Goal: Transaction & Acquisition: Purchase product/service

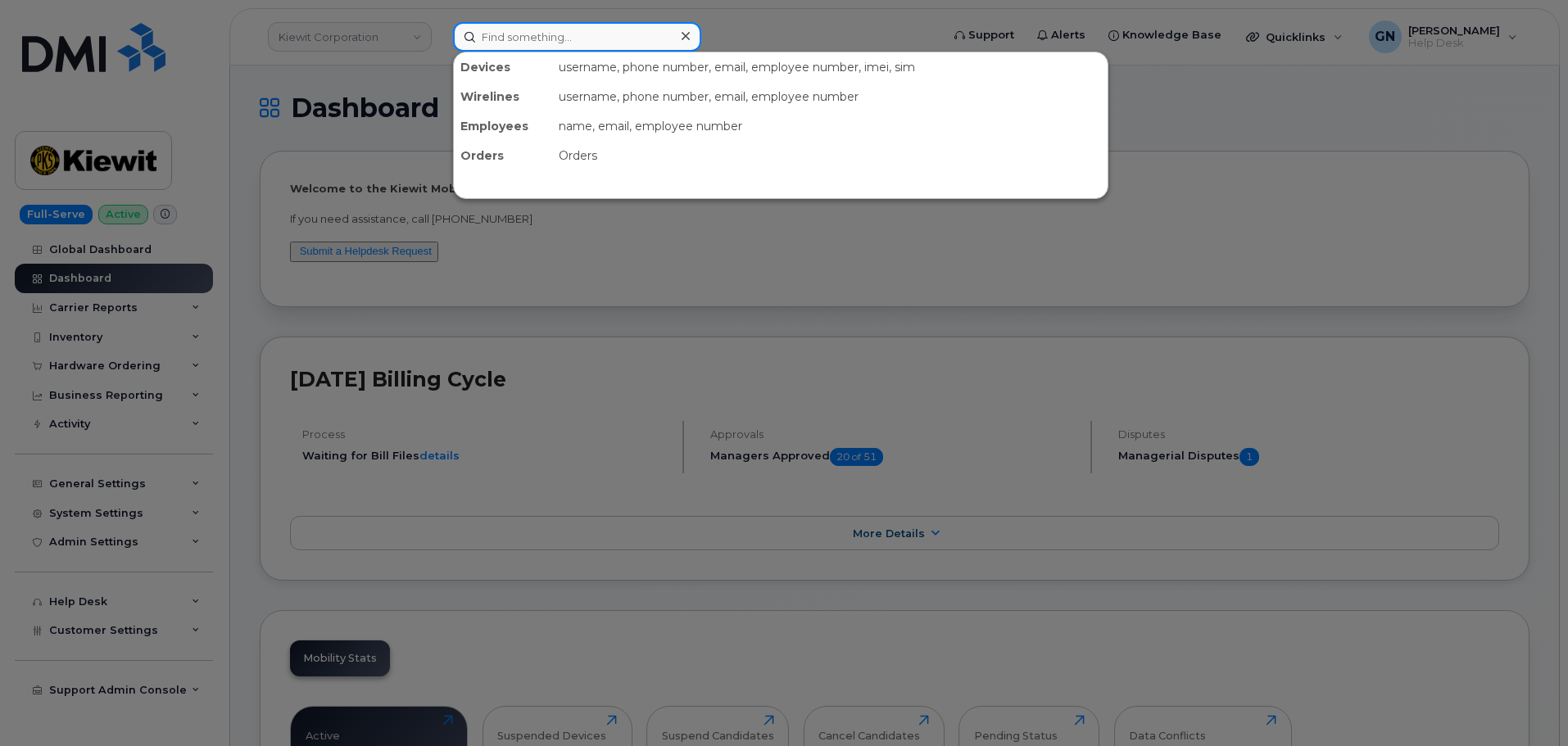
click at [541, 37] on input at bounding box center [577, 36] width 248 height 29
paste input "4097909395"
type input "4097909395"
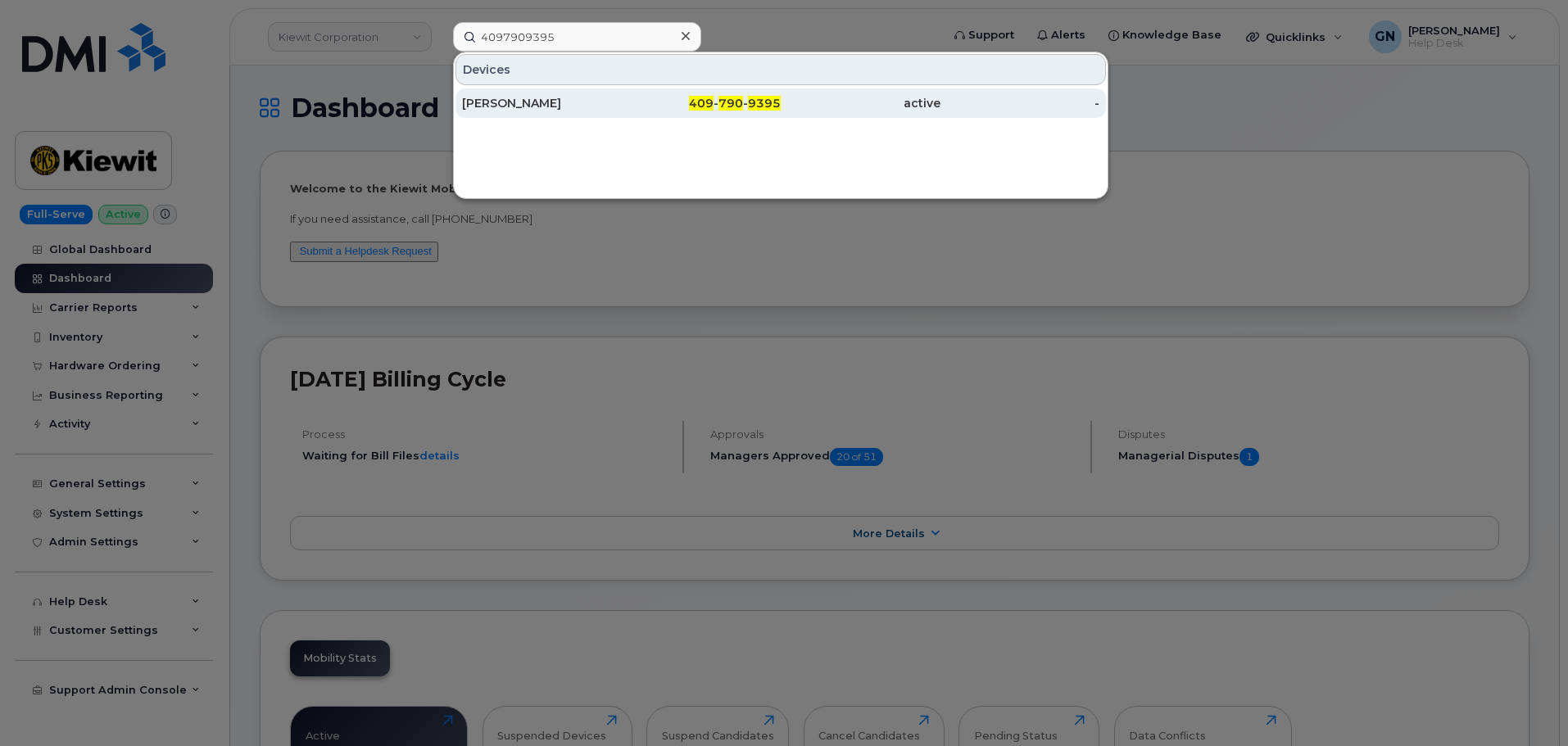
click at [589, 96] on div "[PERSON_NAME]" at bounding box center [541, 103] width 159 height 29
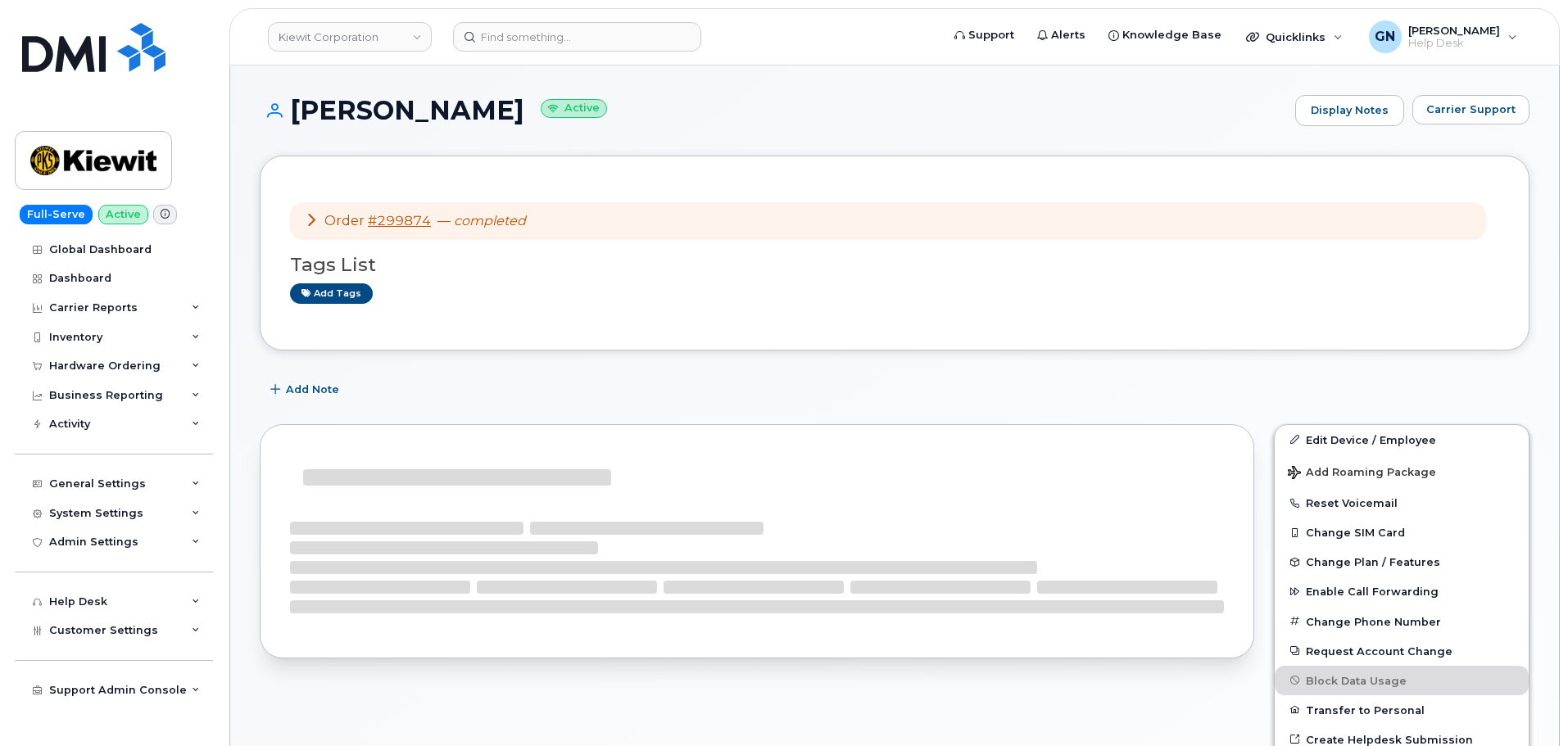
click at [347, 113] on h1 "[PERSON_NAME] Active" at bounding box center [774, 109] width 1028 height 28
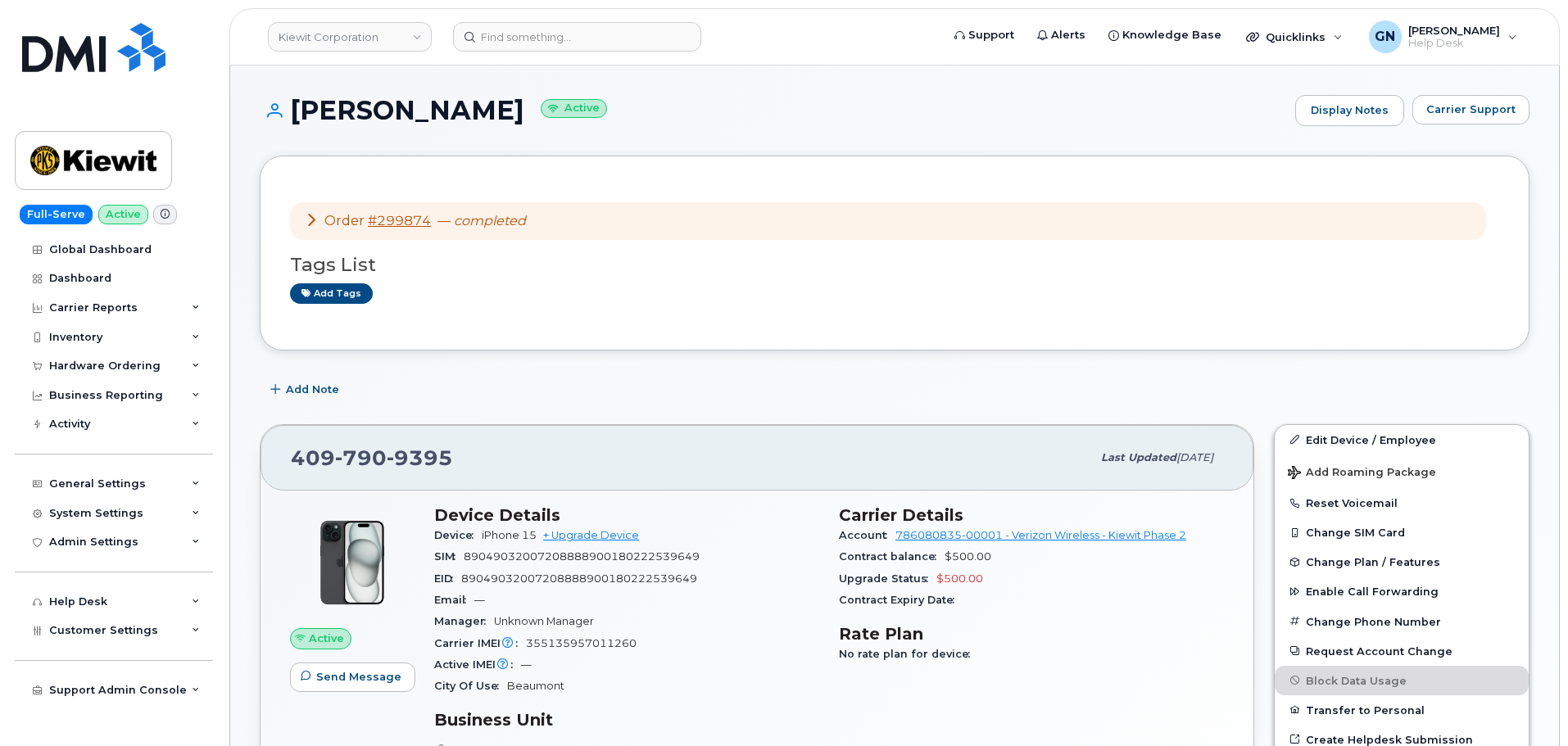
drag, startPoint x: 347, startPoint y: 113, endPoint x: 432, endPoint y: 118, distance: 85.1
click at [432, 118] on h1 "[PERSON_NAME] Active" at bounding box center [774, 109] width 1028 height 28
copy h1 "[PERSON_NAME]"
click at [1332, 429] on link "Edit Device / Employee" at bounding box center [1401, 440] width 254 height 29
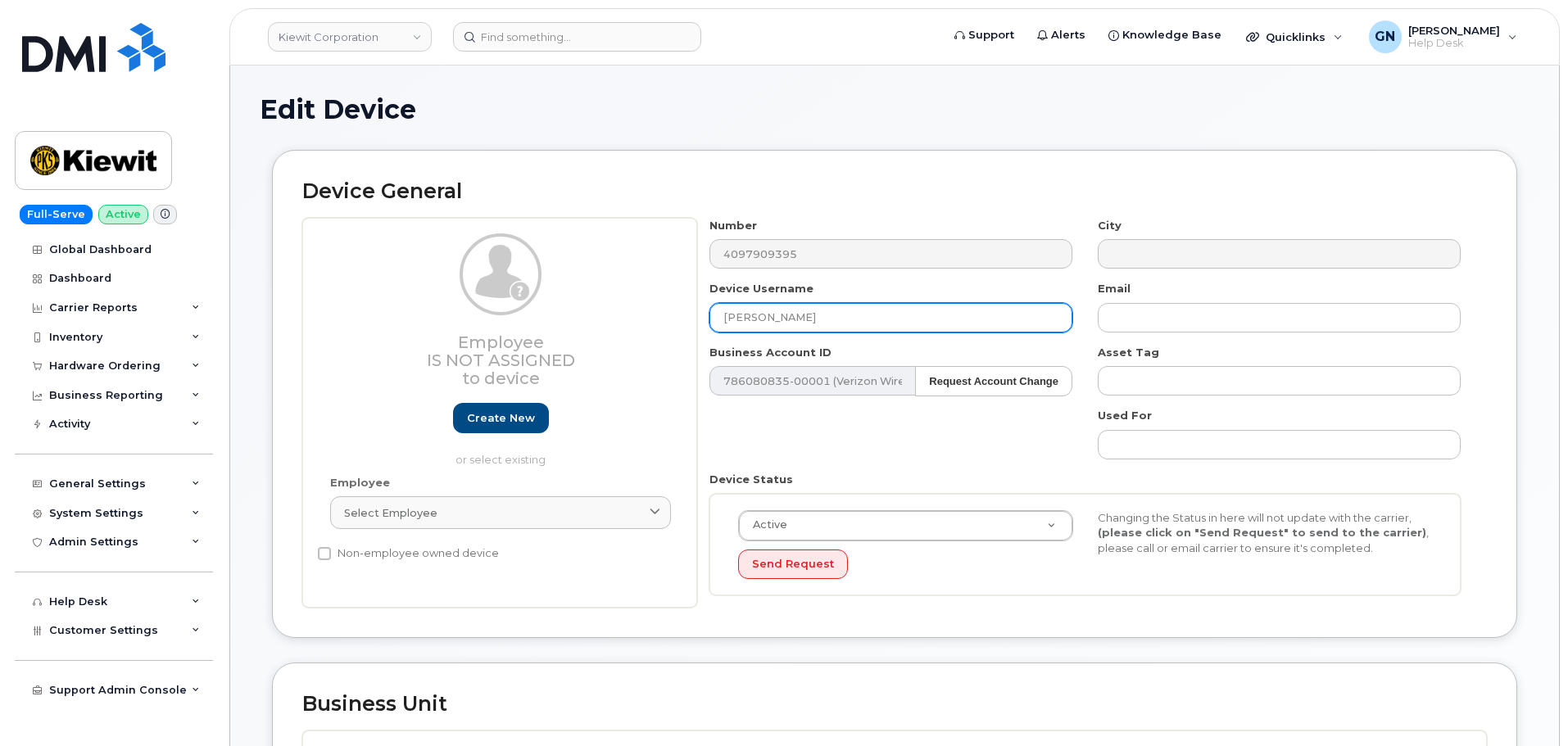
drag, startPoint x: 832, startPoint y: 316, endPoint x: 682, endPoint y: 294, distance: 151.6
click at [682, 294] on div "Employee Is not assigned to device Create new or select existing Employee Selec…" at bounding box center [895, 413] width 1184 height 391
paste input "Trace Gonzales"
type input "Trace Gonzales"
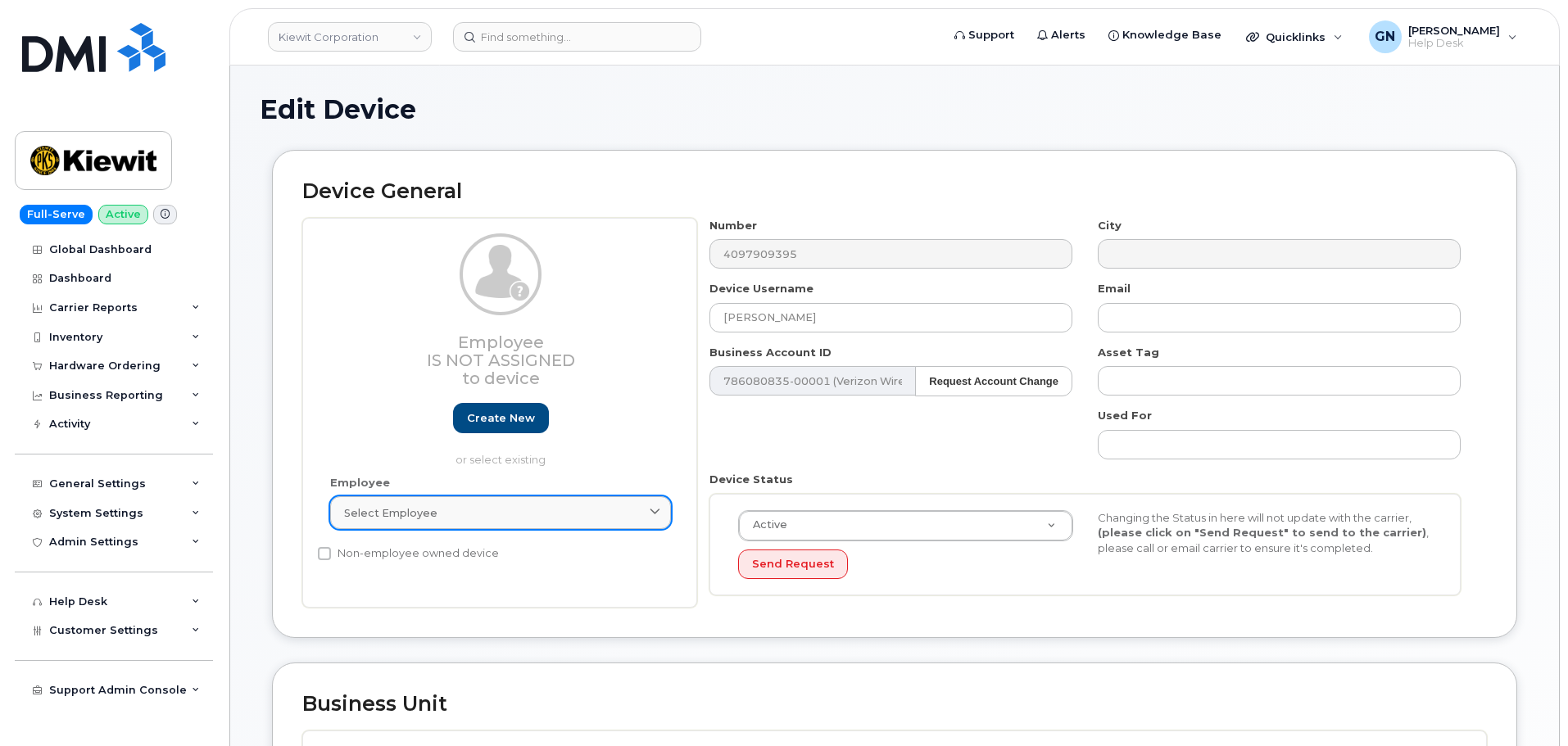
click at [487, 512] on div "Select employee" at bounding box center [501, 513] width 313 height 15
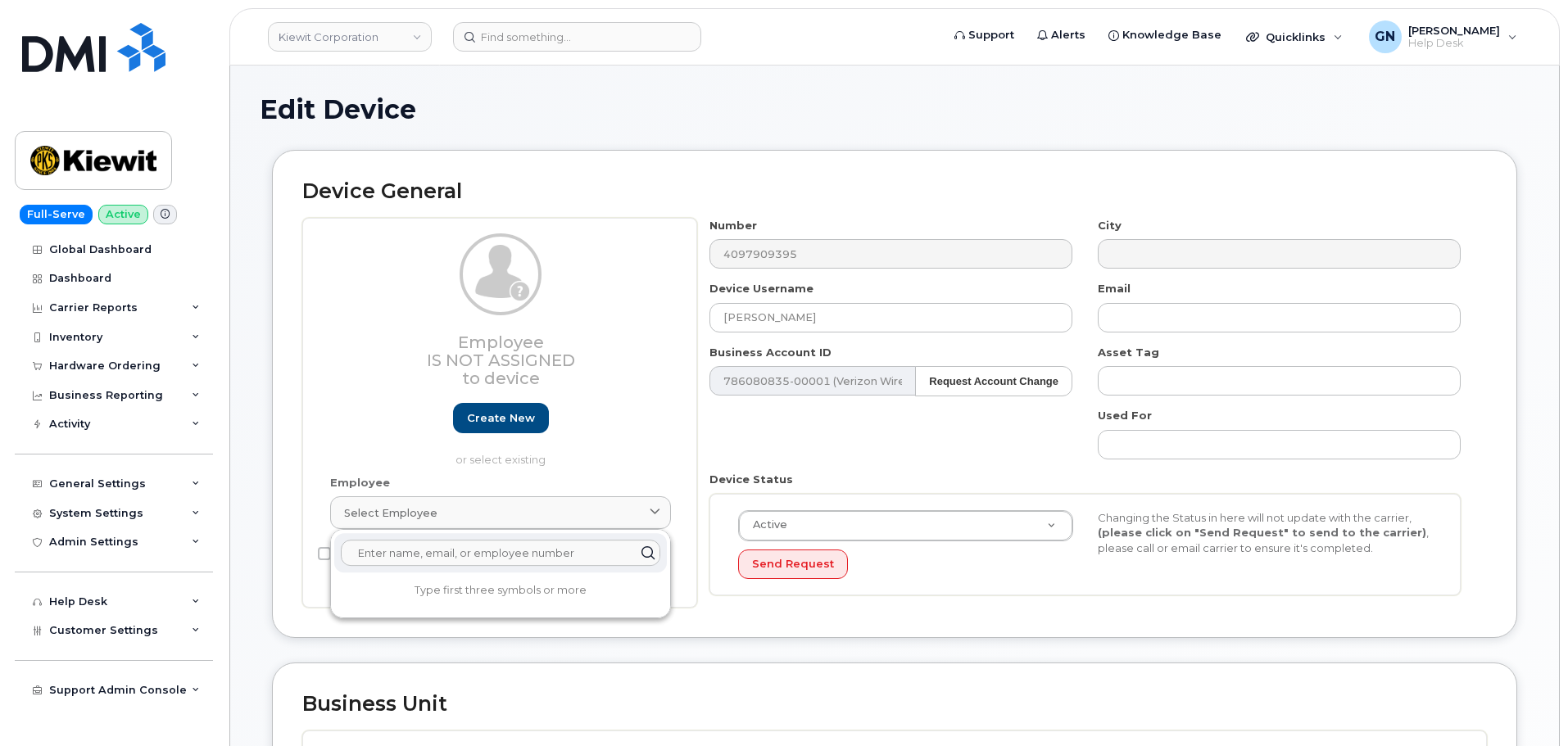
paste input "Trace Gonzales"
type input "T"
click at [562, 547] on input "text" at bounding box center [500, 553] width 320 height 26
paste input "Trece Gonzalez"
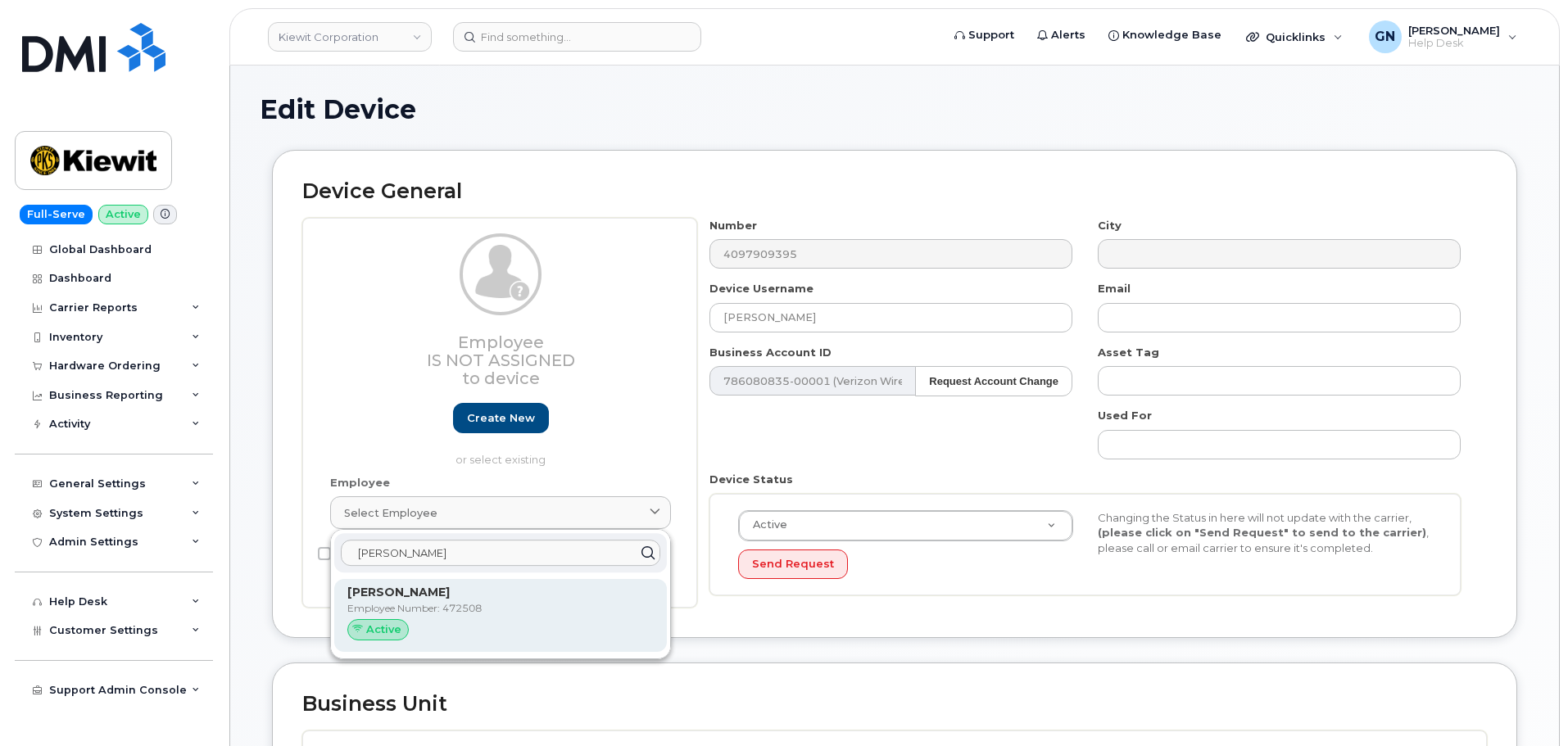
type input "Trece Gonzalez"
click at [486, 619] on div "Trece Gonzalez Employee Number: 472508 Active" at bounding box center [500, 615] width 306 height 63
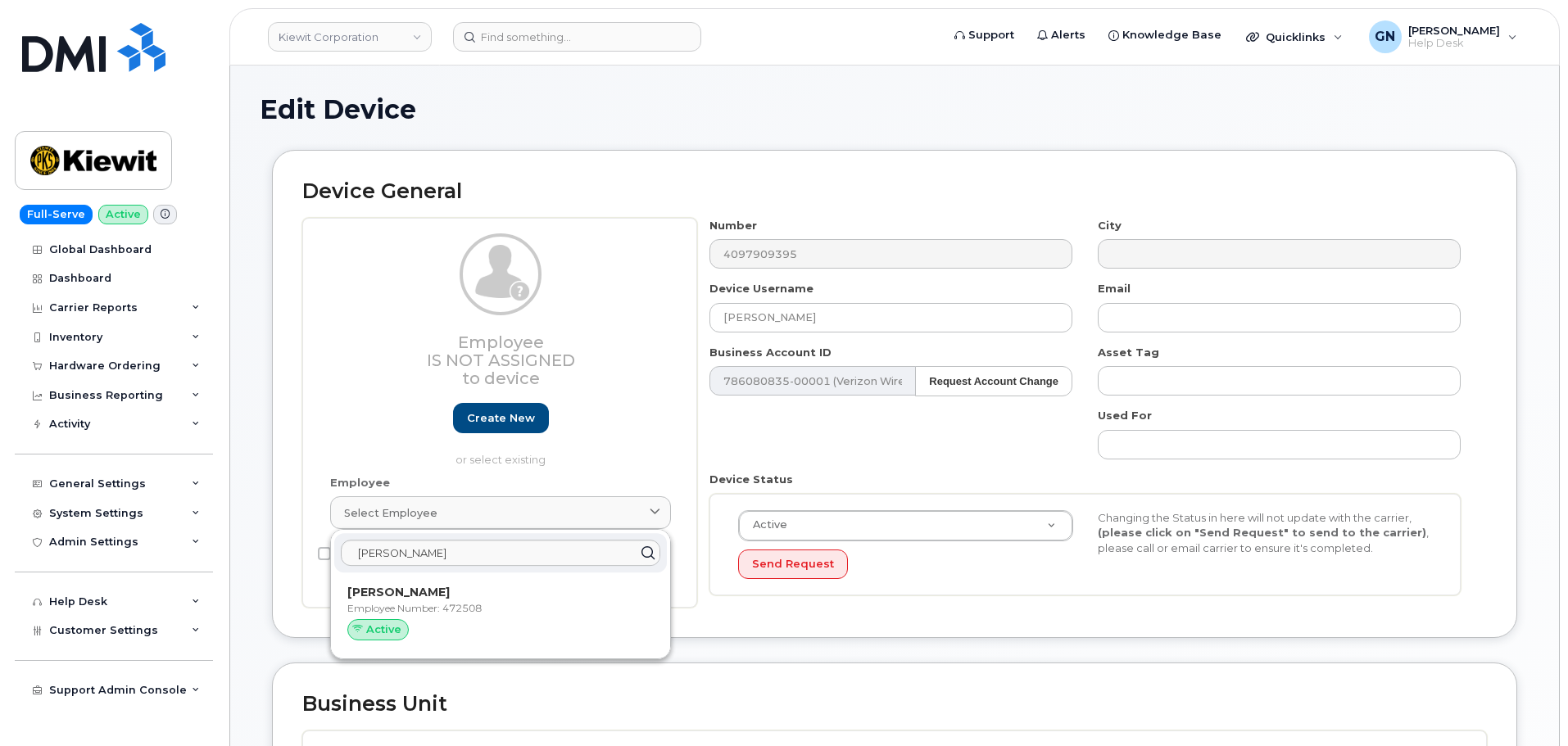
type input "472508"
type input "Trece Gonzalez"
type input "trece.gonzalez@ticus.com"
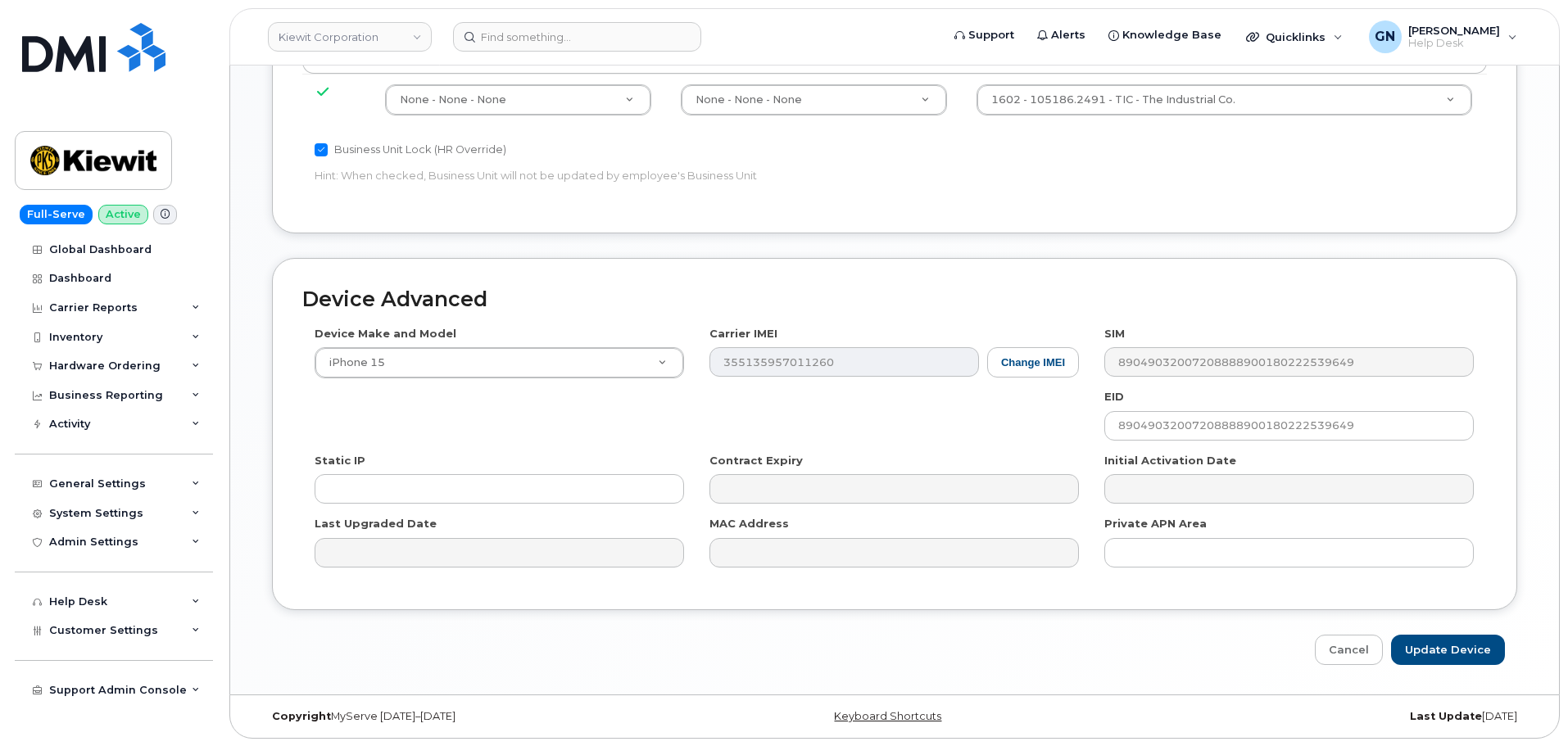
scroll to position [902, 0]
click at [1451, 641] on input "Update Device" at bounding box center [1448, 649] width 114 height 30
type input "Saving..."
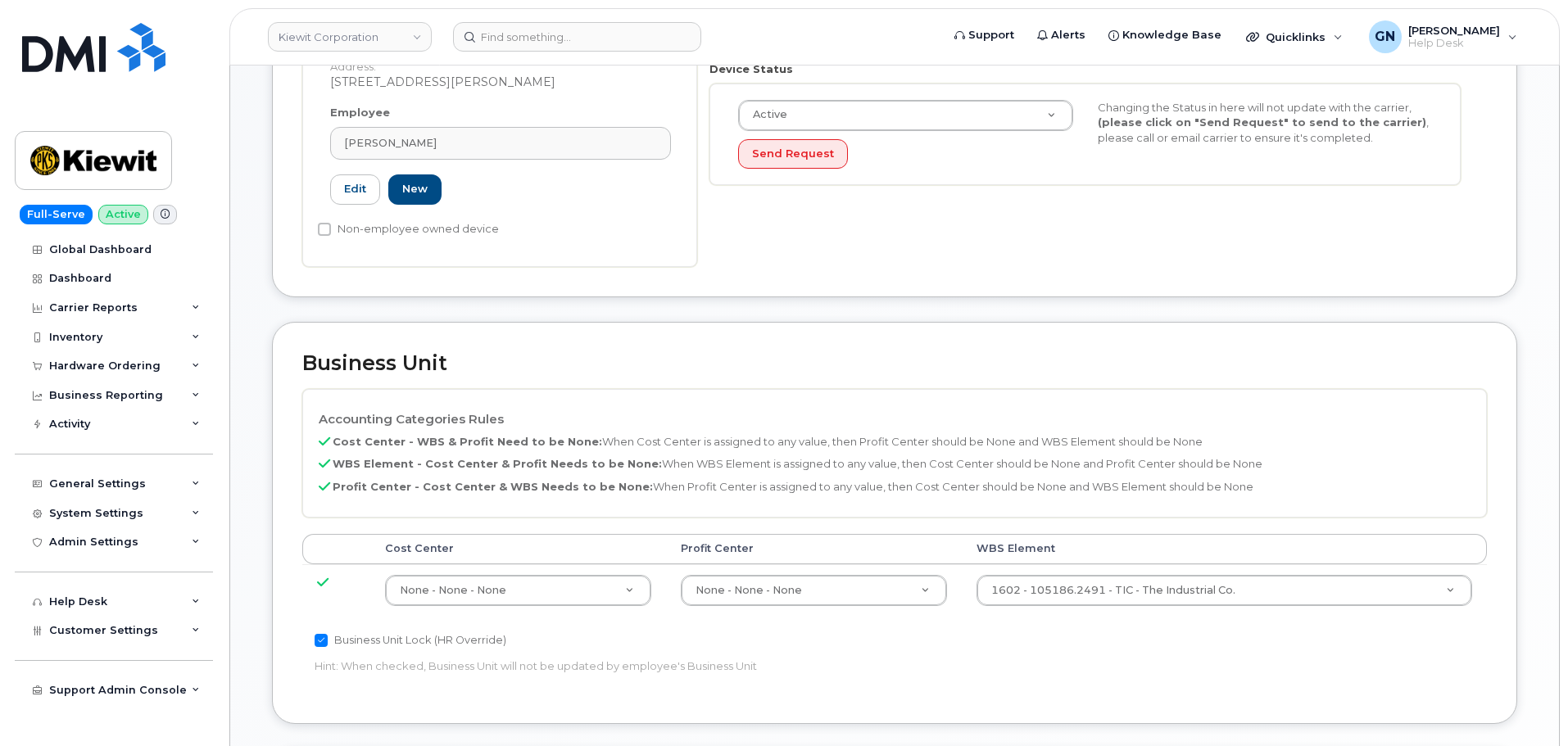
scroll to position [0, 0]
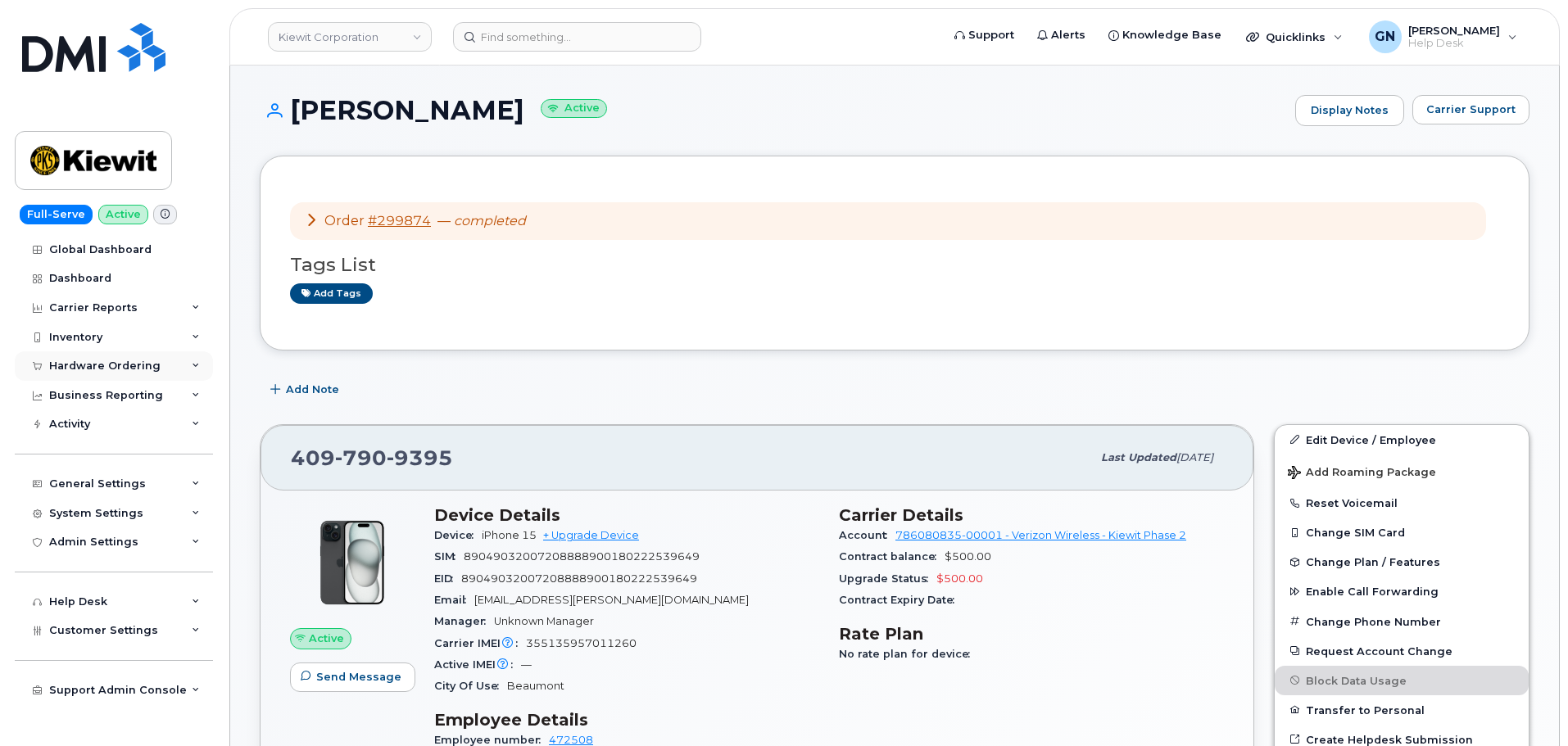
click at [102, 366] on div "Hardware Ordering" at bounding box center [105, 366] width 111 height 13
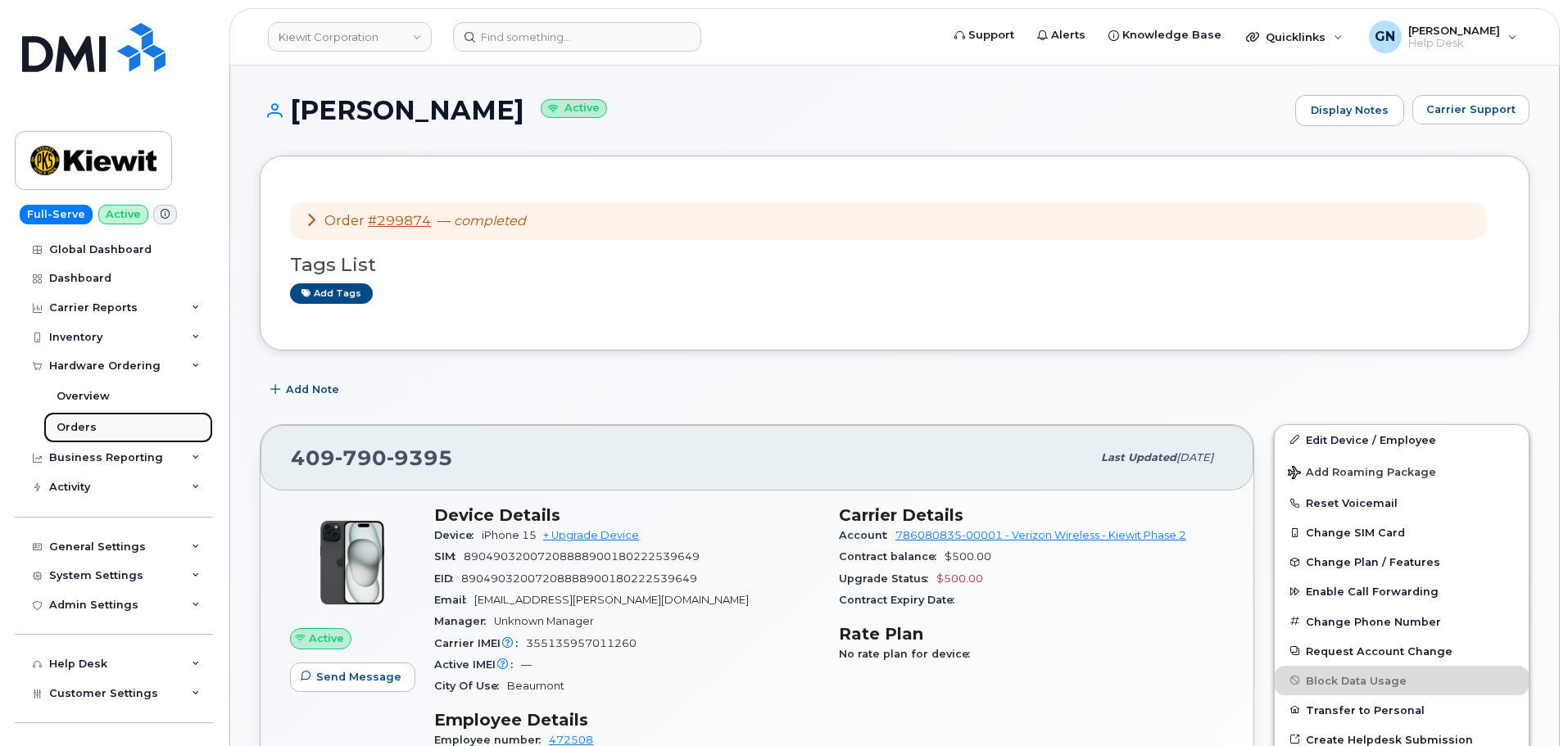
click at [78, 427] on div "Orders" at bounding box center [77, 427] width 40 height 15
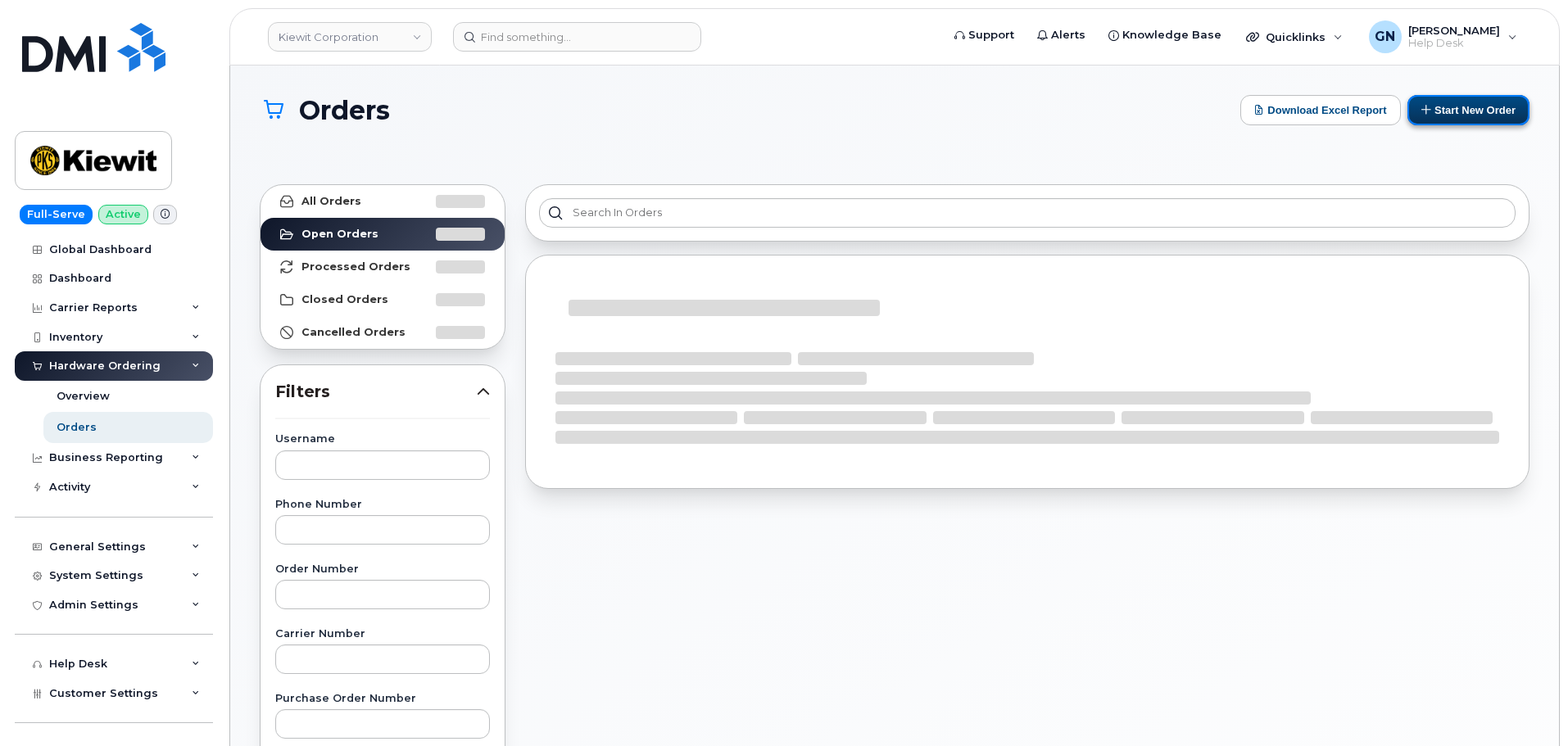
click at [1480, 110] on button "Start New Order" at bounding box center [1469, 109] width 122 height 30
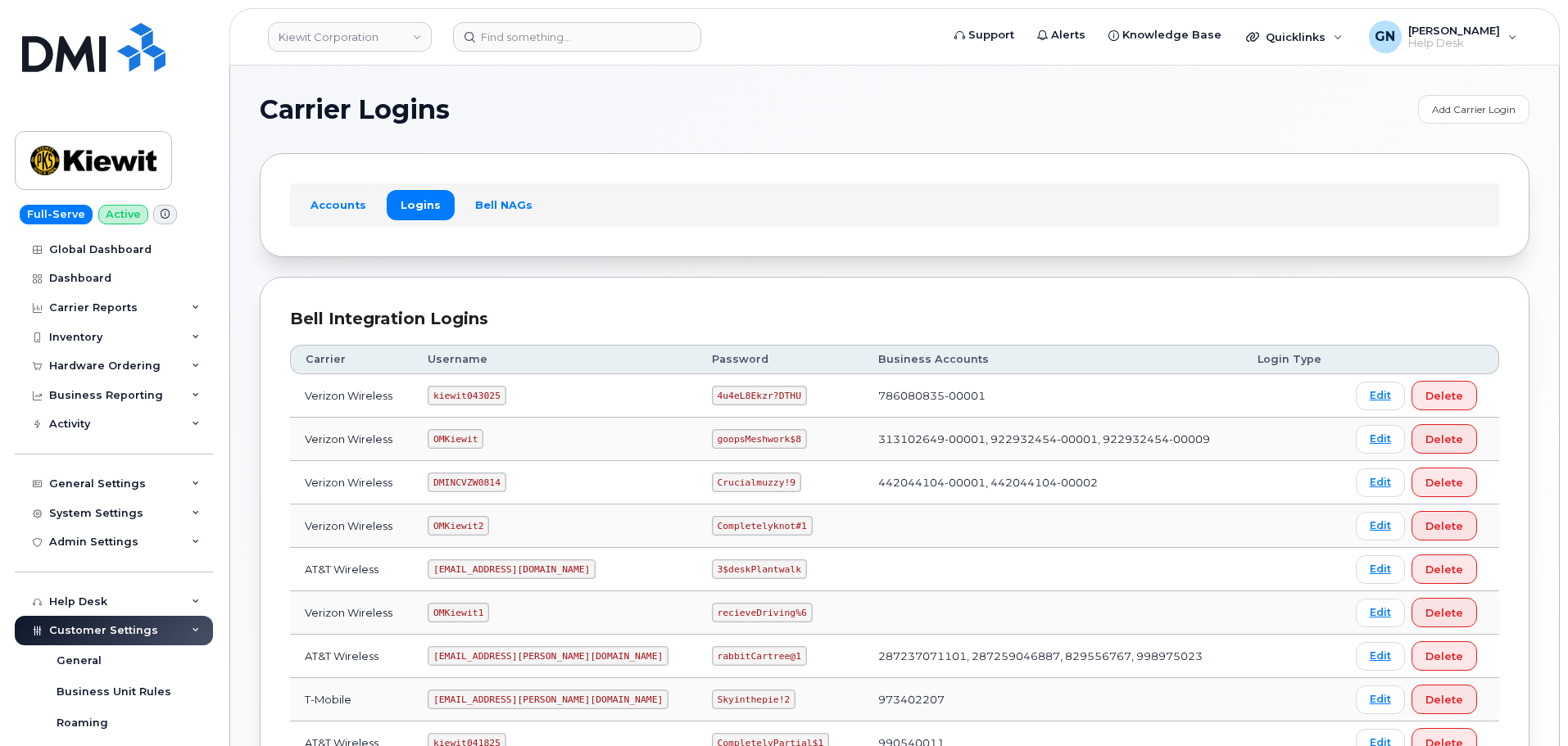
click at [475, 395] on code "kiewit043025" at bounding box center [466, 396] width 77 height 20
copy code "kiewit043025"
click at [712, 393] on code "4u4eL8Ekzr?DTHU" at bounding box center [759, 396] width 95 height 20
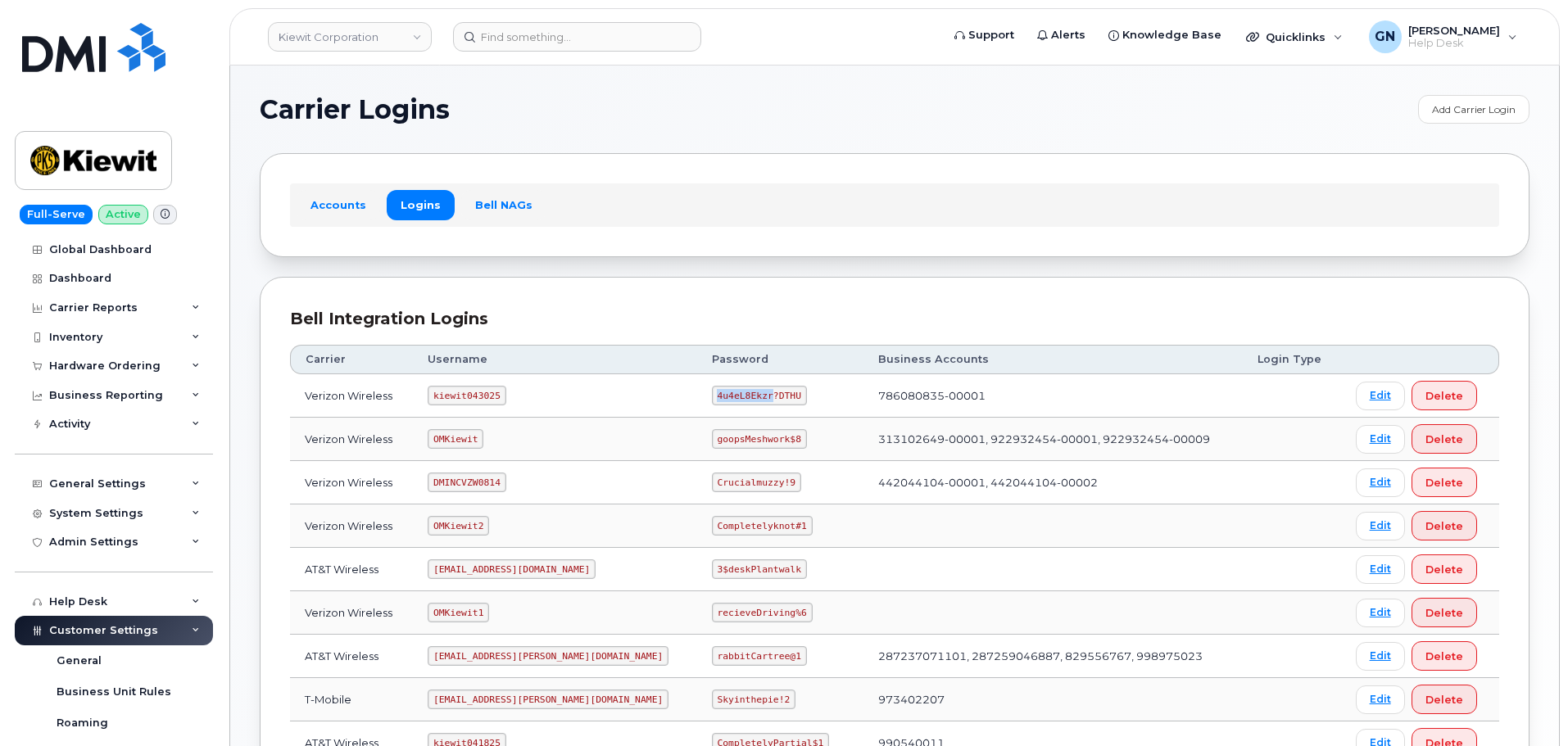
click at [712, 393] on code "4u4eL8Ekzr?DTHU" at bounding box center [759, 396] width 95 height 20
copy code "4u4eL8Ekzr?DTHU"
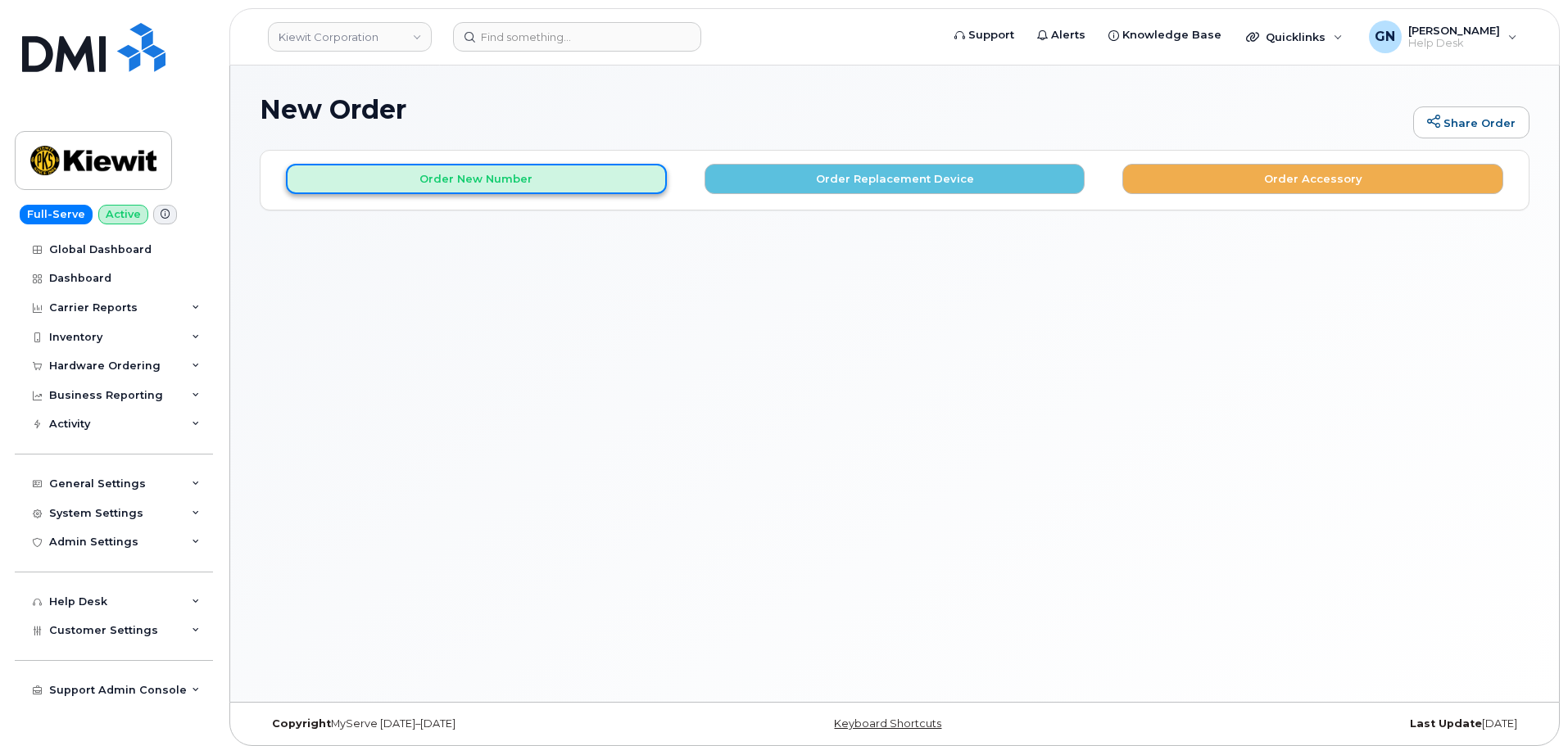
click at [582, 183] on button "Order New Number" at bounding box center [477, 179] width 381 height 30
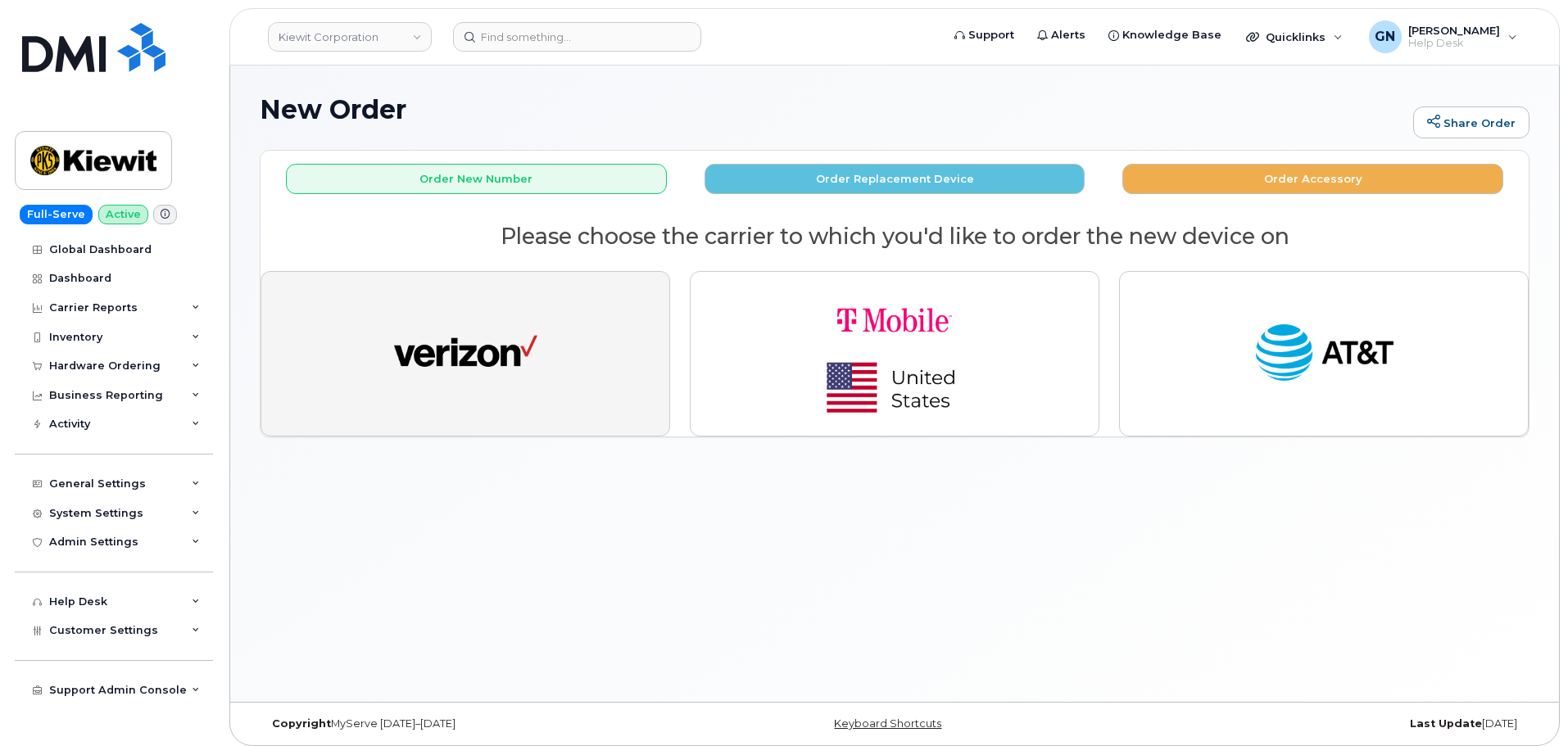
click at [592, 344] on button "button" at bounding box center [466, 354] width 410 height 166
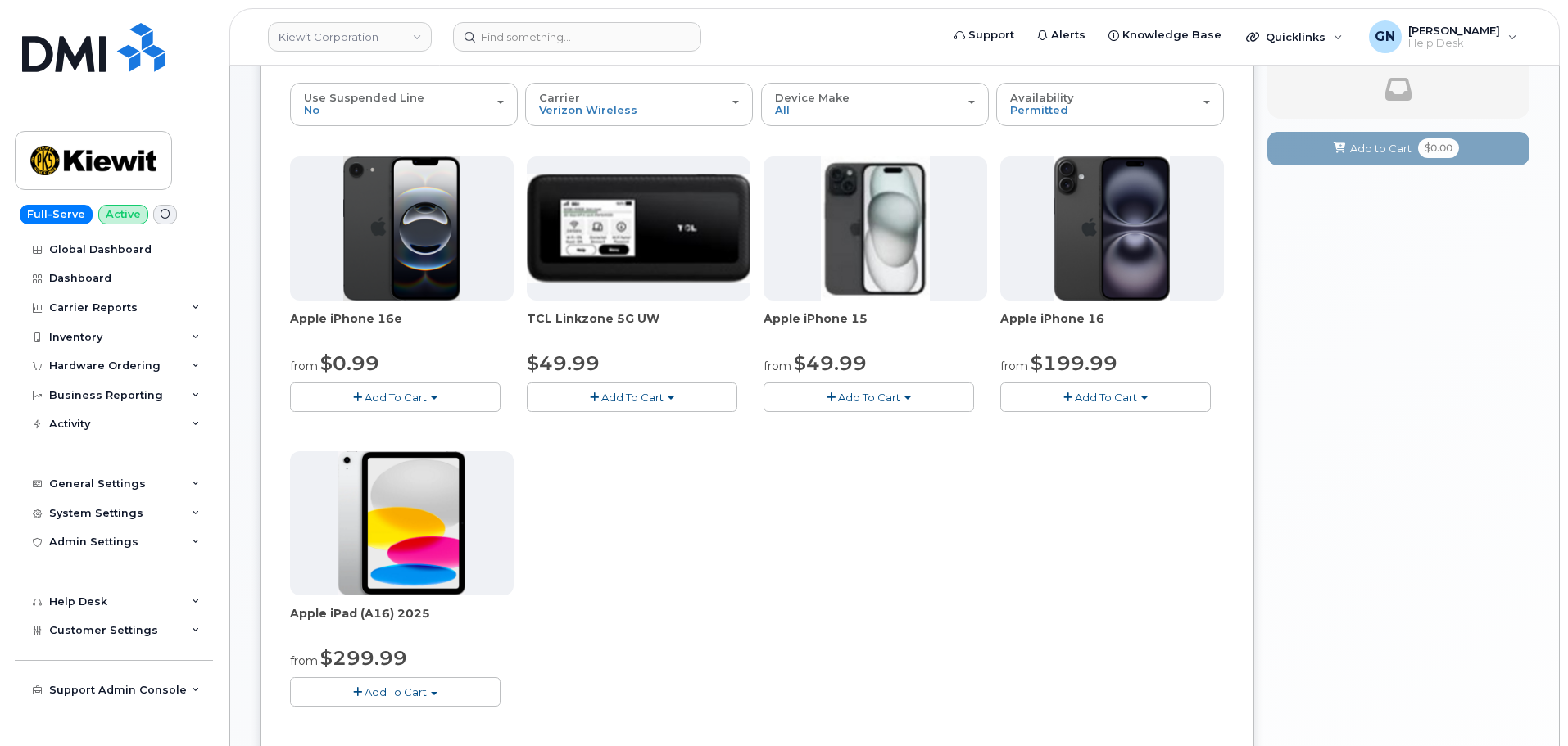
scroll to position [164, 0]
click at [1083, 402] on span "Add To Cart" at bounding box center [1106, 396] width 62 height 13
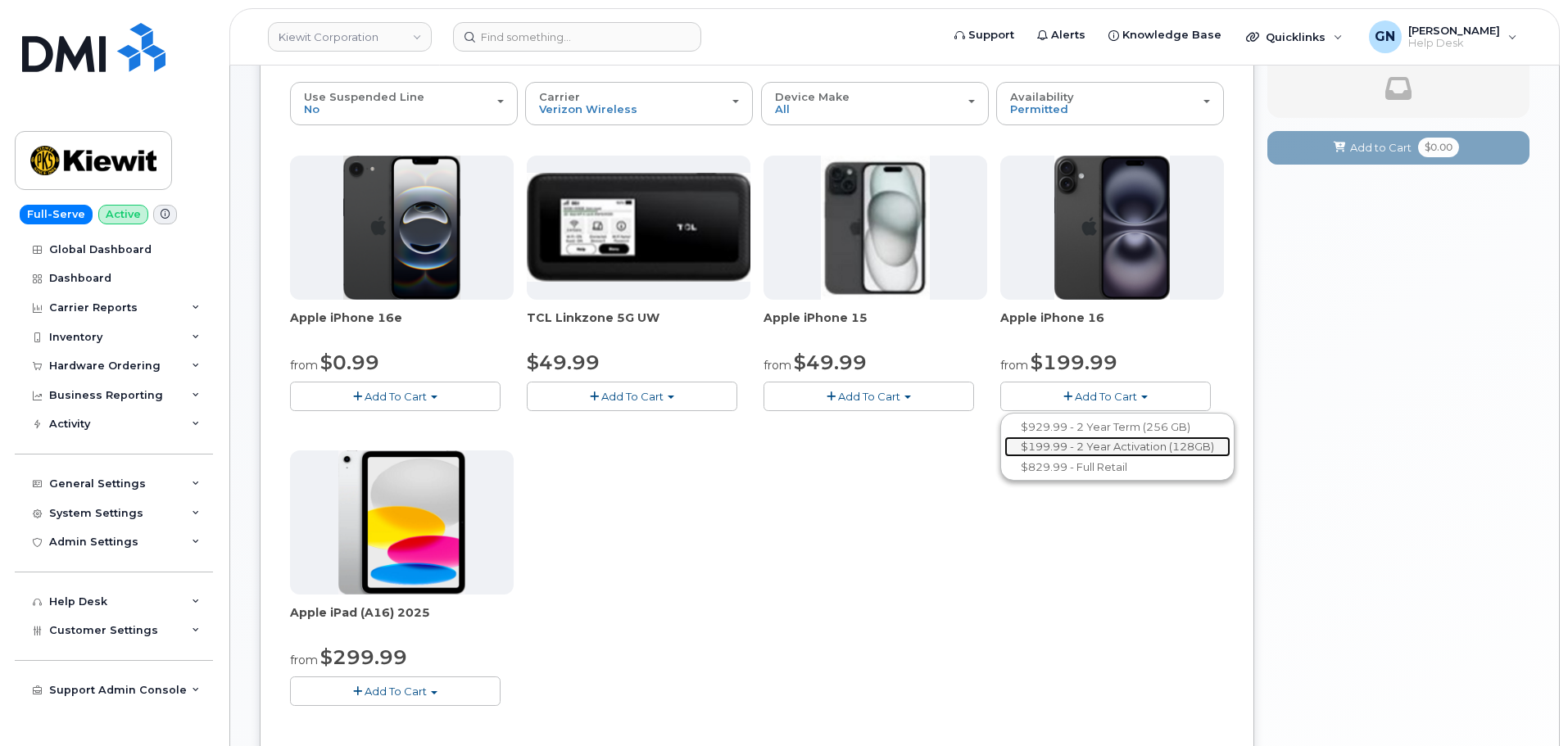
click at [1151, 452] on link "$199.99 - 2 Year Activation (128GB)" at bounding box center [1117, 446] width 226 height 20
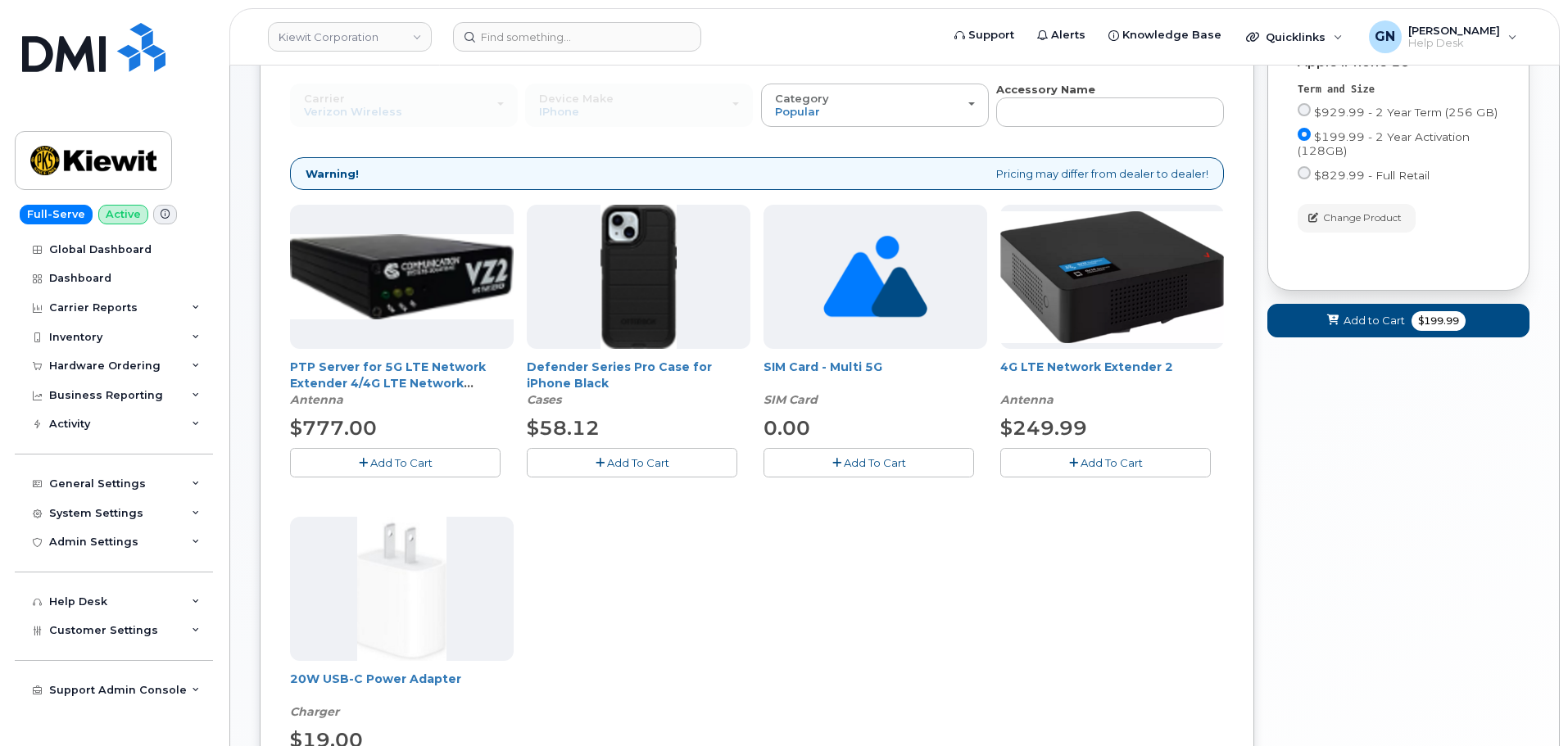
click at [673, 468] on button "Add To Cart" at bounding box center [631, 462] width 210 height 28
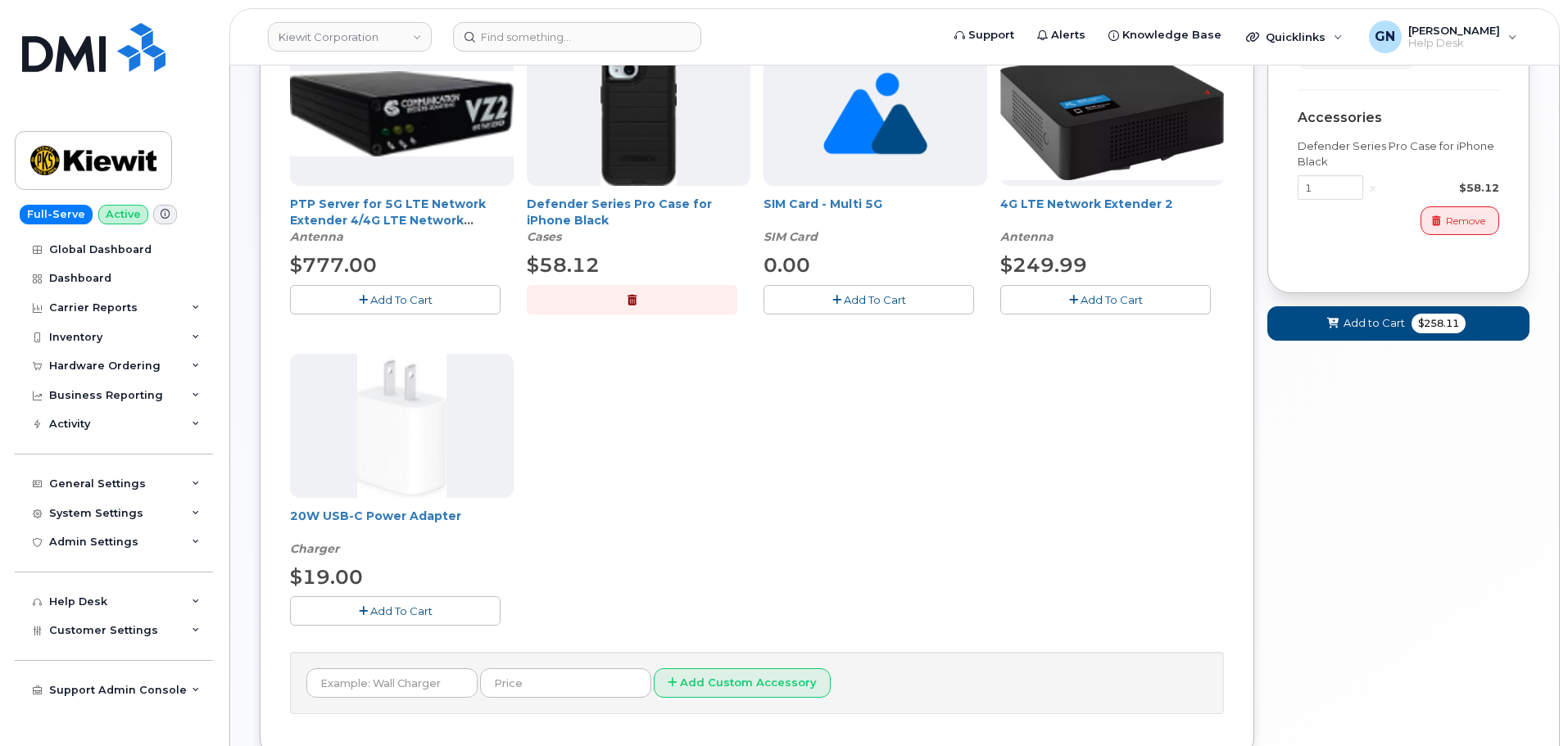
scroll to position [328, 0]
click at [456, 602] on button "Add To Cart" at bounding box center [395, 609] width 210 height 28
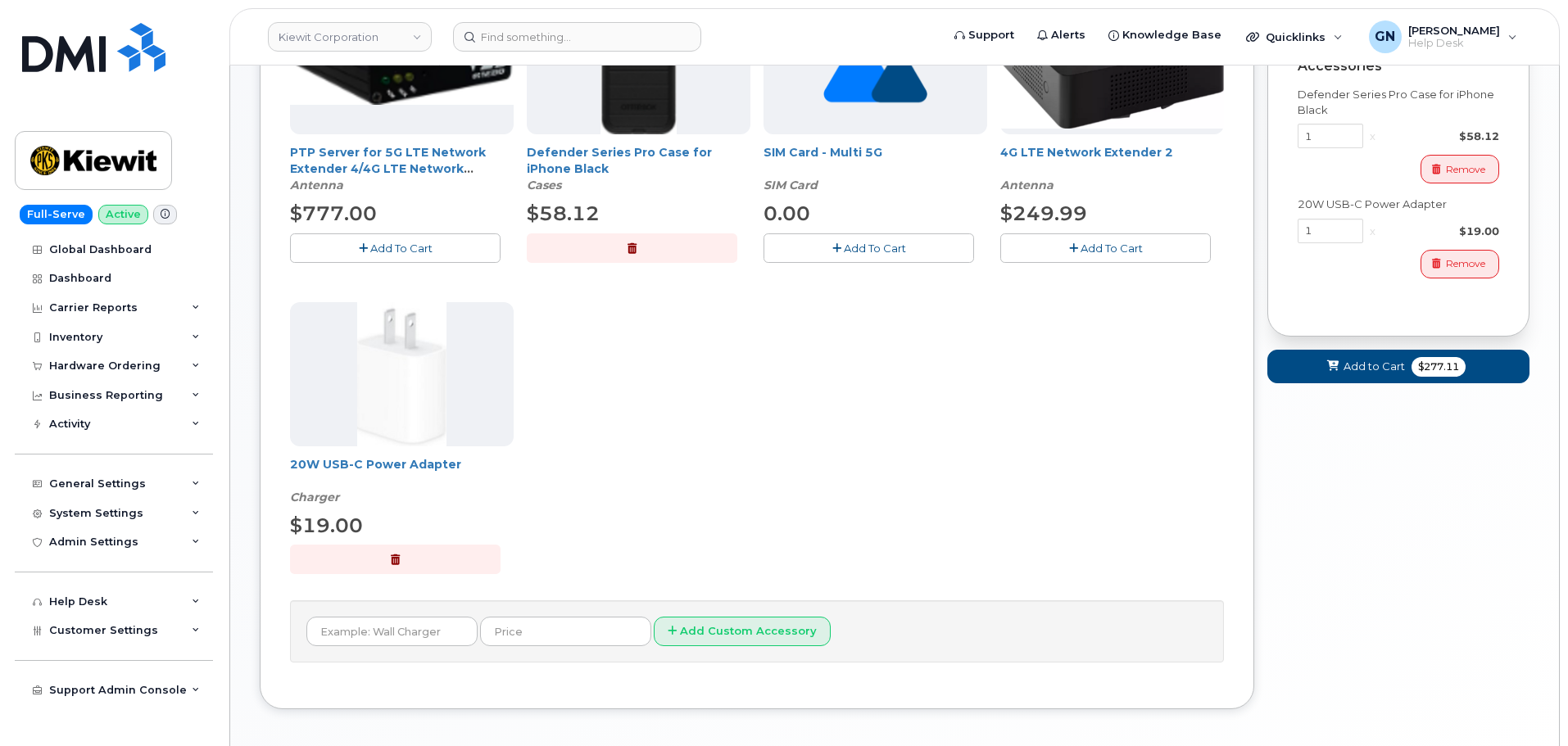
scroll to position [284, 0]
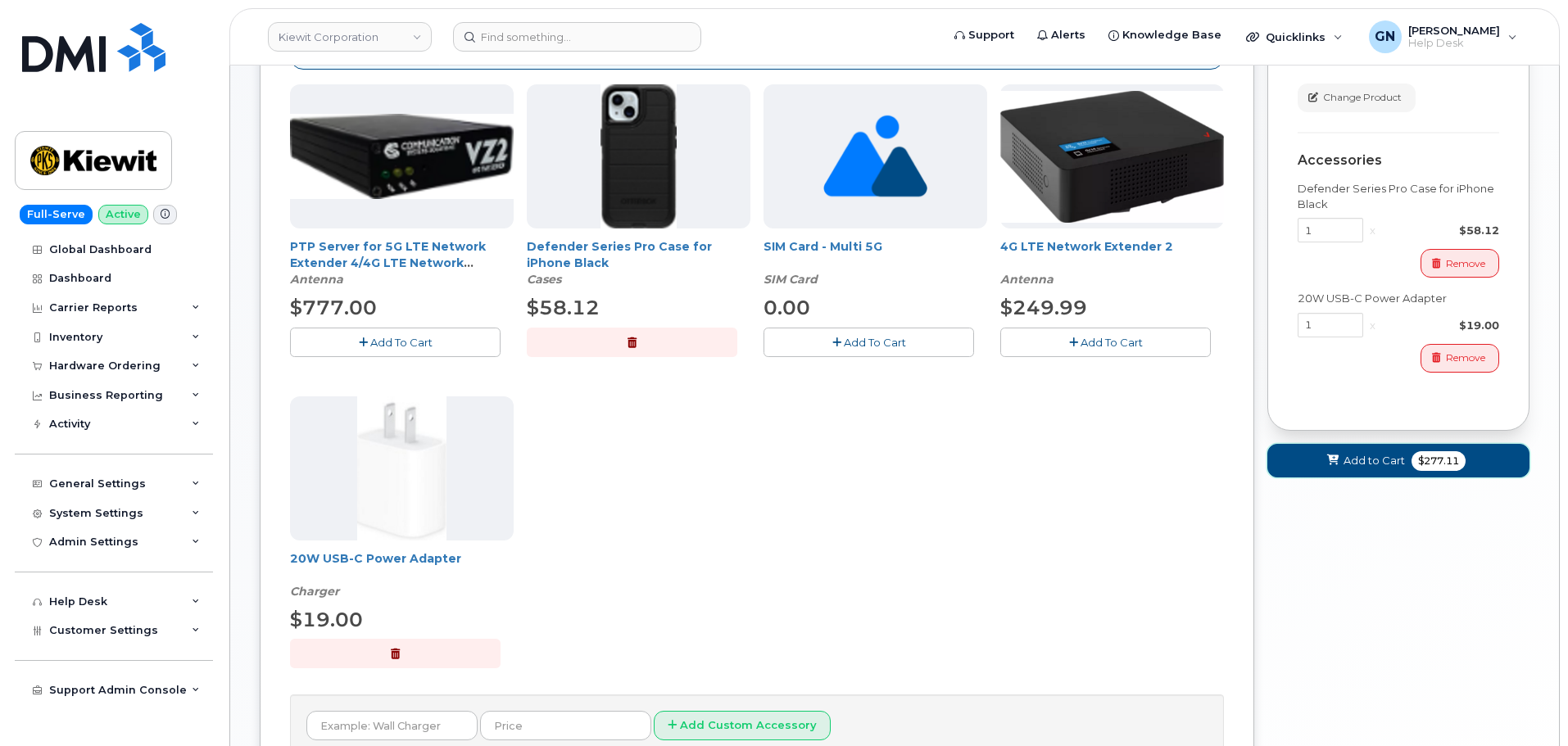
drag, startPoint x: 1399, startPoint y: 456, endPoint x: 1384, endPoint y: 455, distance: 15.0
click at [1398, 456] on span "Add to Cart" at bounding box center [1374, 460] width 61 height 15
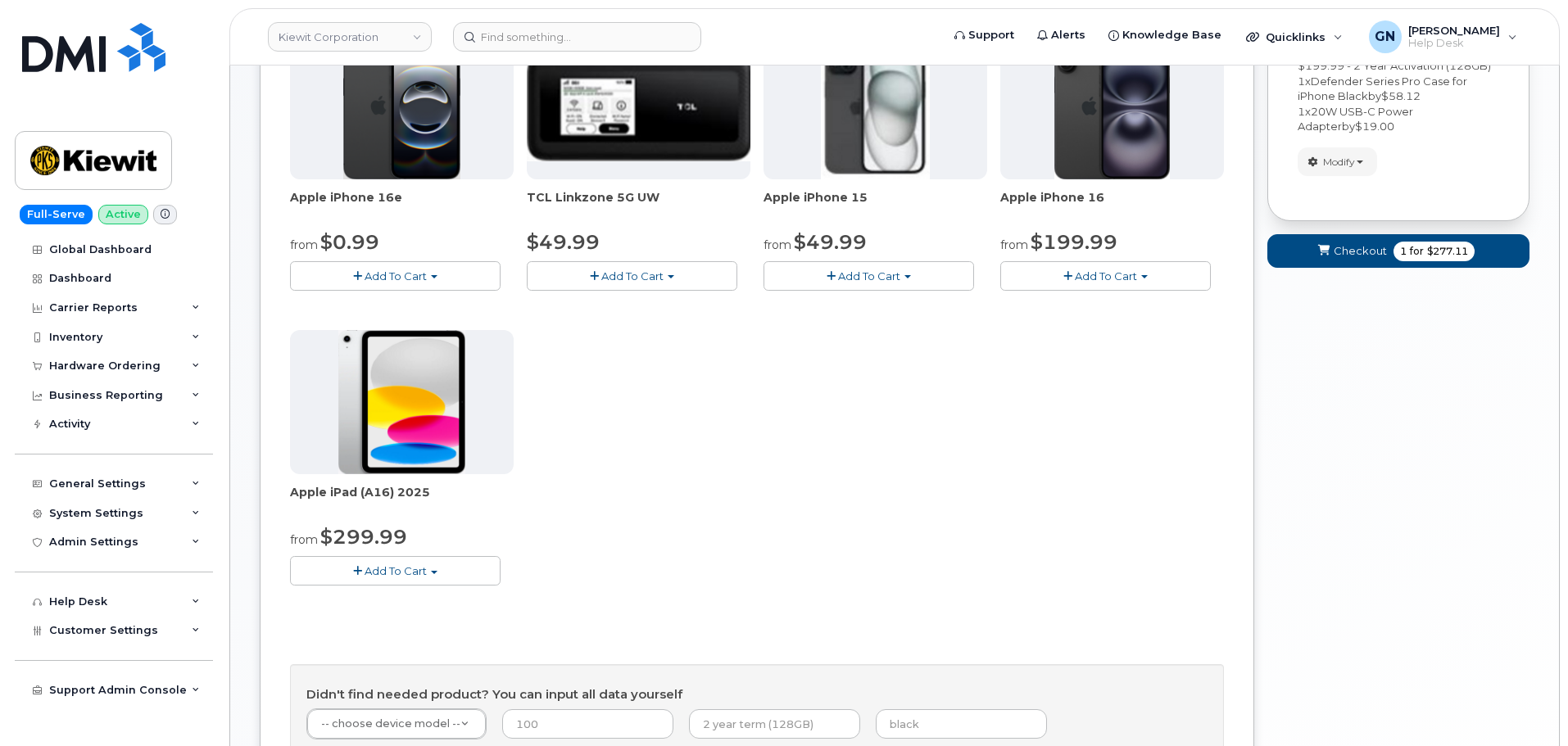
scroll to position [458, 0]
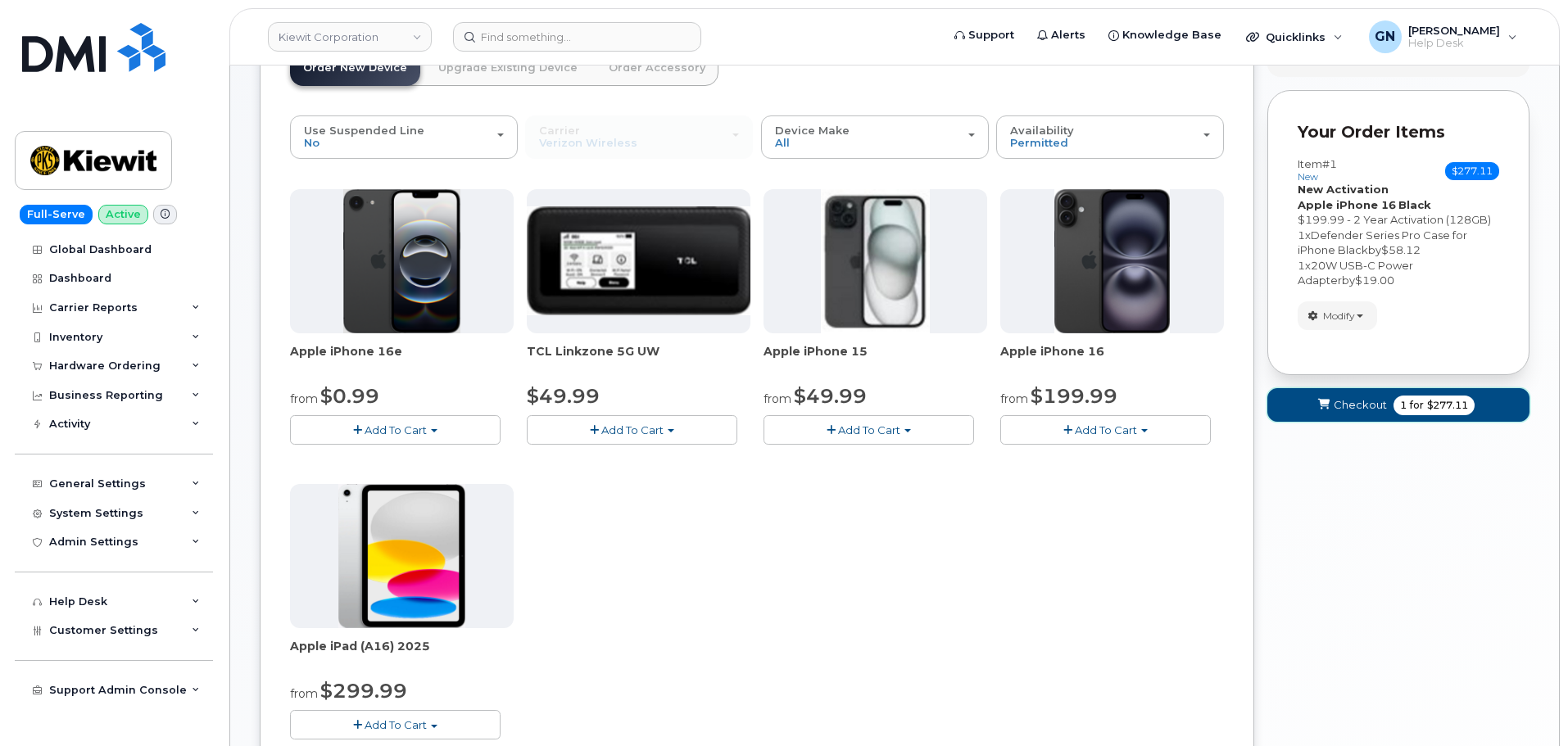
click at [1366, 408] on span "Checkout" at bounding box center [1360, 404] width 53 height 15
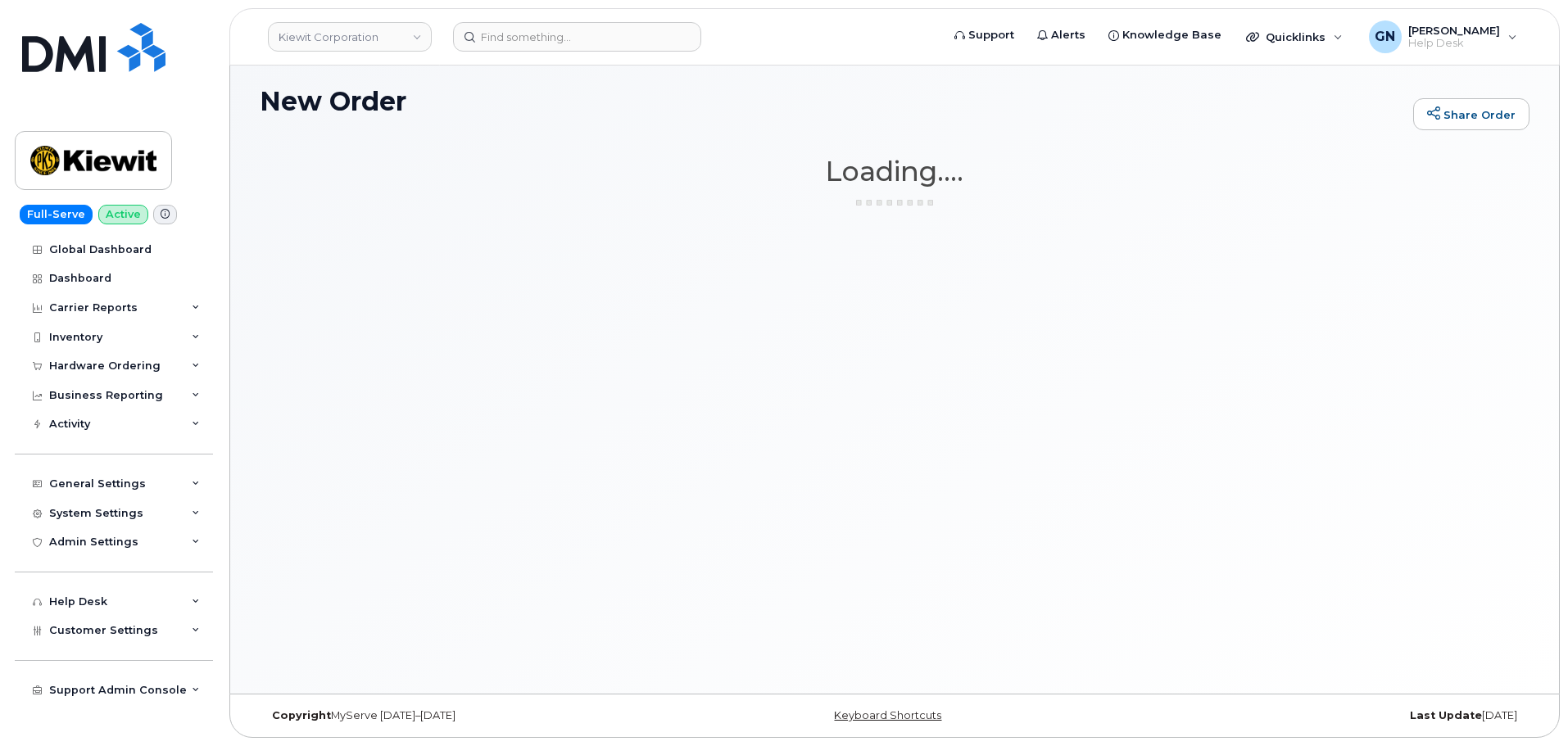
scroll to position [8, 0]
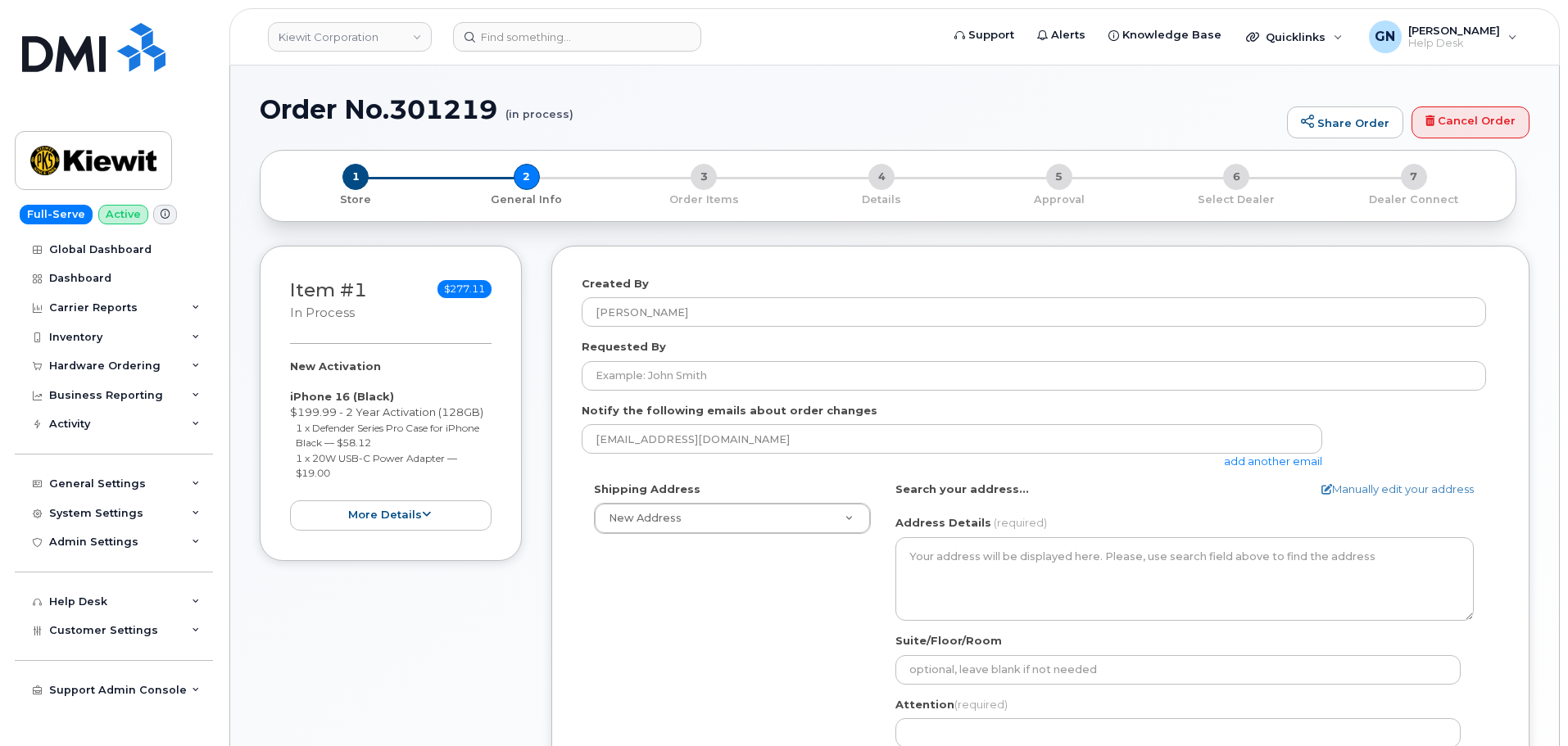
select select
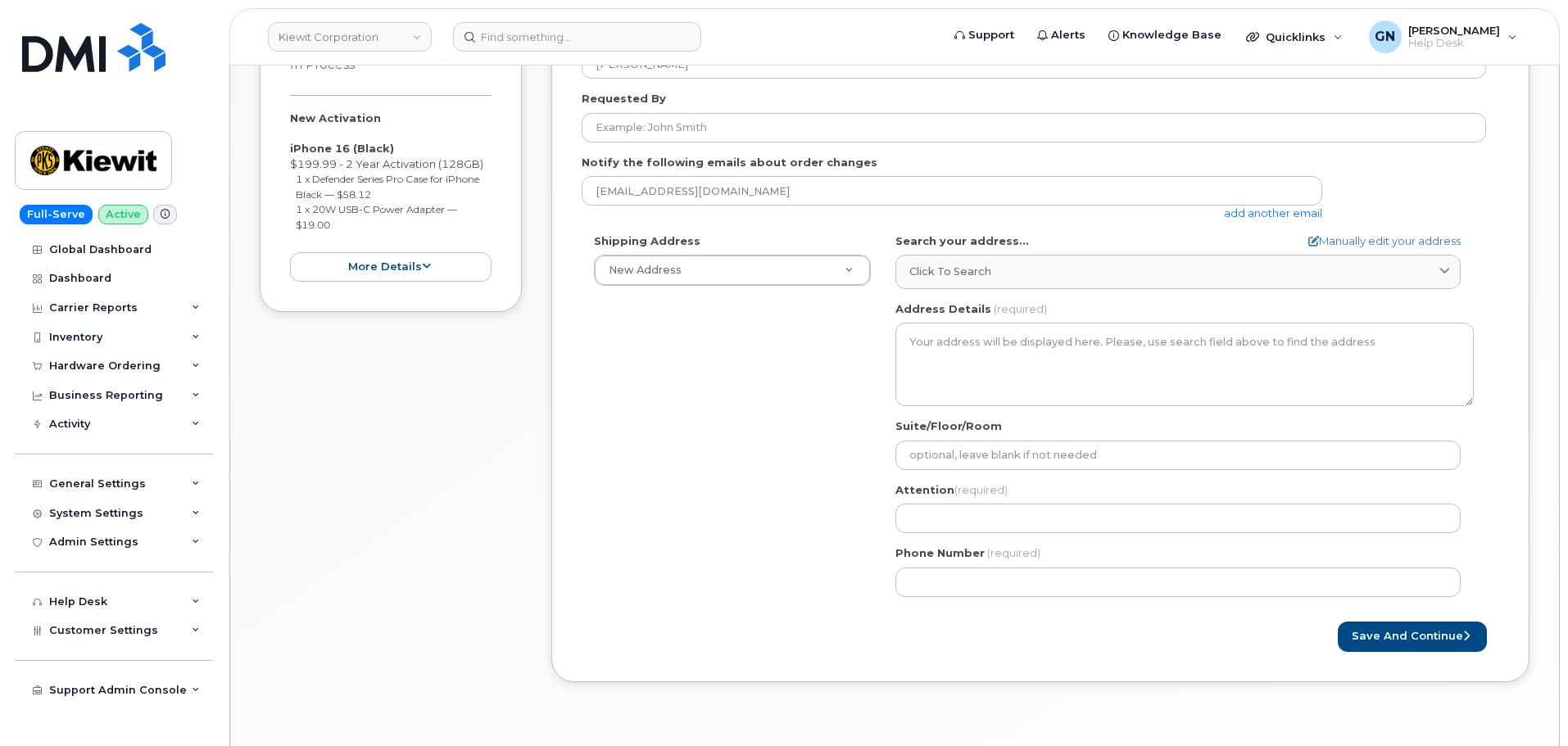
scroll to position [410, 0]
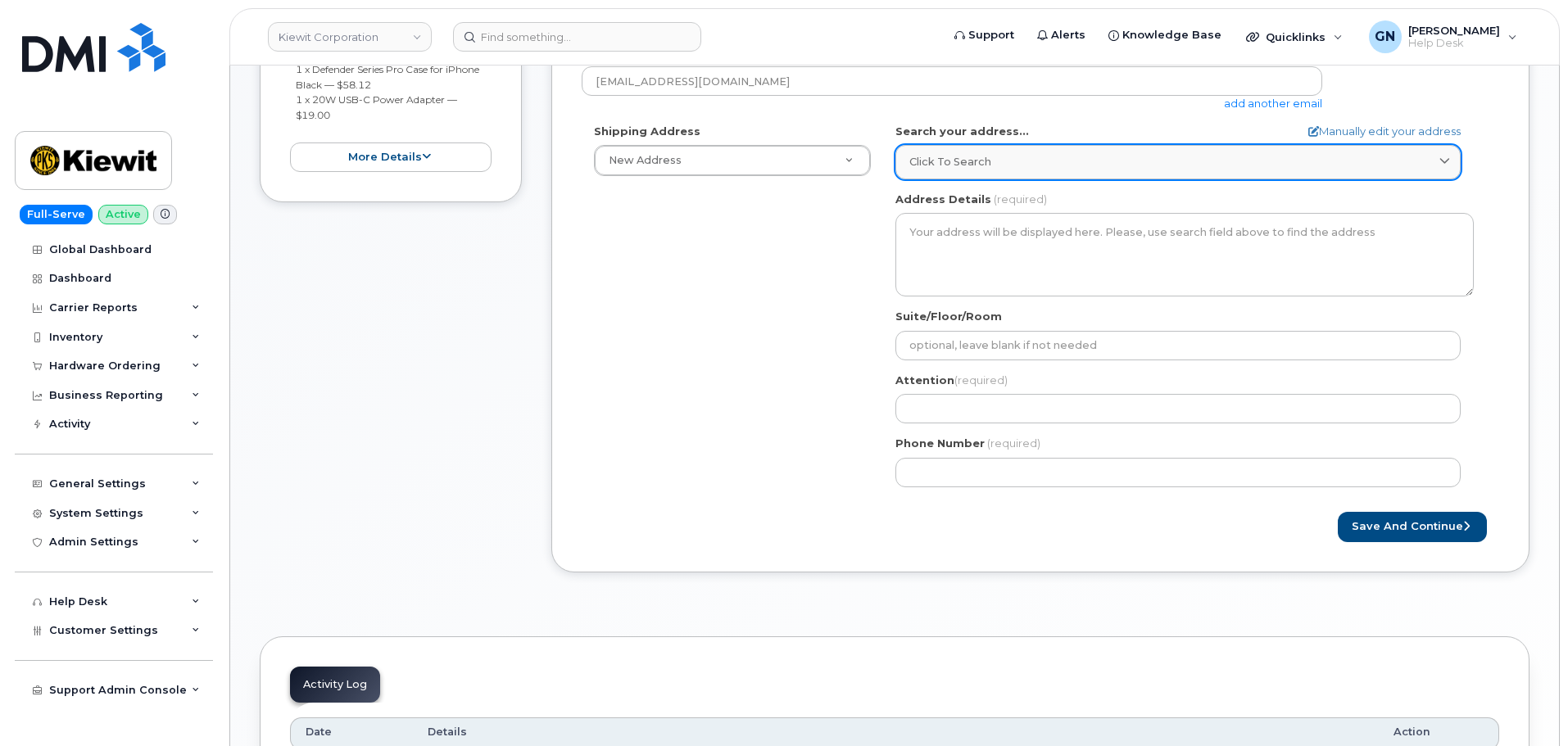
click at [990, 174] on link "Click to search" at bounding box center [1178, 161] width 565 height 34
paste input "2306 foreman rd Orange TX 77630"
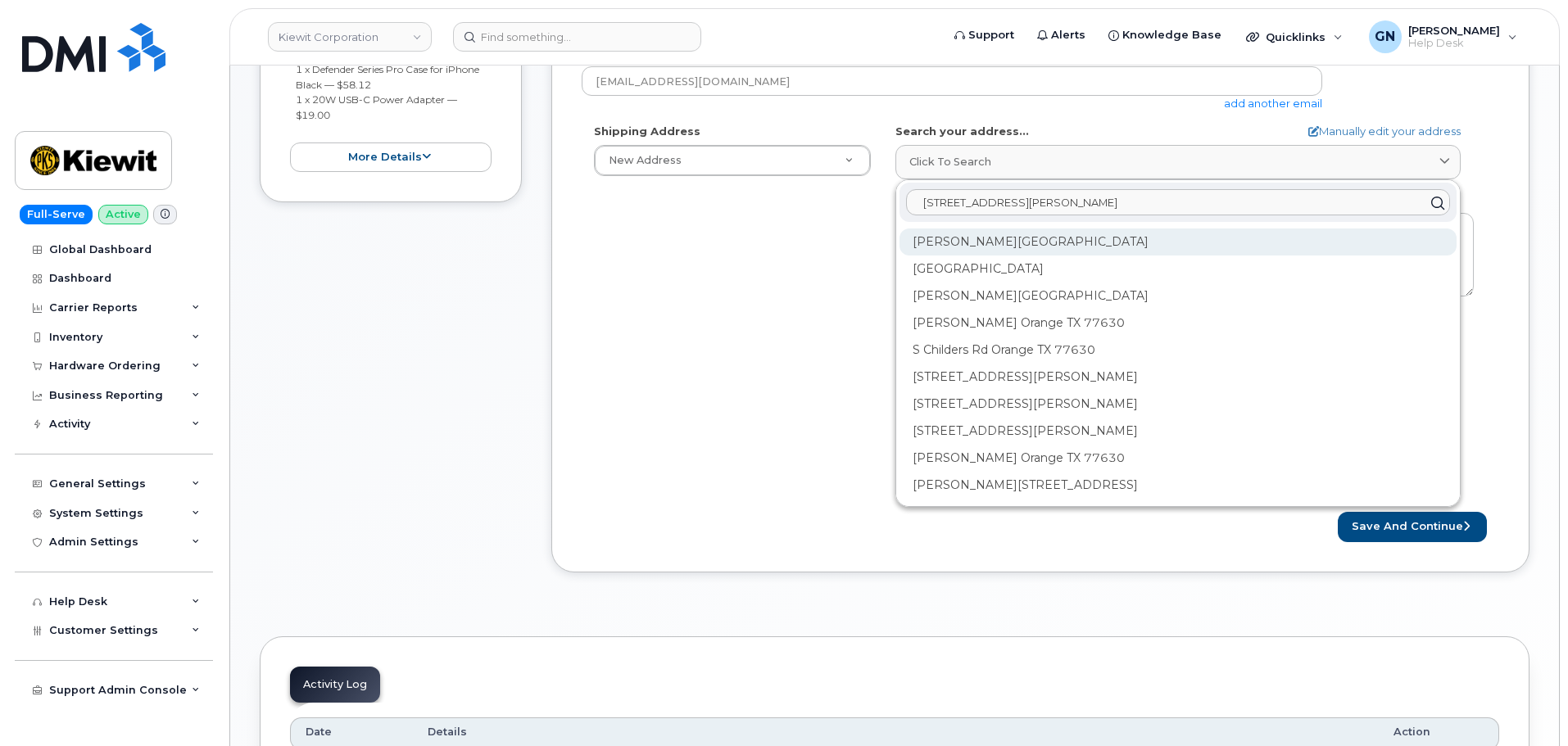
type input "2306 foreman rd Orange TX 77630"
click at [1045, 245] on div "Foreman Rd Orange TX 77630" at bounding box center [1177, 242] width 557 height 27
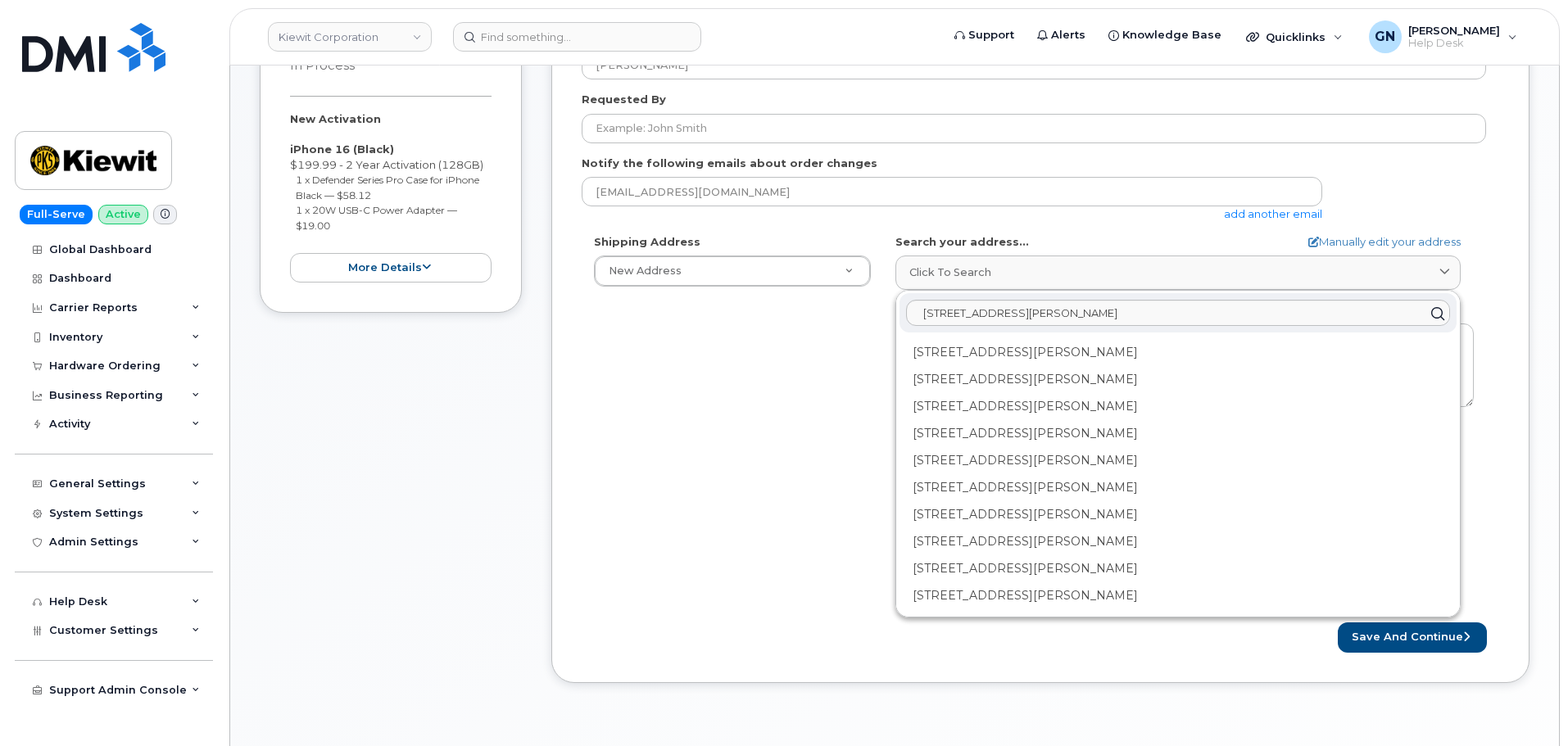
scroll to position [328, 0]
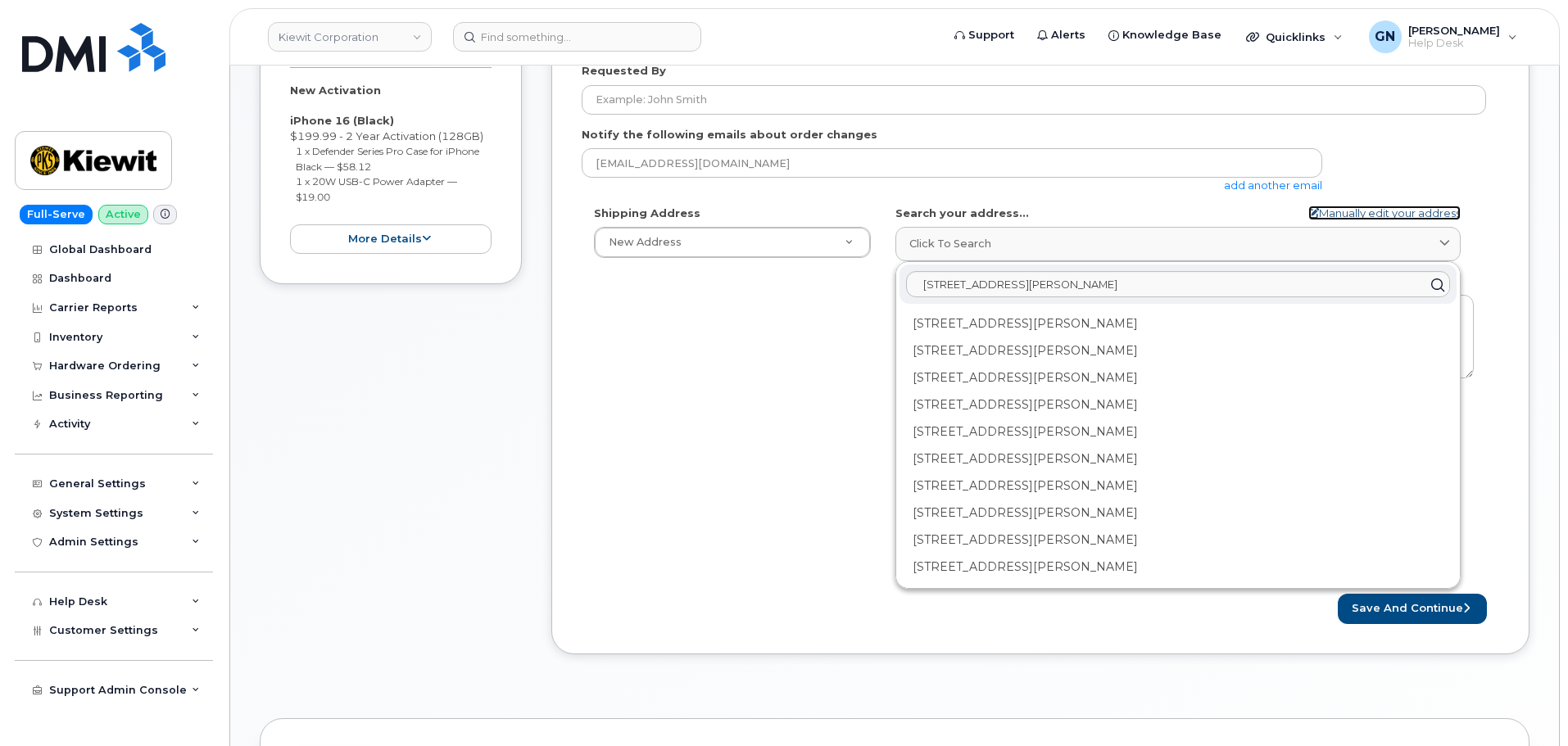
click at [1347, 211] on link "Manually edit your address" at bounding box center [1384, 213] width 152 height 15
select select
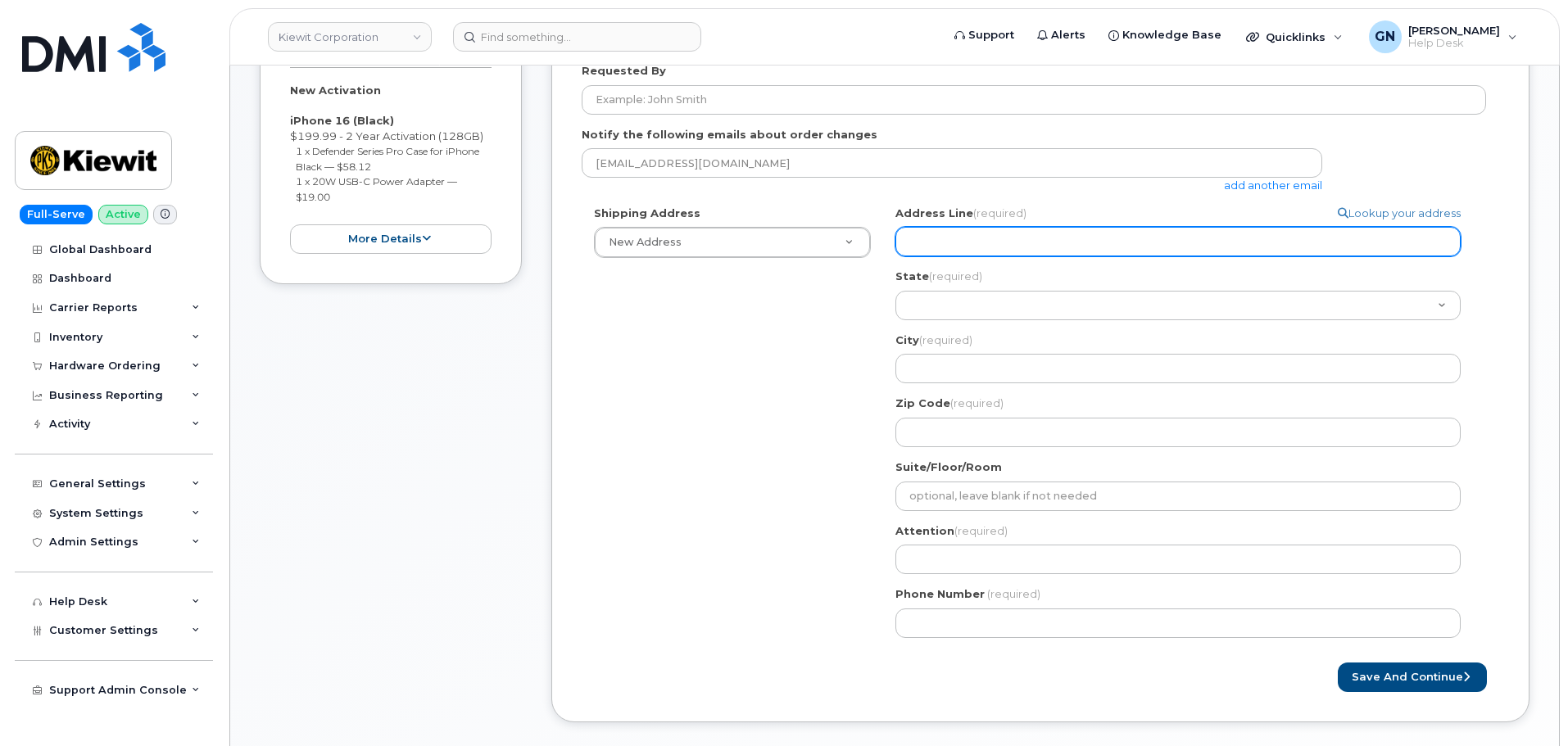
paste input "2306 foreman rd"
click at [977, 246] on input "Address Line (required)" at bounding box center [1178, 241] width 565 height 29
select select
type input "2306 foreman rd"
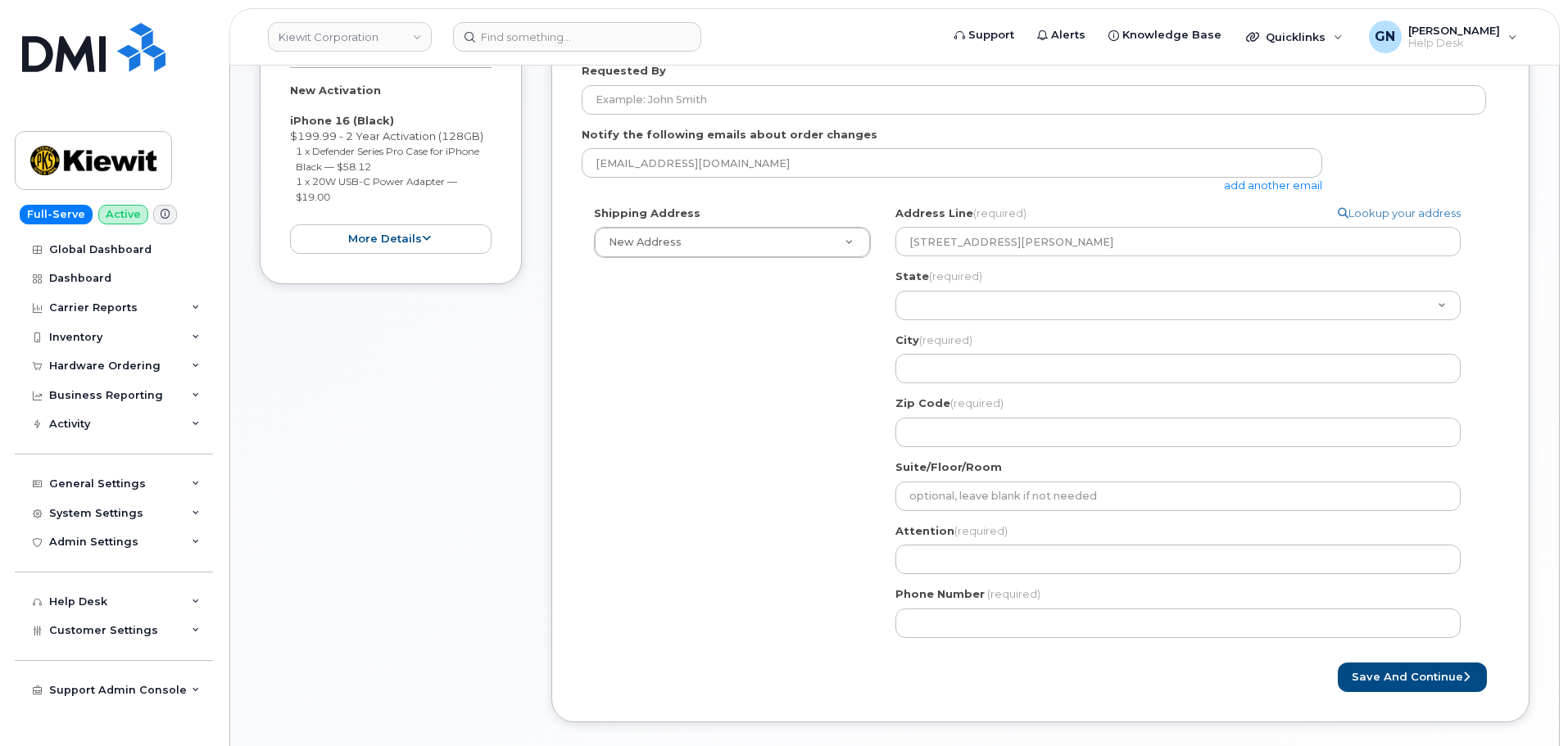
drag, startPoint x: 803, startPoint y: 335, endPoint x: 821, endPoint y: 334, distance: 18.0
click at [804, 335] on div "Shipping Address New Address New Address Search your address... Manually edit y…" at bounding box center [1033, 428] width 905 height 445
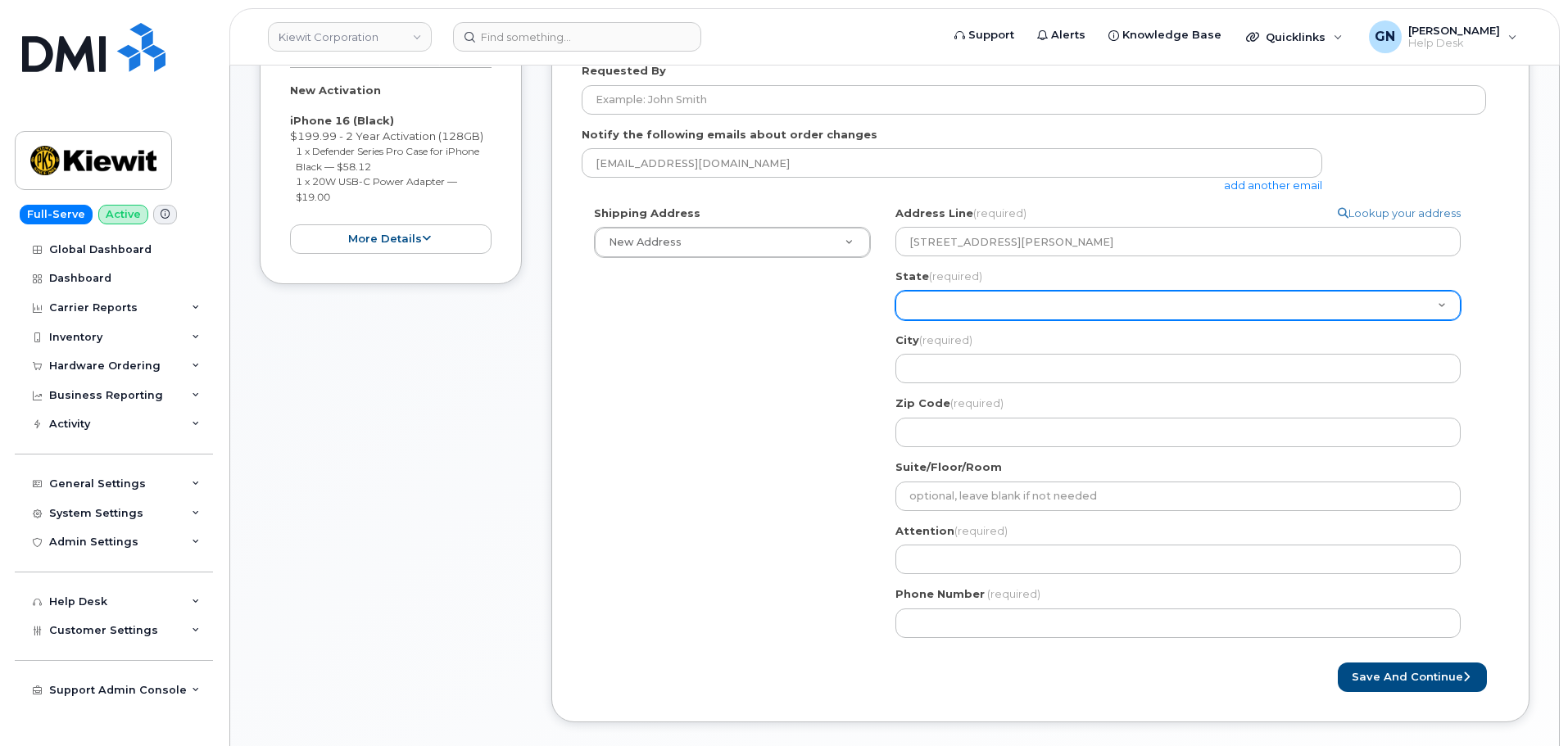
click at [931, 307] on select "Alabama Alaska American Samoa Arizona Arkansas California Colorado Connecticut …" at bounding box center [1178, 305] width 565 height 29
select select "TX"
click at [896, 291] on select "Alabama Alaska American Samoa Arizona Arkansas California Colorado Connecticut …" at bounding box center [1178, 305] width 565 height 29
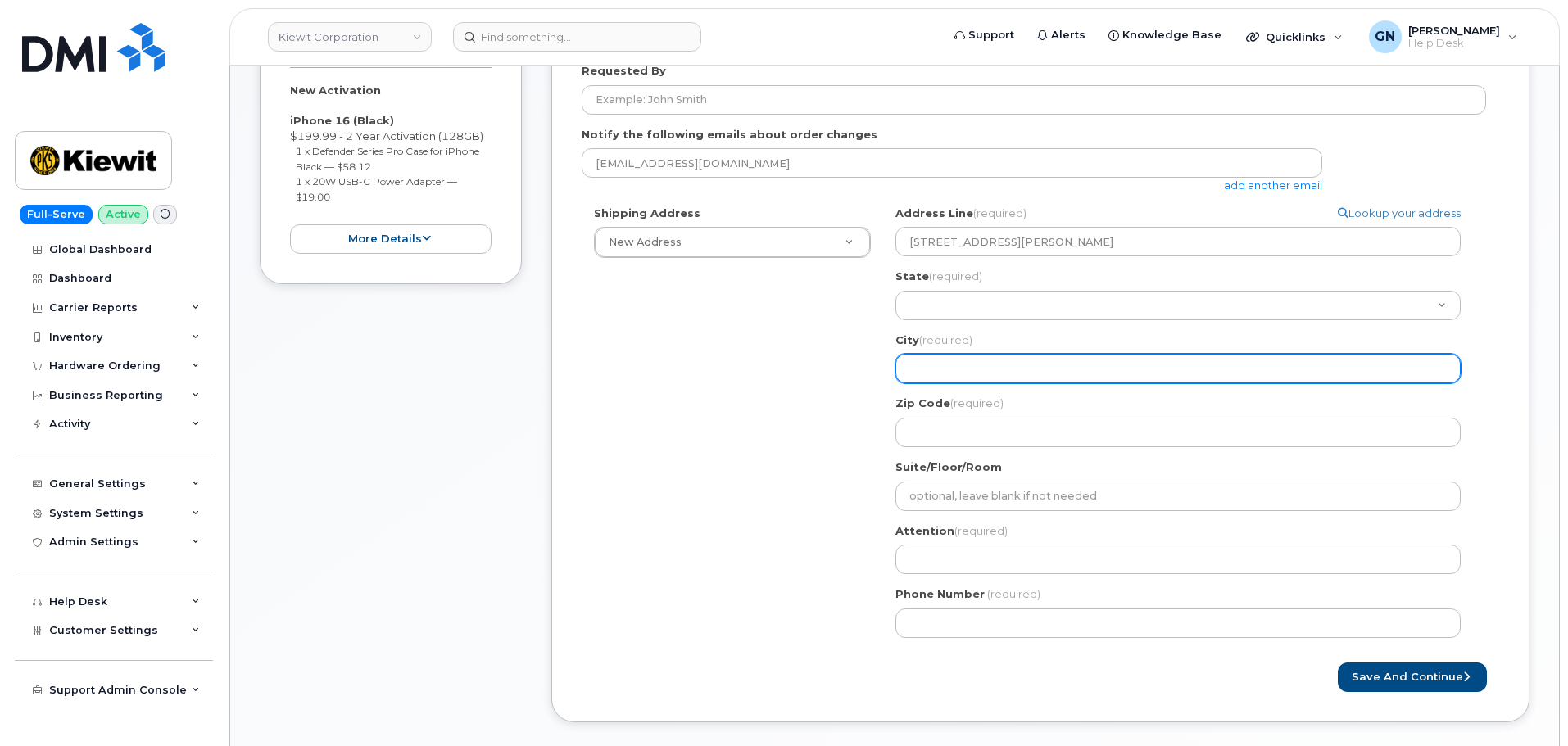
click at [999, 368] on input "City (required)" at bounding box center [1178, 368] width 565 height 29
paste input "Orange"
select select
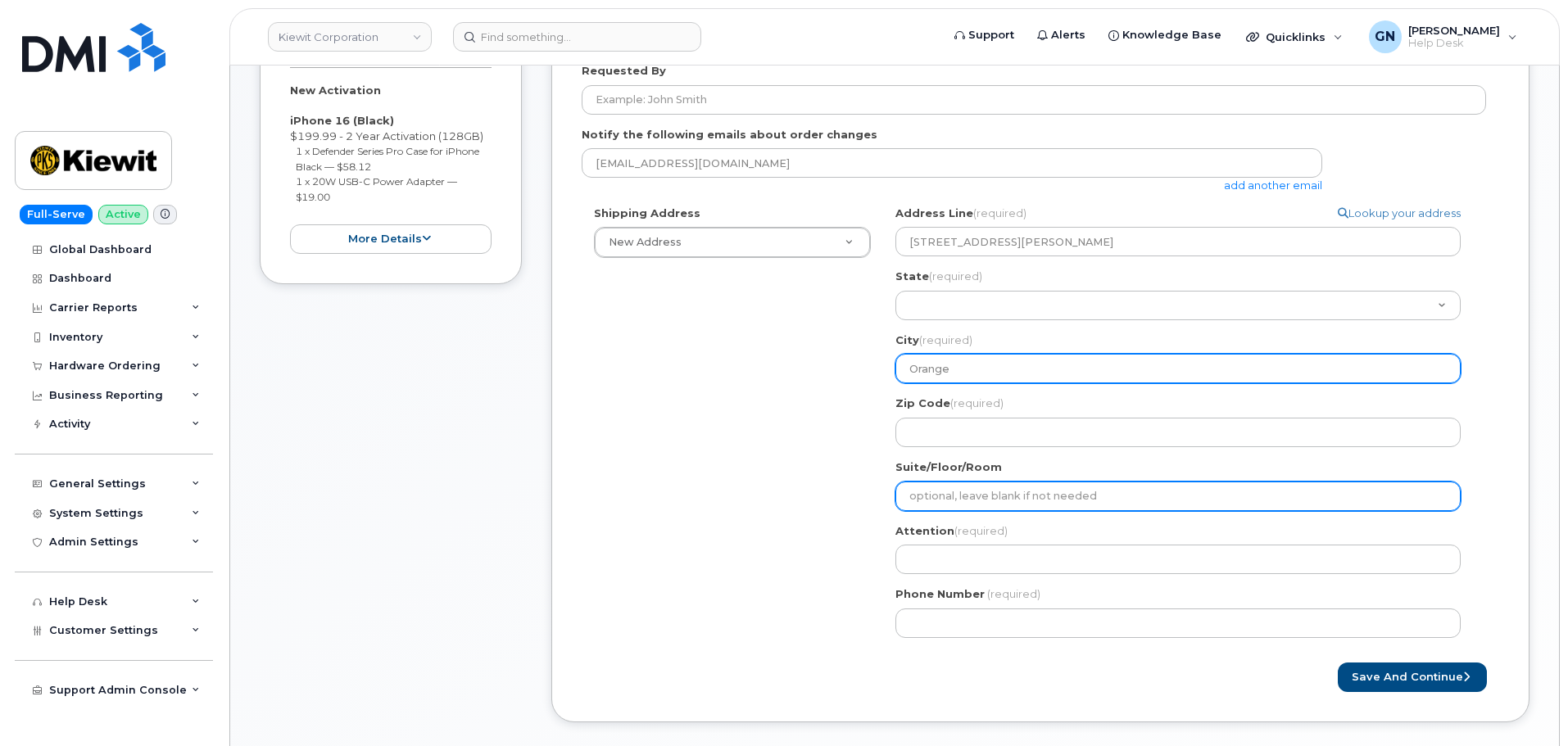
type input "Orange"
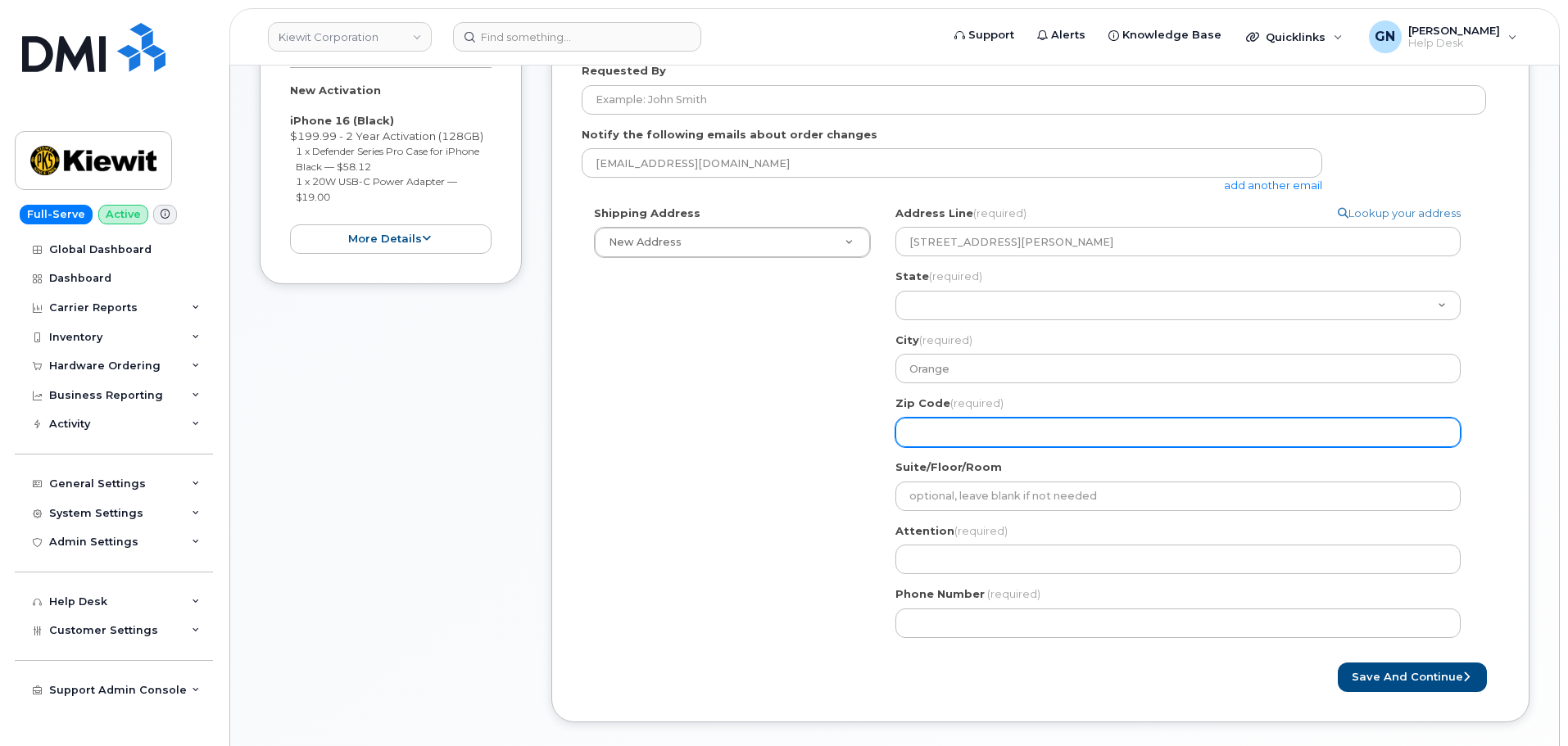
click at [960, 422] on input "Zip Code (required)" at bounding box center [1178, 433] width 565 height 29
paste input "77630"
select select
type input "77630"
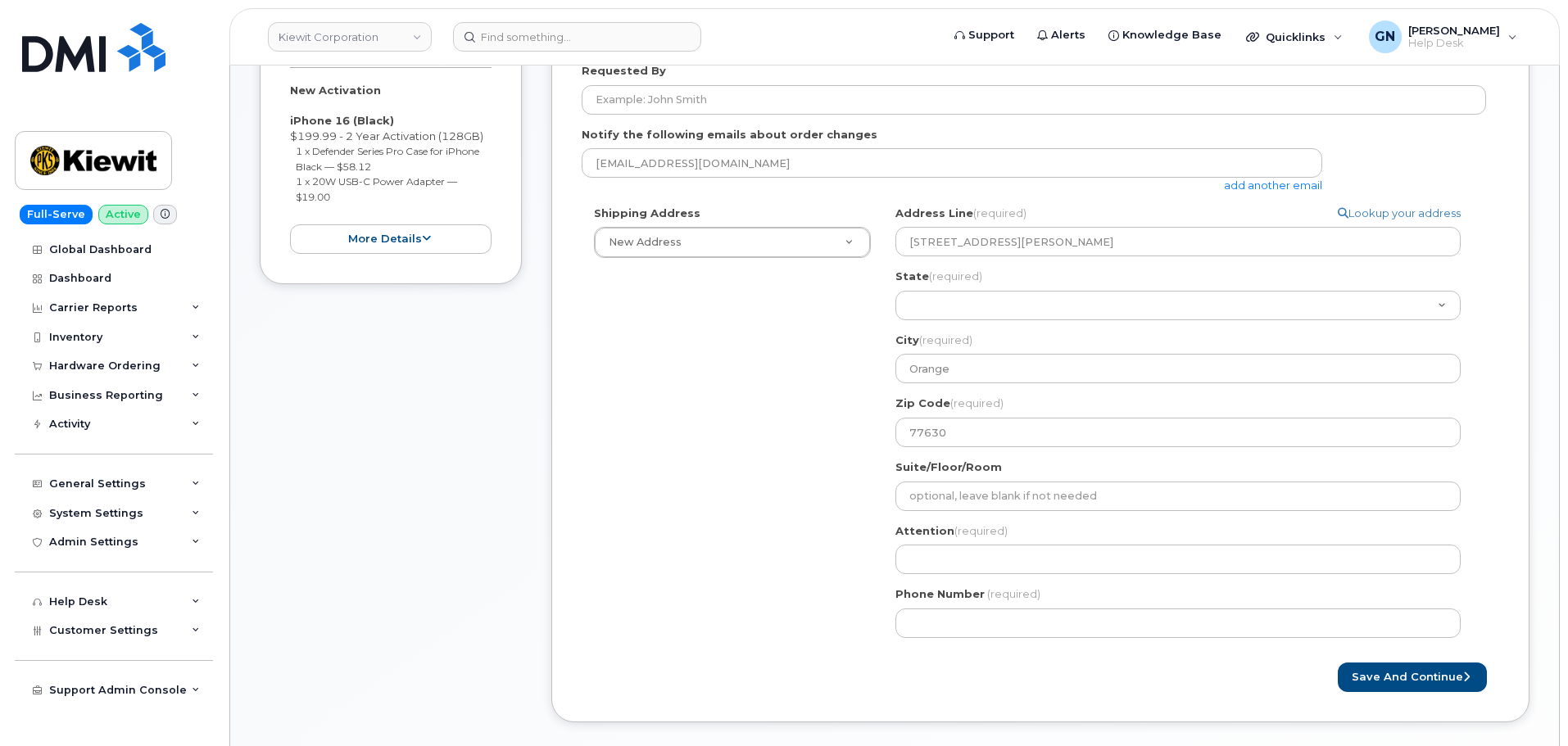
click at [815, 479] on div "Shipping Address New Address New Address TX Orange Search your address... Manua…" at bounding box center [1033, 428] width 905 height 445
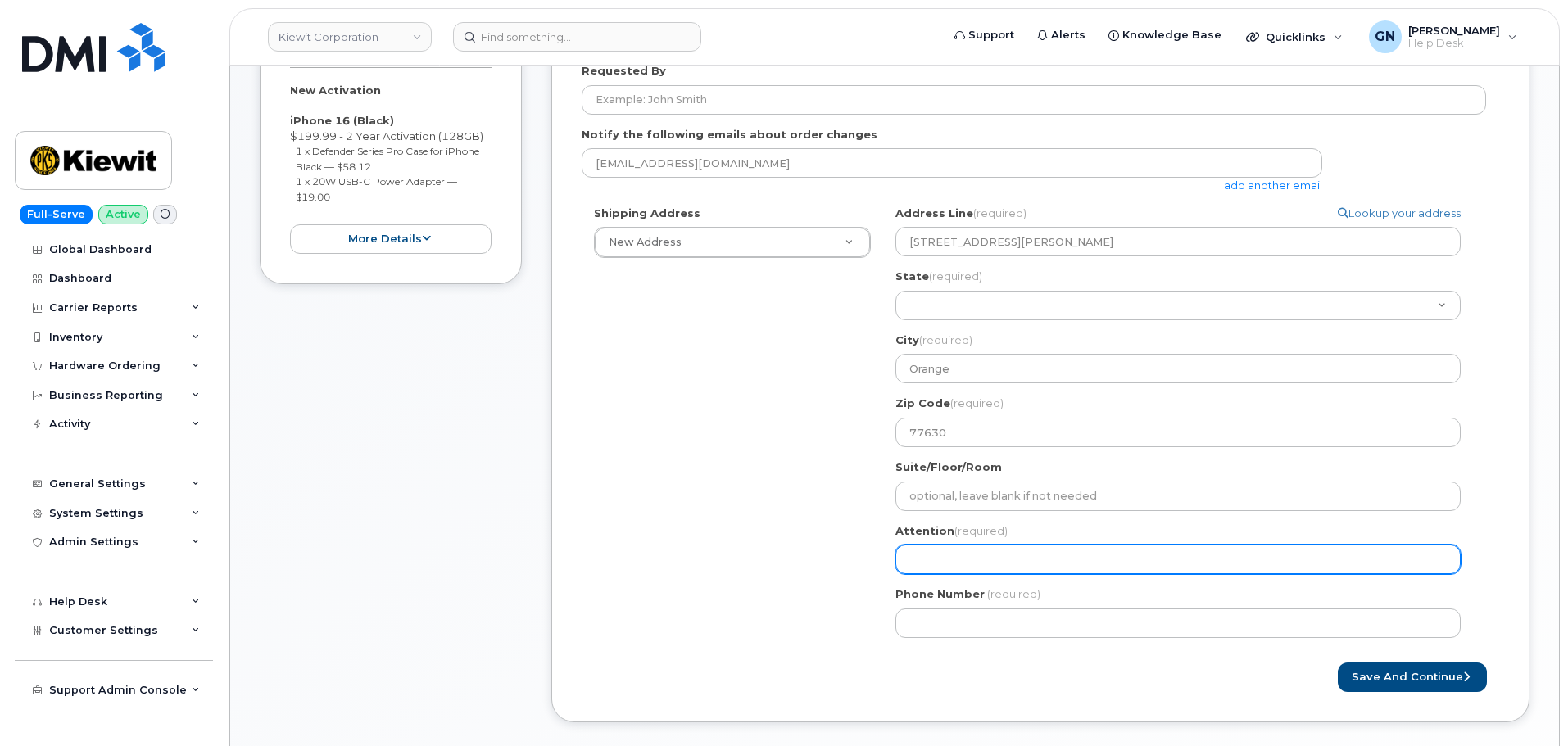
click at [974, 567] on input "Attention (required)" at bounding box center [1178, 559] width 565 height 29
paste input "Ryle Nash"
select select
type input "Ryle Nash"
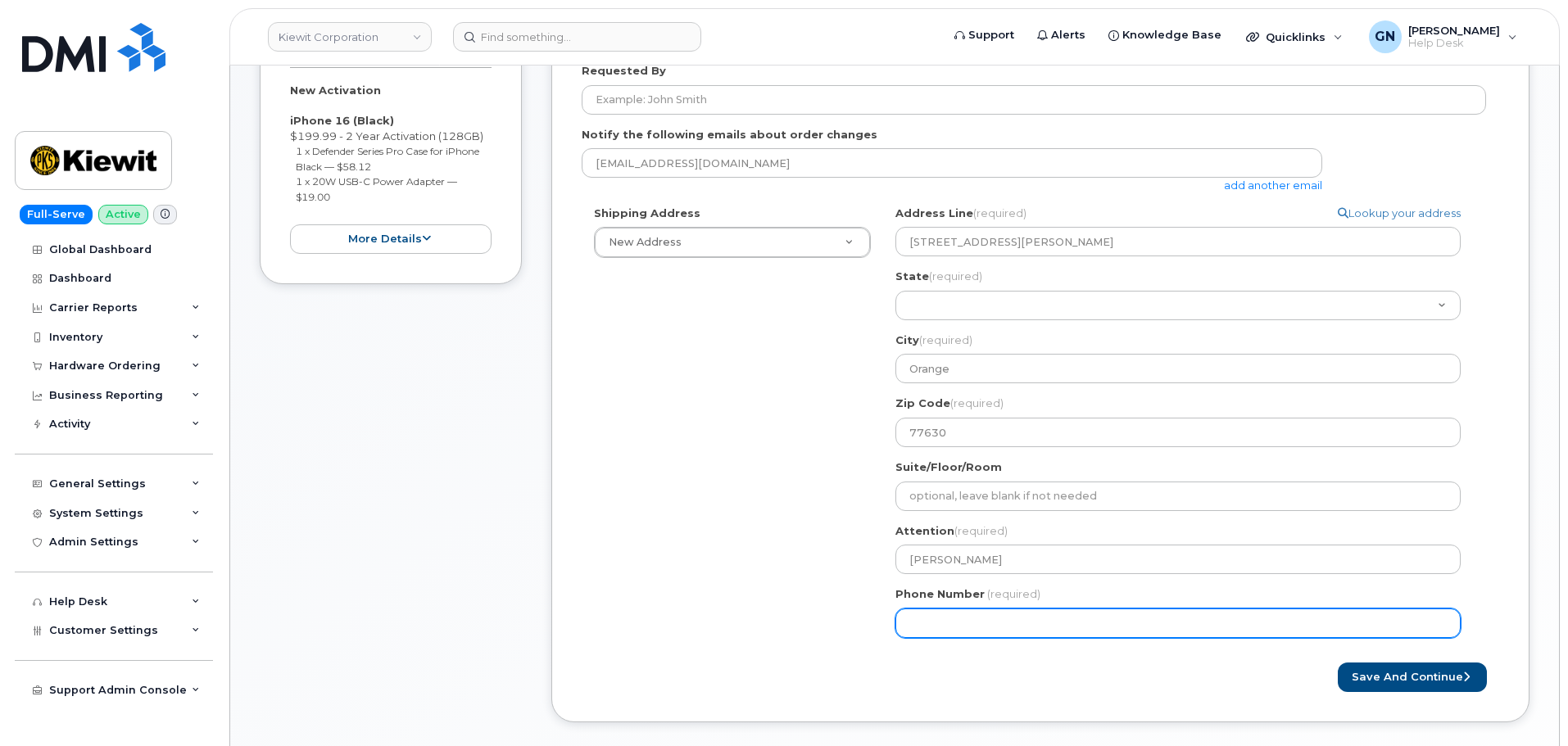
drag, startPoint x: 930, startPoint y: 628, endPoint x: 932, endPoint y: 640, distance: 12.2
click at [930, 628] on input "Phone Number" at bounding box center [1178, 623] width 565 height 29
paste input "4099262732"
select select
type input "4099262732"
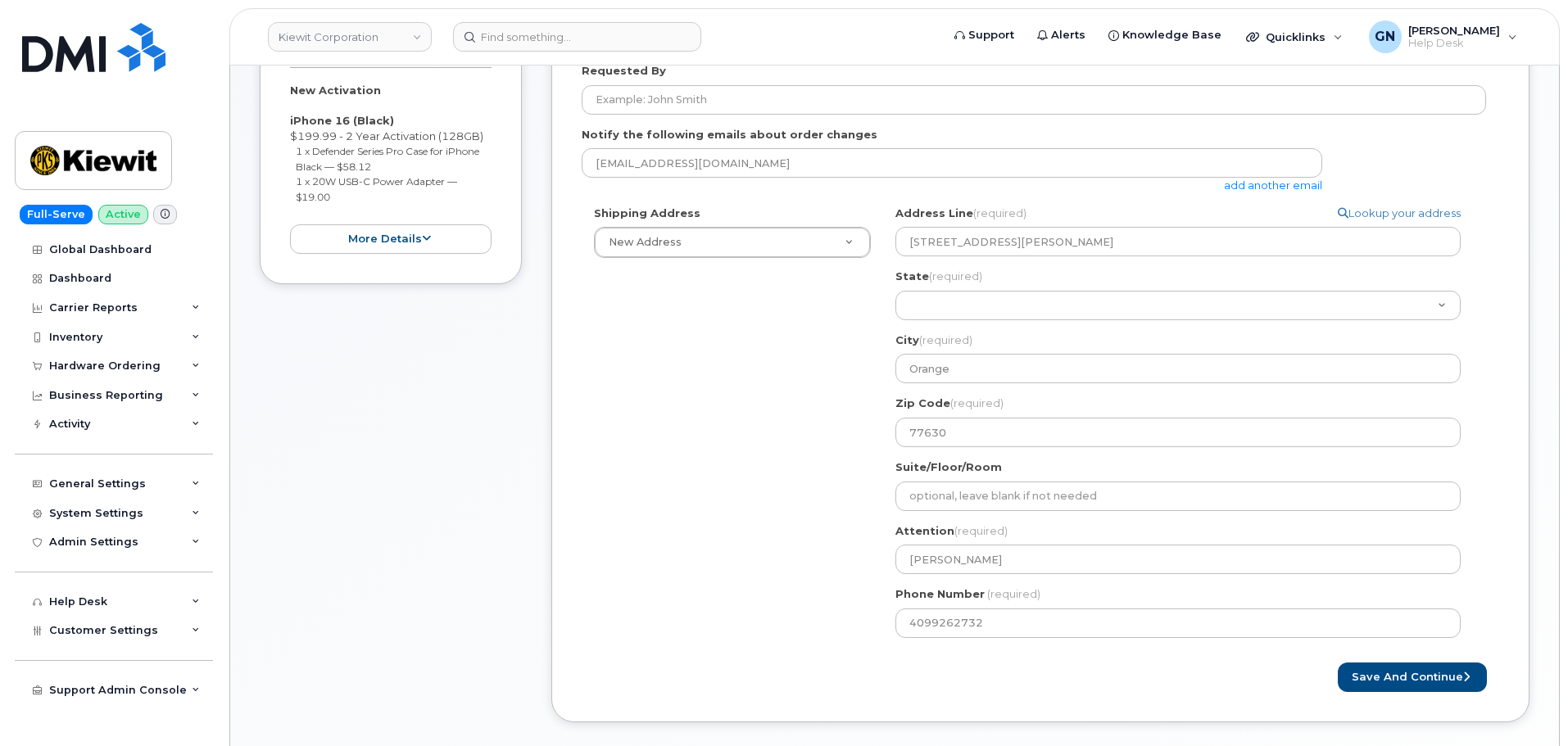
drag, startPoint x: 774, startPoint y: 478, endPoint x: 797, endPoint y: 457, distance: 31.1
click at [776, 475] on div "Shipping Address New Address New Address TX Orange Search your address... Manua…" at bounding box center [1033, 428] width 905 height 445
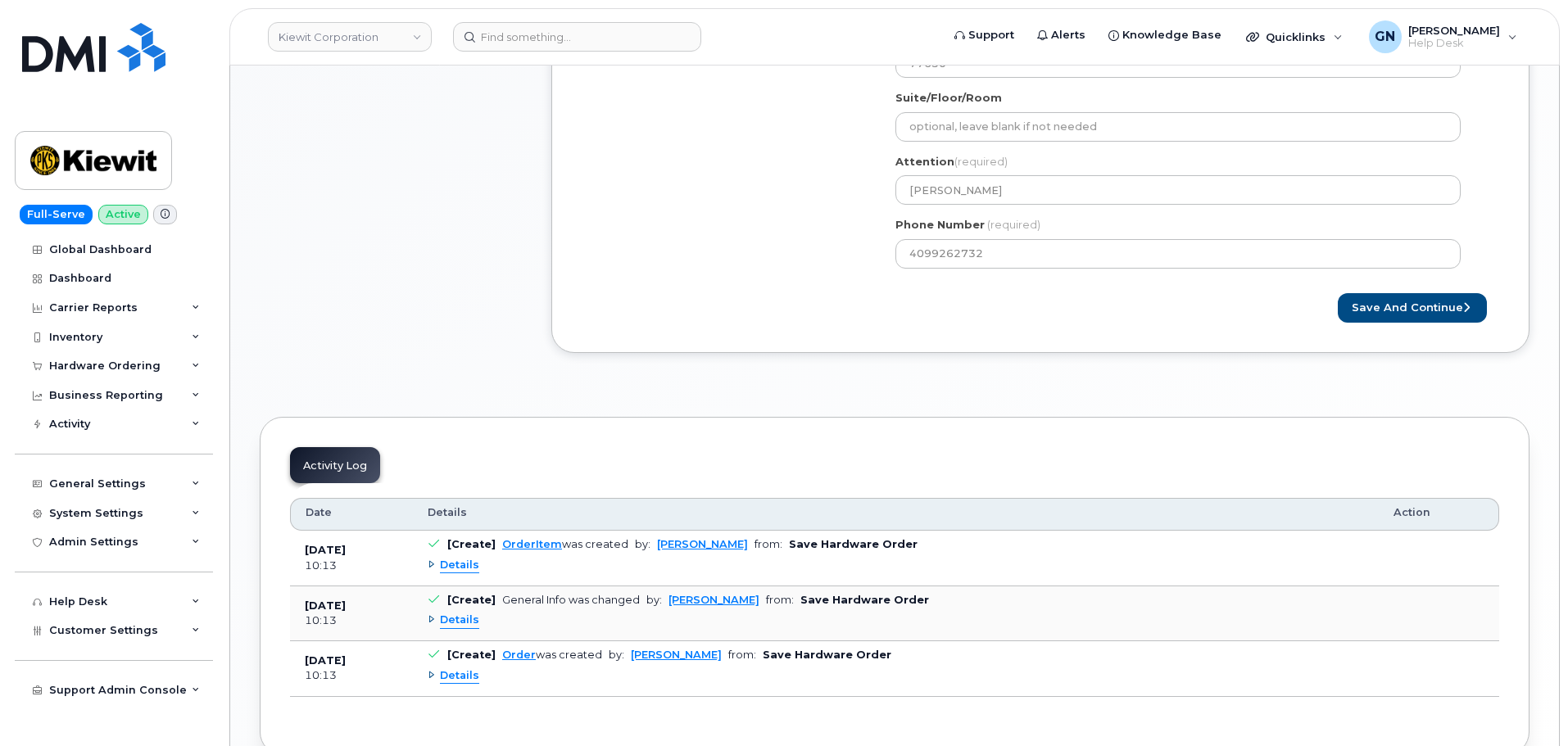
scroll to position [737, 0]
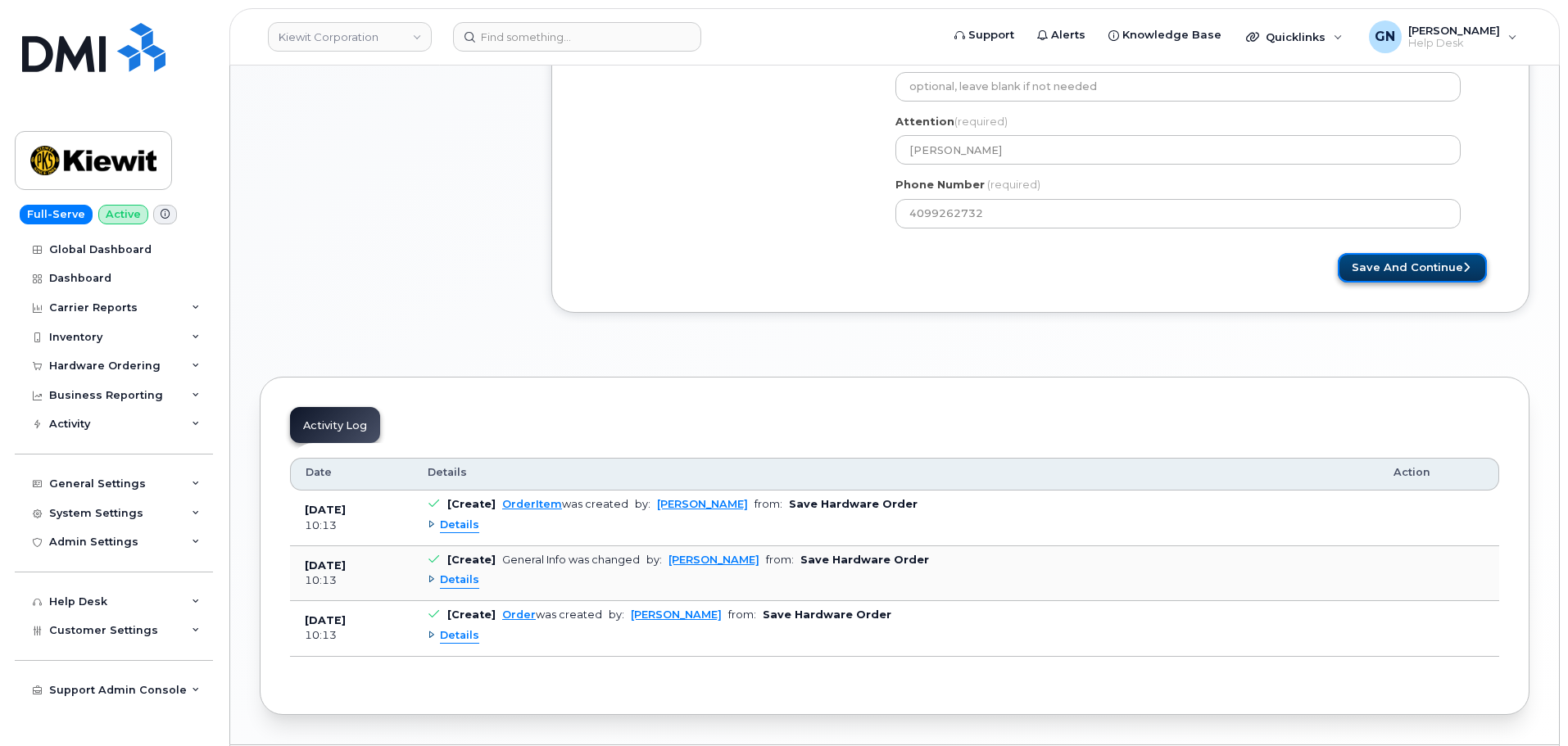
click at [1388, 272] on button "Save and Continue" at bounding box center [1412, 268] width 149 height 30
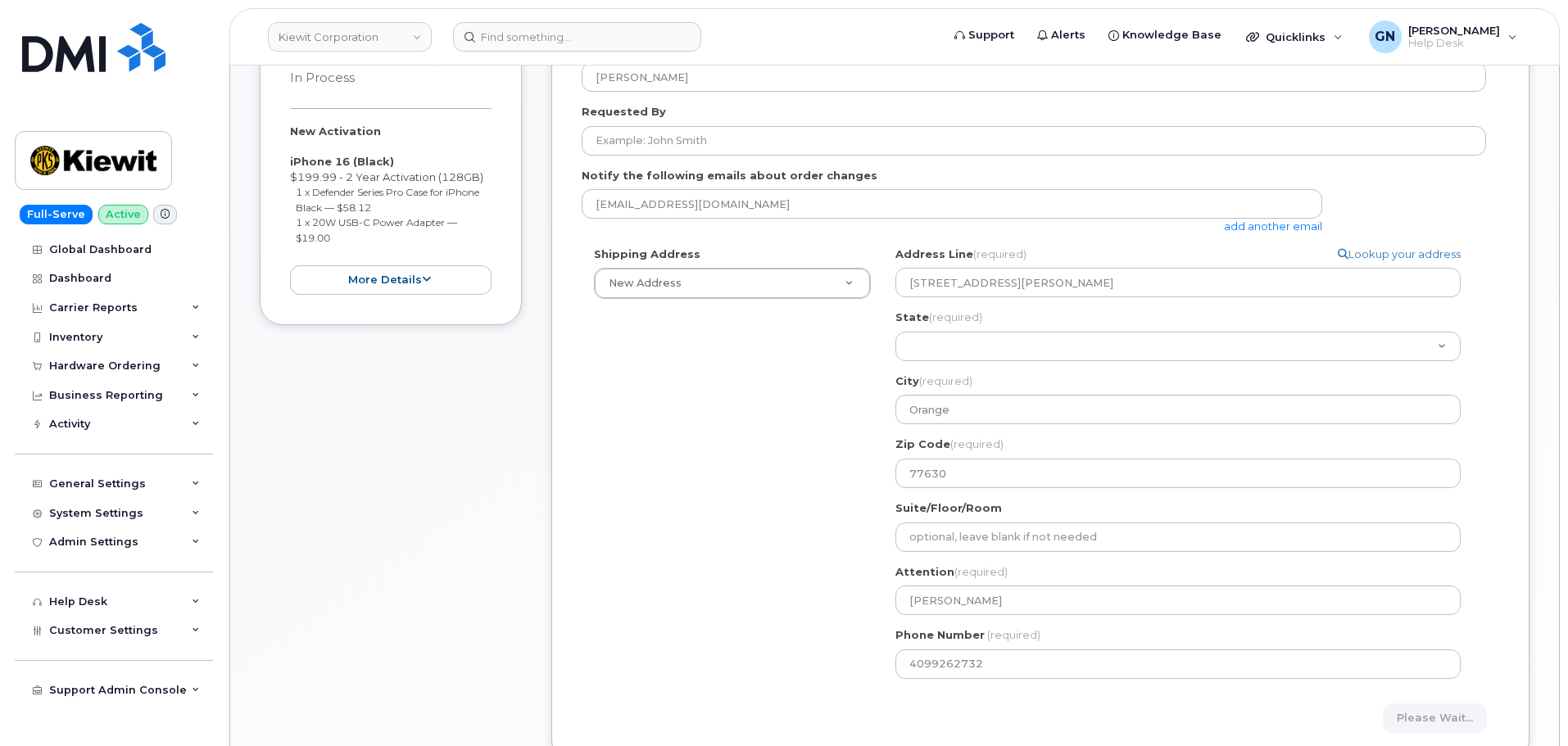
scroll to position [246, 0]
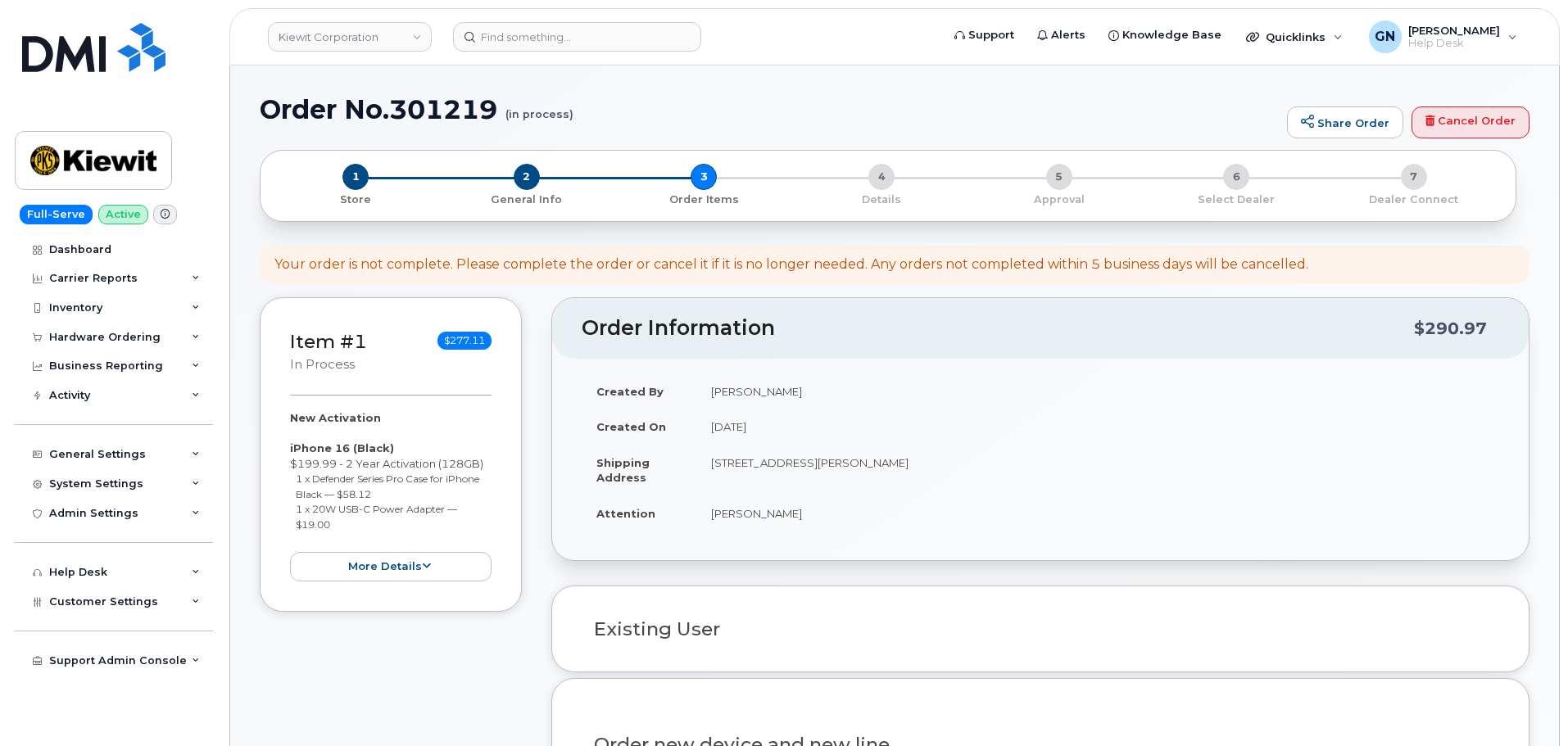
select select
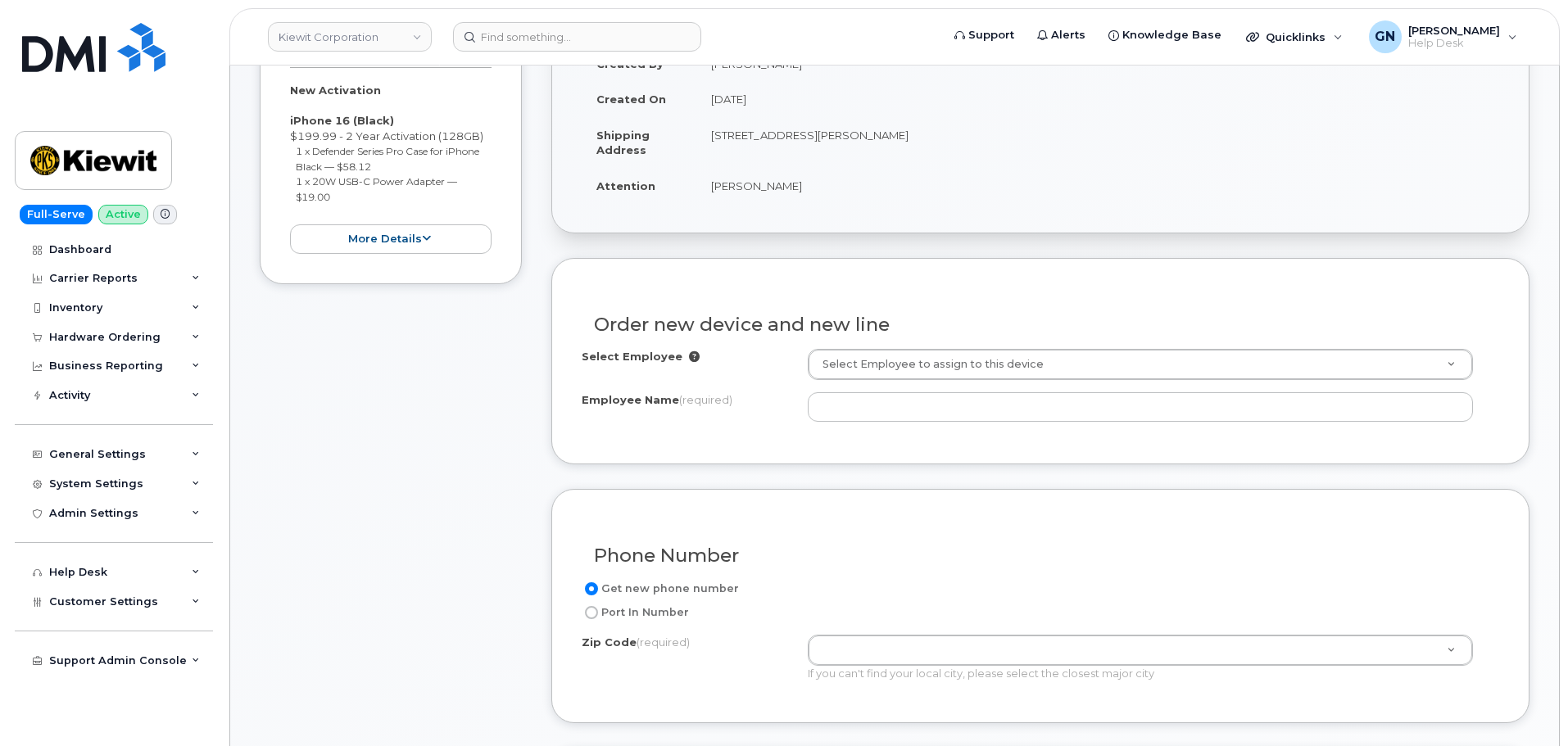
scroll to position [410, 0]
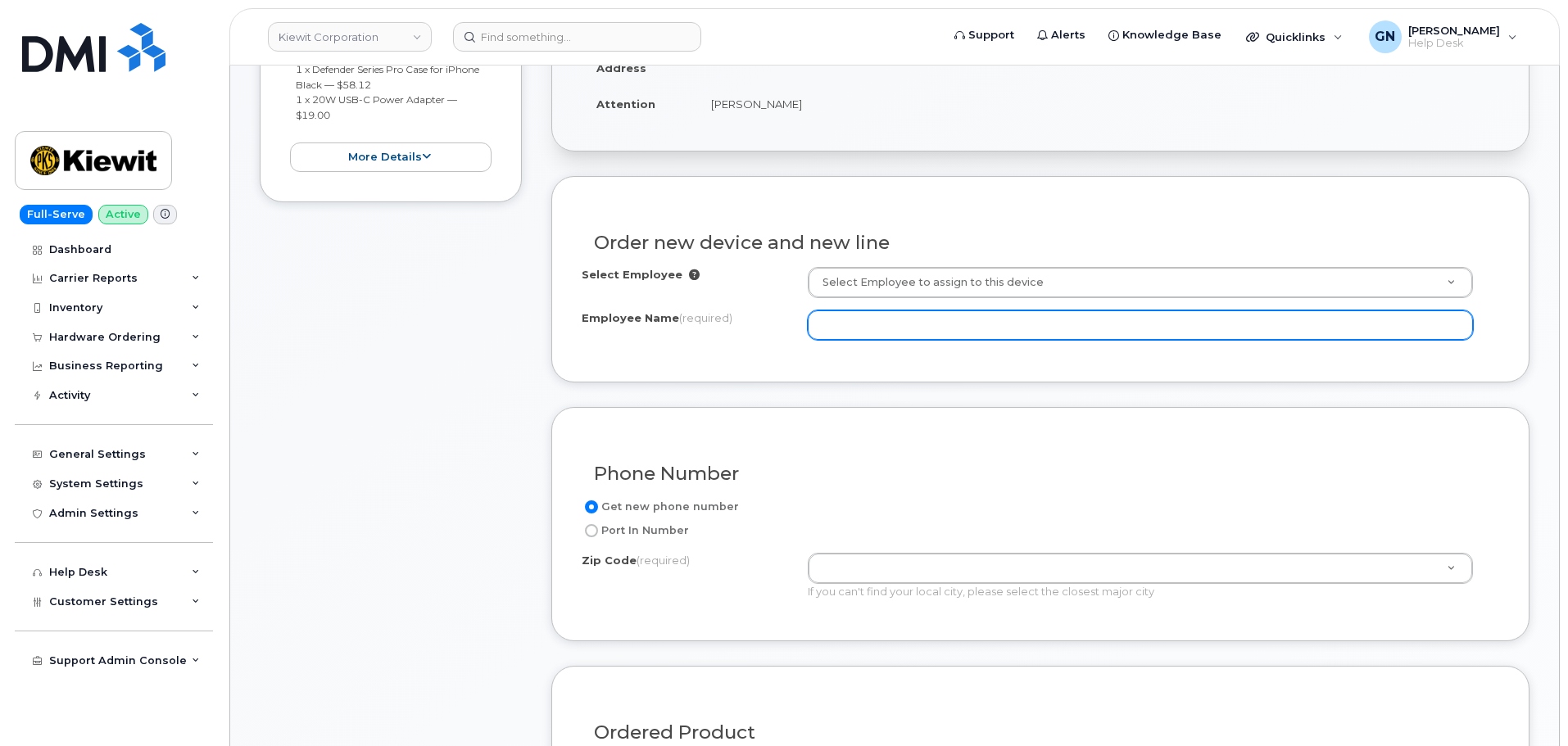
click at [871, 335] on input "Employee Name (required)" at bounding box center [1141, 325] width 665 height 29
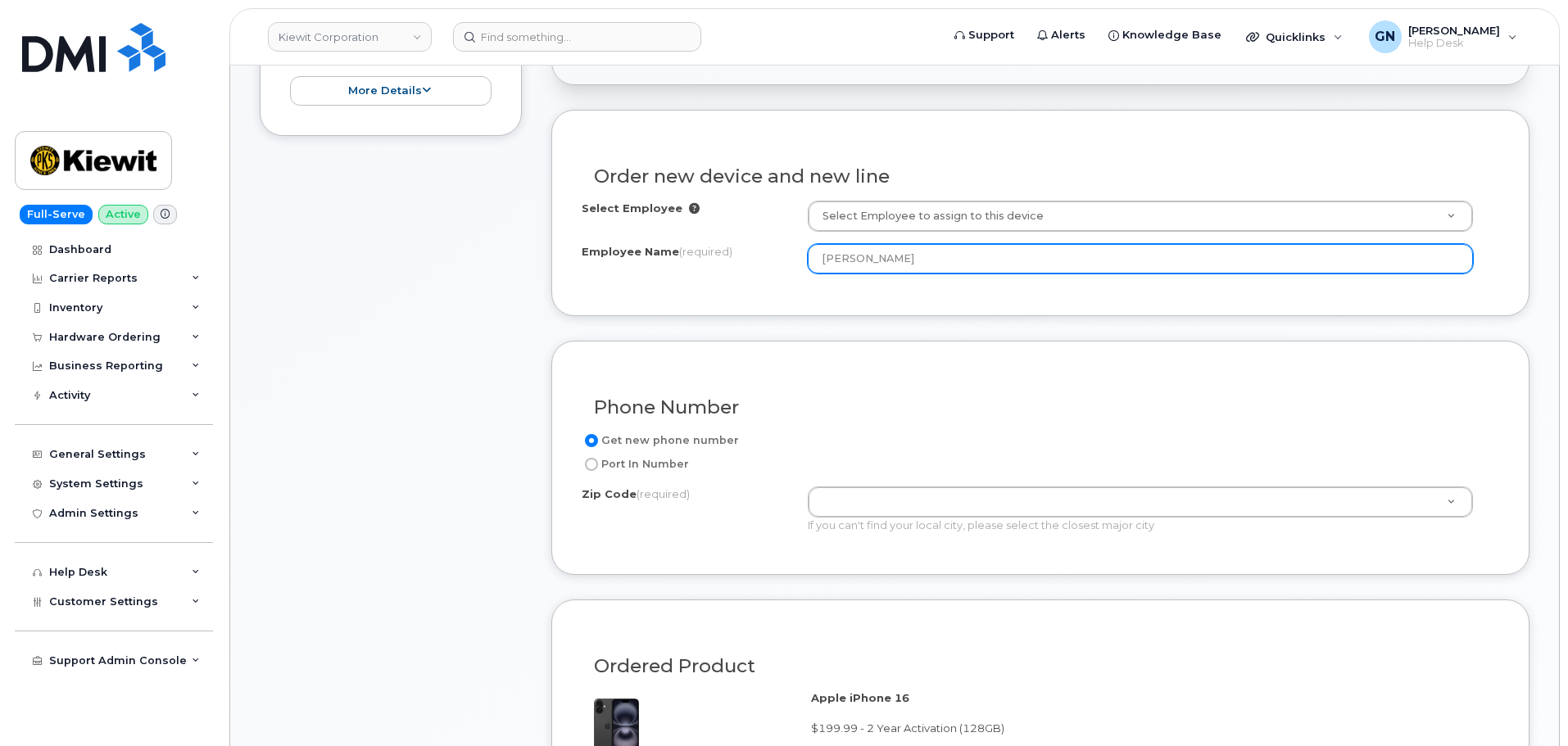
scroll to position [573, 0]
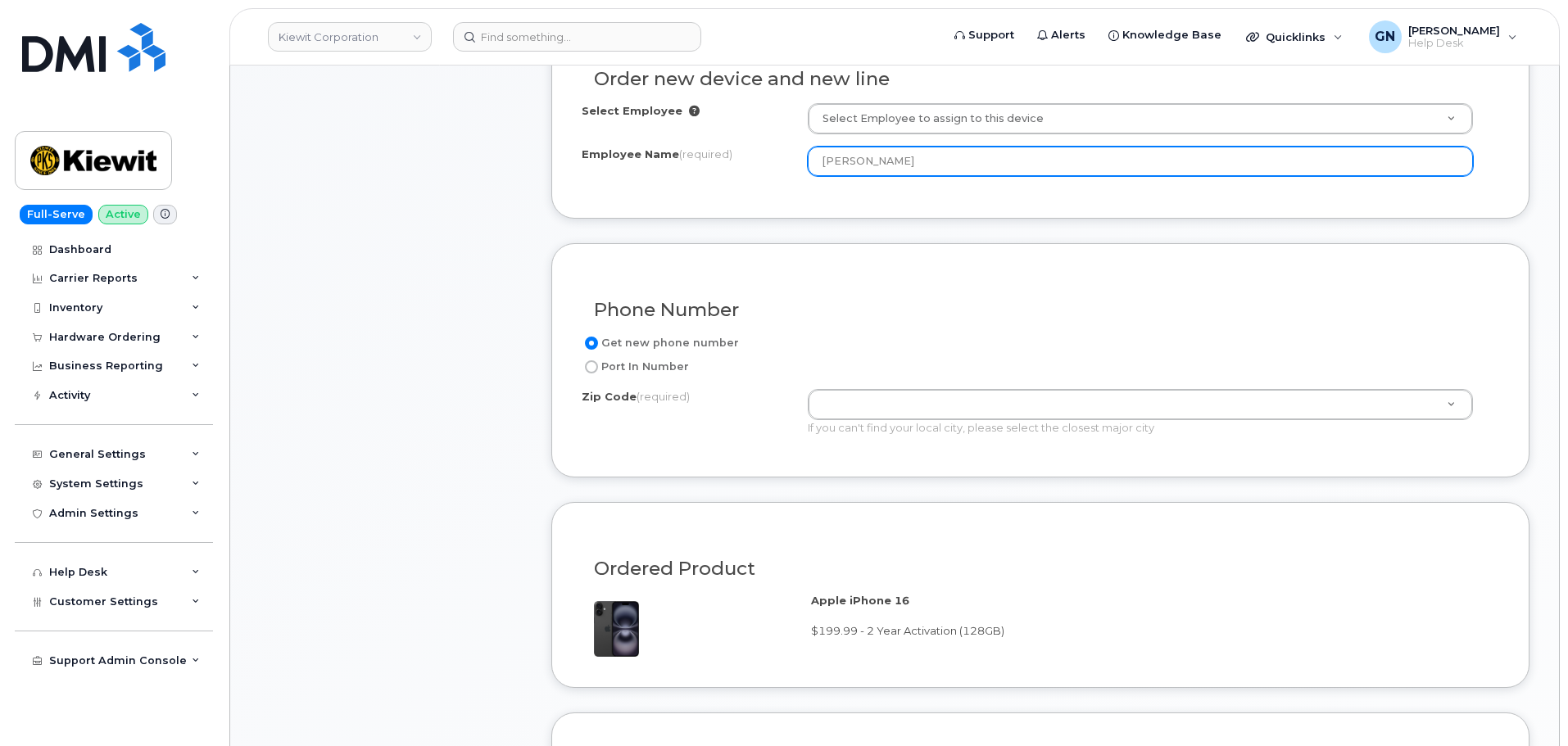
click at [893, 158] on input "[PERSON_NAME]" at bounding box center [1141, 161] width 665 height 29
click at [908, 159] on input "[PERSON_NAME]" at bounding box center [1141, 161] width 665 height 29
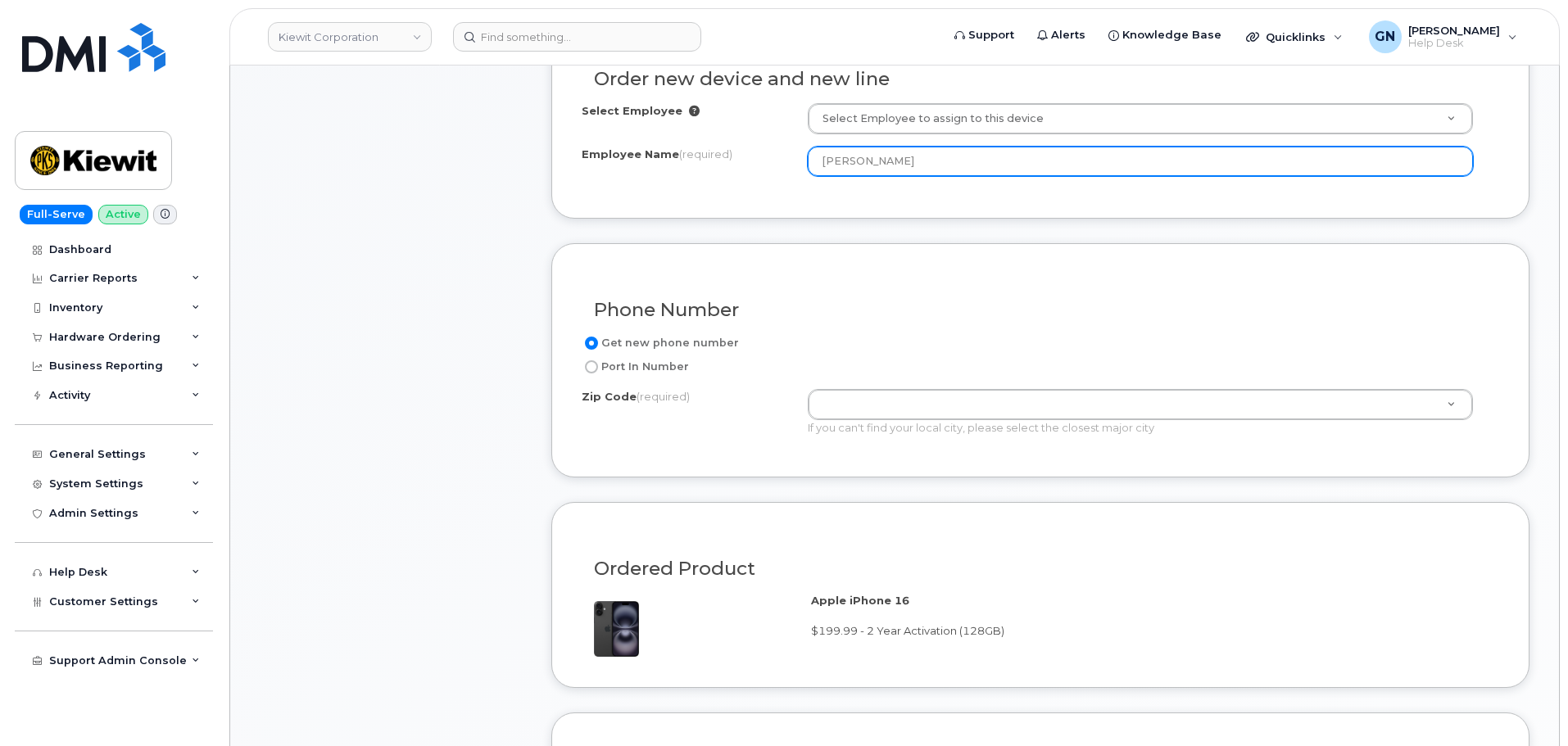
paste input "[PERSON_NAME]"
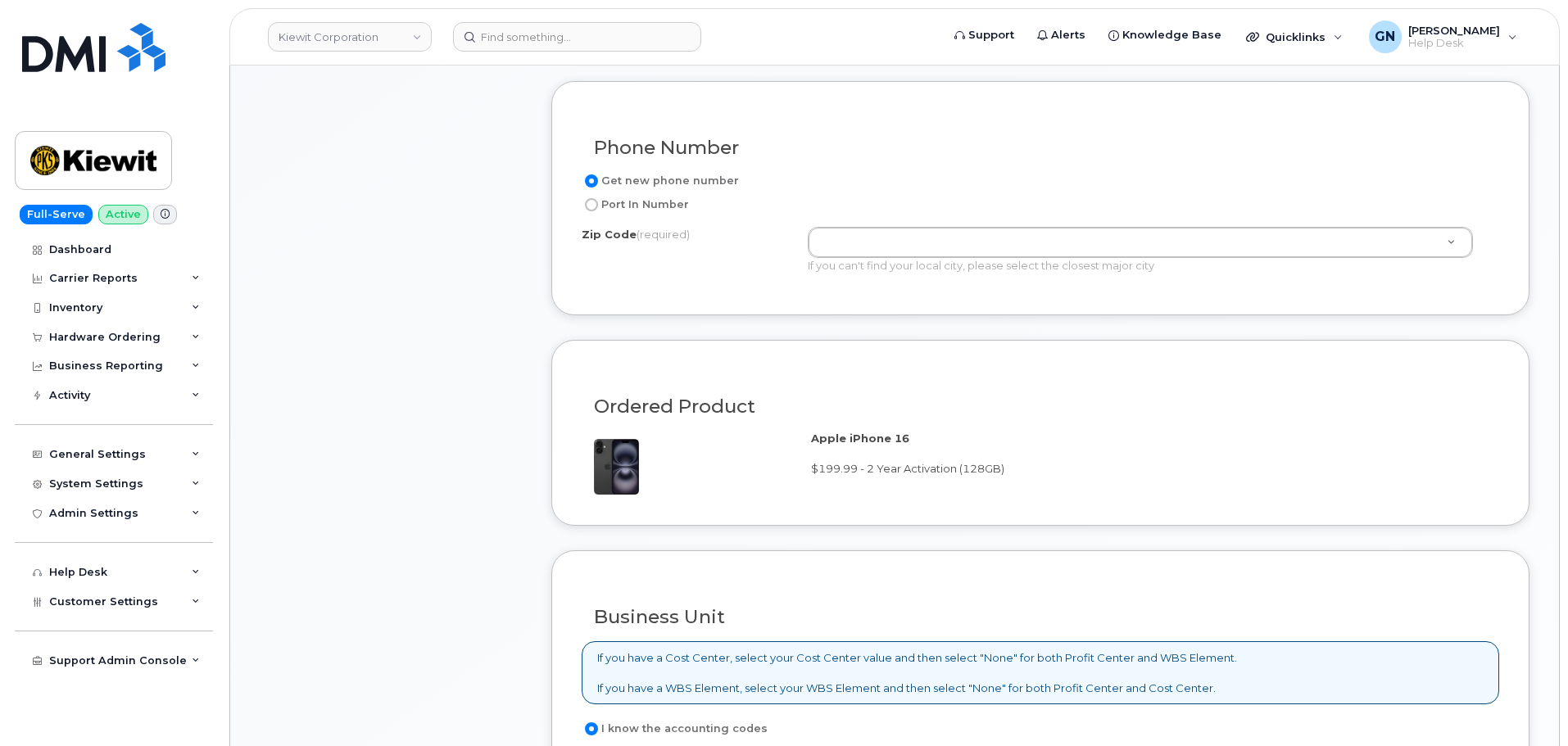
scroll to position [737, 0]
type input "[PERSON_NAME]"
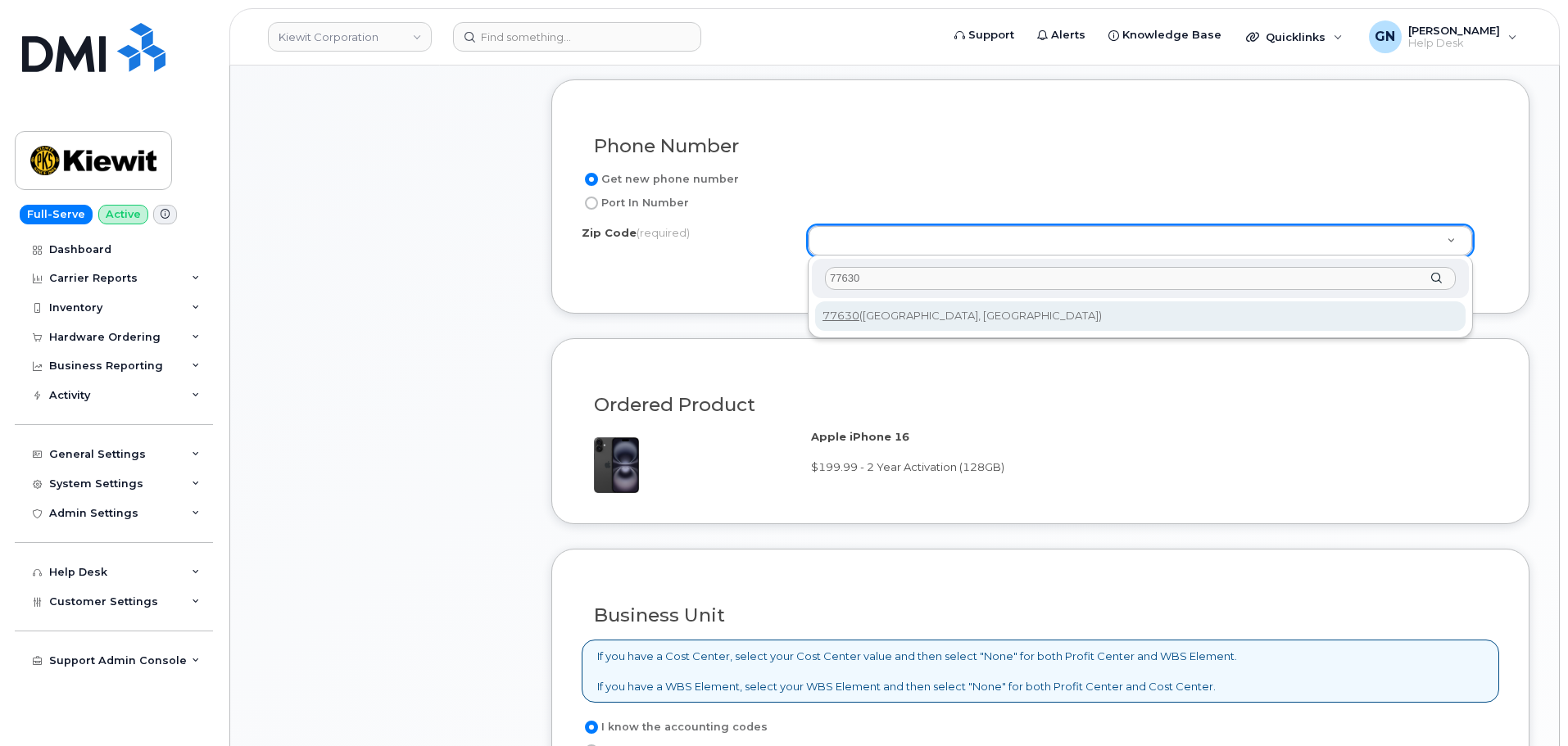
type input "77630"
type input "77630 ([GEOGRAPHIC_DATA], [GEOGRAPHIC_DATA])"
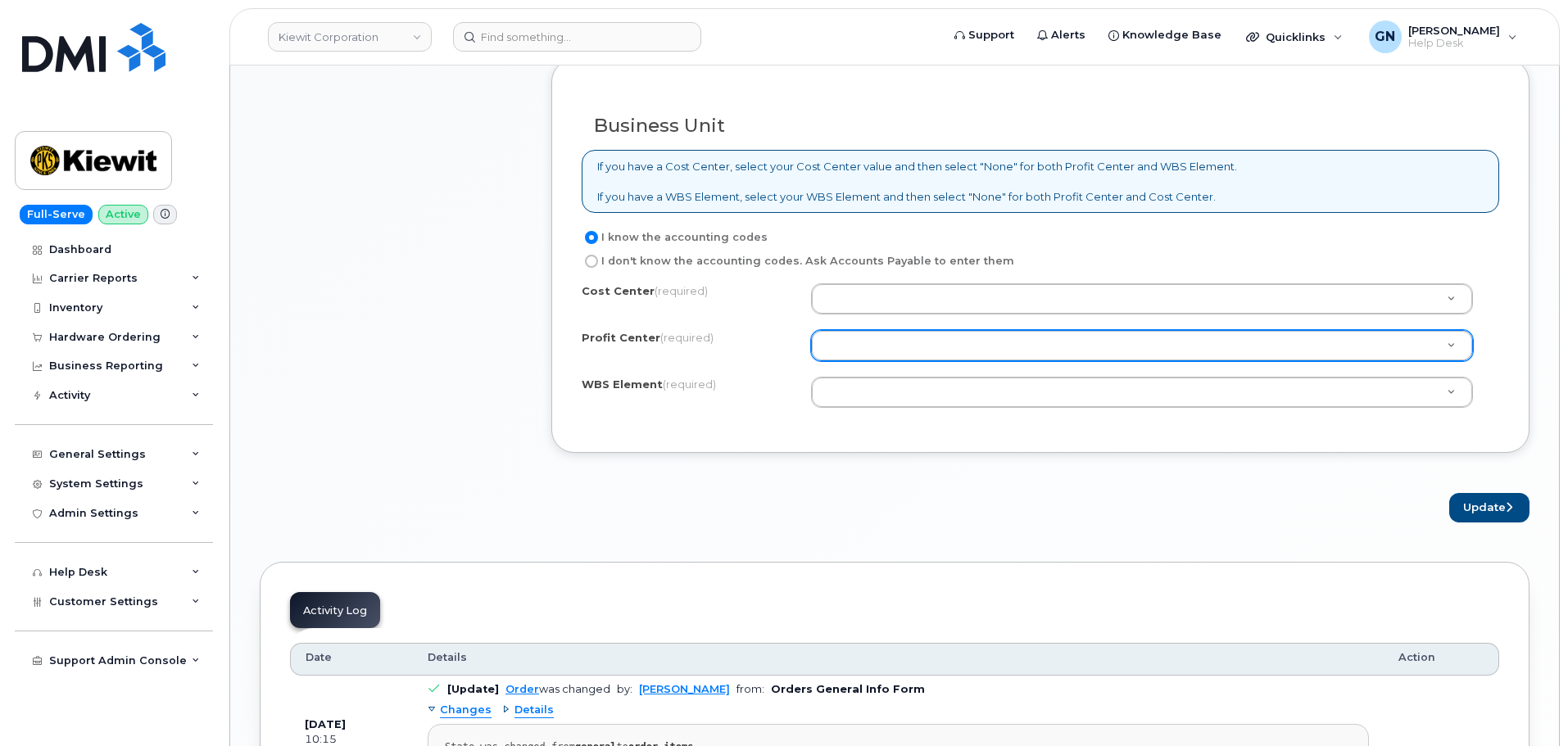
scroll to position [1229, 0]
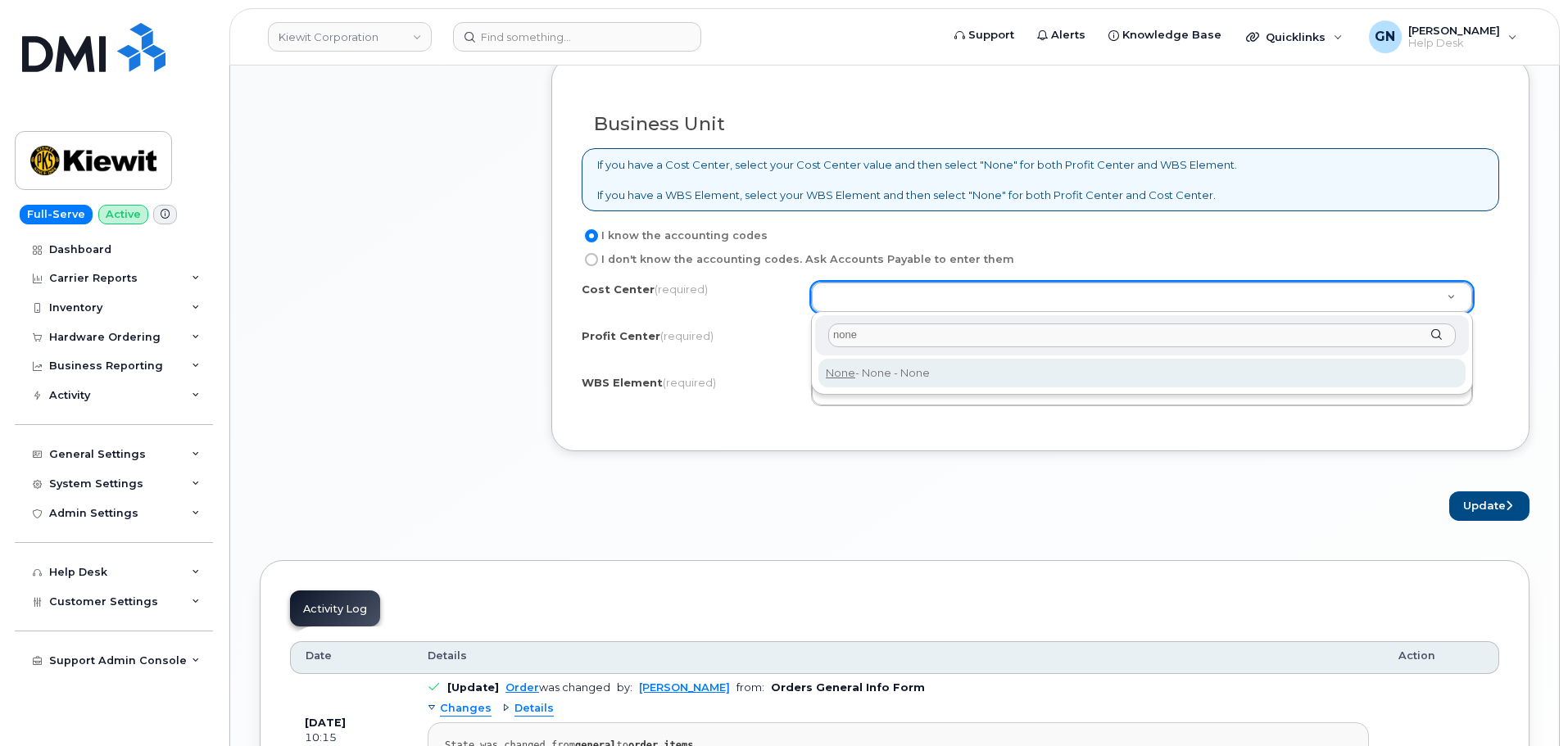
type input "none"
type input "None"
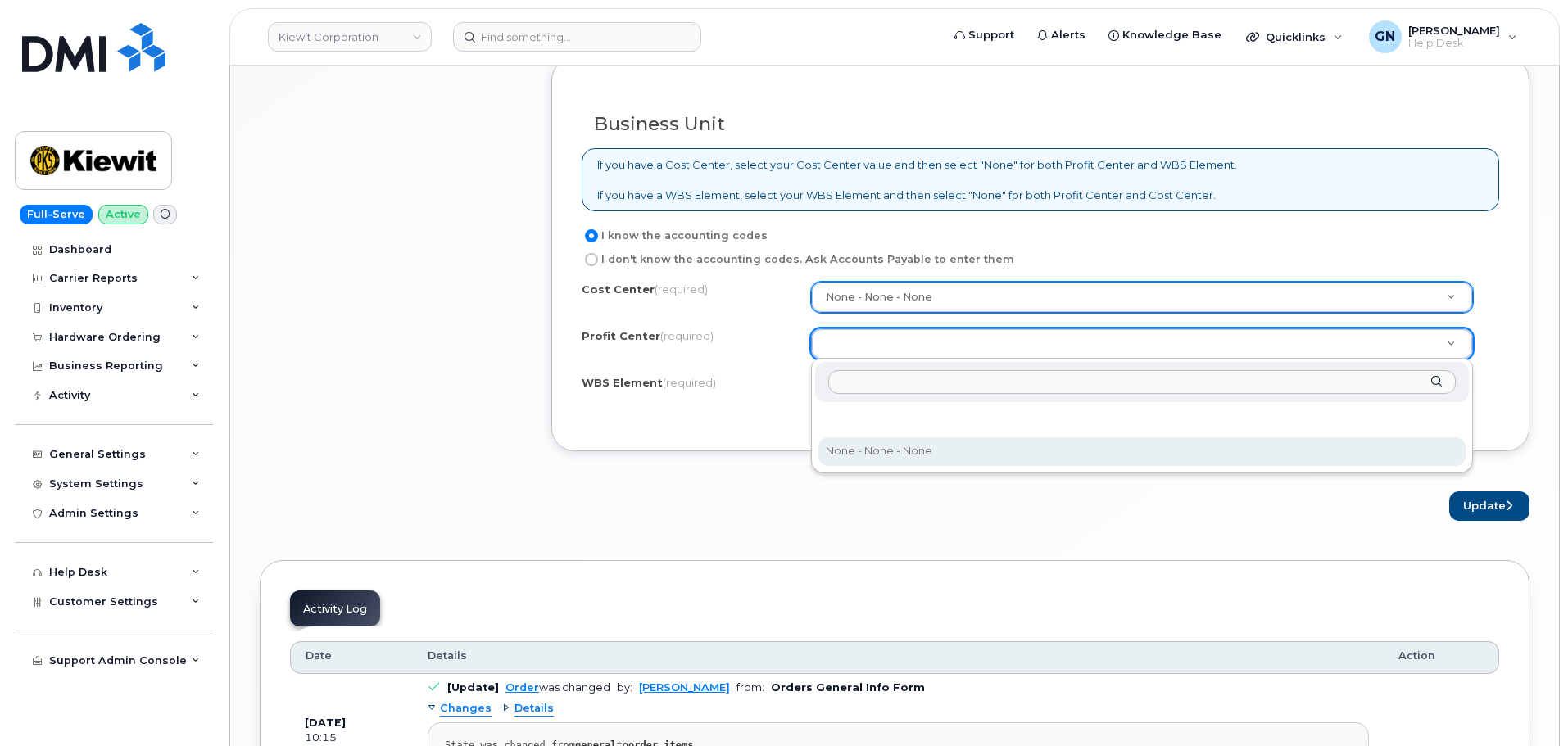
drag, startPoint x: 856, startPoint y: 443, endPoint x: 1567, endPoint y: 410, distance: 711.8
select select "None"
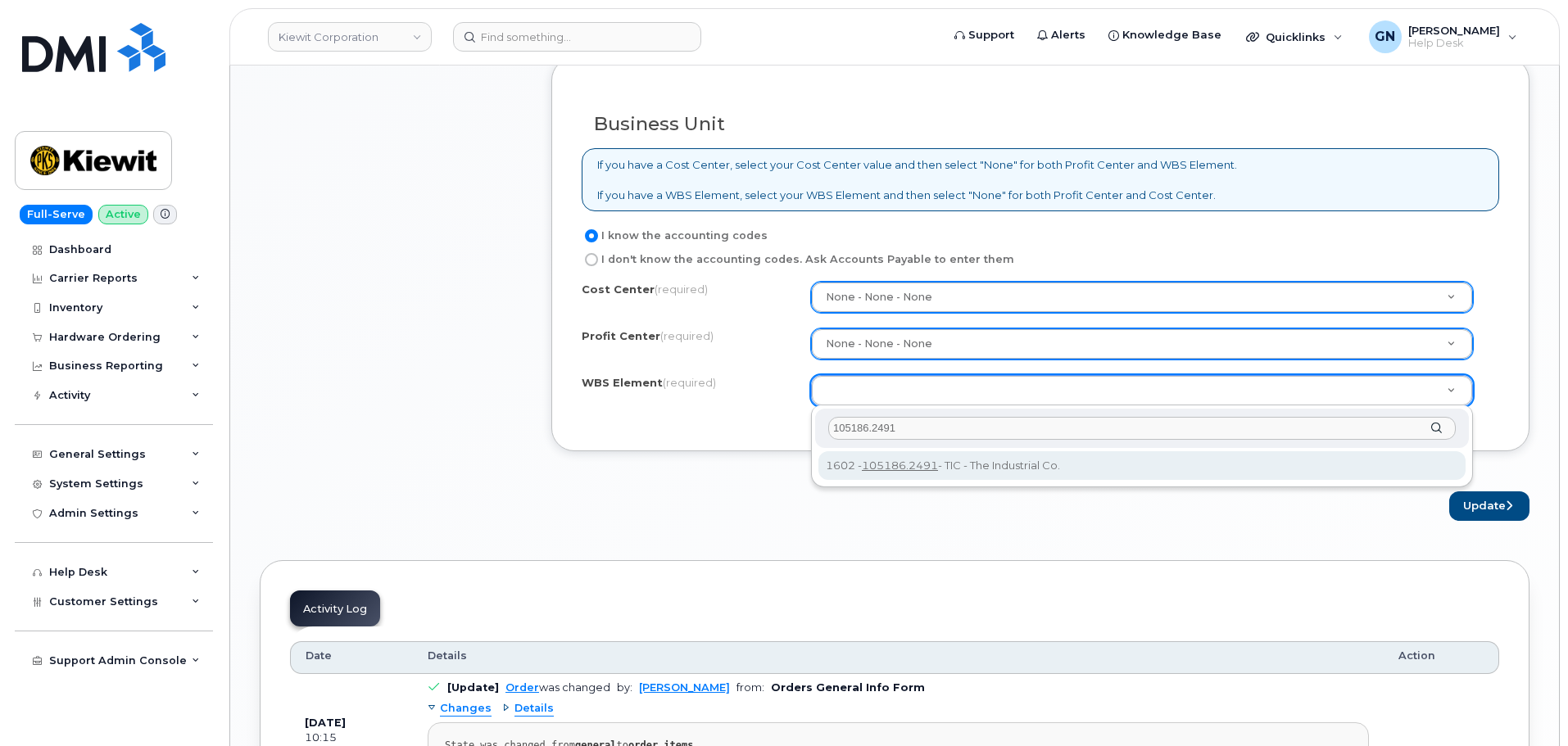
type input "105186.2491"
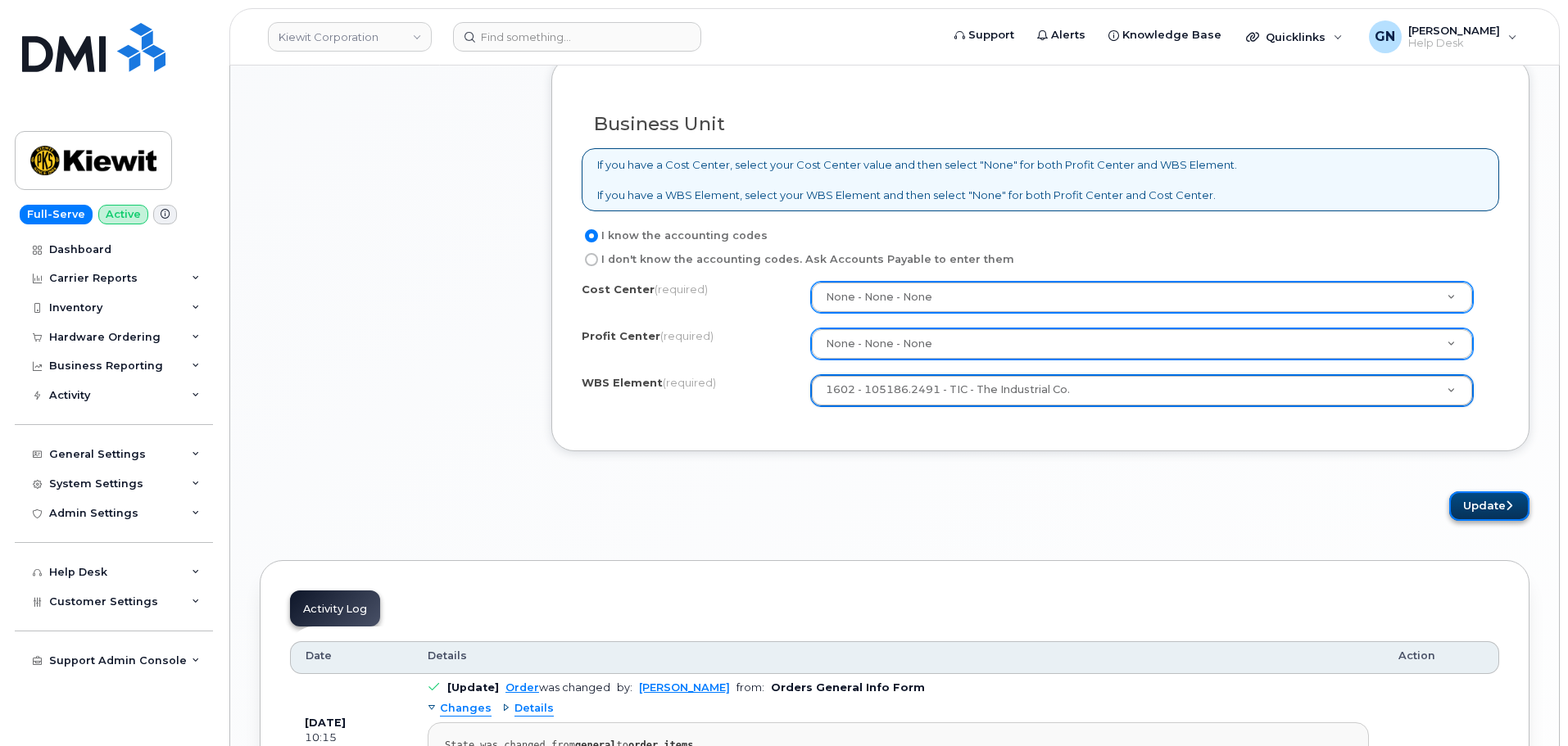
click at [1498, 509] on button "Update" at bounding box center [1490, 506] width 80 height 30
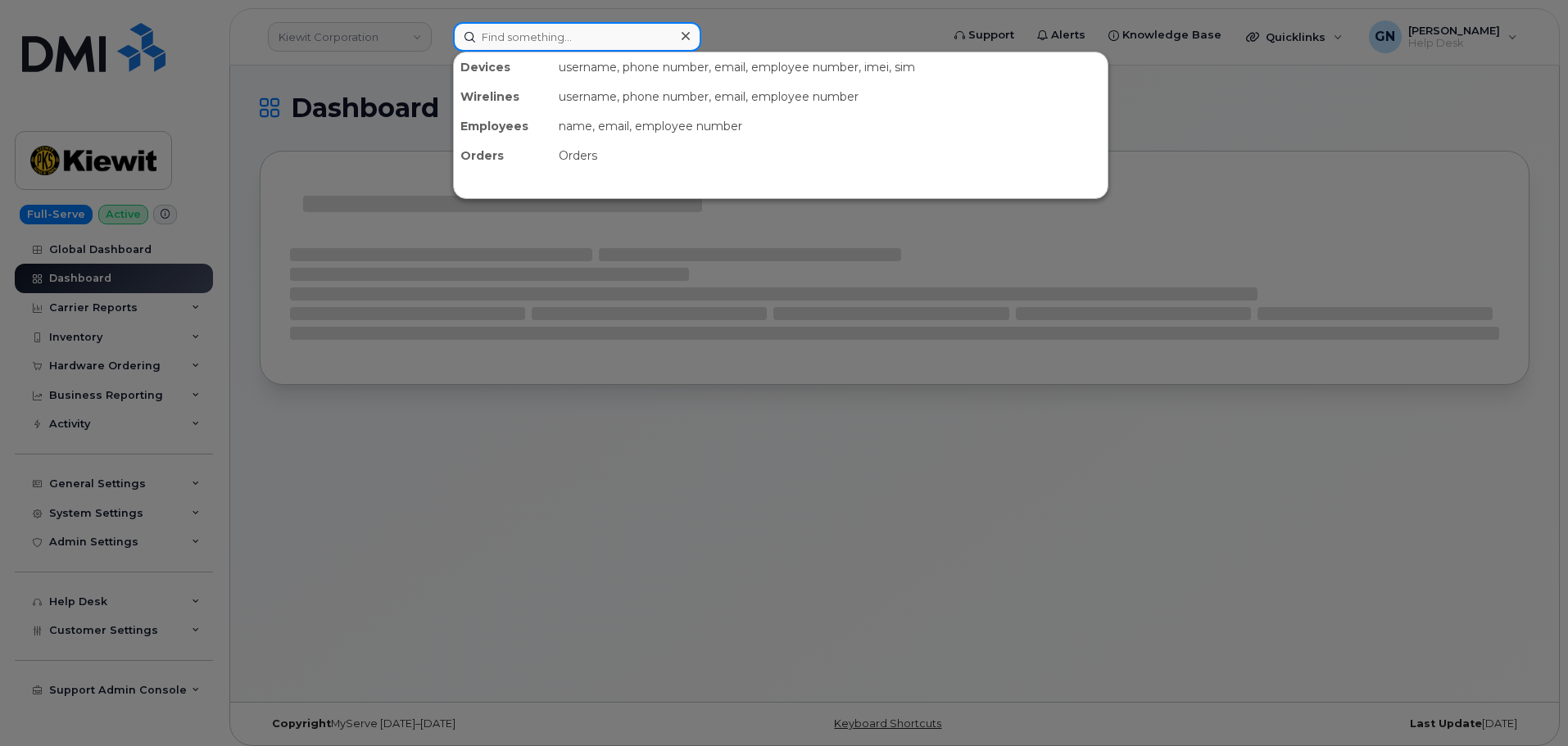
click at [572, 39] on input at bounding box center [577, 36] width 248 height 29
paste input "4099262732"
type input "4099262732"
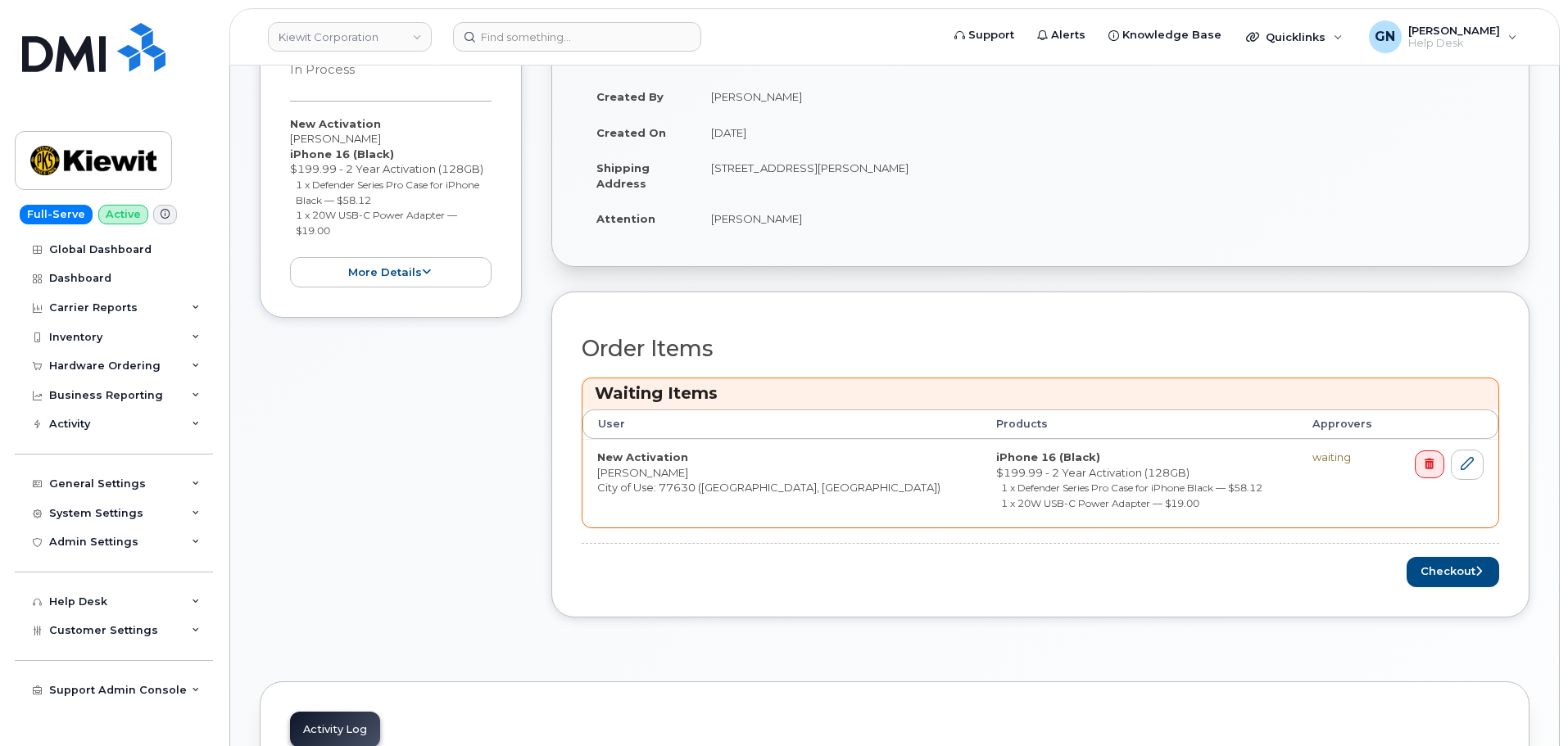
scroll to position [328, 0]
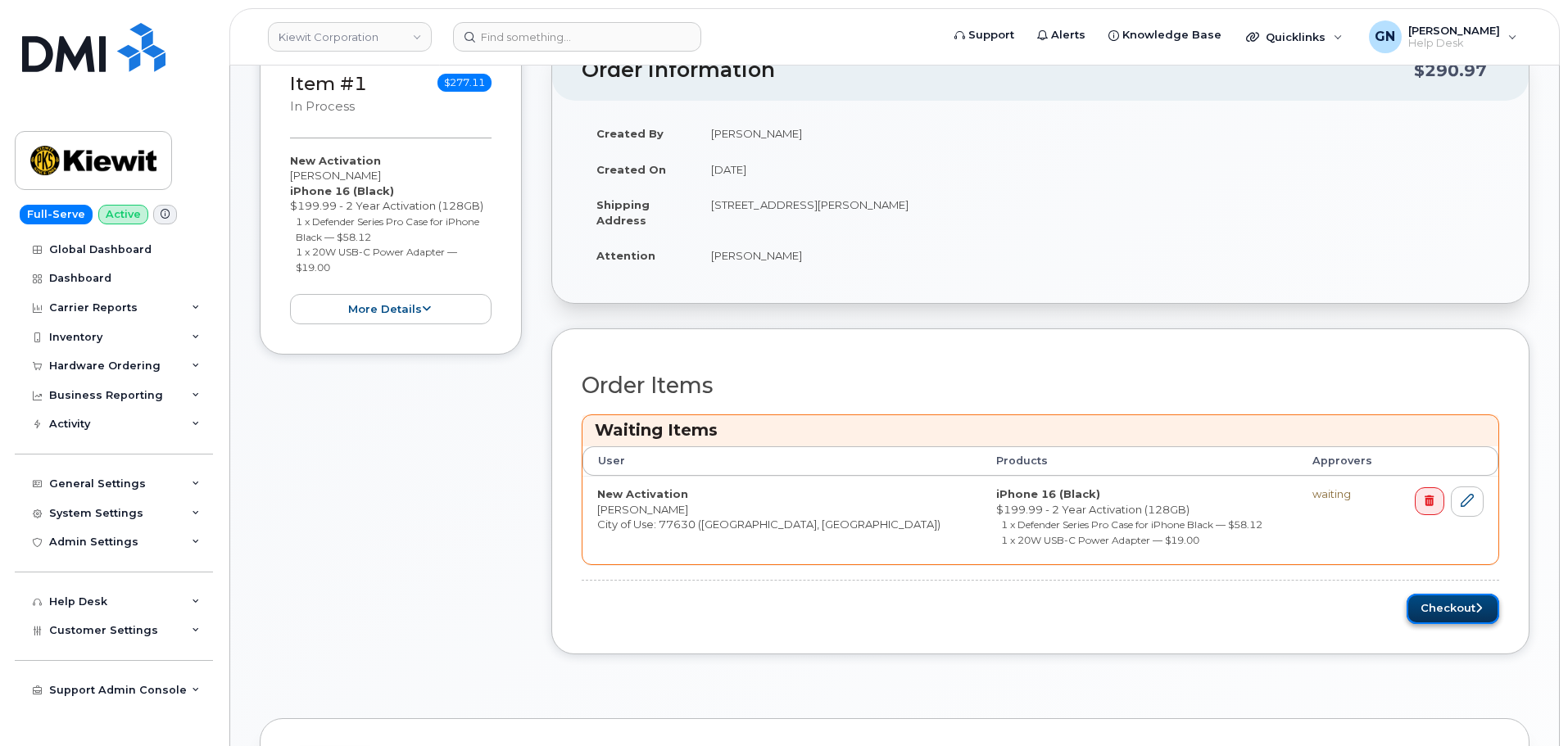
click at [1436, 612] on button "Checkout" at bounding box center [1453, 608] width 93 height 30
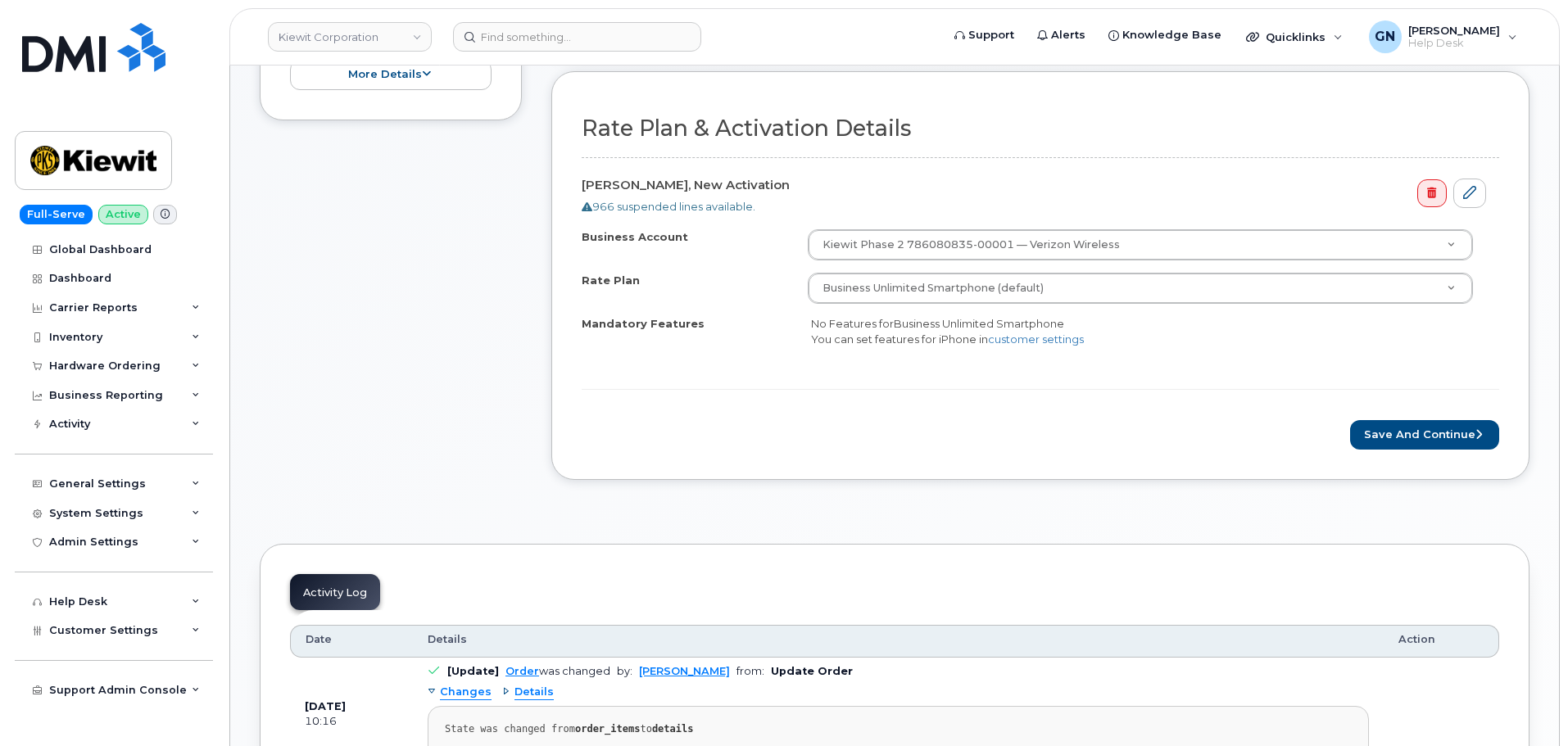
scroll to position [492, 0]
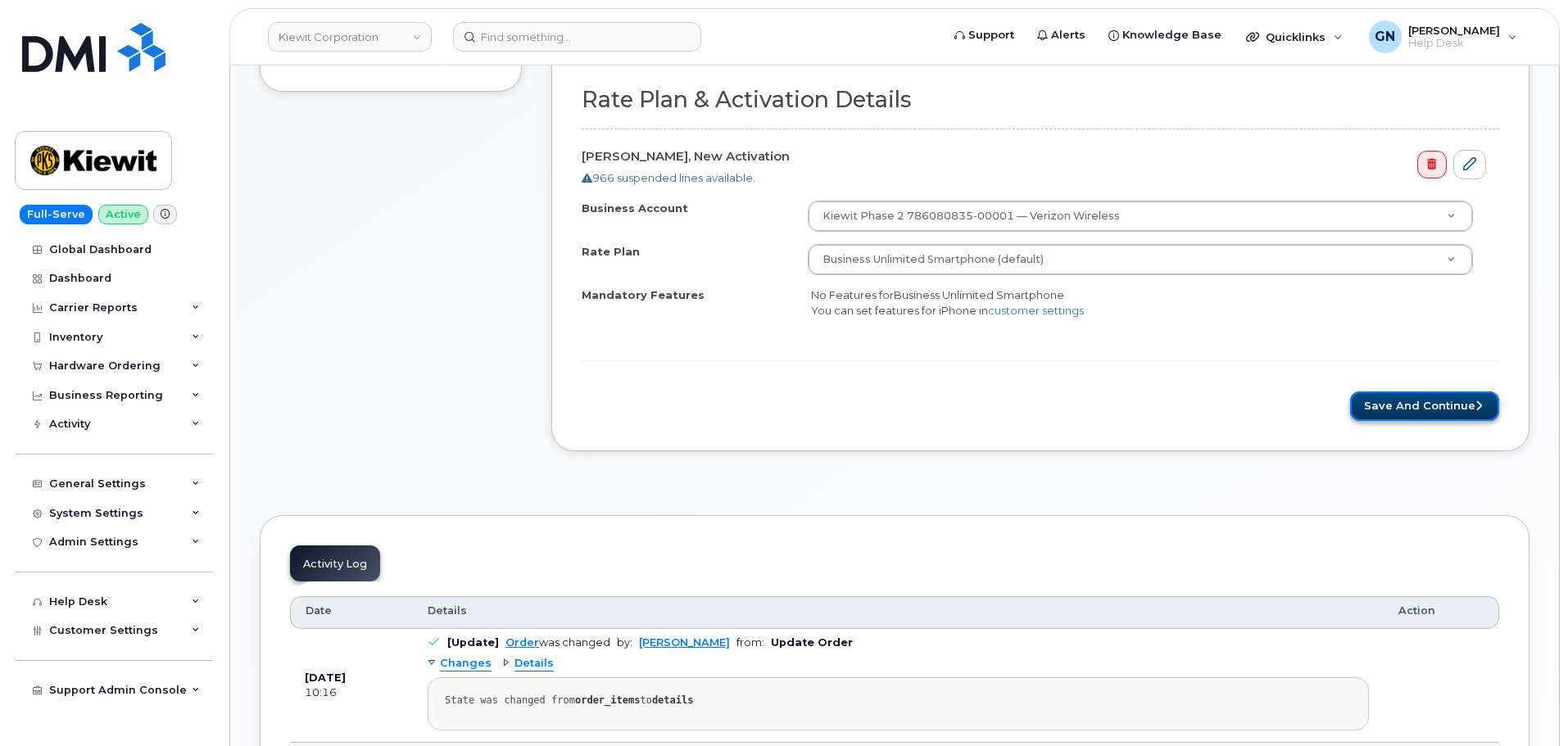
click at [1377, 404] on button "Save and Continue" at bounding box center [1425, 406] width 149 height 30
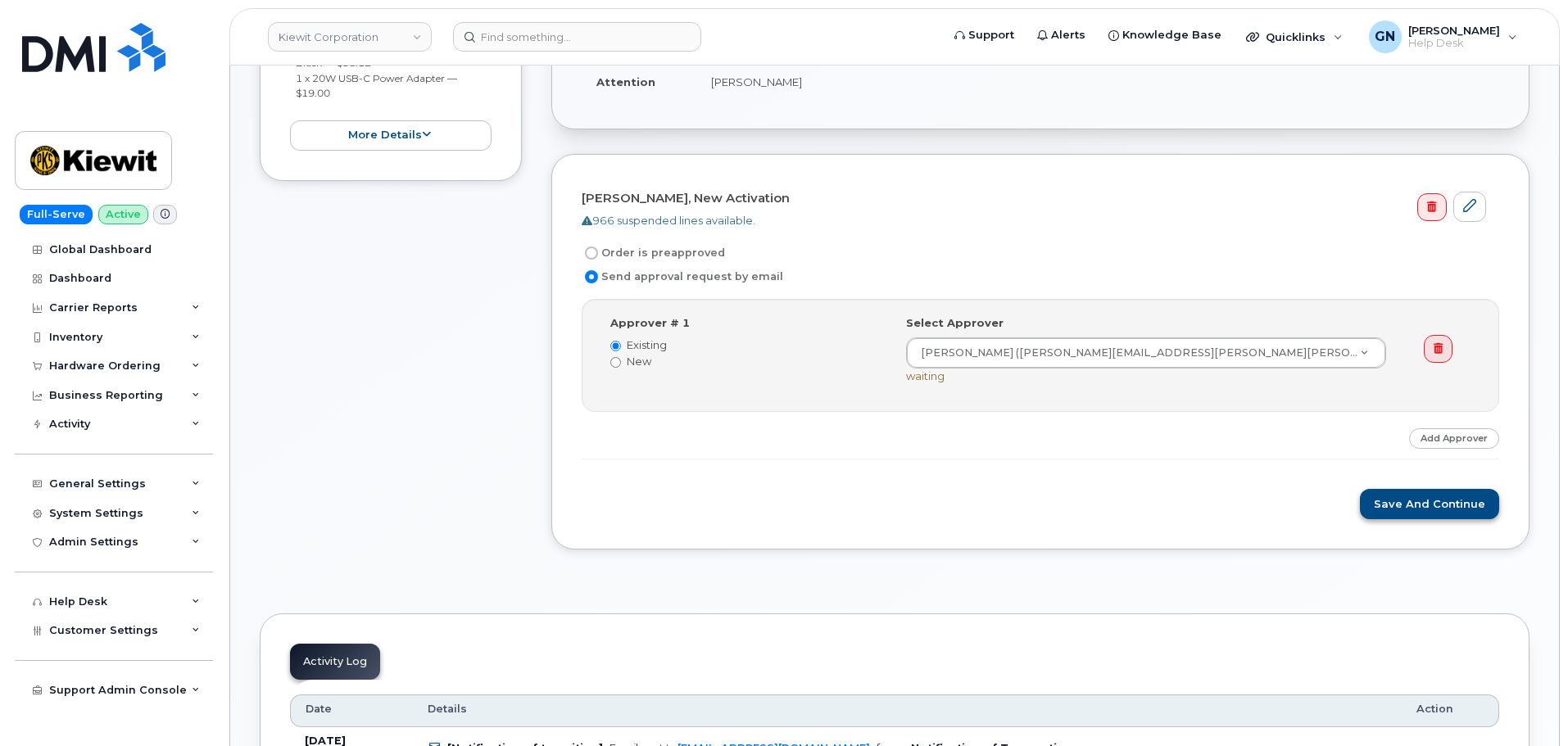
scroll to position [410, 0]
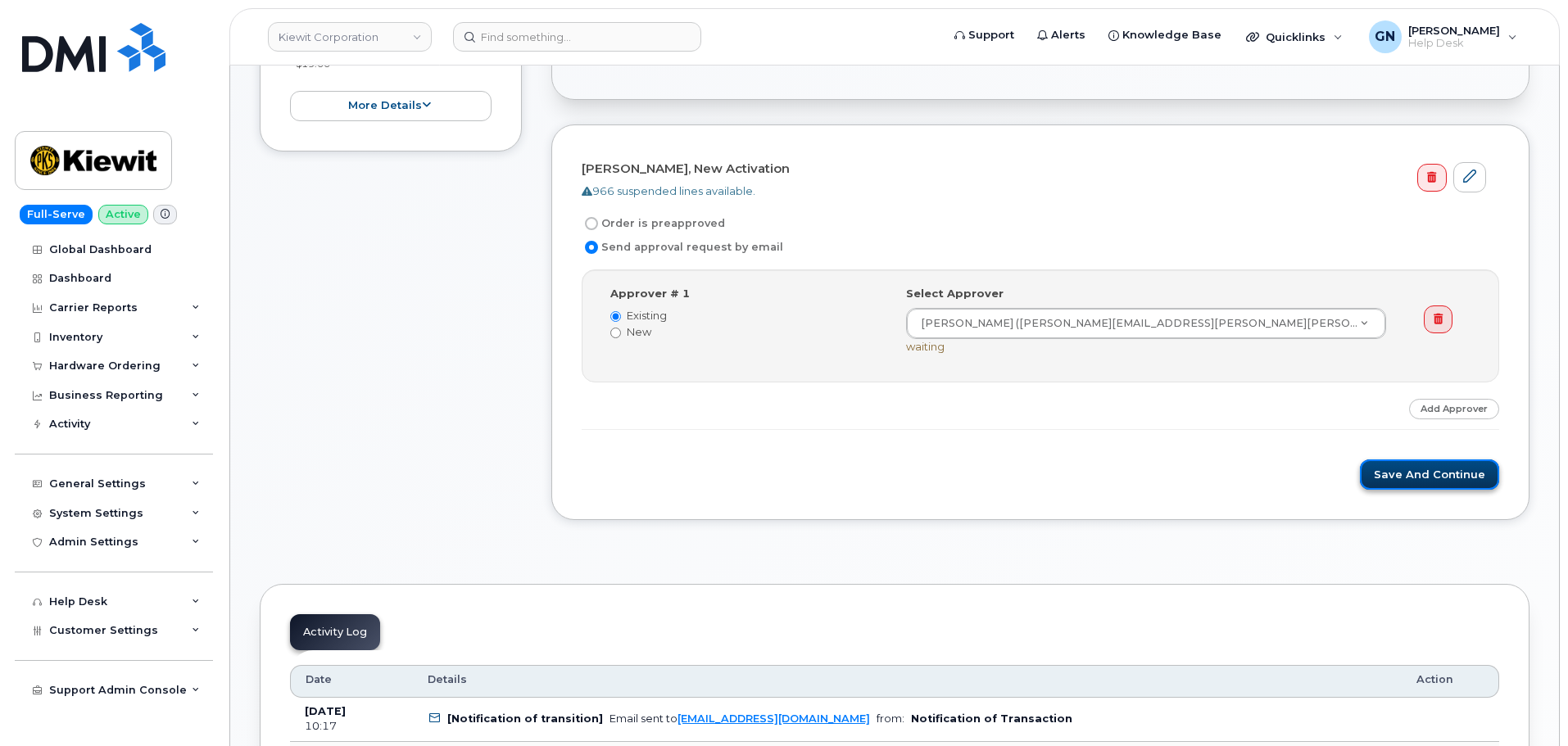
click at [1408, 471] on button "Save and Continue" at bounding box center [1430, 474] width 139 height 30
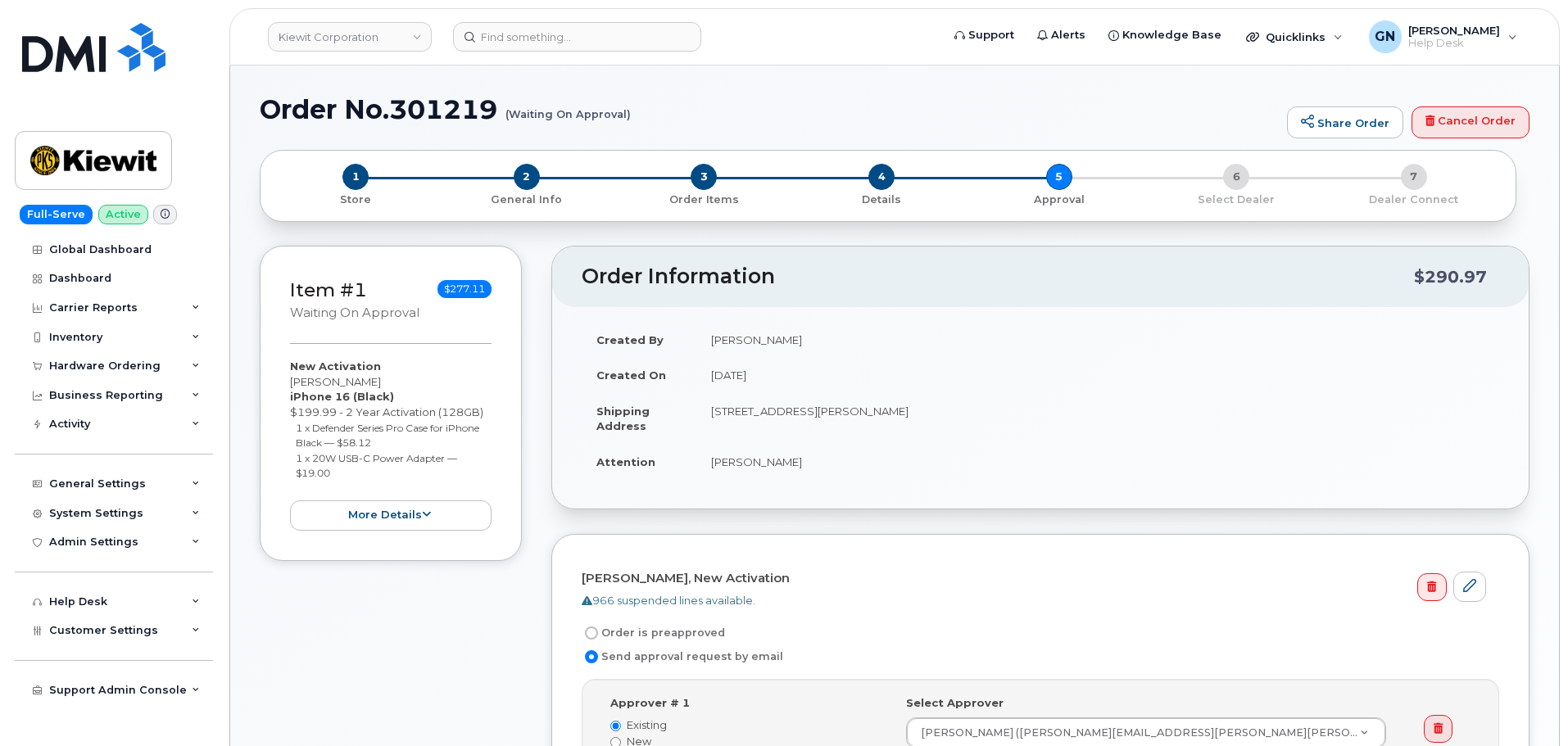
click at [298, 104] on h1 "Order No.301219 (Waiting On Approval)" at bounding box center [769, 108] width 1020 height 28
drag, startPoint x: 299, startPoint y: 104, endPoint x: 389, endPoint y: 113, distance: 90.4
click at [411, 112] on h1 "Order No.301219 (Waiting On Approval)" at bounding box center [769, 108] width 1020 height 28
click at [270, 110] on h1 "Order No.301219 (Waiting On Approval)" at bounding box center [769, 108] width 1020 height 28
drag, startPoint x: 270, startPoint y: 110, endPoint x: 495, endPoint y: 116, distance: 225.1
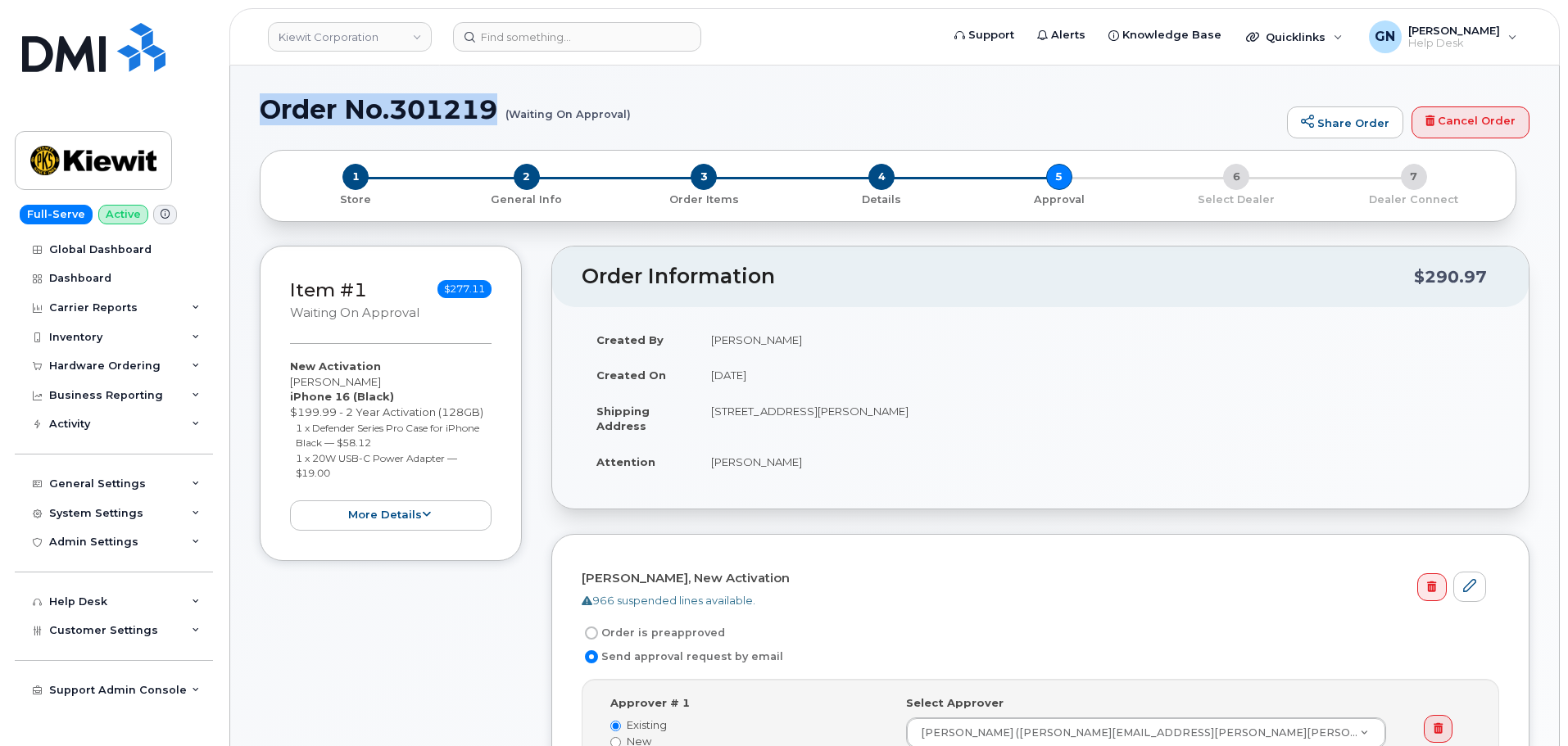
click at [494, 116] on h1 "Order No.301219 (Waiting On Approval)" at bounding box center [769, 108] width 1020 height 28
copy h1 "Order No.301219"
click at [107, 362] on div "Hardware Ordering" at bounding box center [105, 366] width 111 height 13
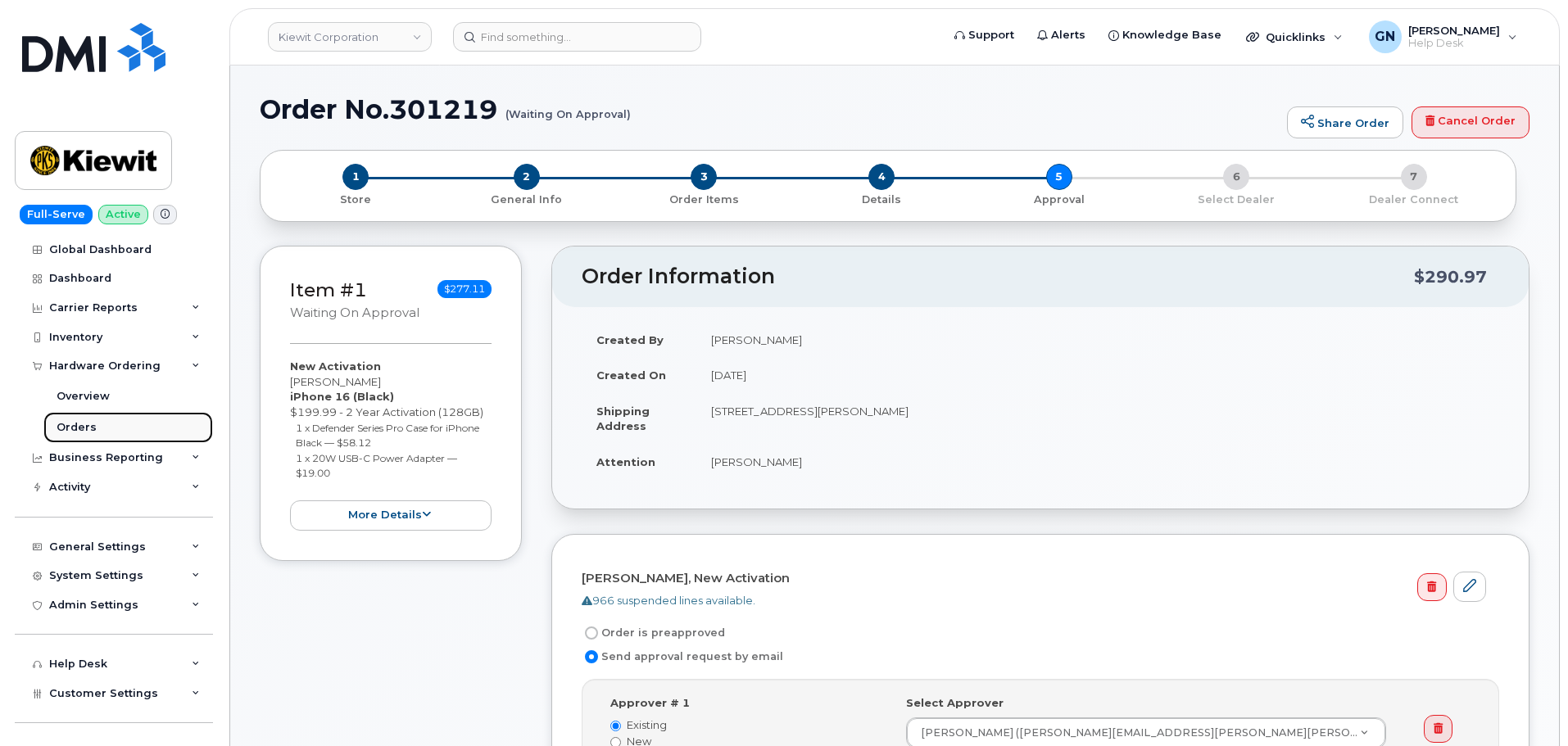
click at [97, 419] on link "Orders" at bounding box center [128, 427] width 169 height 31
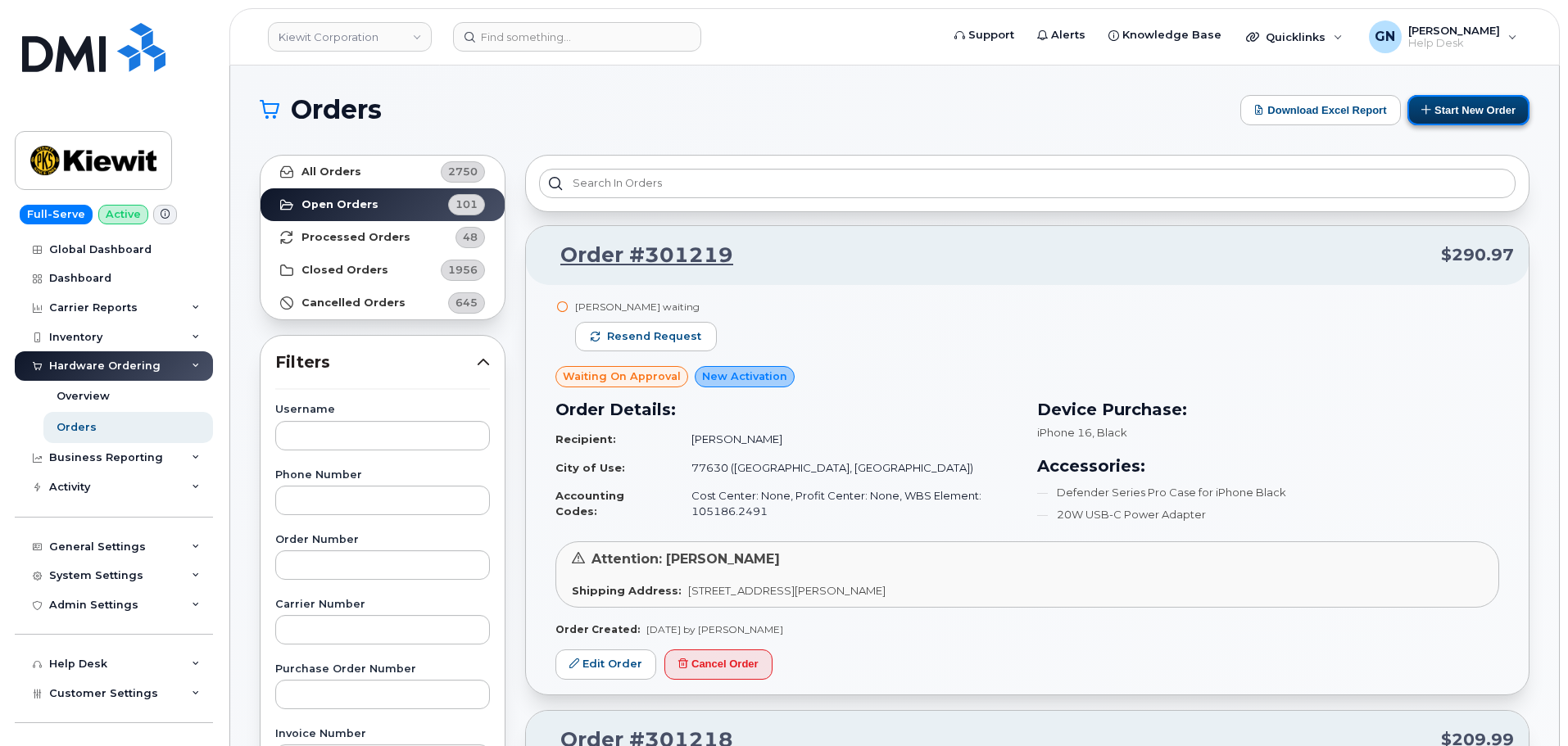
click at [1477, 115] on button "Start New Order" at bounding box center [1469, 109] width 122 height 30
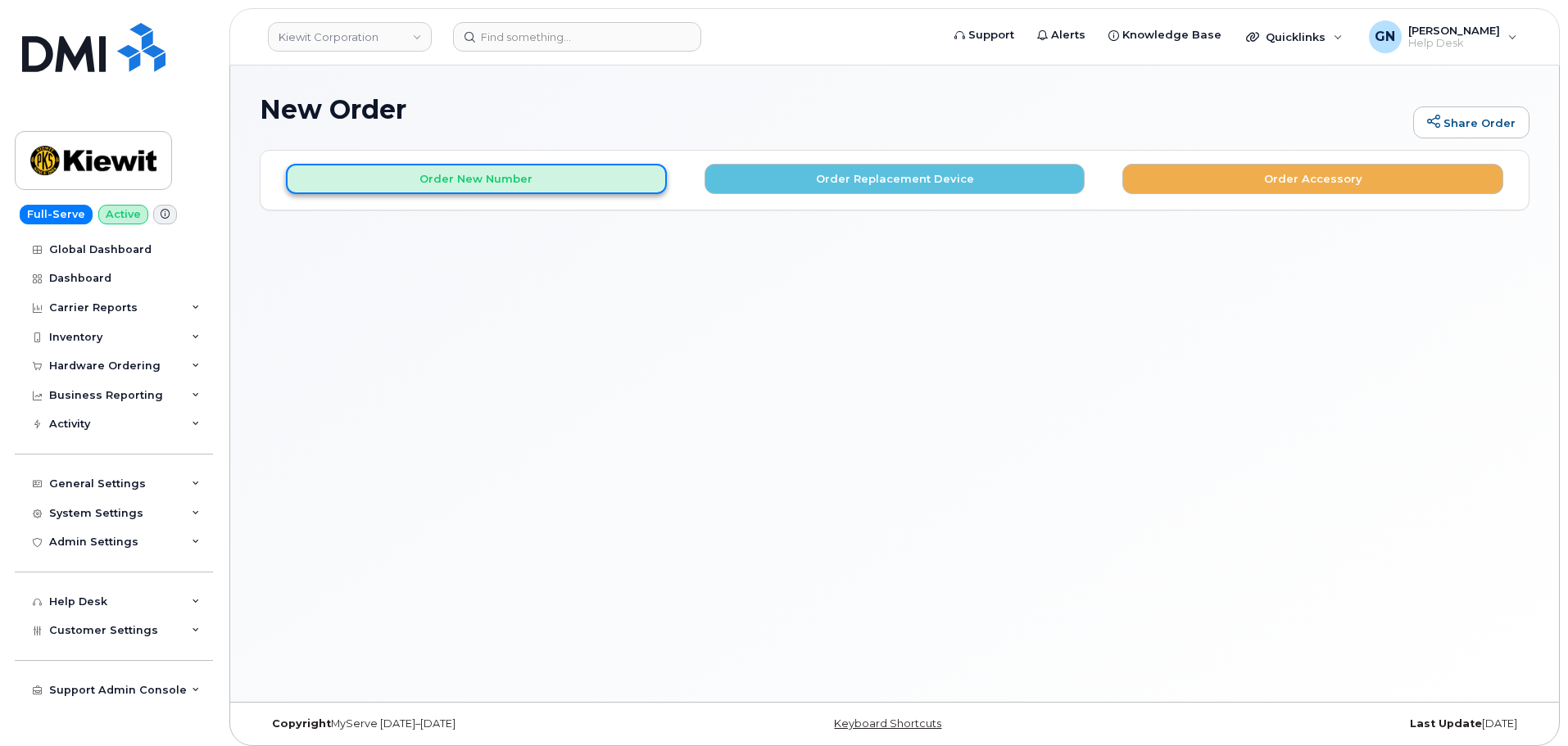
click at [515, 180] on button "Order New Number" at bounding box center [477, 179] width 381 height 30
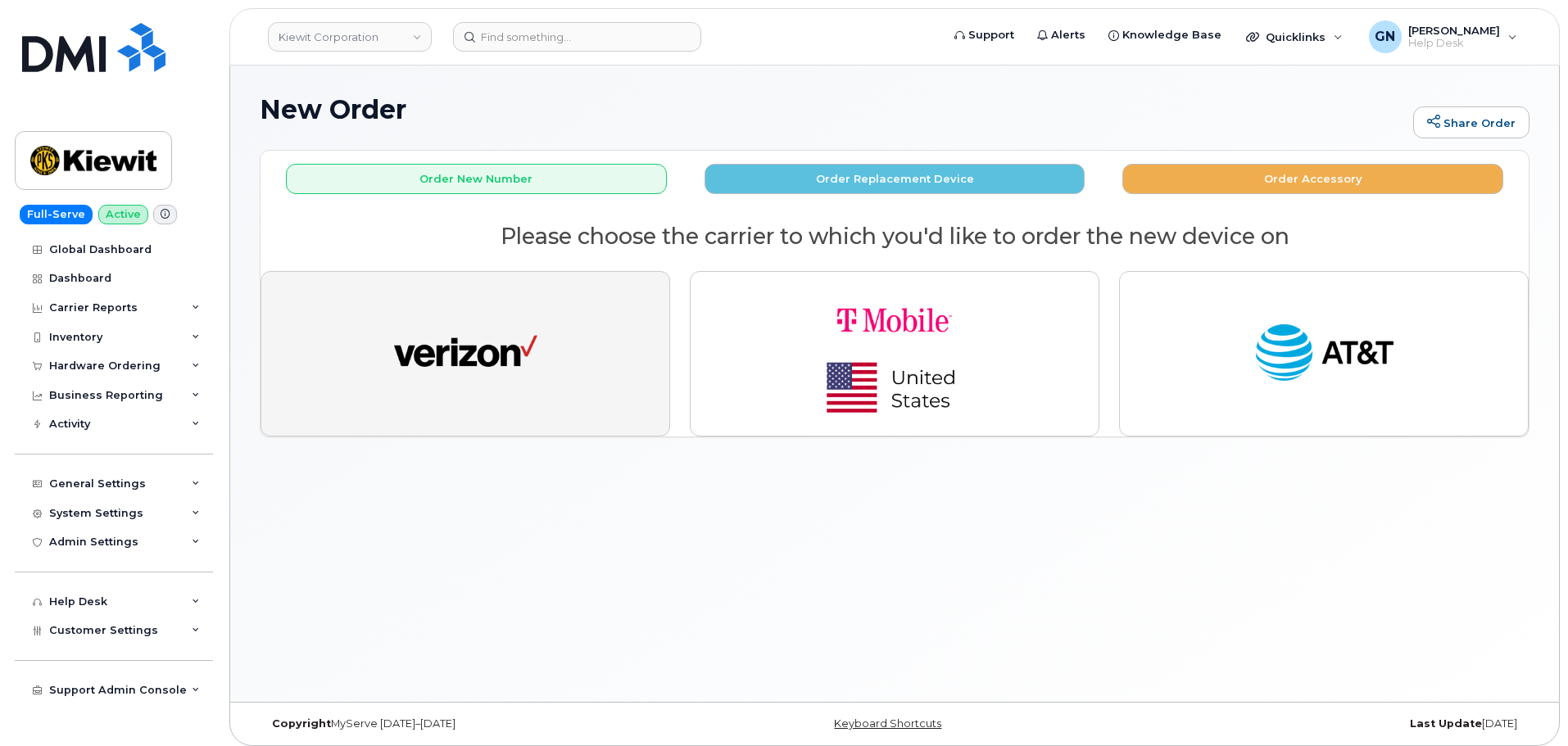
click at [467, 353] on img "button" at bounding box center [466, 353] width 143 height 74
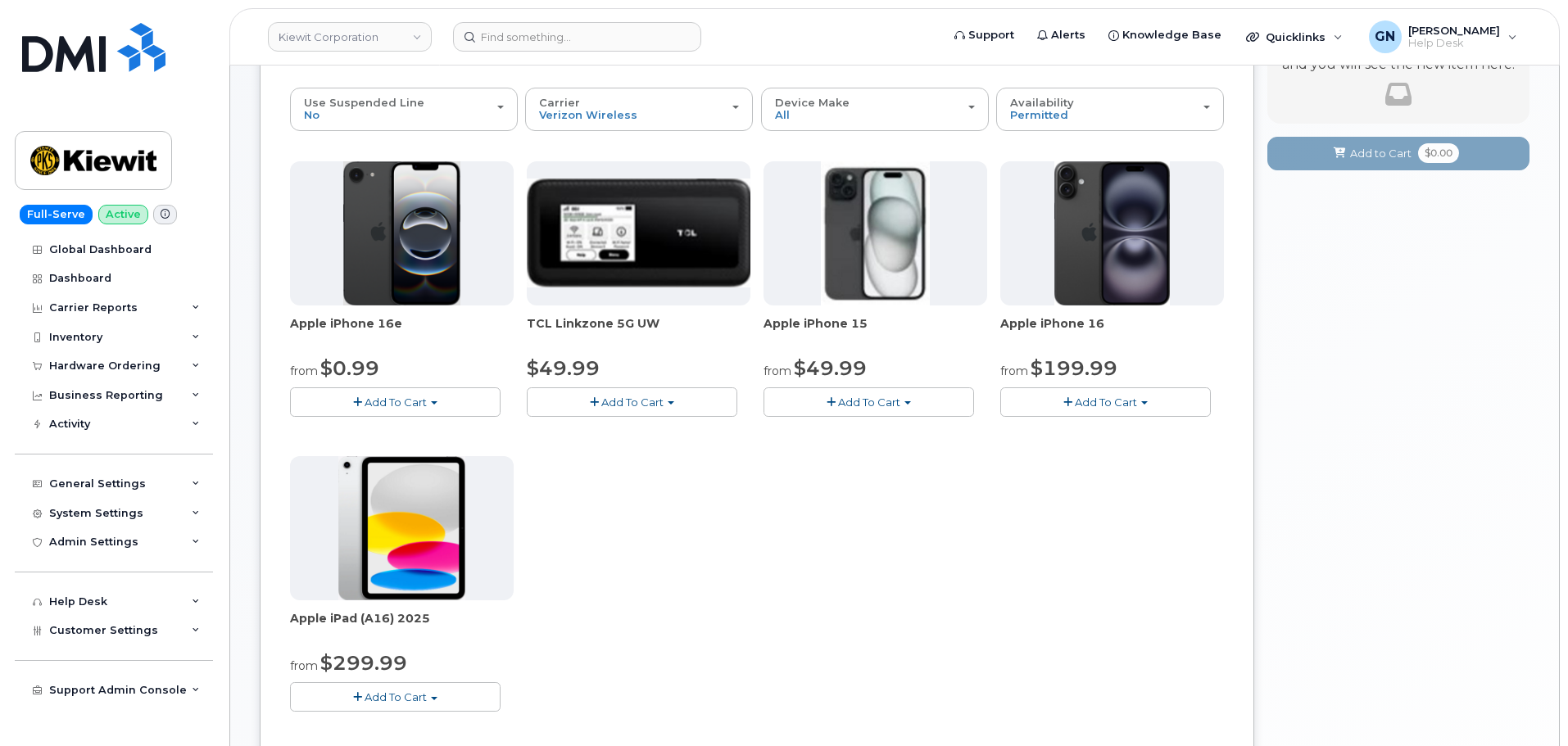
scroll to position [164, 0]
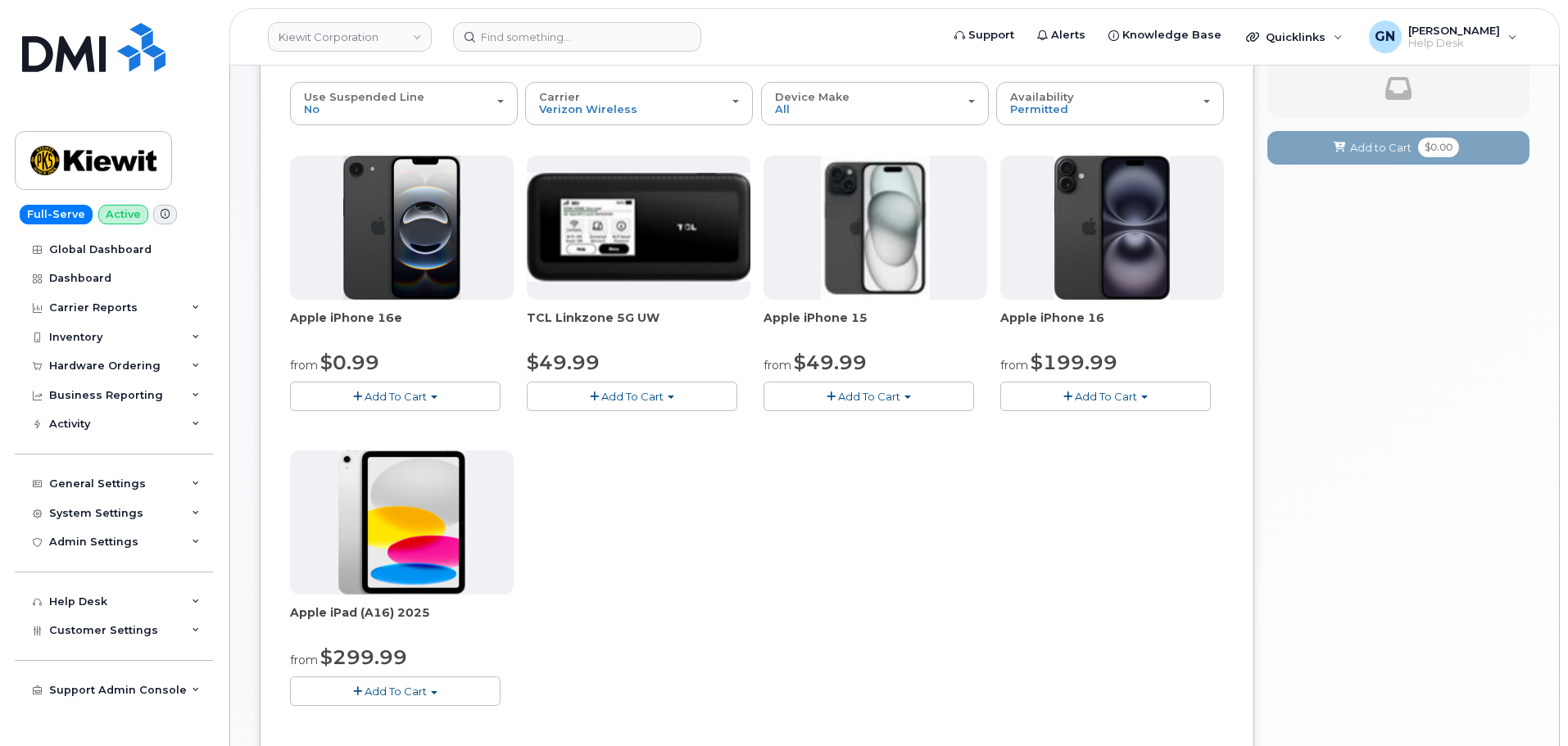
click at [428, 406] on button "Add To Cart" at bounding box center [395, 395] width 210 height 28
click at [440, 427] on link "$0.99 - 2 Year Activation (128GB)" at bounding box center [400, 427] width 211 height 20
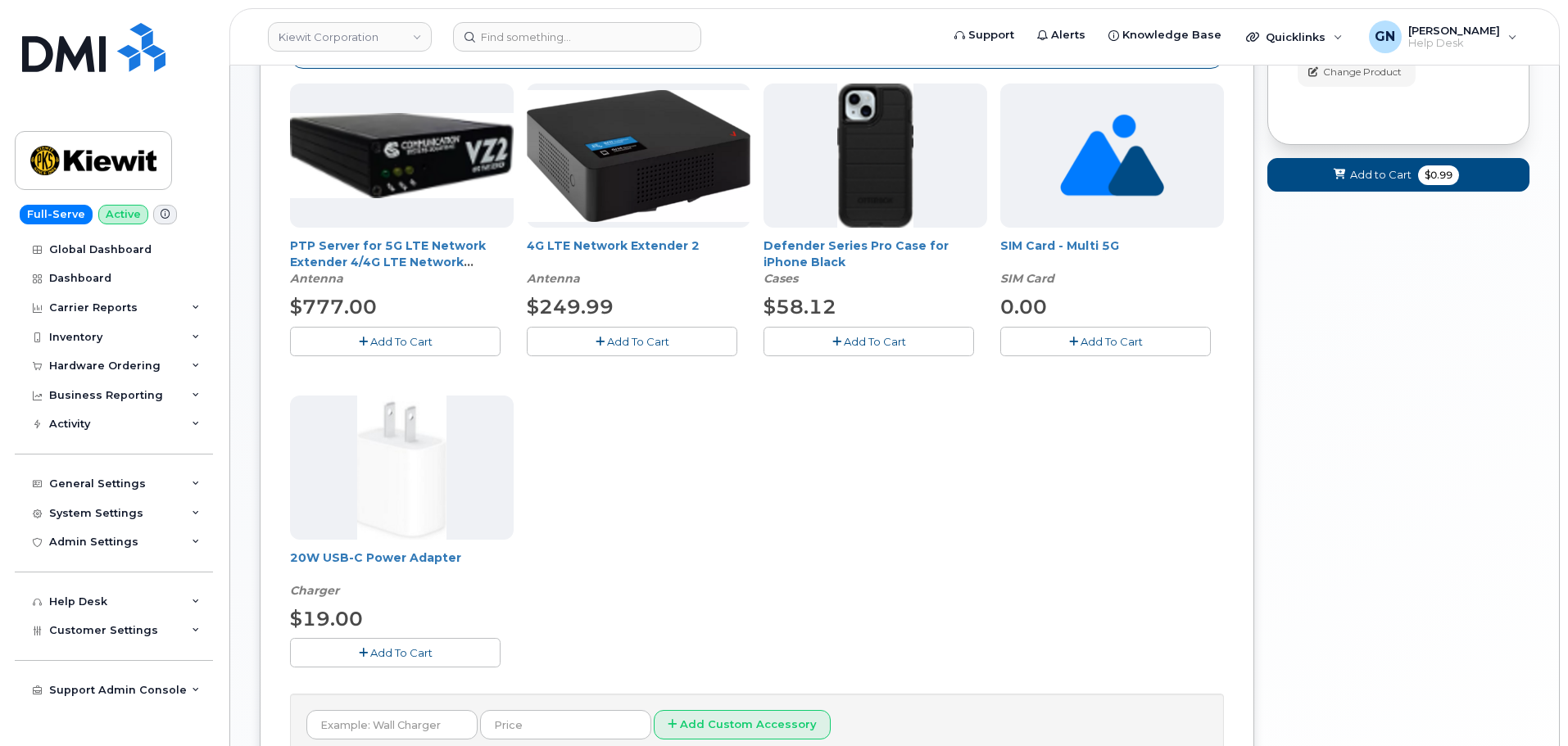
scroll to position [328, 0]
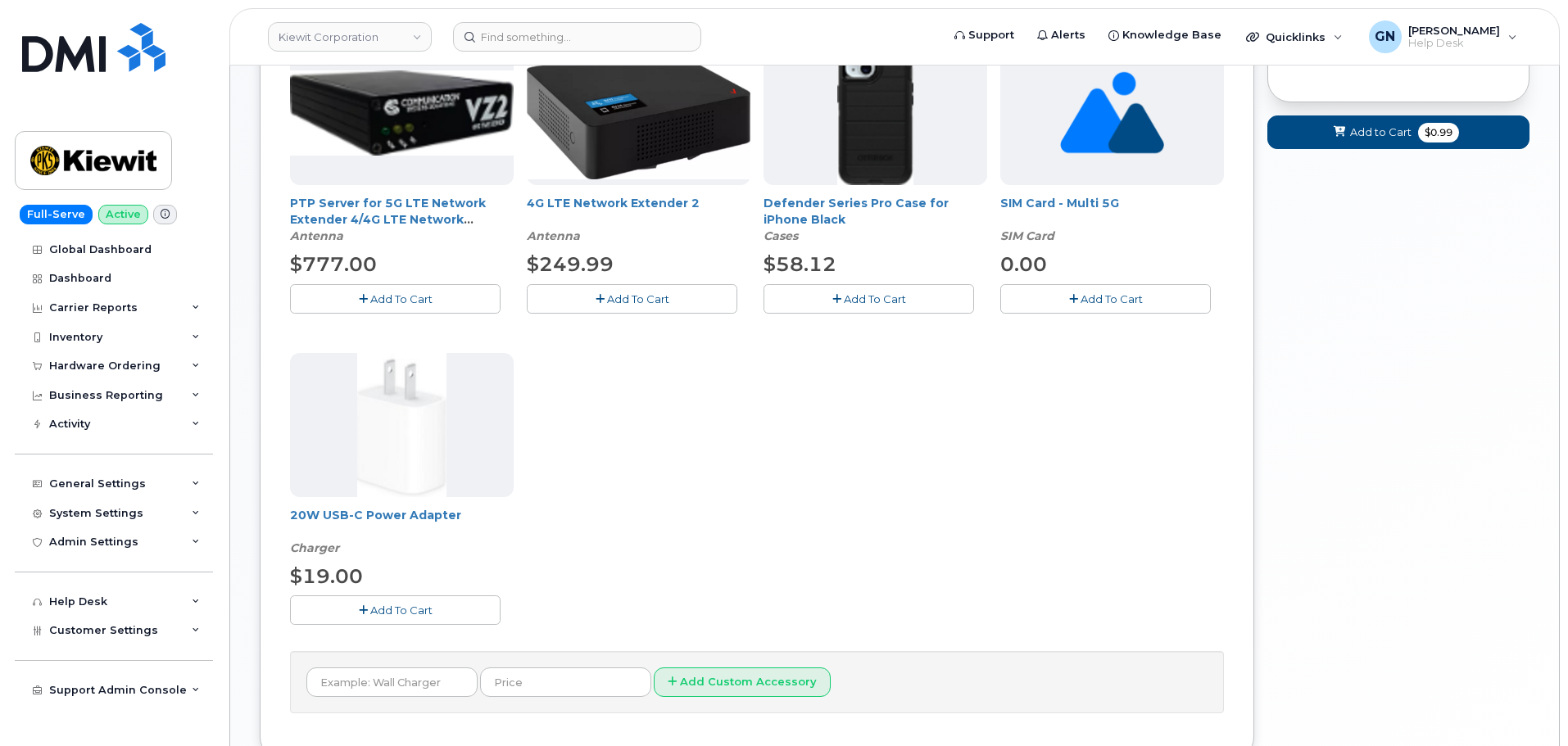
click at [828, 303] on button "Add To Cart" at bounding box center [868, 298] width 210 height 28
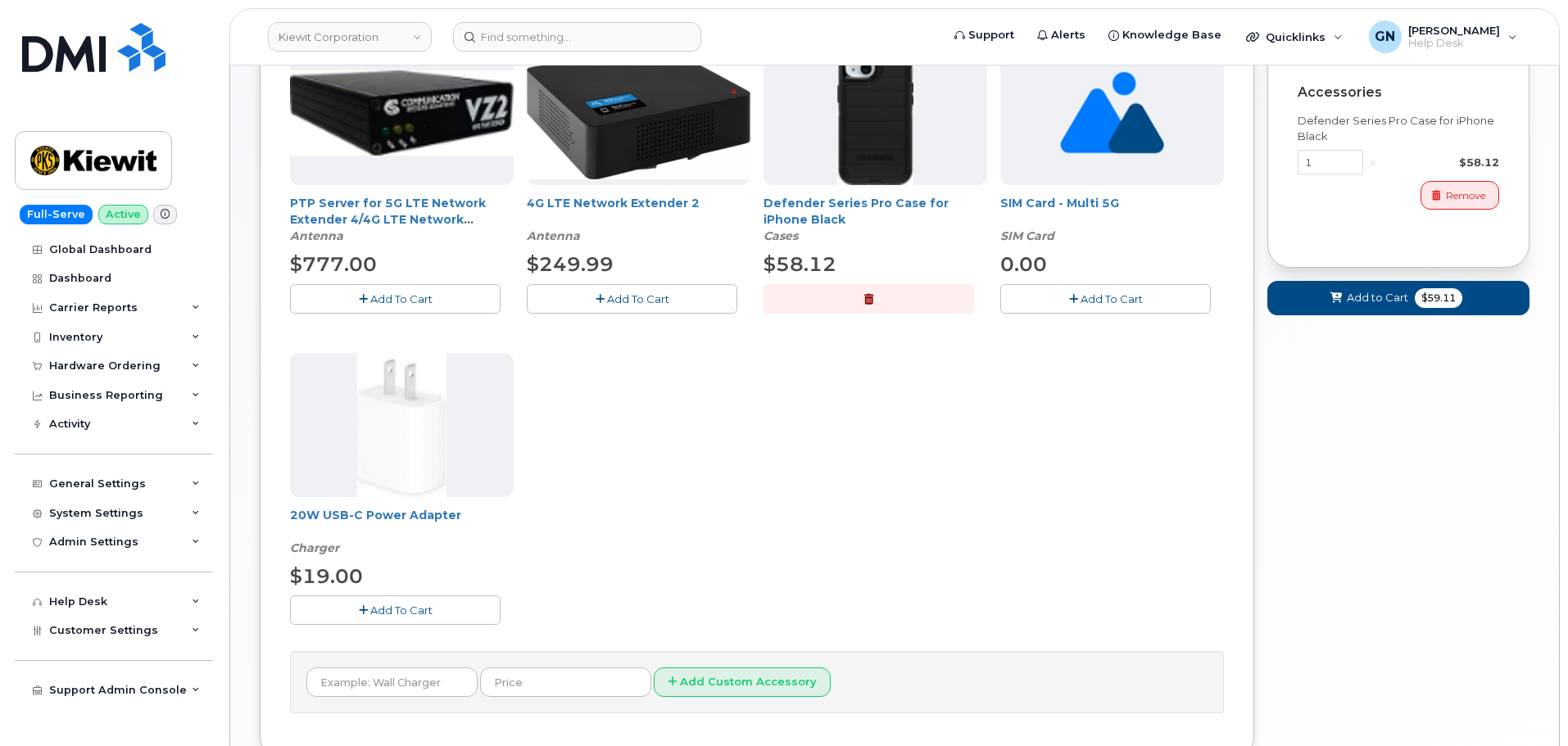
click at [454, 614] on button "Add To Cart" at bounding box center [395, 609] width 210 height 28
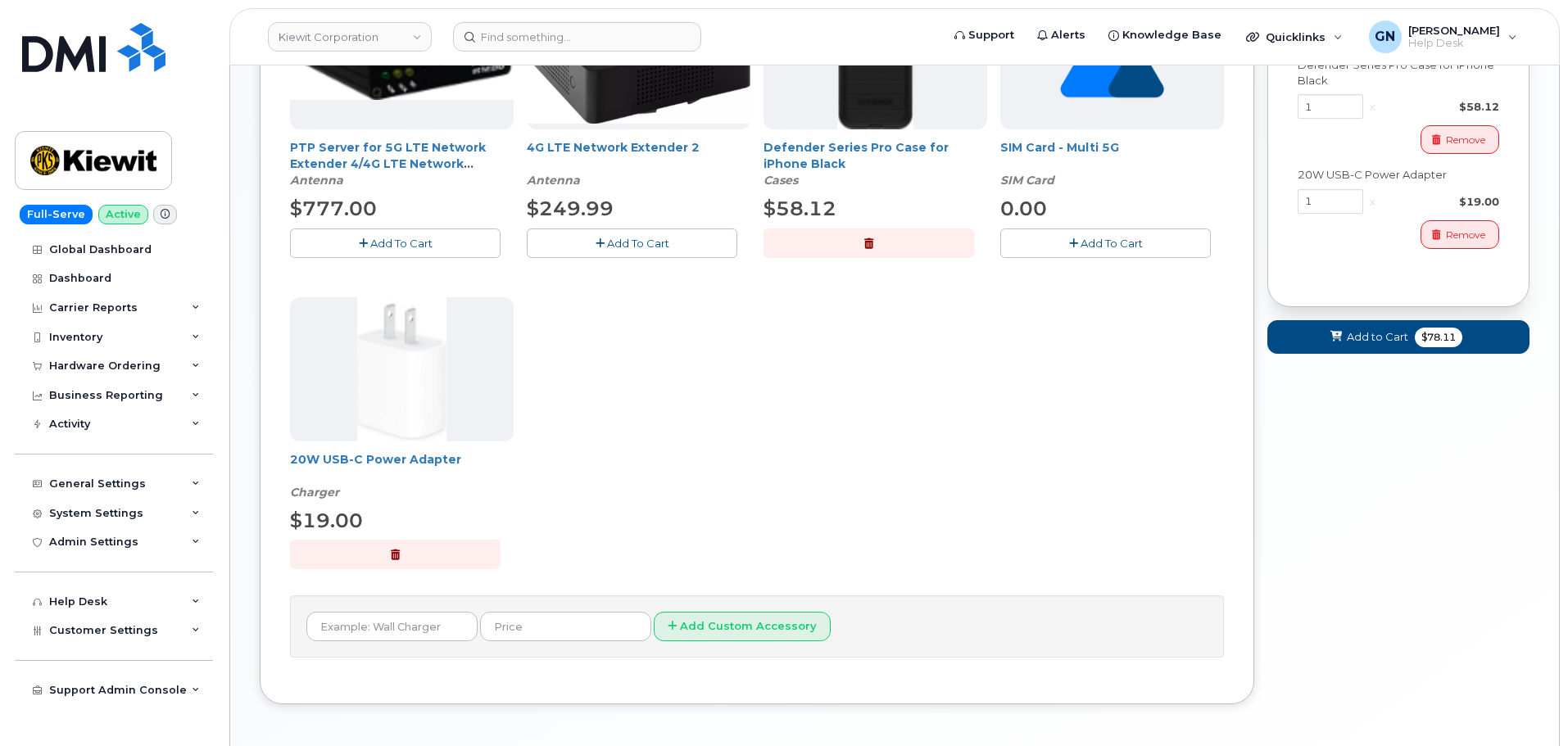
scroll to position [448, 0]
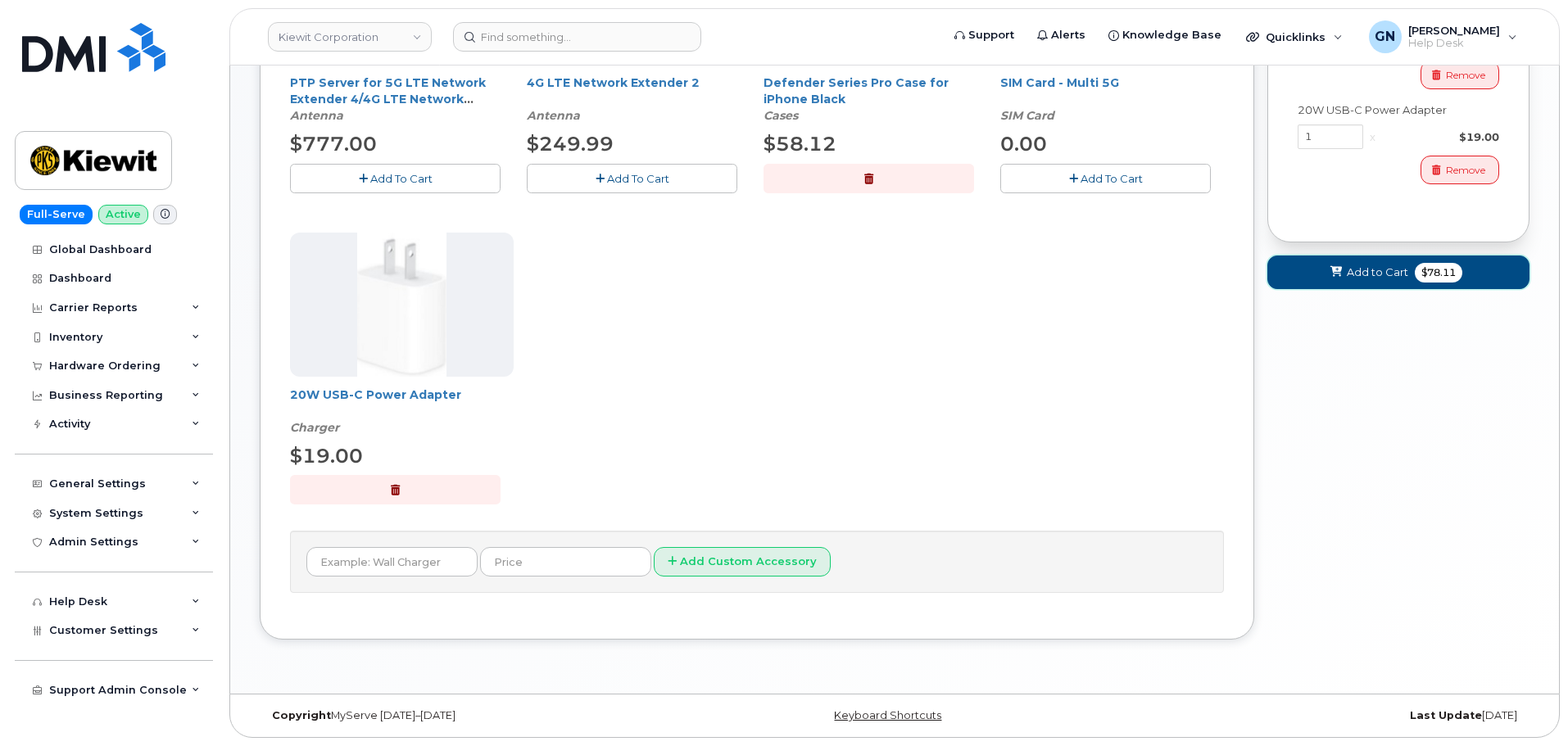
click at [1356, 272] on span "Add to Cart" at bounding box center [1377, 271] width 61 height 15
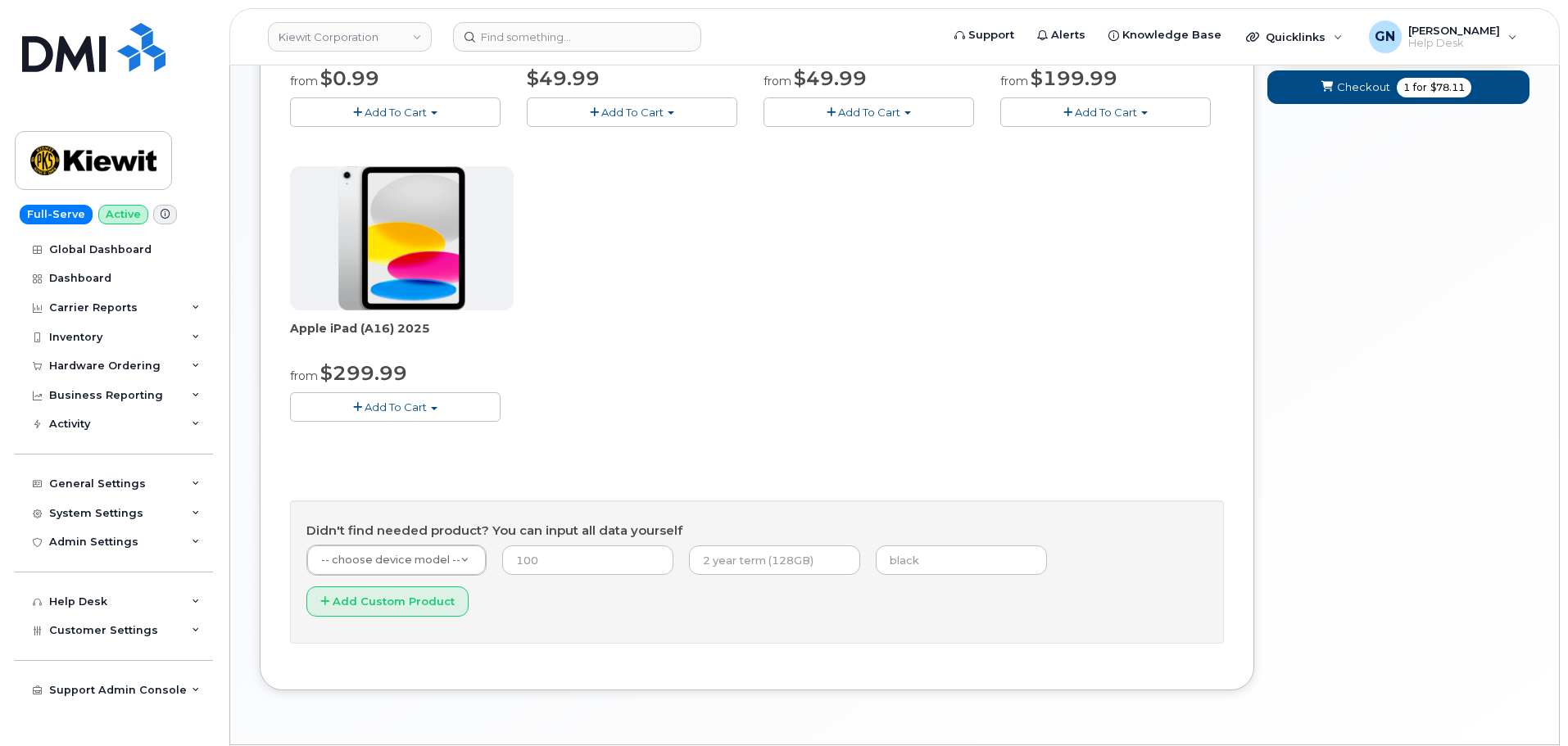
scroll to position [458, 0]
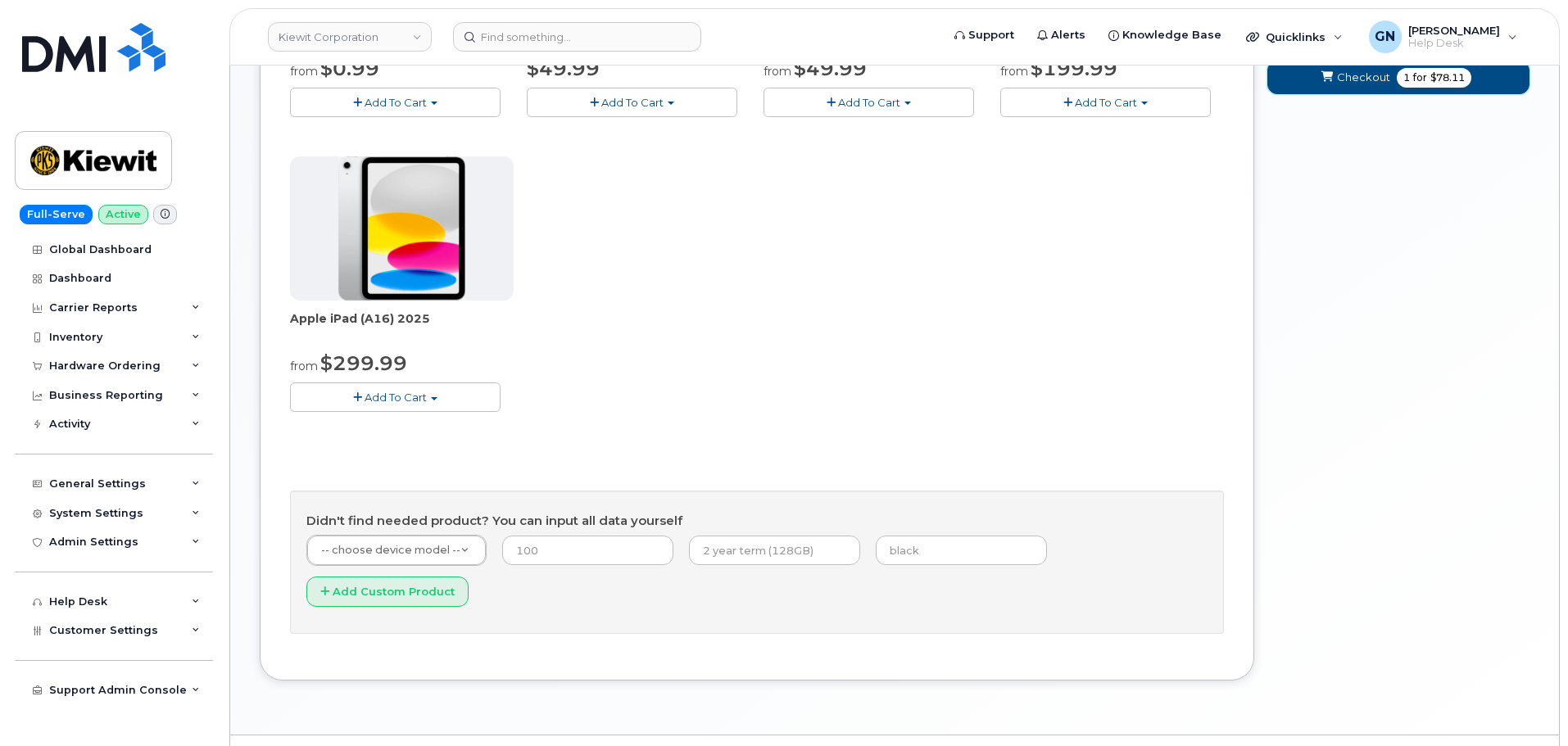
click at [1351, 85] on span "Checkout" at bounding box center [1364, 77] width 53 height 15
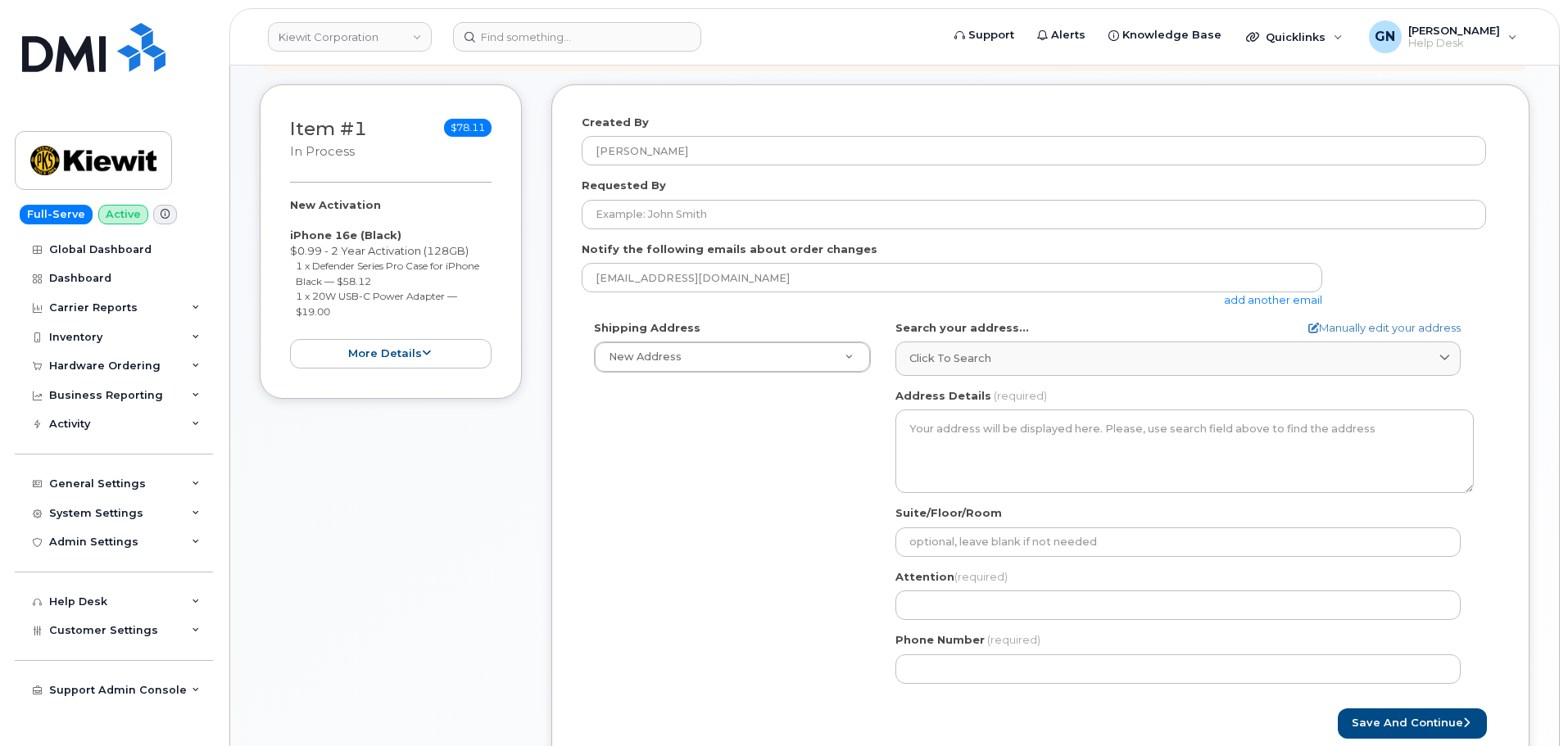
scroll to position [246, 0]
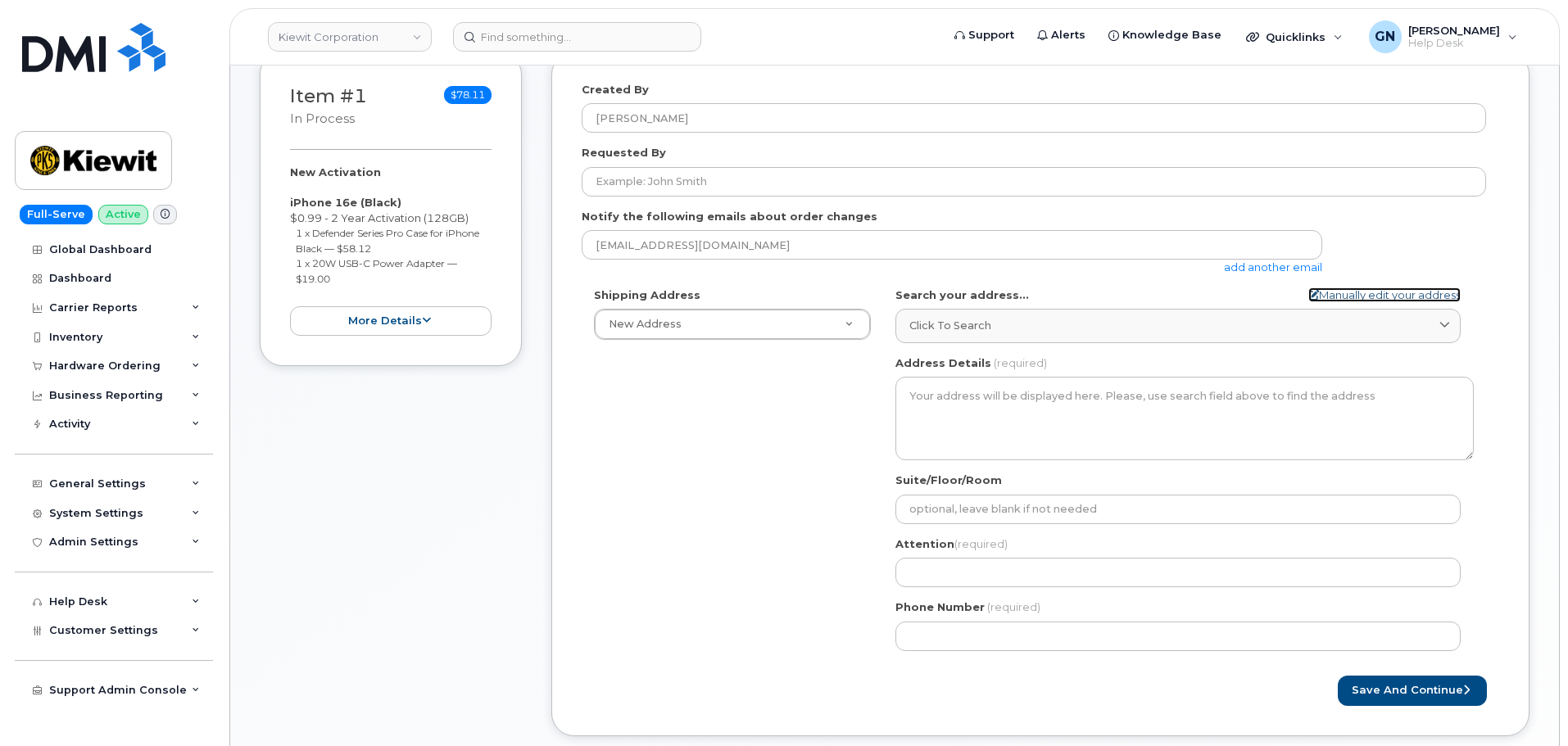
click at [1364, 299] on link "Manually edit your address" at bounding box center [1384, 295] width 152 height 15
select select
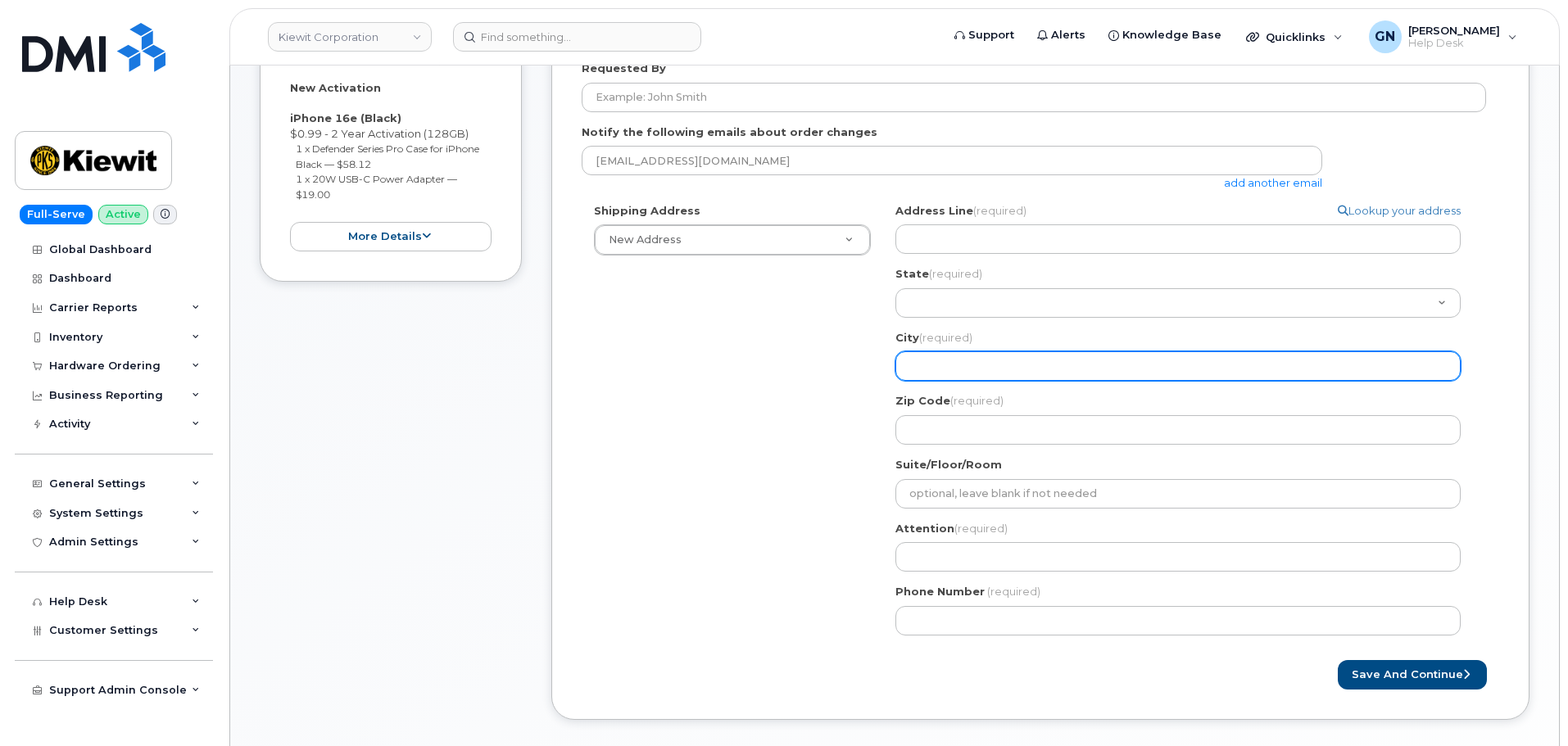
scroll to position [410, 0]
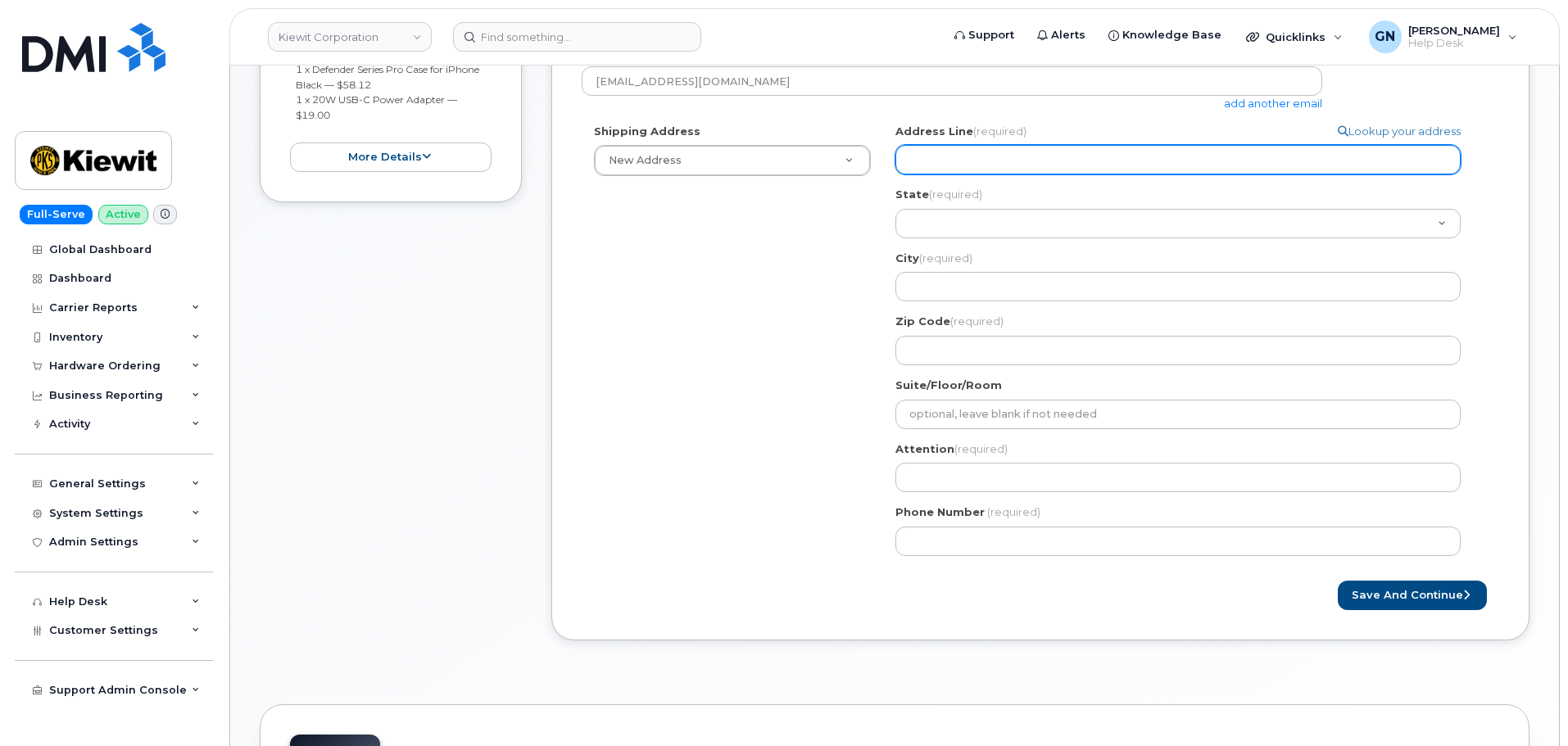
click at [1119, 157] on input "Address Line (required)" at bounding box center [1178, 159] width 565 height 29
paste input "[STREET_ADDRESS][PERSON_NAME]"
select select
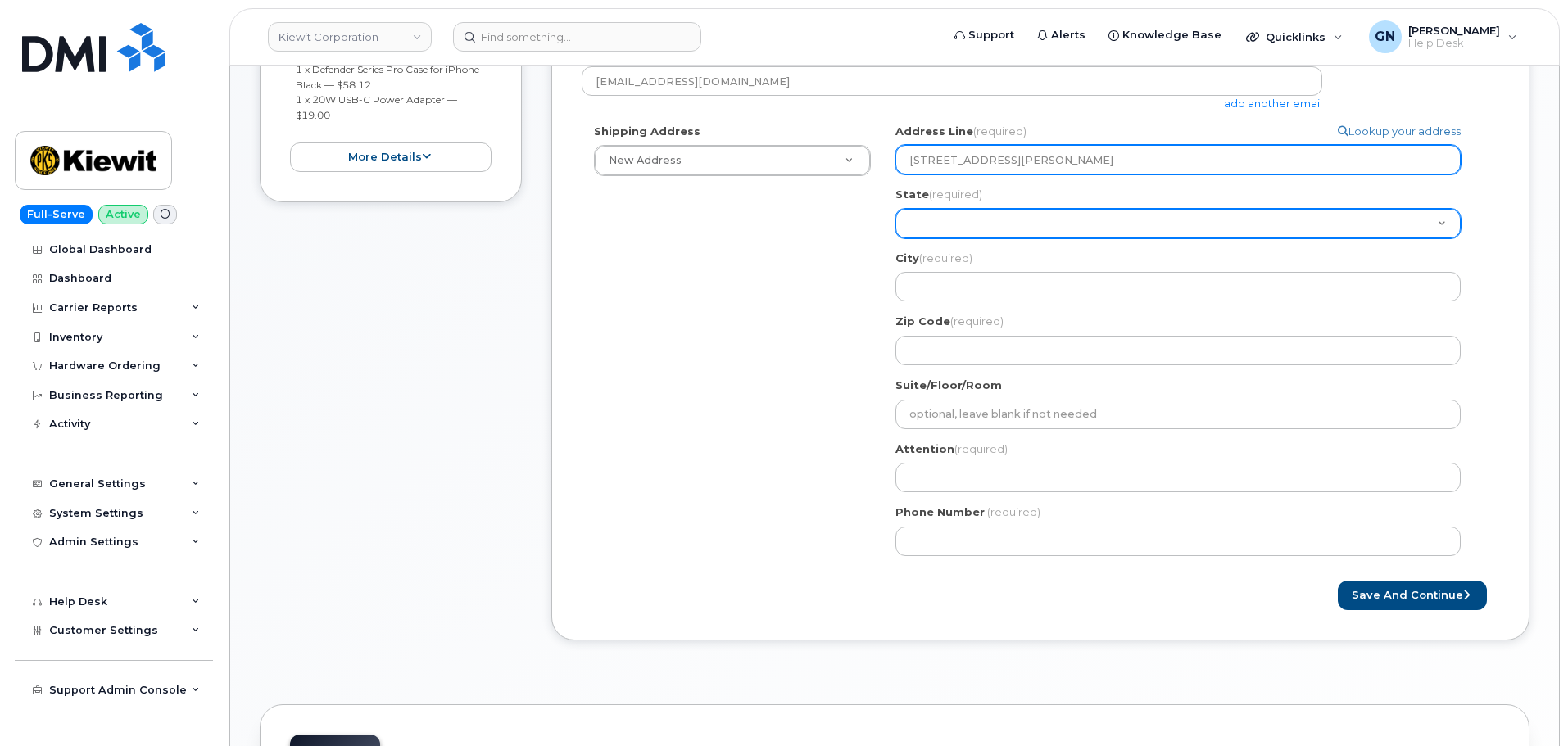
type input "[STREET_ADDRESS][PERSON_NAME]"
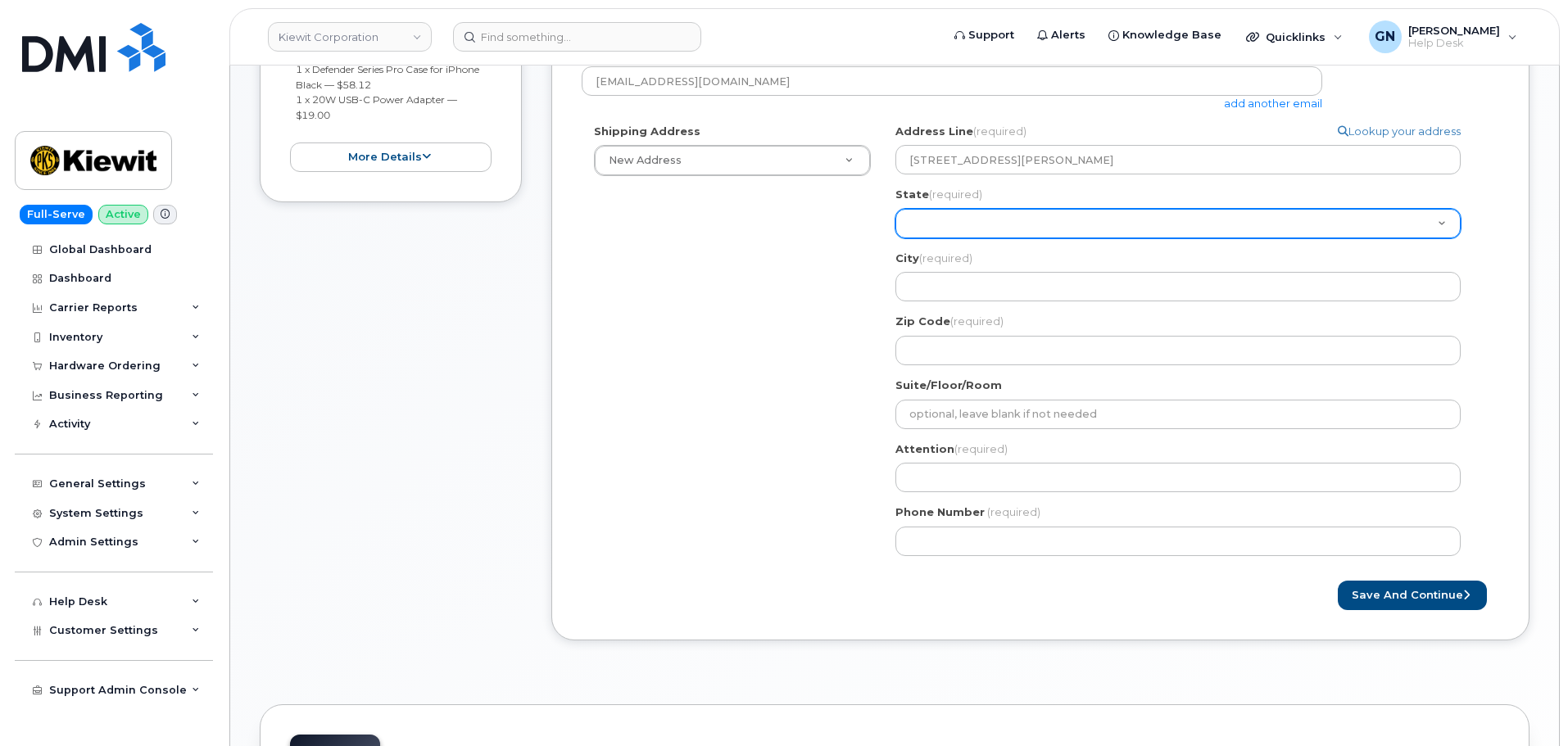
click at [928, 233] on select "[US_STATE] [US_STATE] [US_STATE] [US_STATE] [US_STATE] [US_STATE] [US_STATE] [U…" at bounding box center [1178, 223] width 565 height 29
select select "[GEOGRAPHIC_DATA]"
click at [896, 209] on select "[US_STATE] [US_STATE] [US_STATE] [US_STATE] [US_STATE] [US_STATE] [US_STATE] [U…" at bounding box center [1178, 223] width 565 height 29
select select
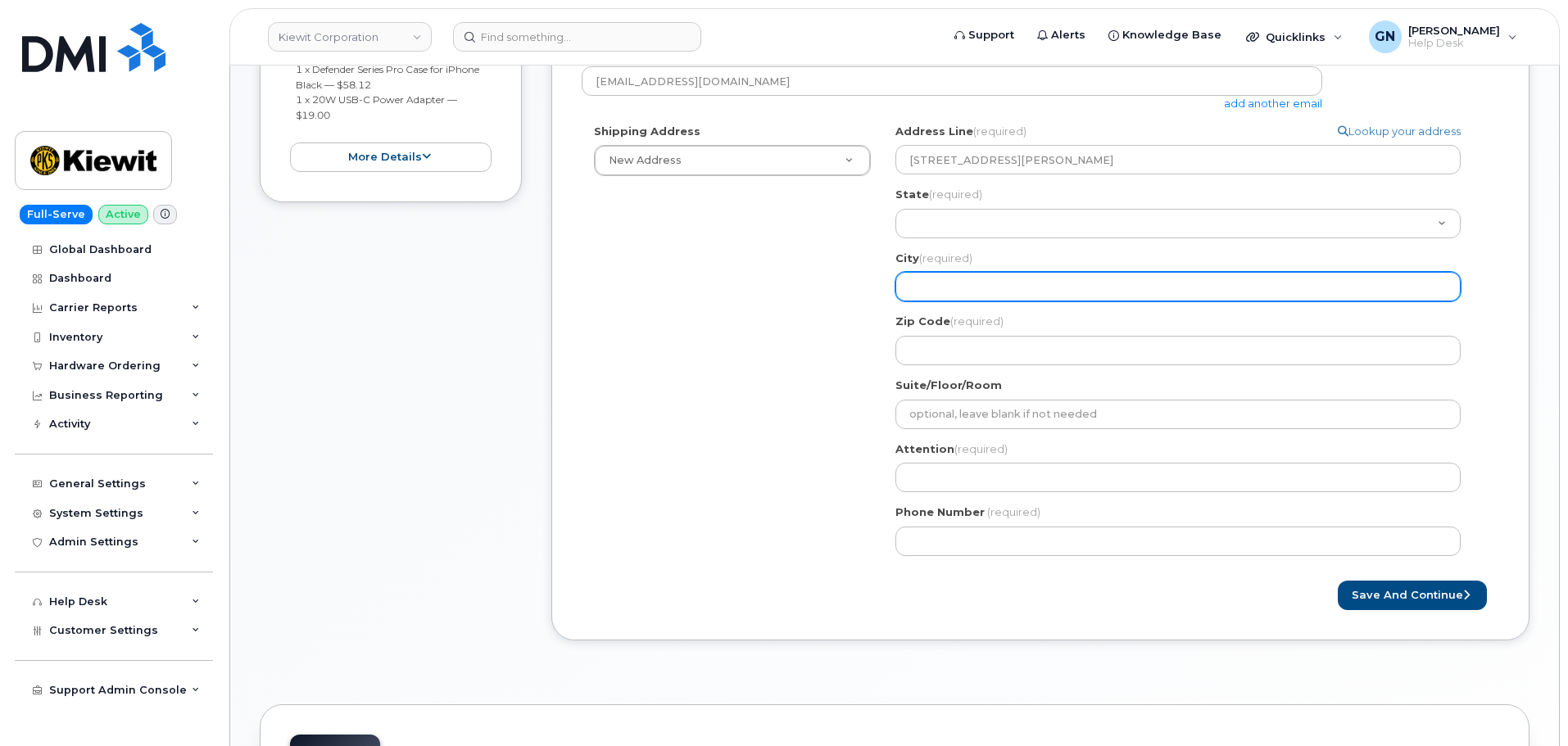
click at [983, 295] on input "City (required)" at bounding box center [1178, 287] width 565 height 29
paste input "Orange"
type input "Orange"
select select
type input "Orange"
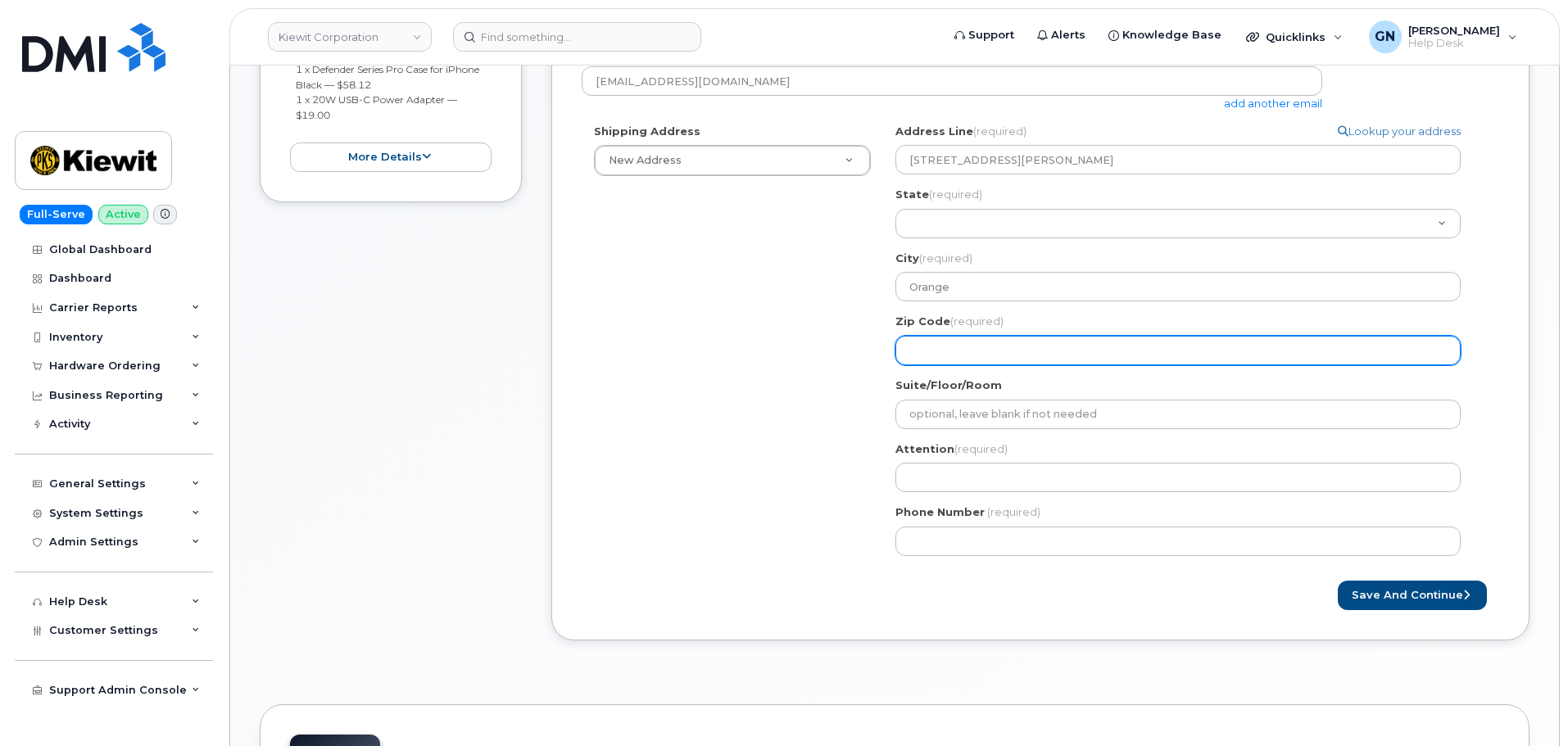
click at [945, 347] on input "Zip Code (required)" at bounding box center [1178, 351] width 565 height 29
paste input "77630"
select select
type input "77630"
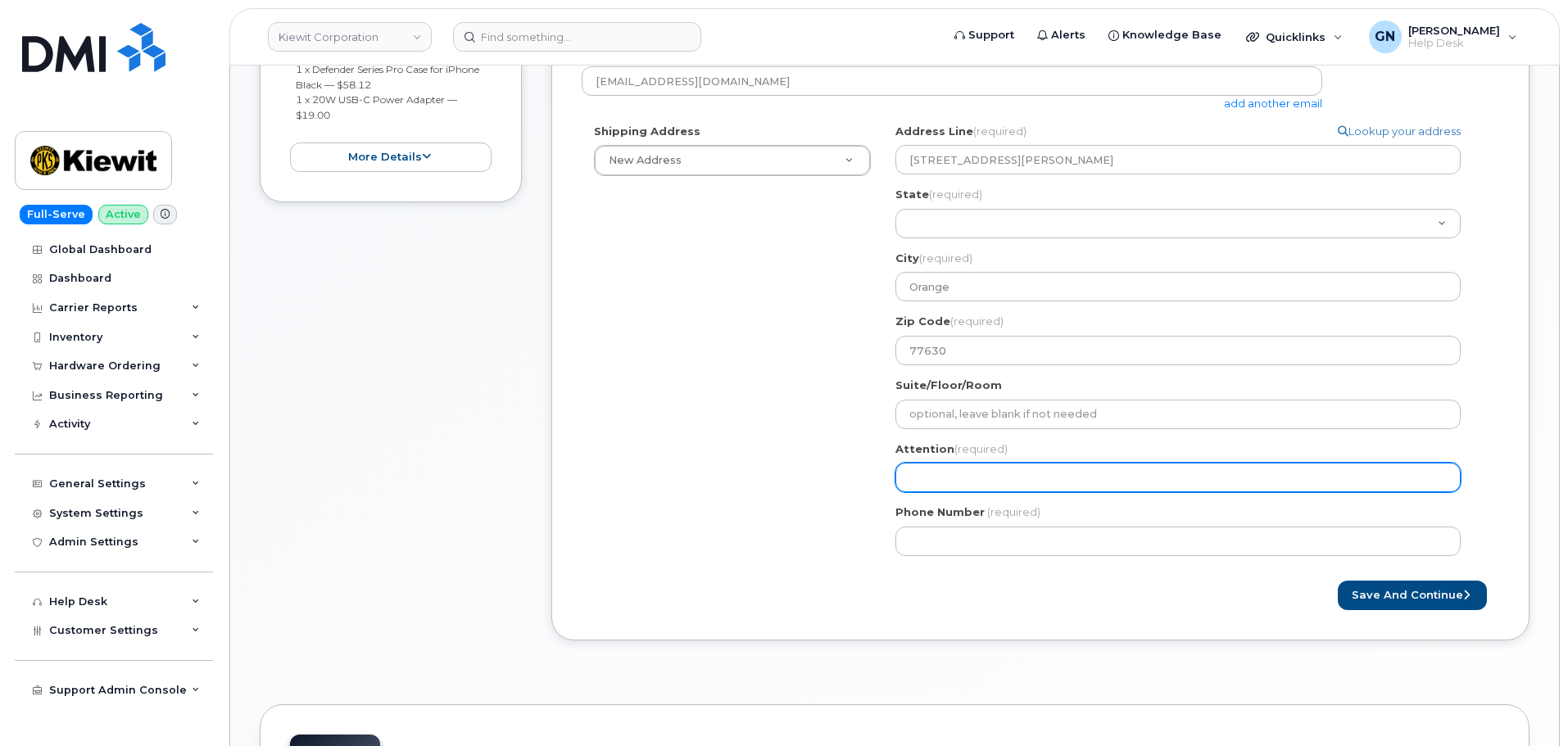
click at [963, 478] on input "Attention (required)" at bounding box center [1178, 477] width 565 height 29
paste input "[PERSON_NAME]"
select select
type input "[PERSON_NAME]"
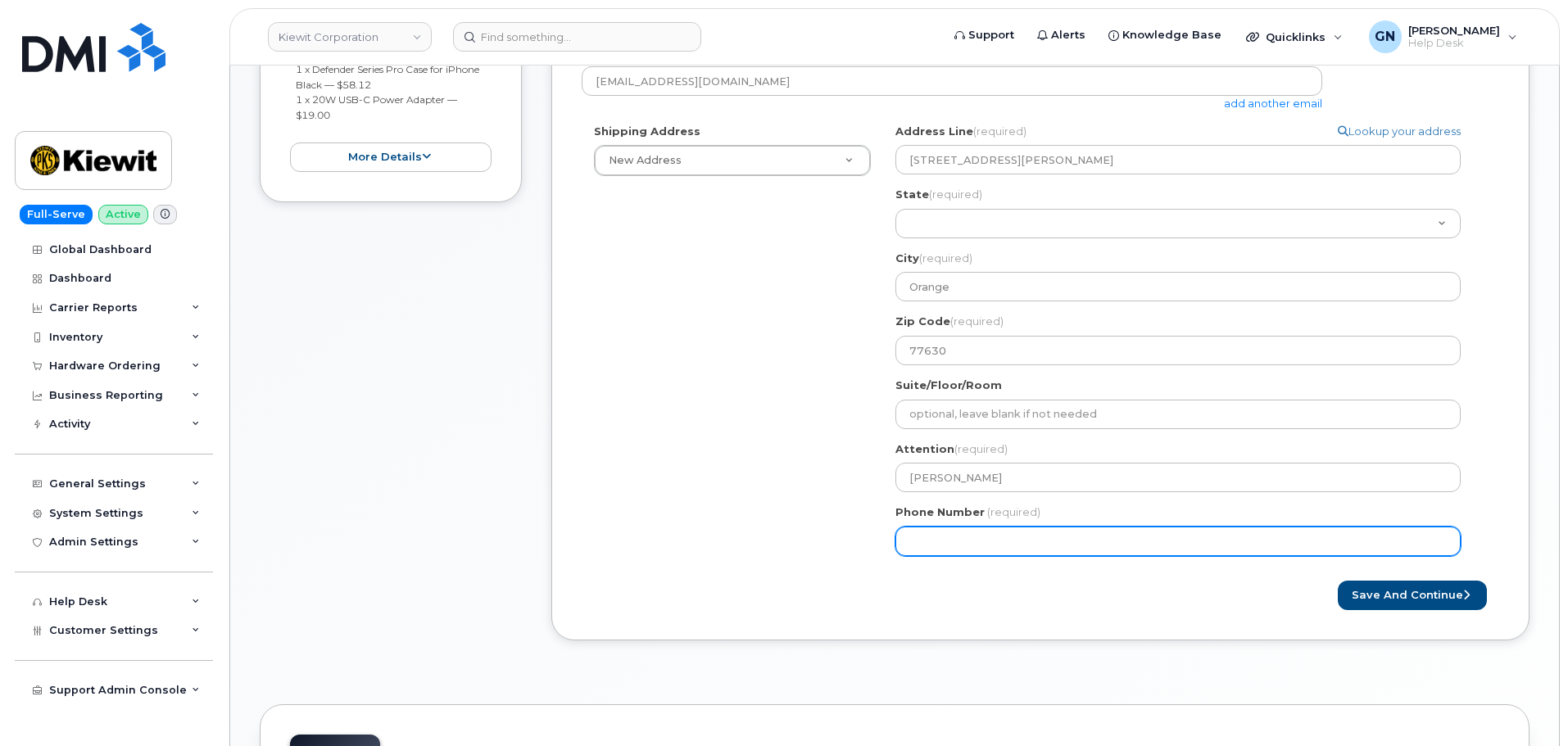
click at [969, 535] on input "Phone Number" at bounding box center [1178, 541] width 565 height 29
paste input "4099262732"
select select
type input "4099262732"
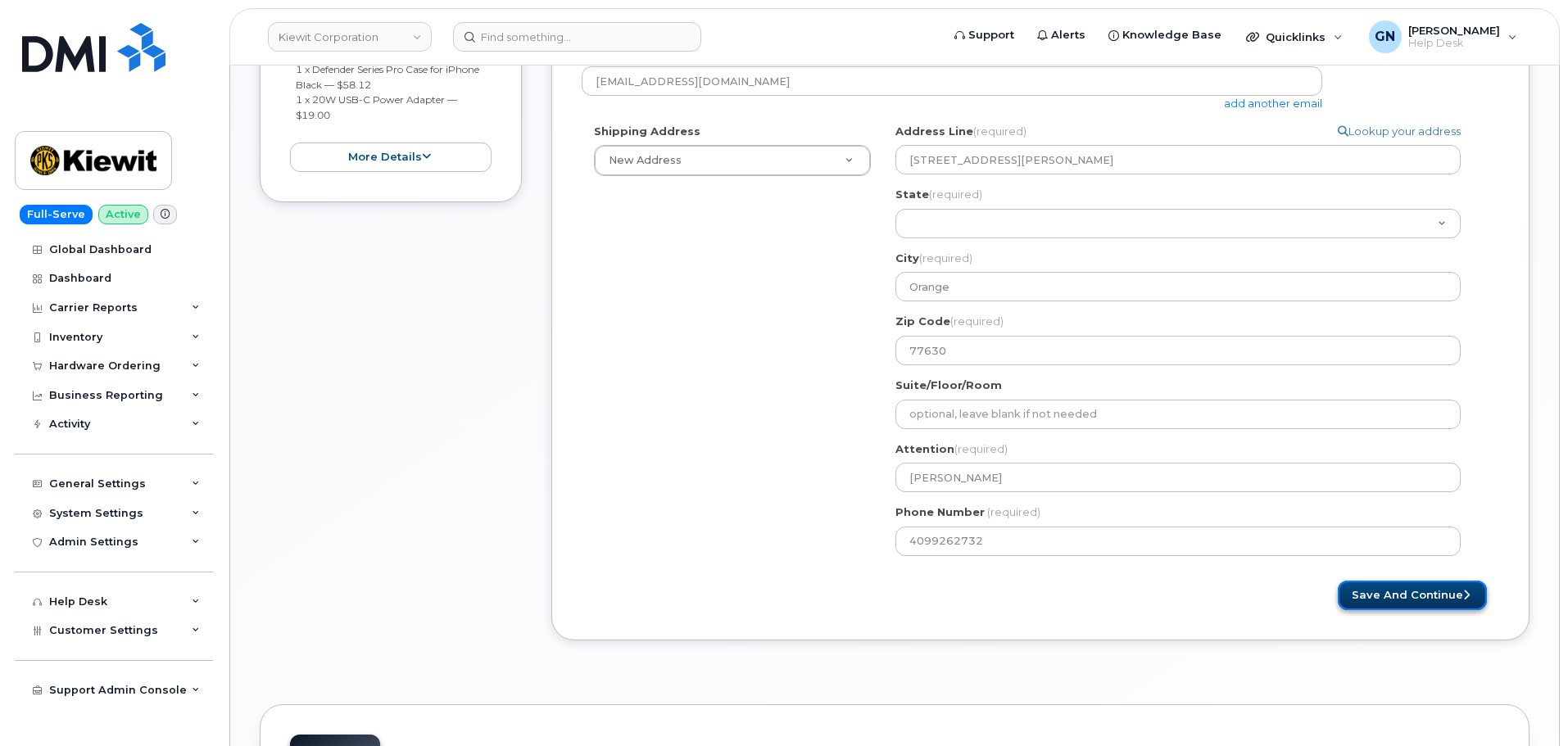
click at [1393, 597] on button "Save and Continue" at bounding box center [1412, 596] width 149 height 30
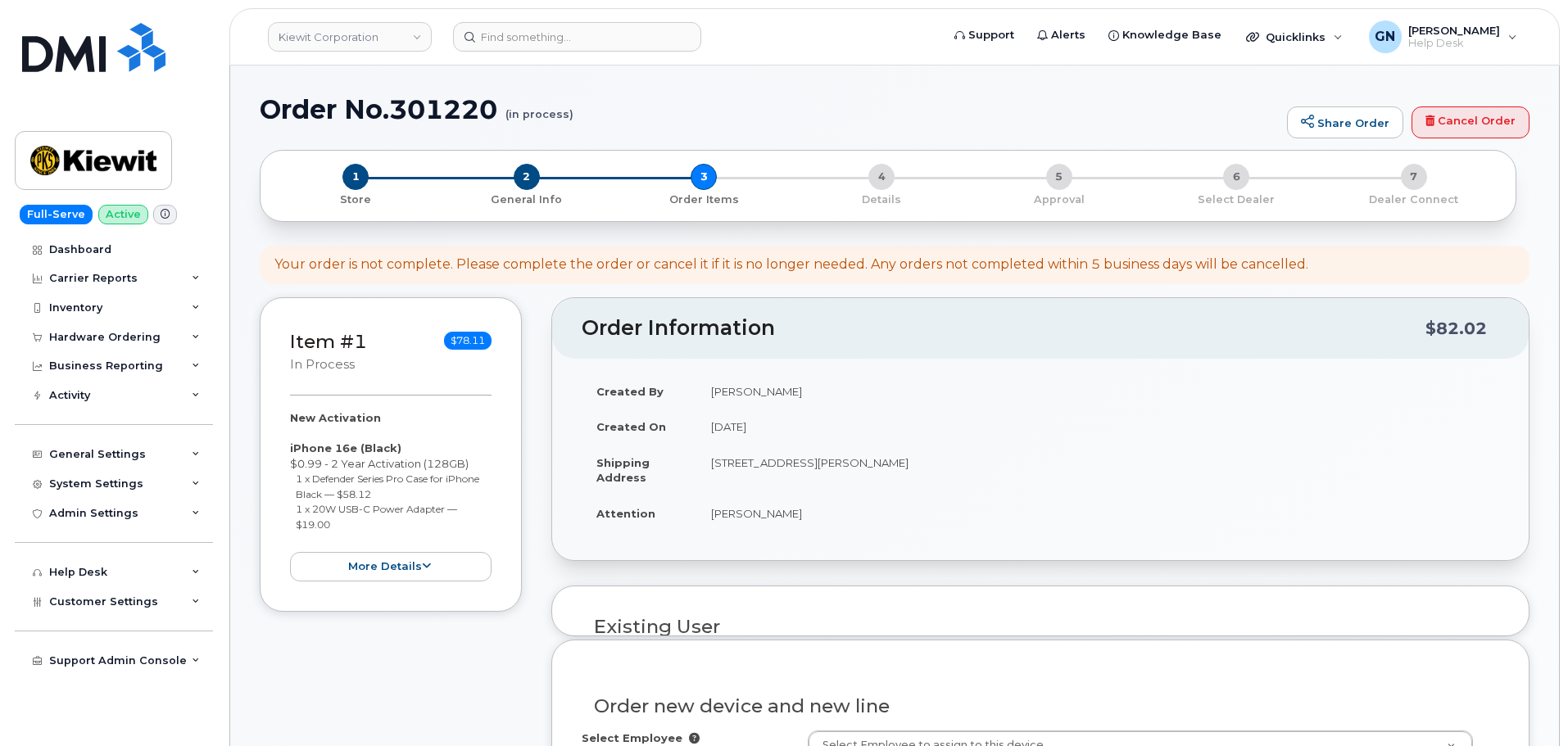
select select
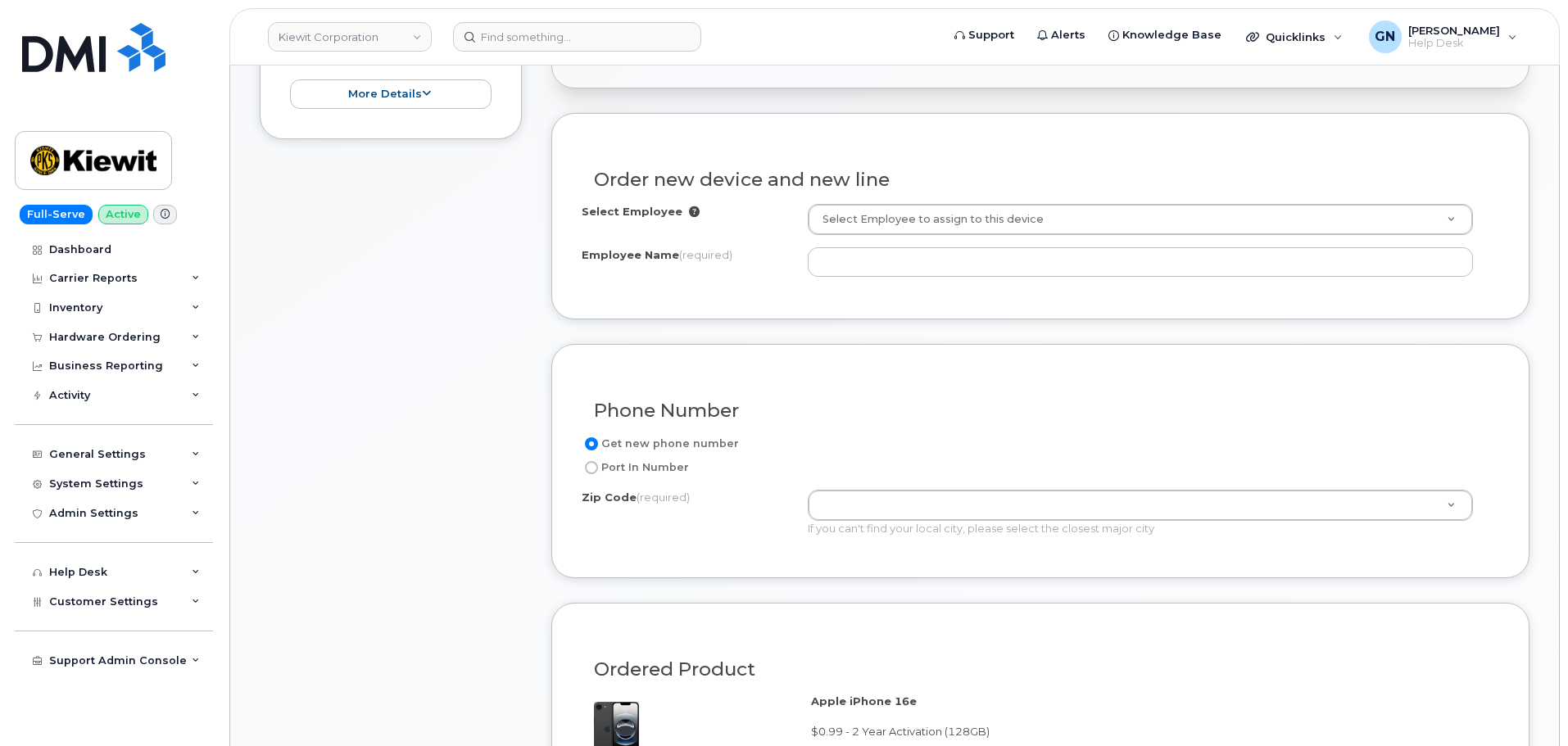
scroll to position [492, 0]
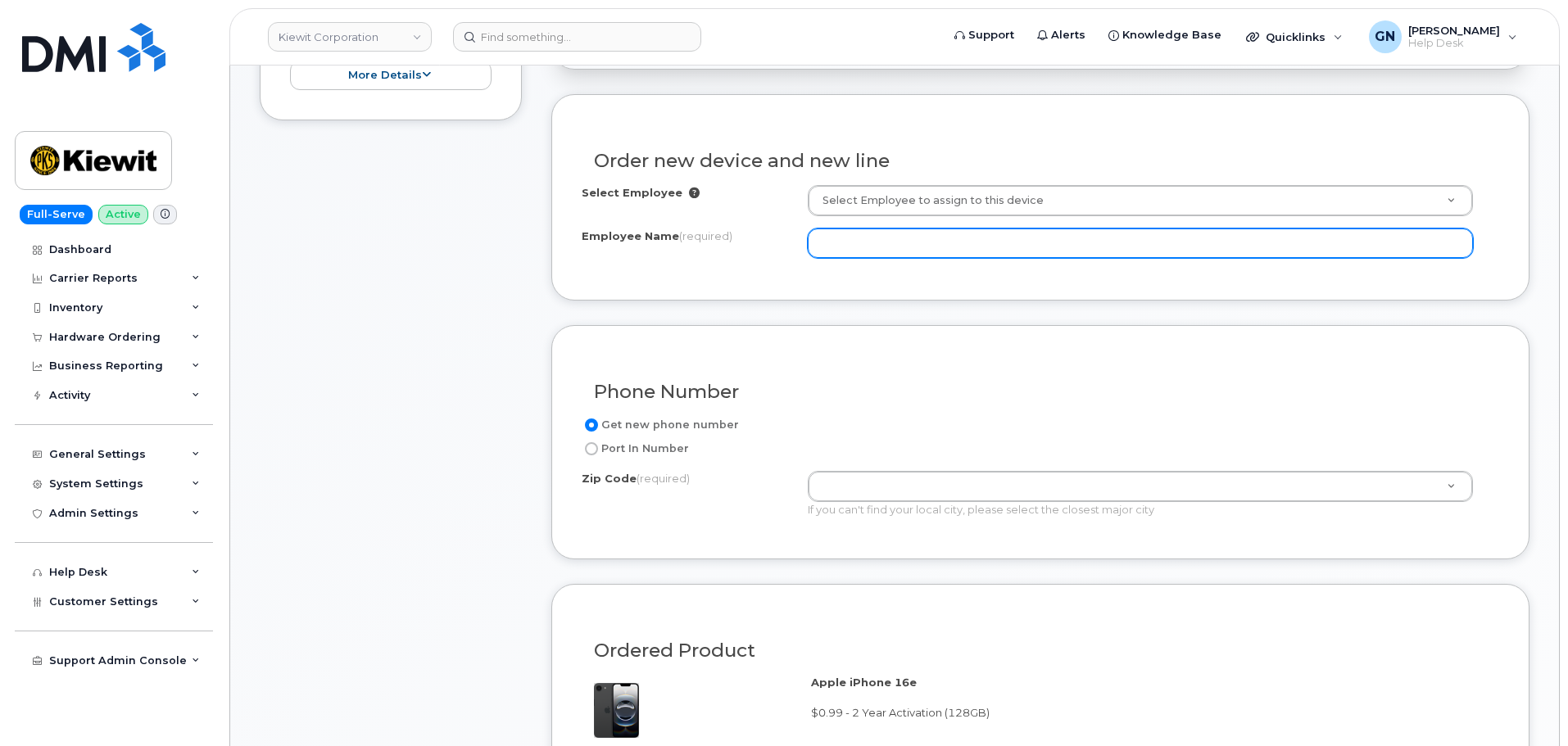
click at [876, 248] on input "Employee Name (required)" at bounding box center [1141, 243] width 665 height 29
paste input "[PERSON_NAME]"
type input "[PERSON_NAME]"
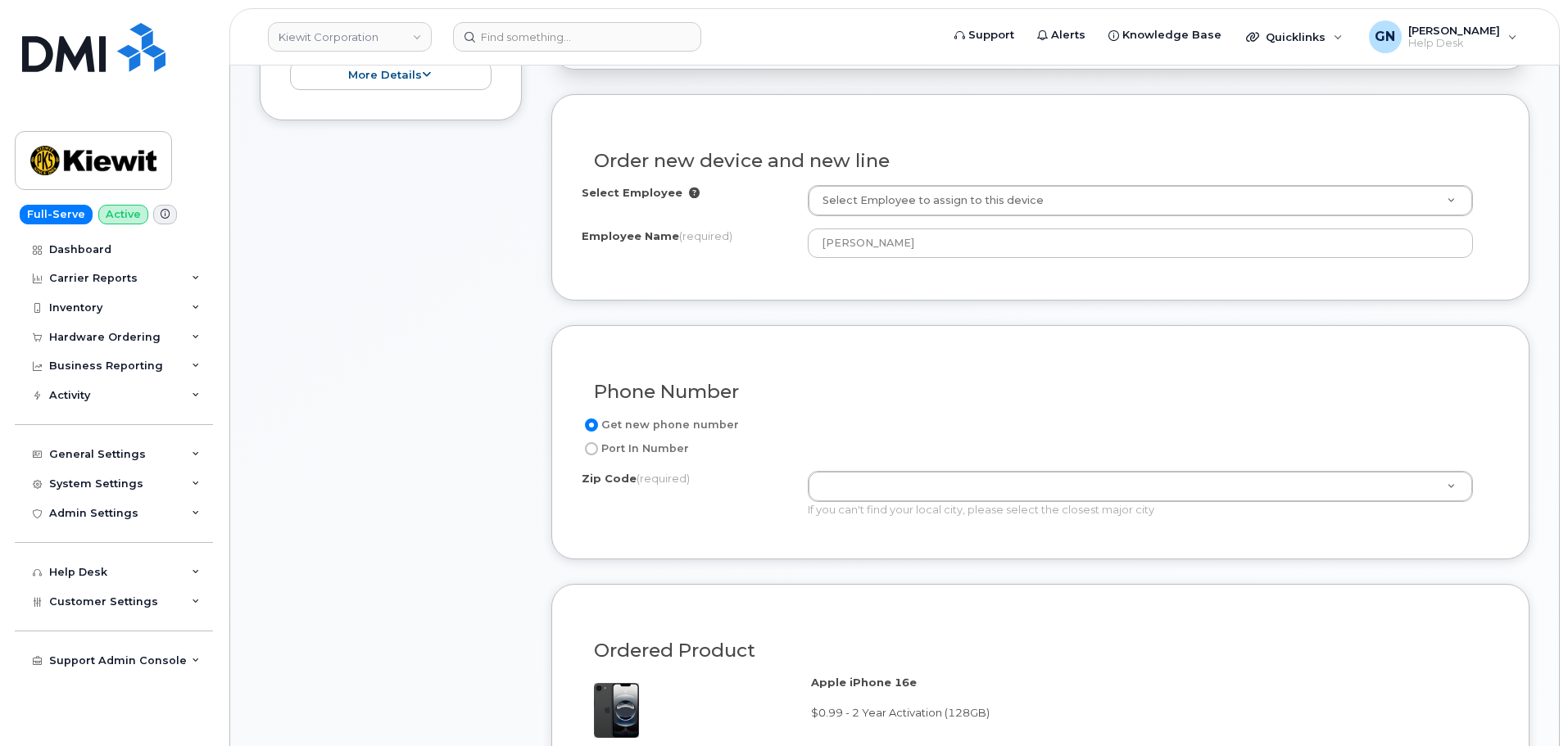
click at [902, 312] on form "Existing User Additional cost to upgrading the device Selected device is Eligib…" at bounding box center [1040, 675] width 979 height 1163
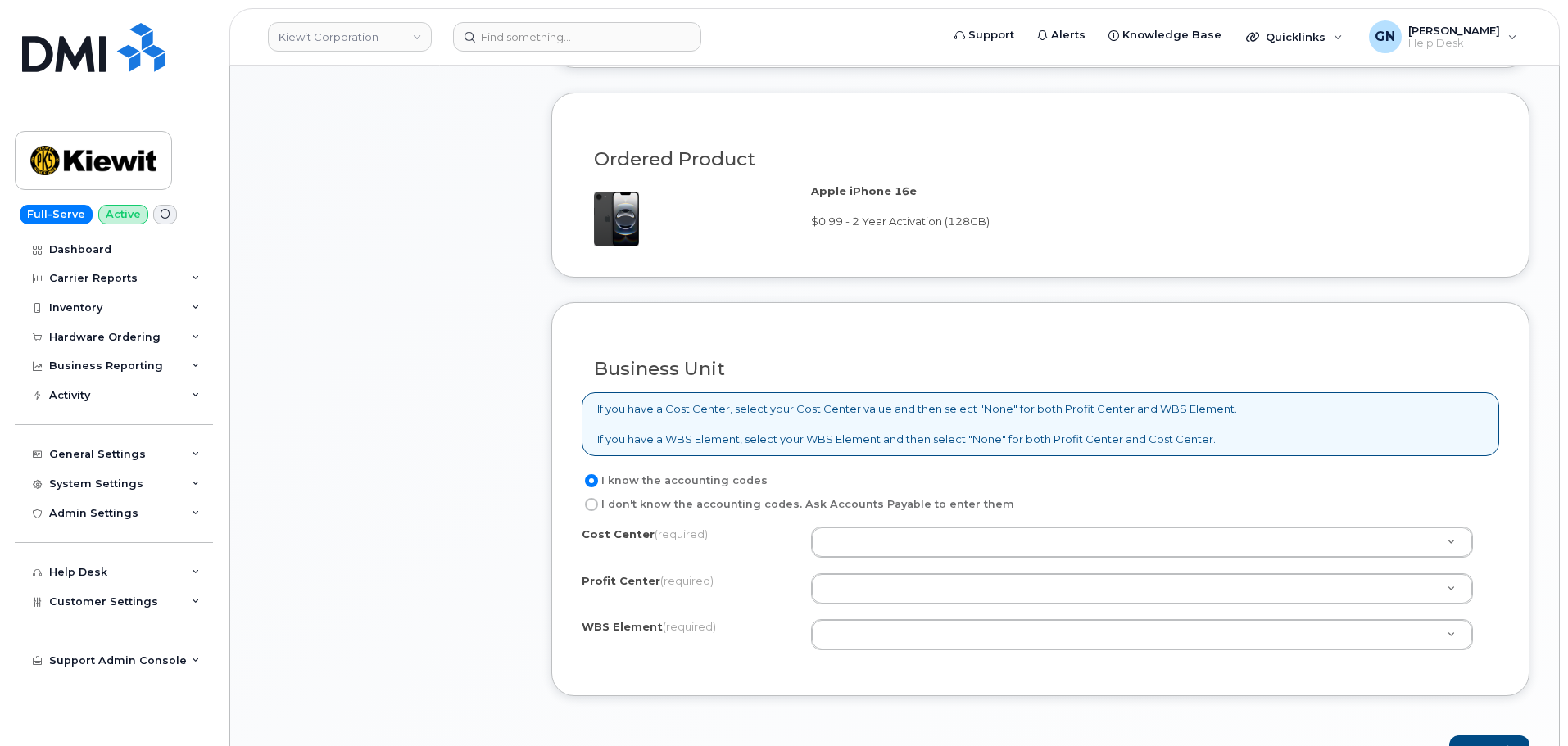
scroll to position [1065, 0]
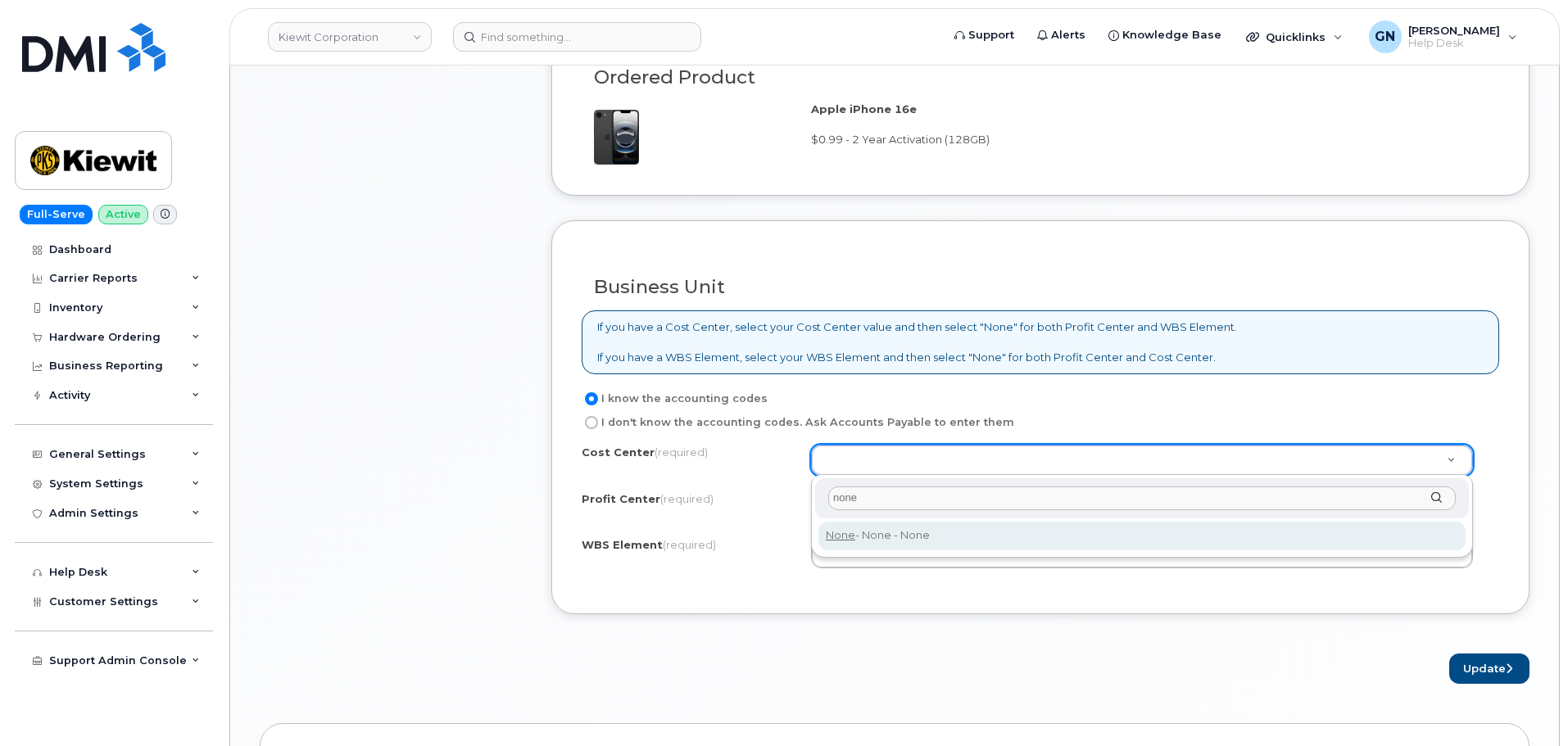
type input "none"
type input "None"
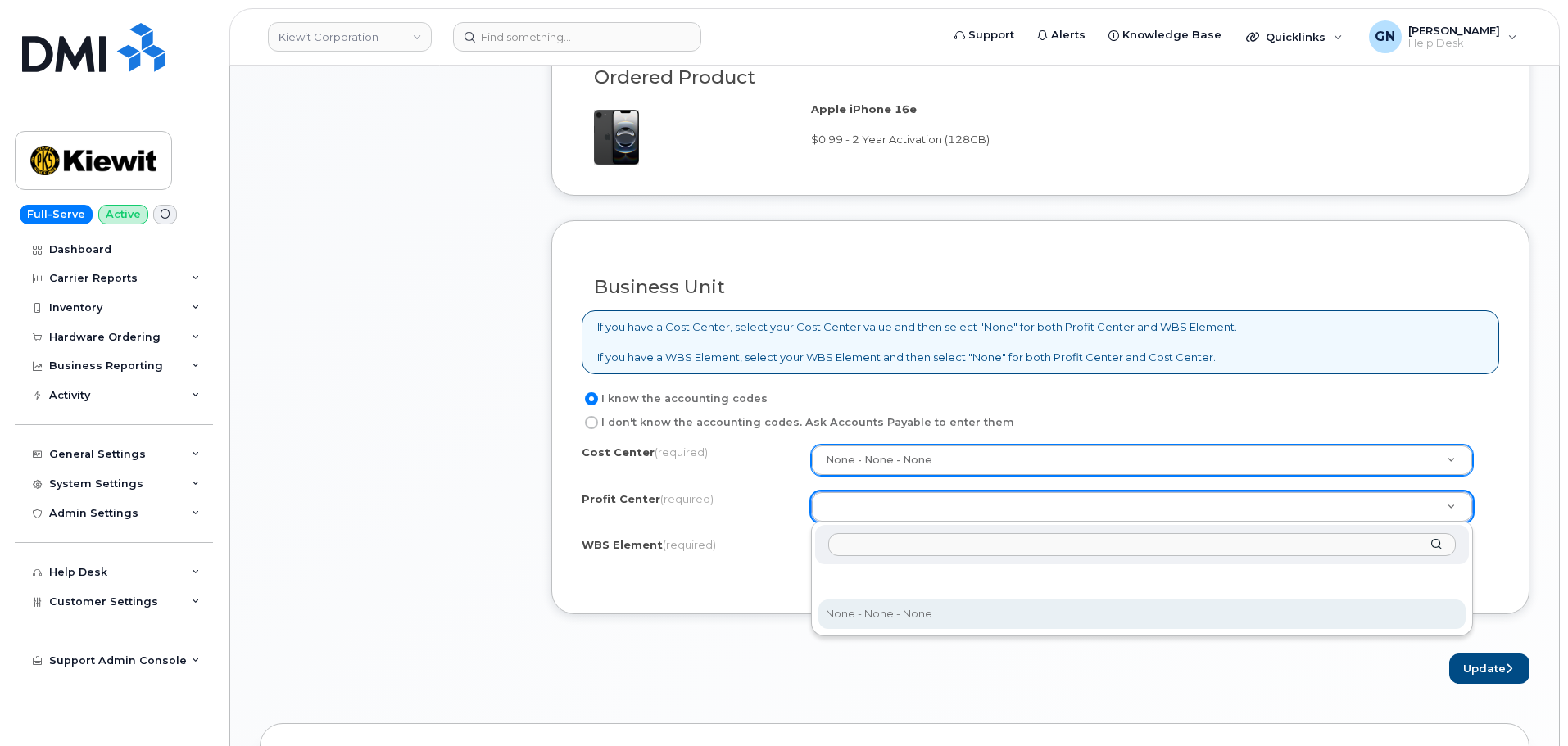
select select "None"
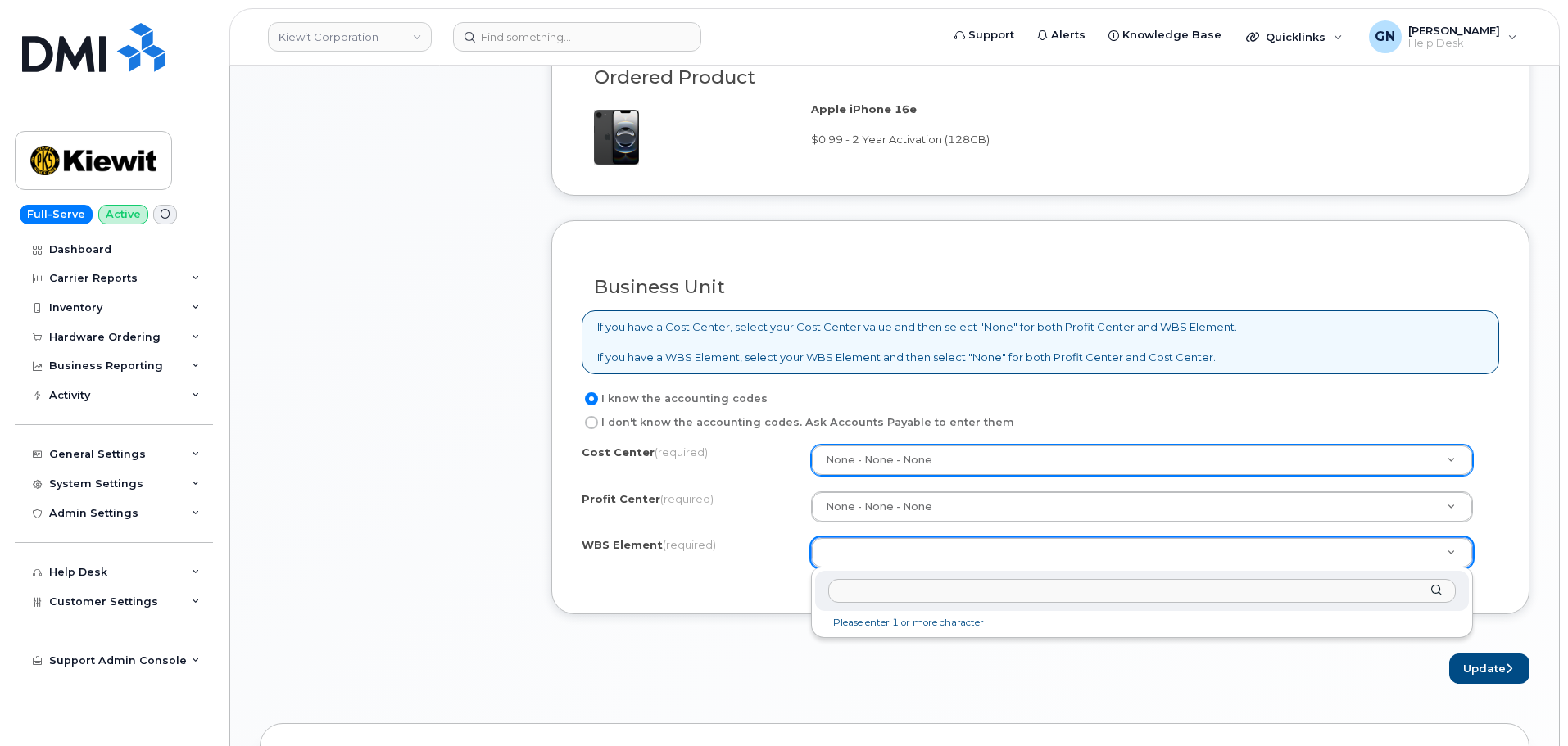
drag, startPoint x: 1086, startPoint y: 565, endPoint x: 1092, endPoint y: 558, distance: 9.2
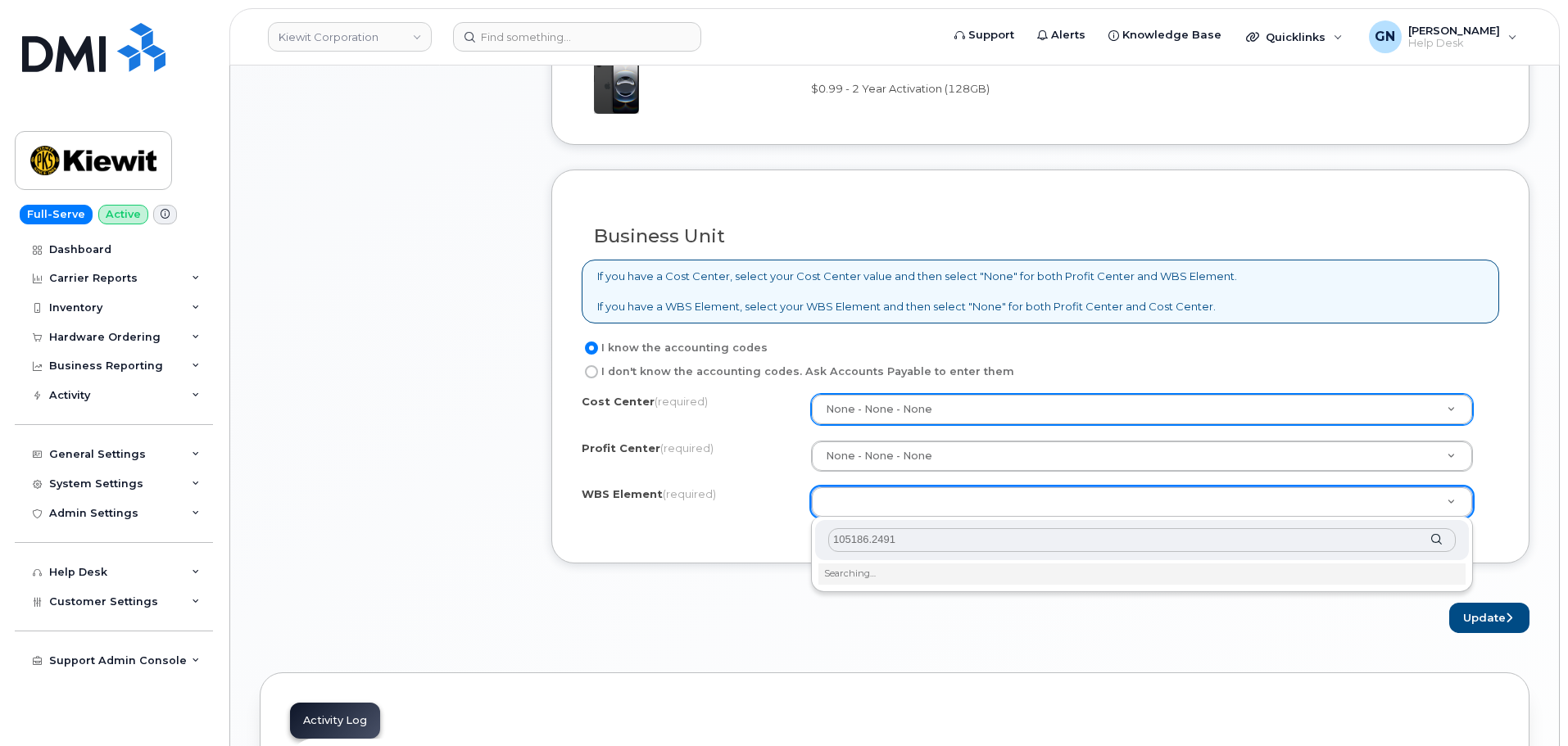
scroll to position [1229, 0]
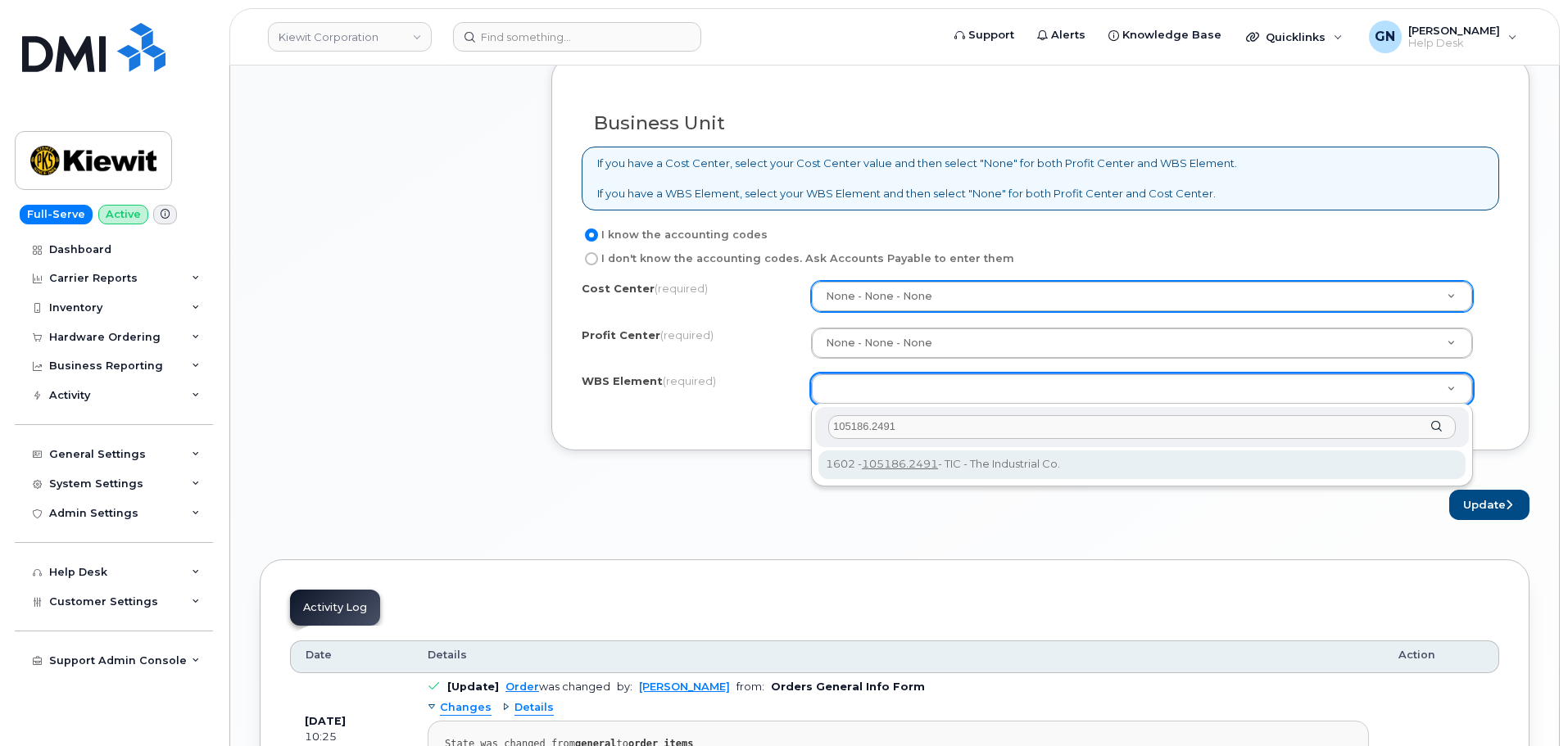
type input "105186.2491"
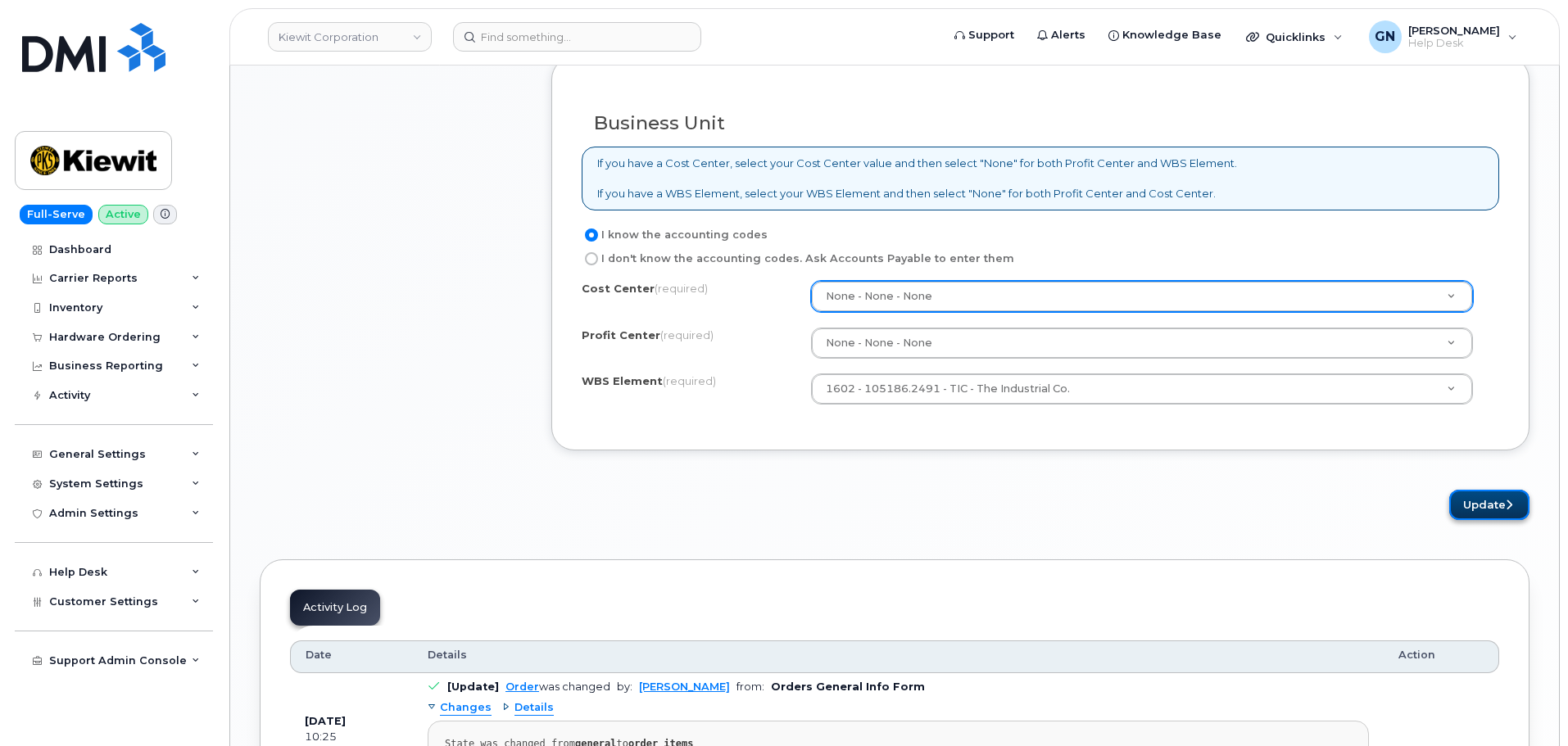
click at [1463, 510] on button "Update" at bounding box center [1490, 505] width 80 height 30
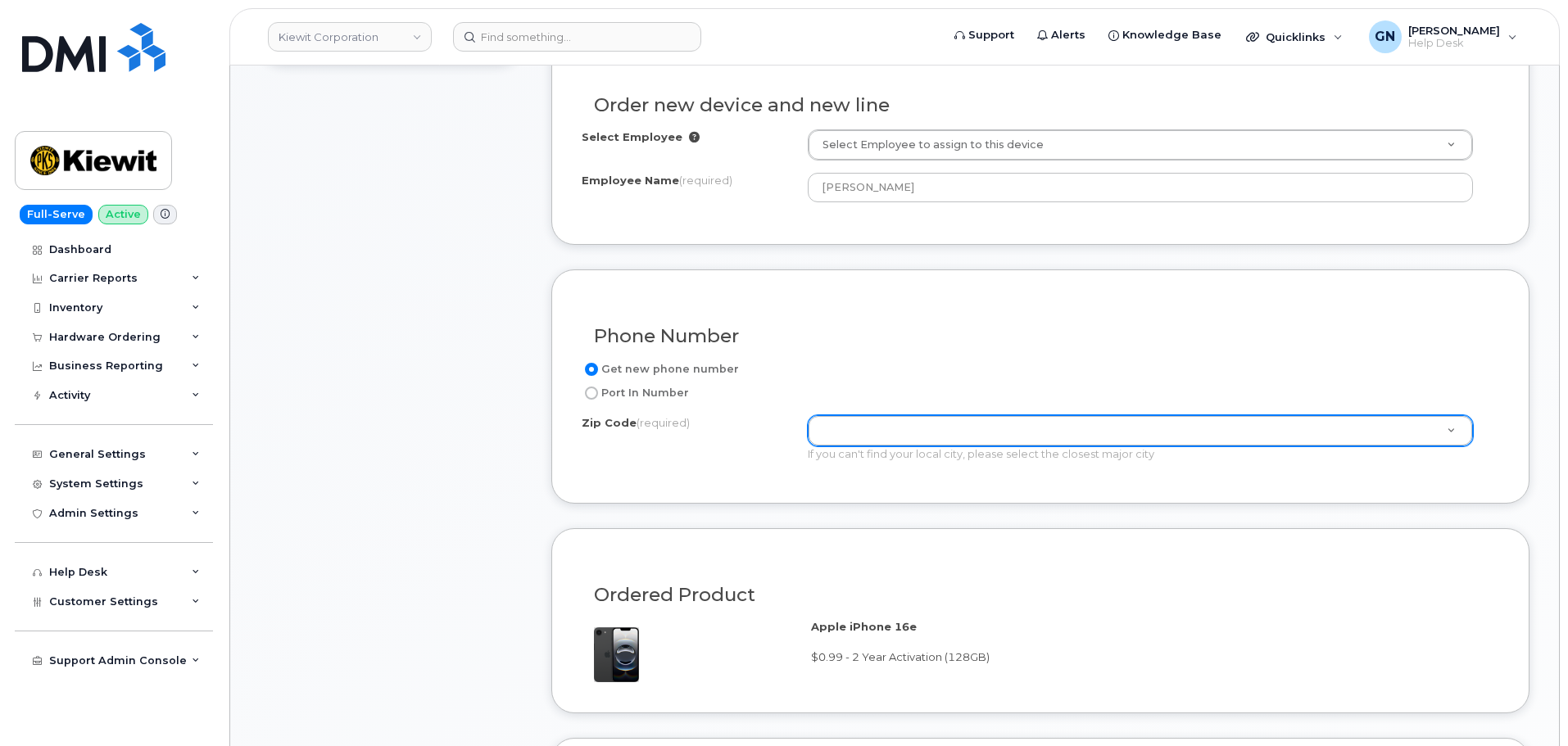
scroll to position [547, 0]
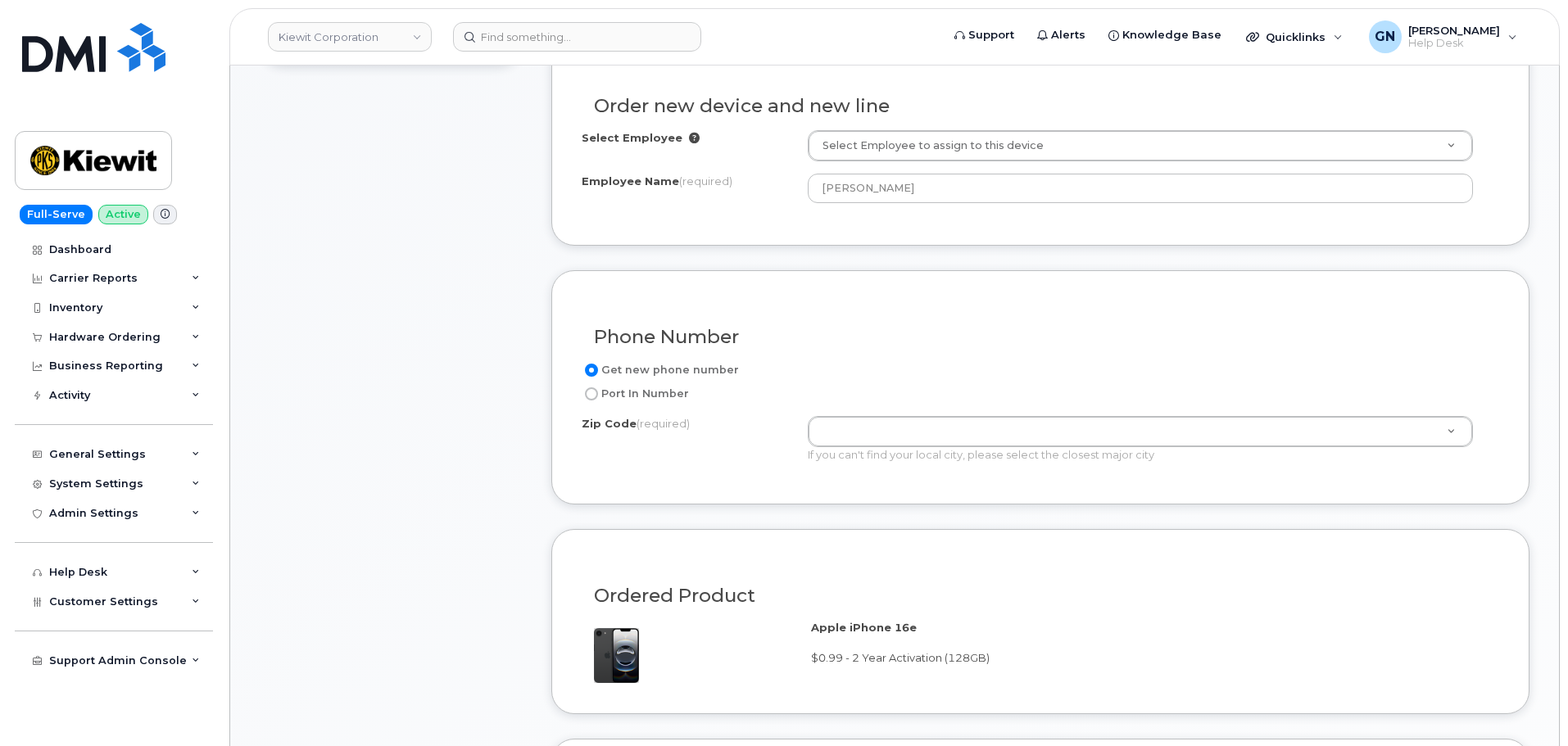
paste input "77630"
type input "77630"
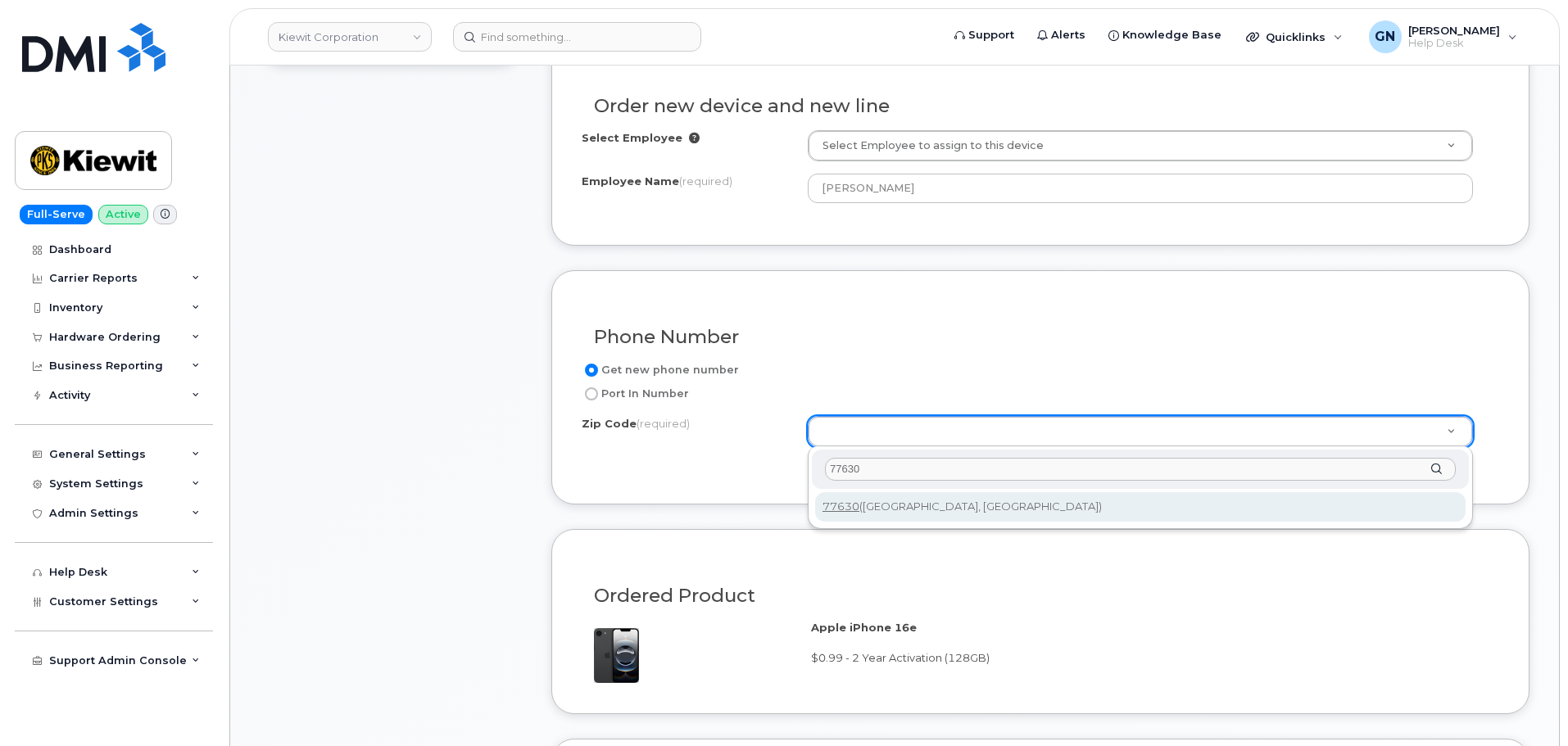
type input "77630"
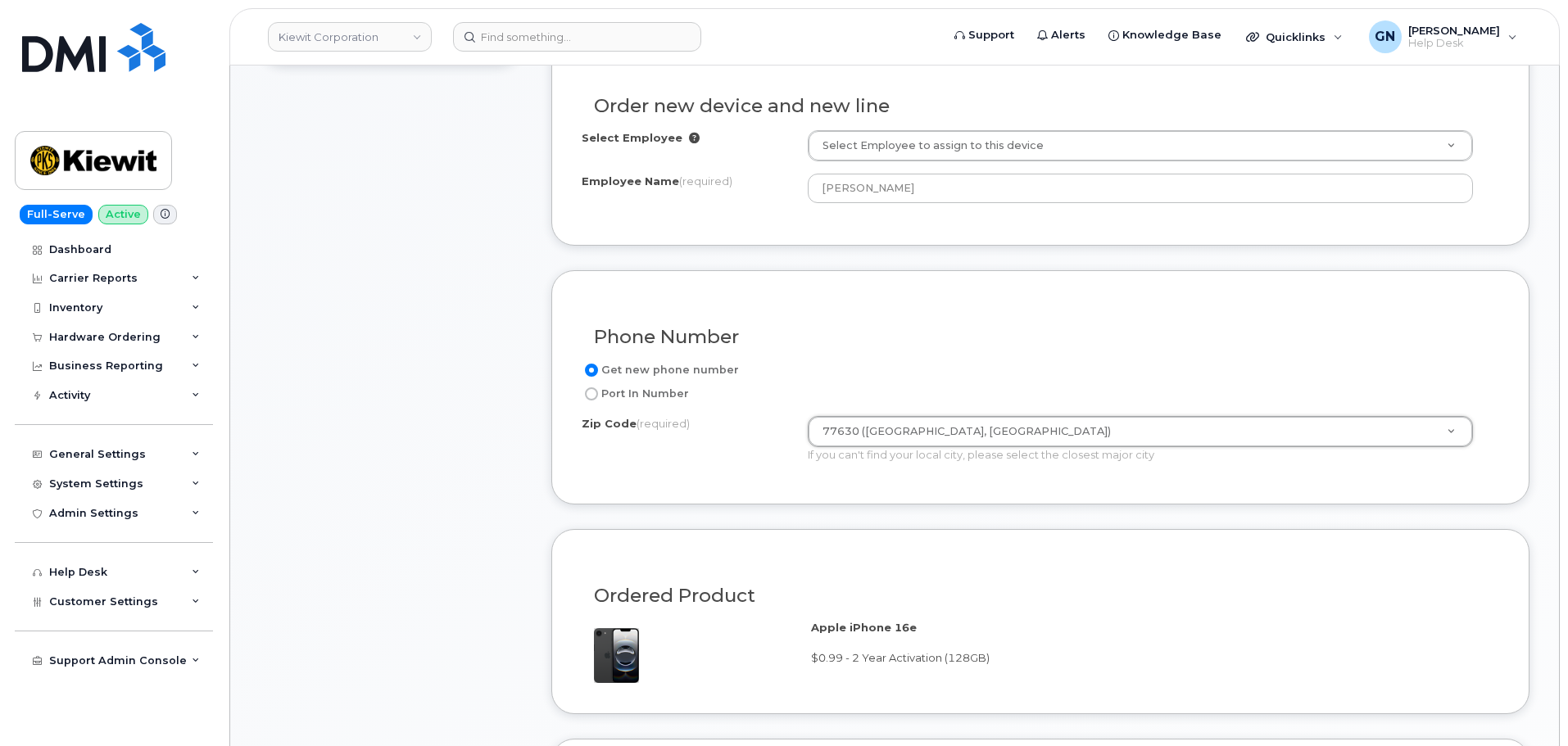
type input "77630 ([GEOGRAPHIC_DATA], [GEOGRAPHIC_DATA])"
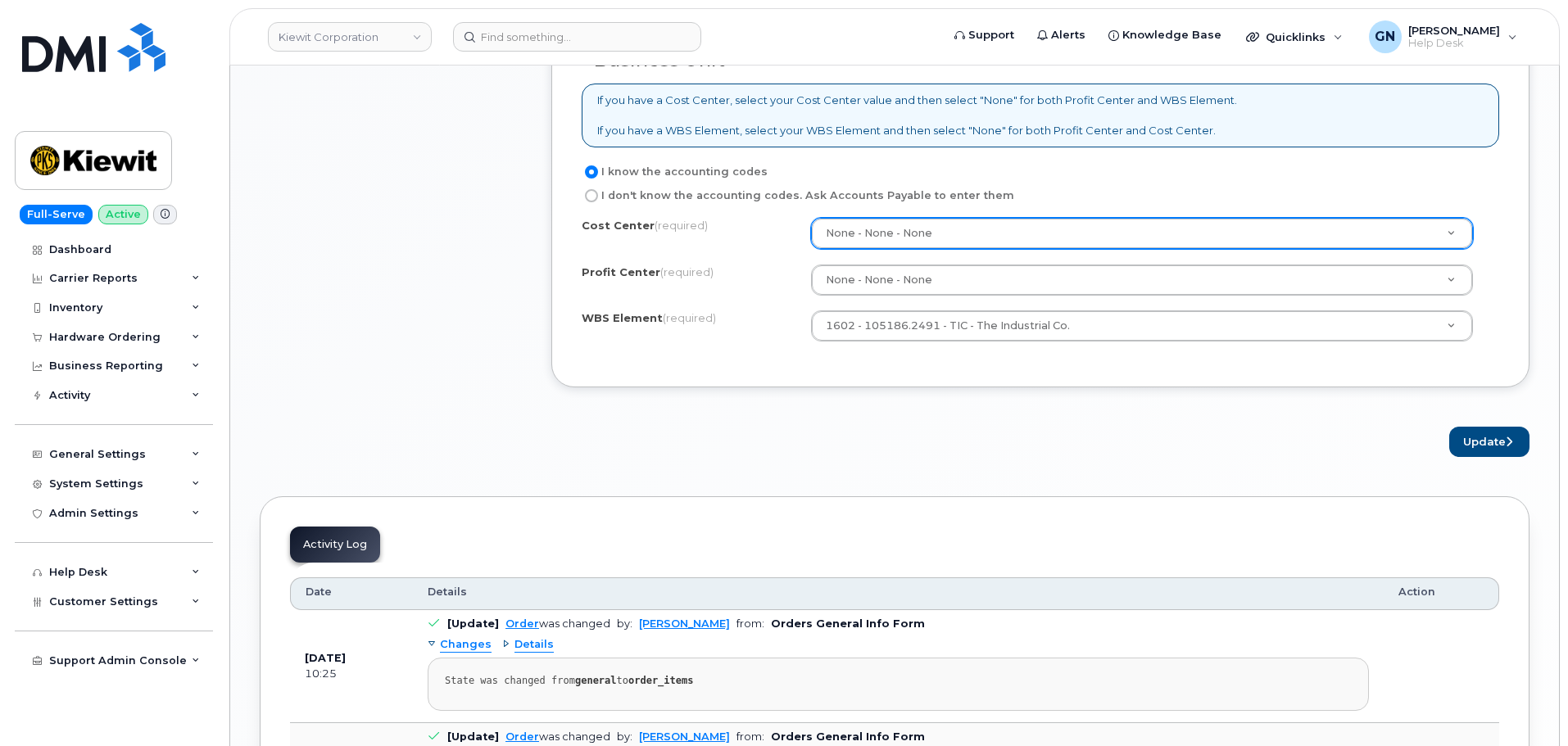
scroll to position [1447, 0]
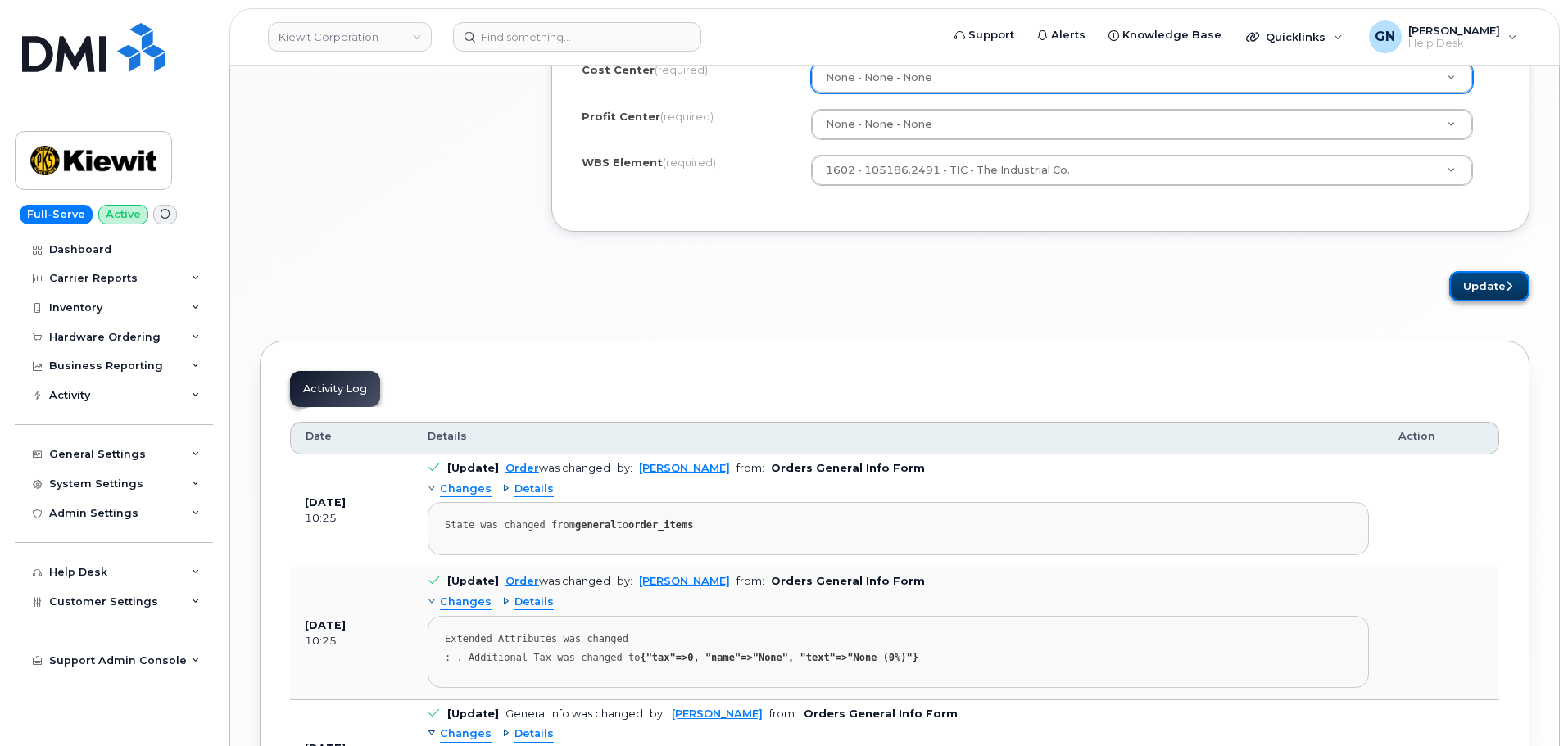
click at [1491, 297] on button "Update" at bounding box center [1490, 286] width 80 height 30
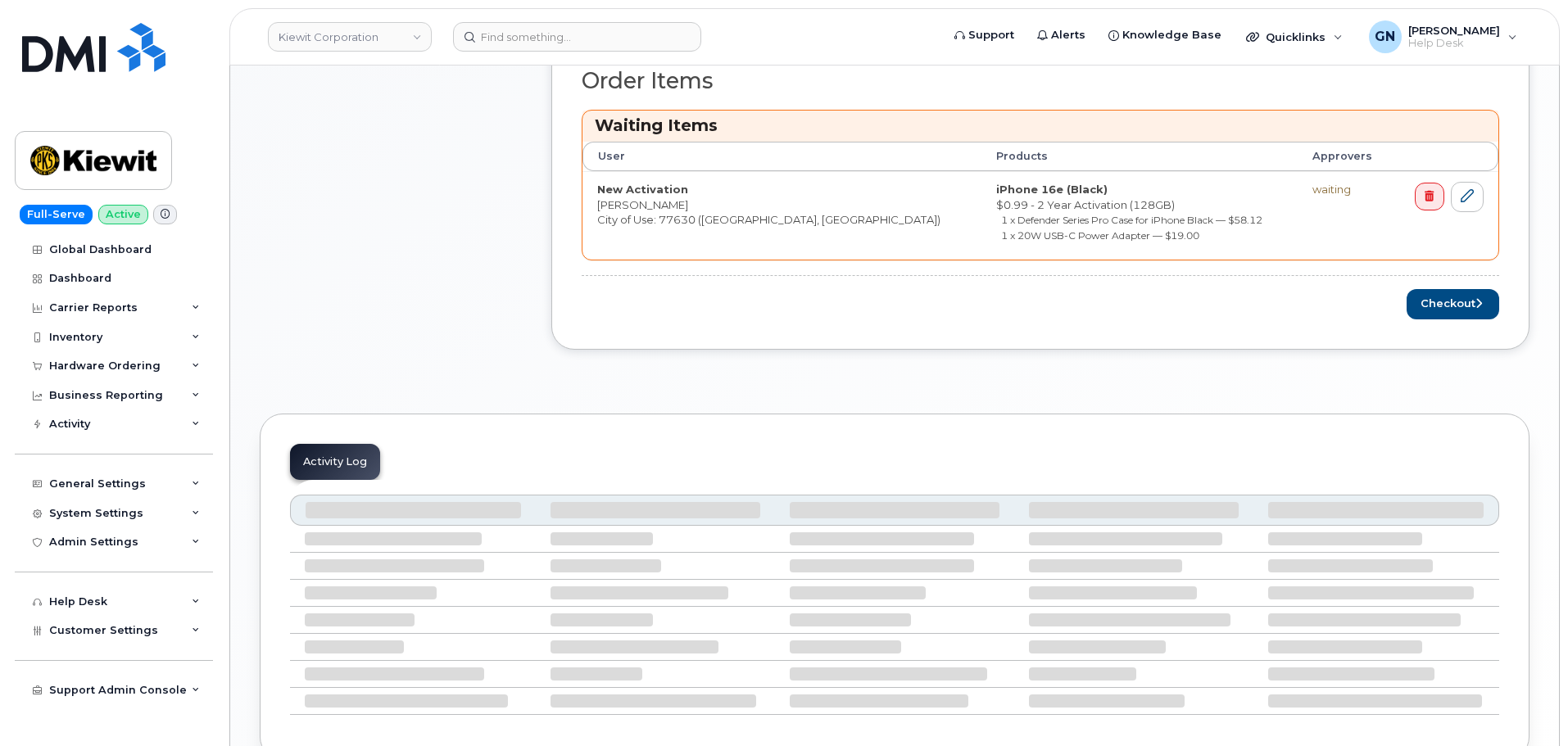
scroll to position [655, 0]
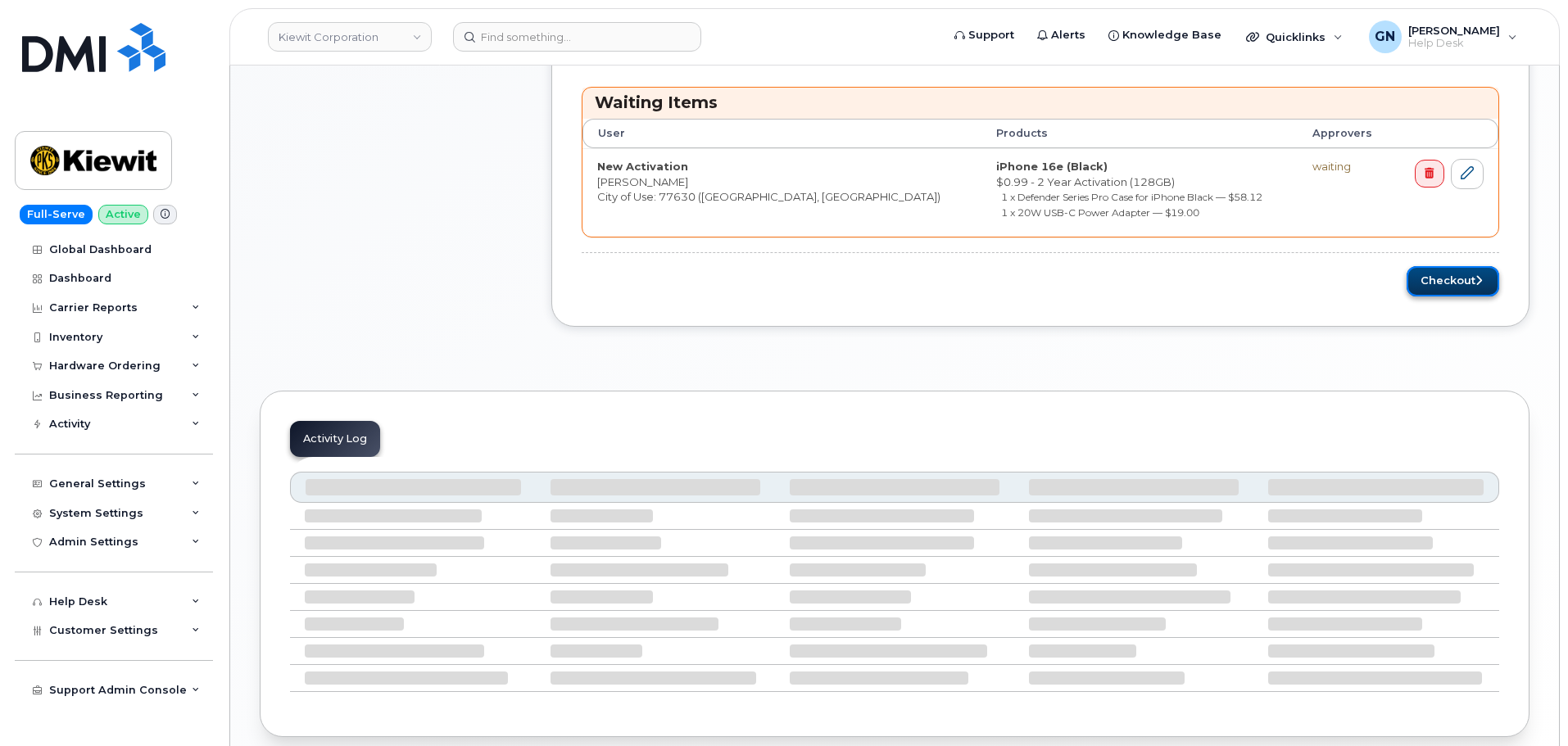
click at [1429, 290] on button "Checkout" at bounding box center [1453, 281] width 93 height 30
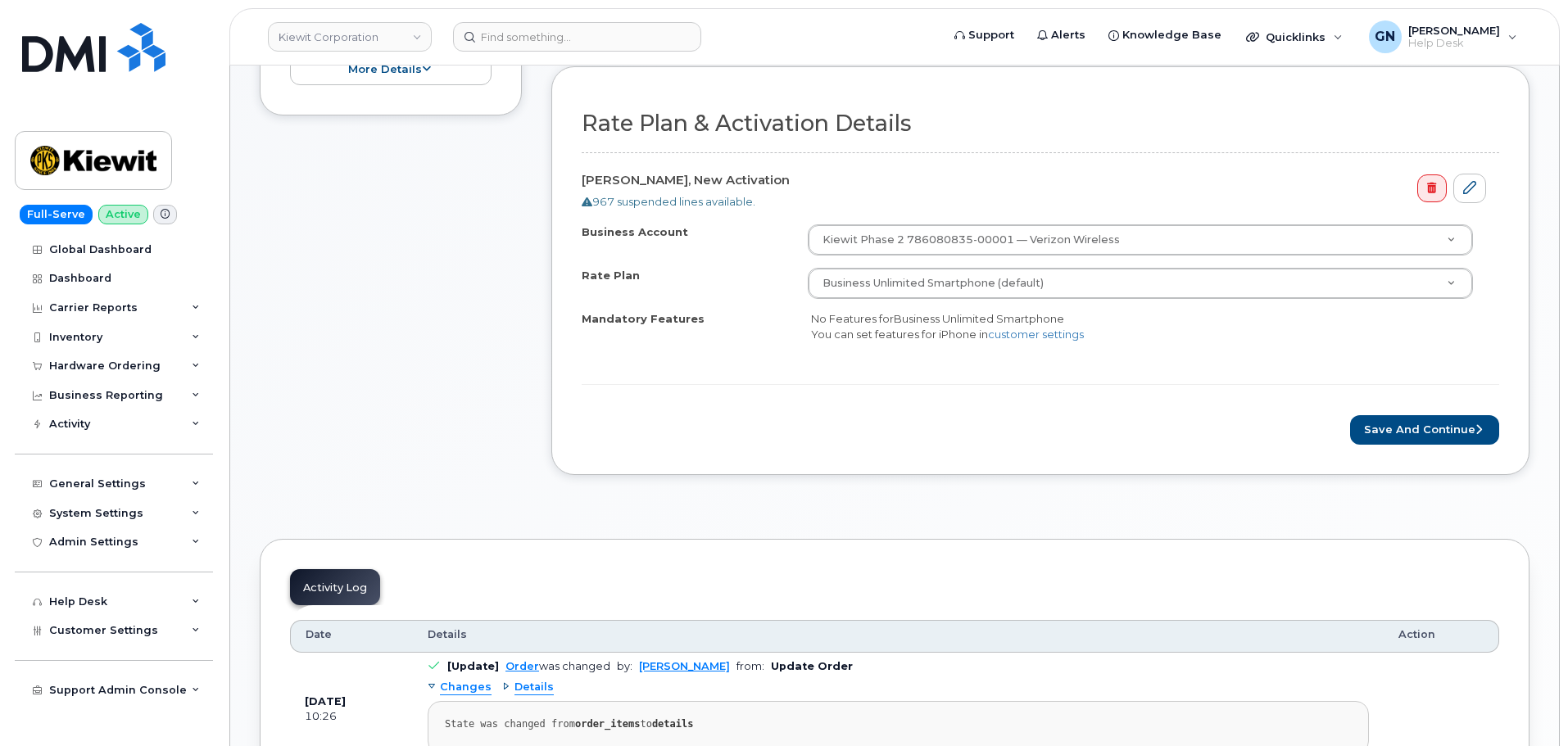
scroll to position [492, 0]
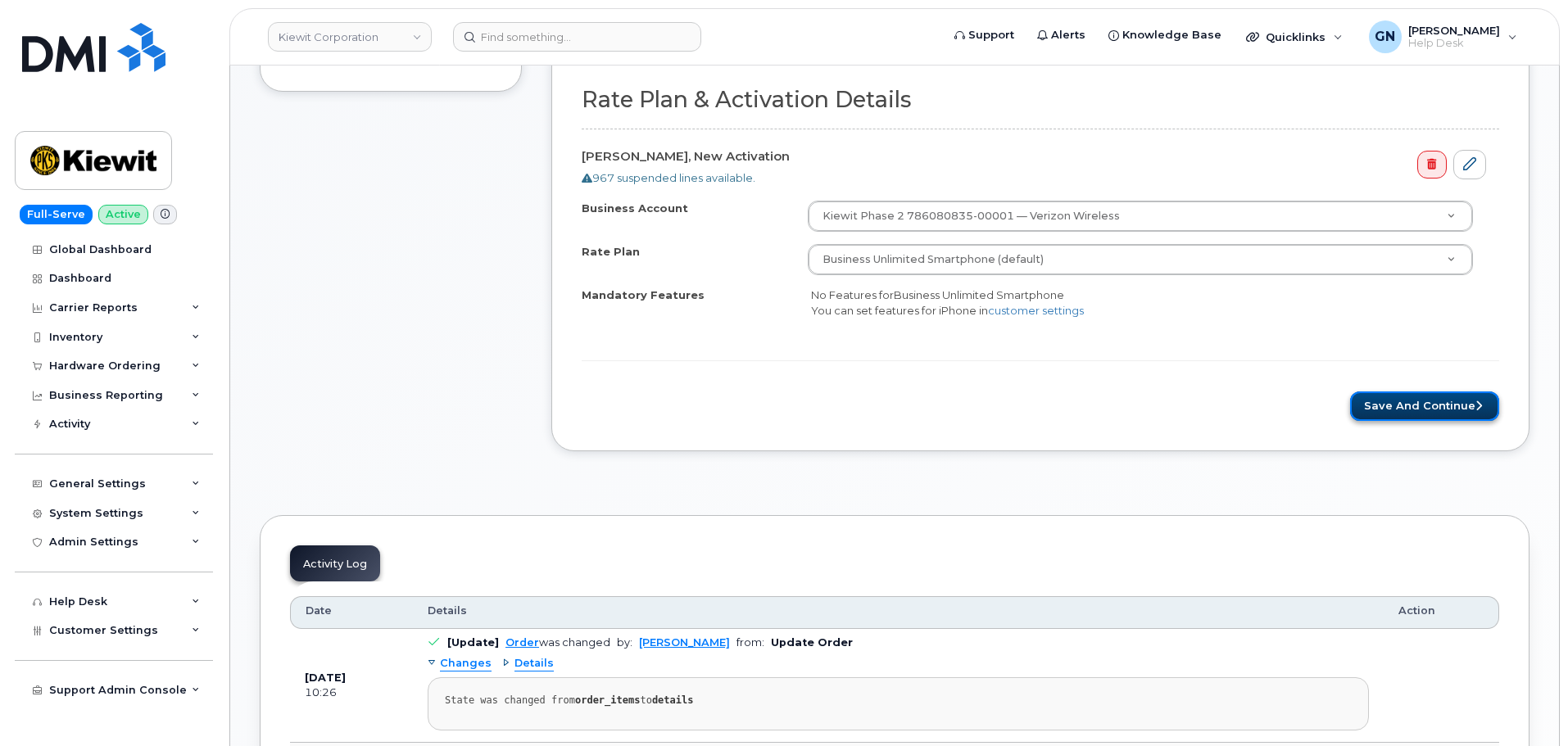
click at [1380, 418] on button "Save and Continue" at bounding box center [1425, 406] width 149 height 30
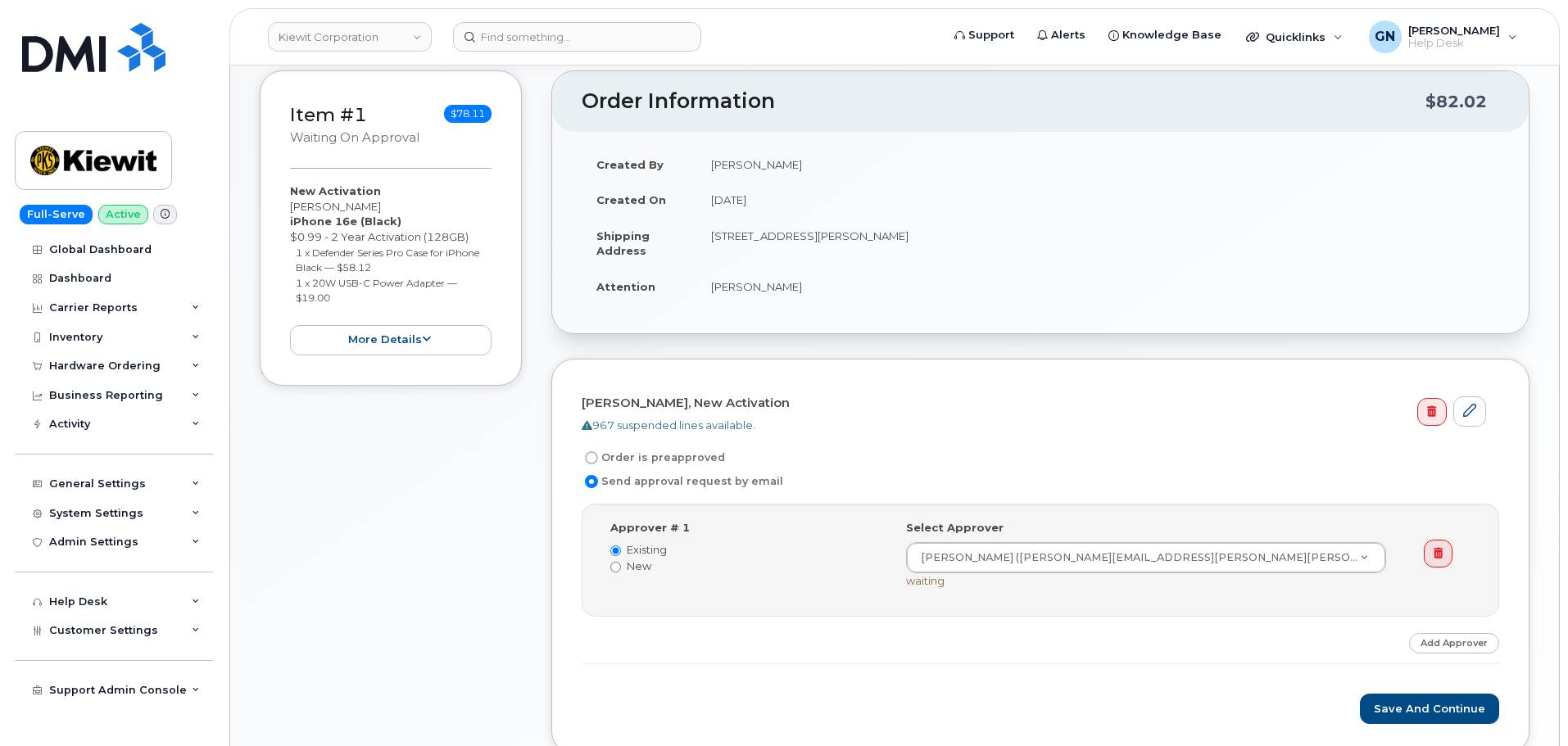
scroll to position [410, 0]
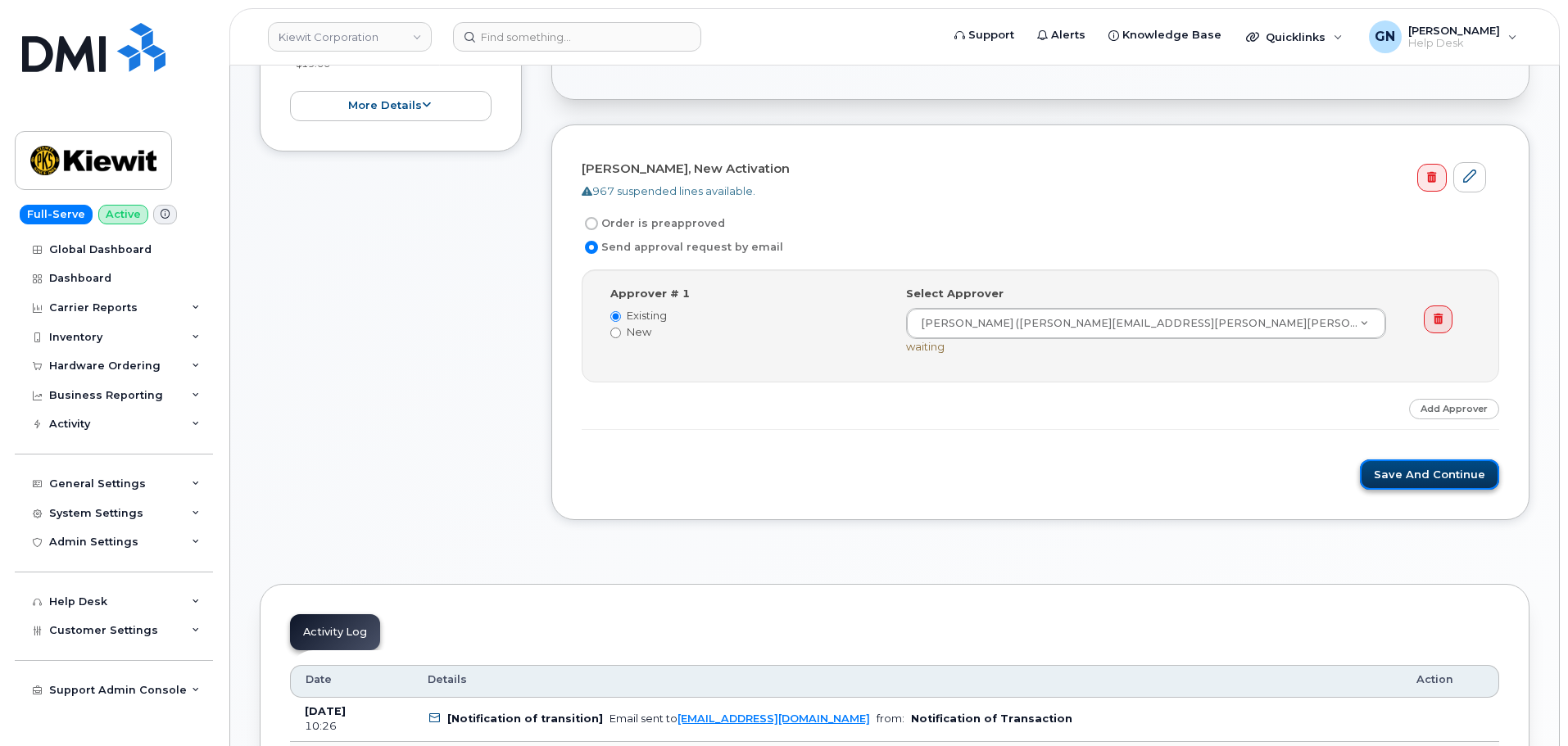
click at [1400, 475] on button "Save and Continue" at bounding box center [1430, 474] width 139 height 30
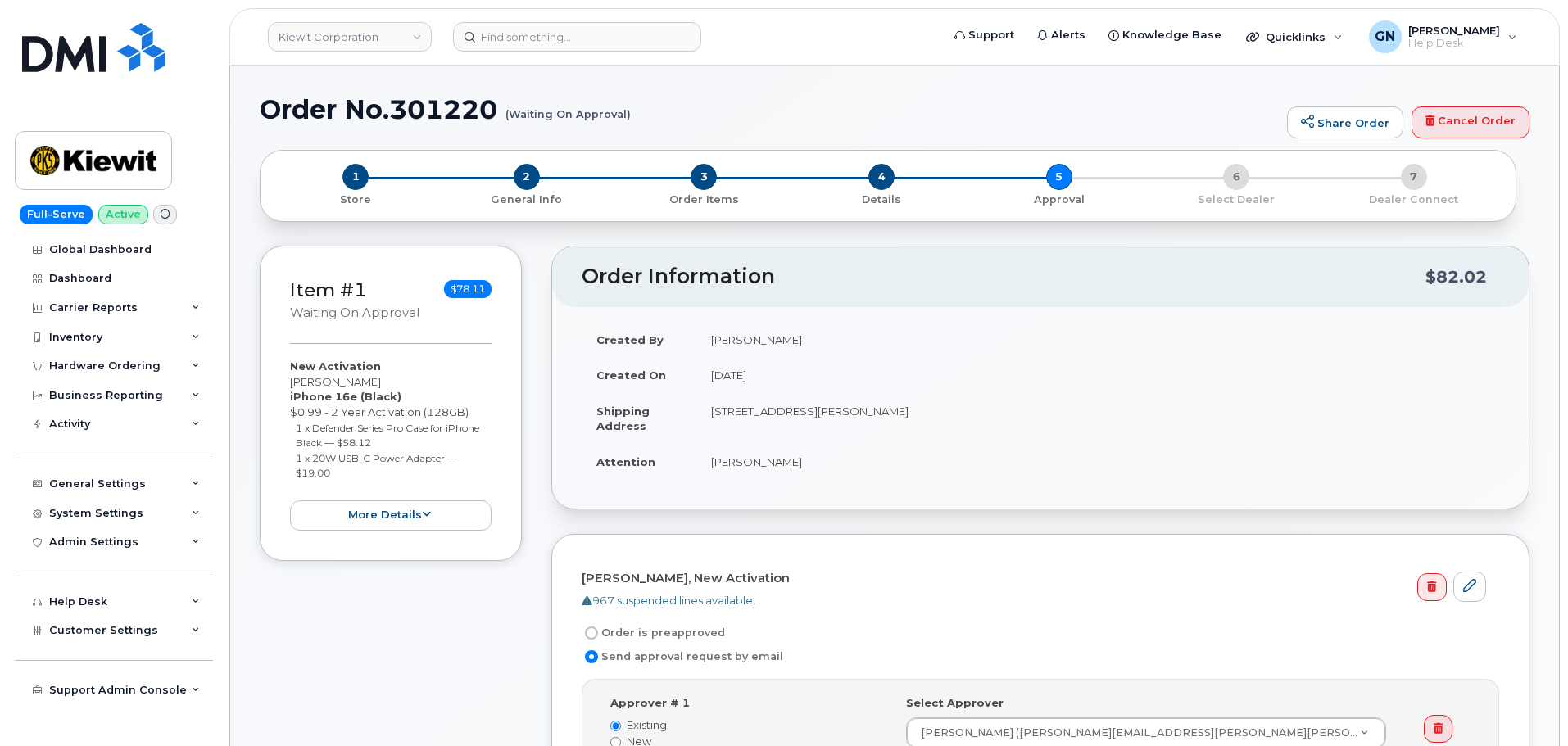
click at [308, 102] on h1 "Order No.301220 (Waiting On Approval)" at bounding box center [769, 108] width 1020 height 28
drag, startPoint x: 312, startPoint y: 101, endPoint x: 442, endPoint y: 93, distance: 130.2
copy h1 "Order No.301220"
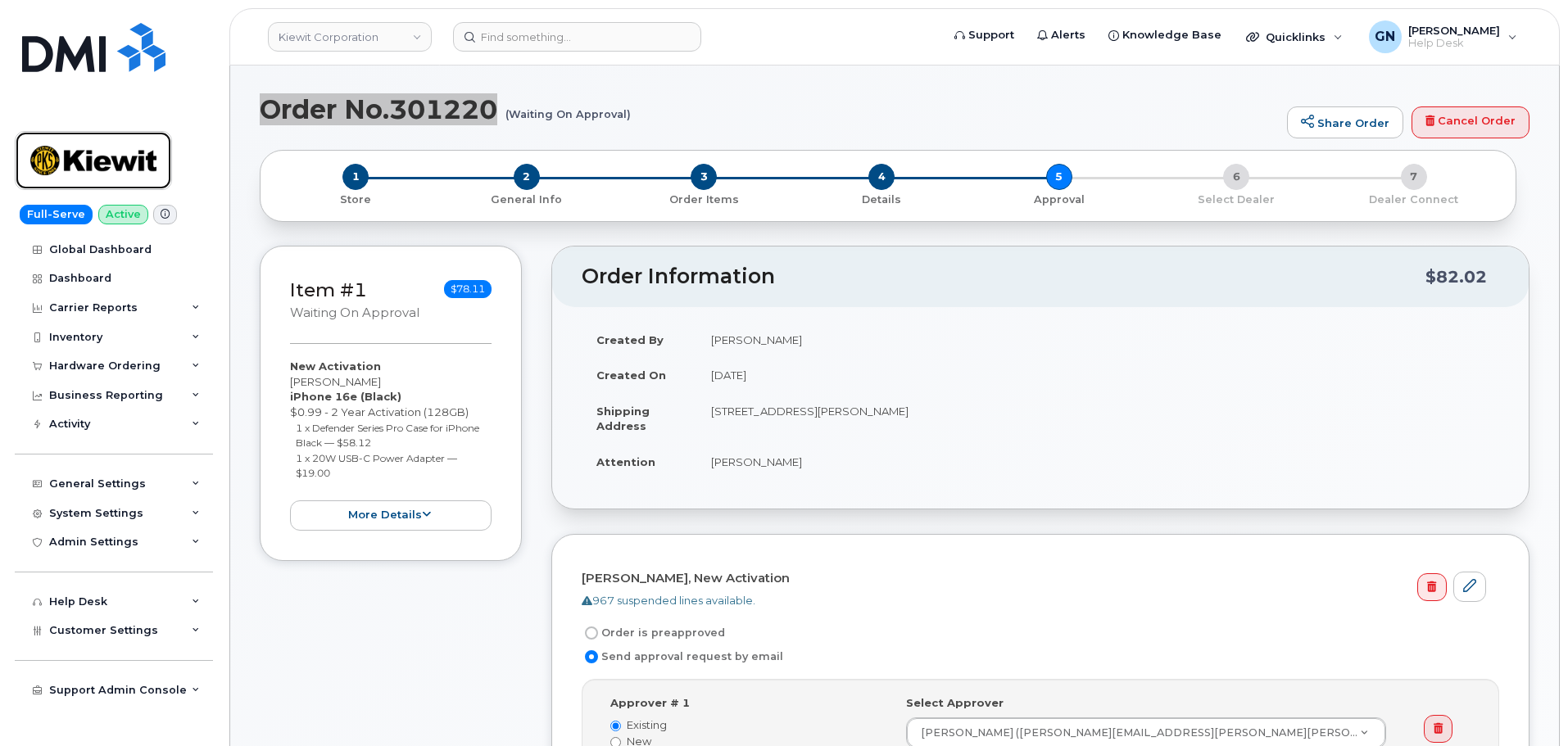
click at [140, 162] on img at bounding box center [93, 160] width 126 height 47
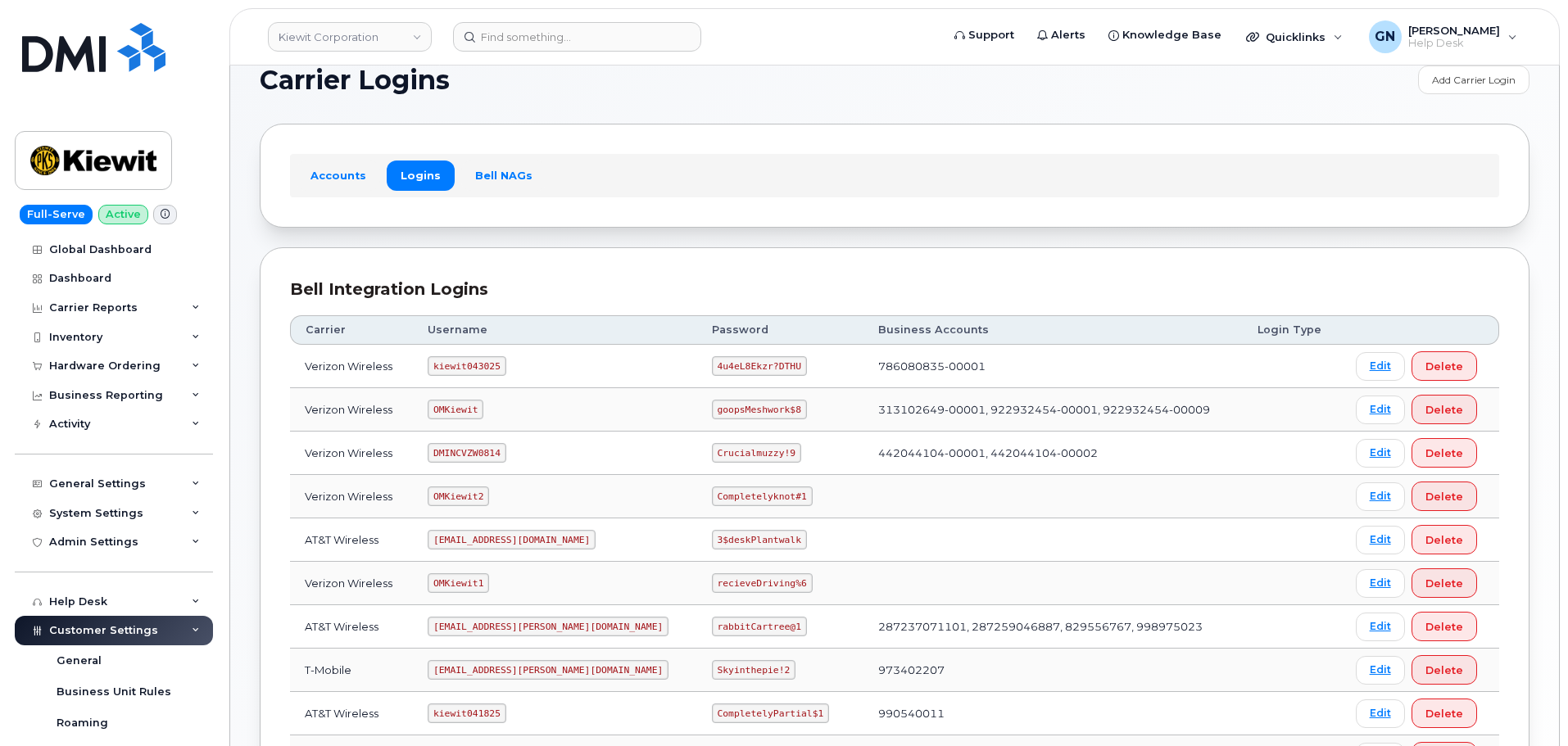
scroll to position [82, 0]
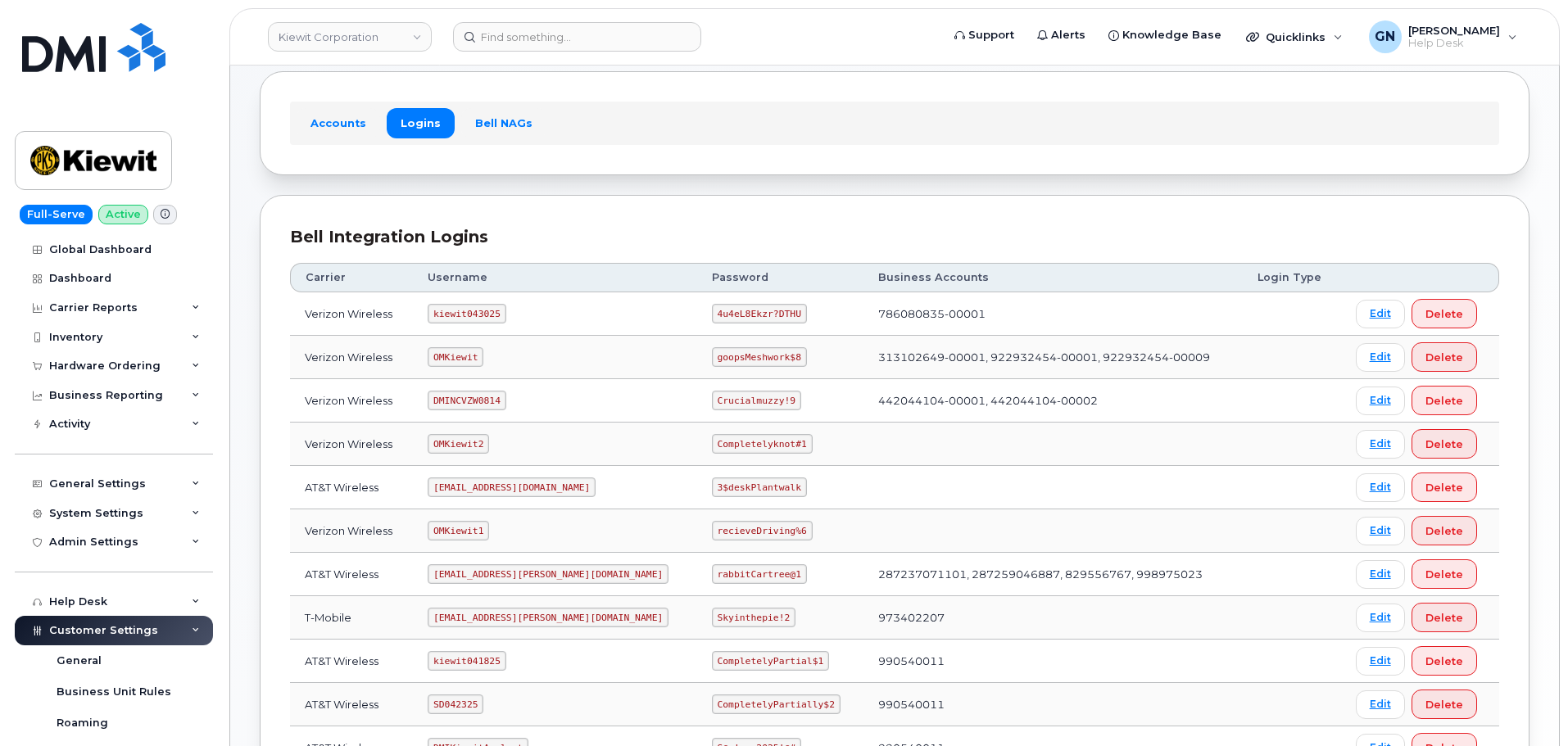
click at [482, 313] on code "kiewit043025" at bounding box center [466, 314] width 77 height 20
copy code "kiewit043025"
click at [712, 315] on code "4u4eL8Ekzr?DTHU" at bounding box center [759, 314] width 95 height 20
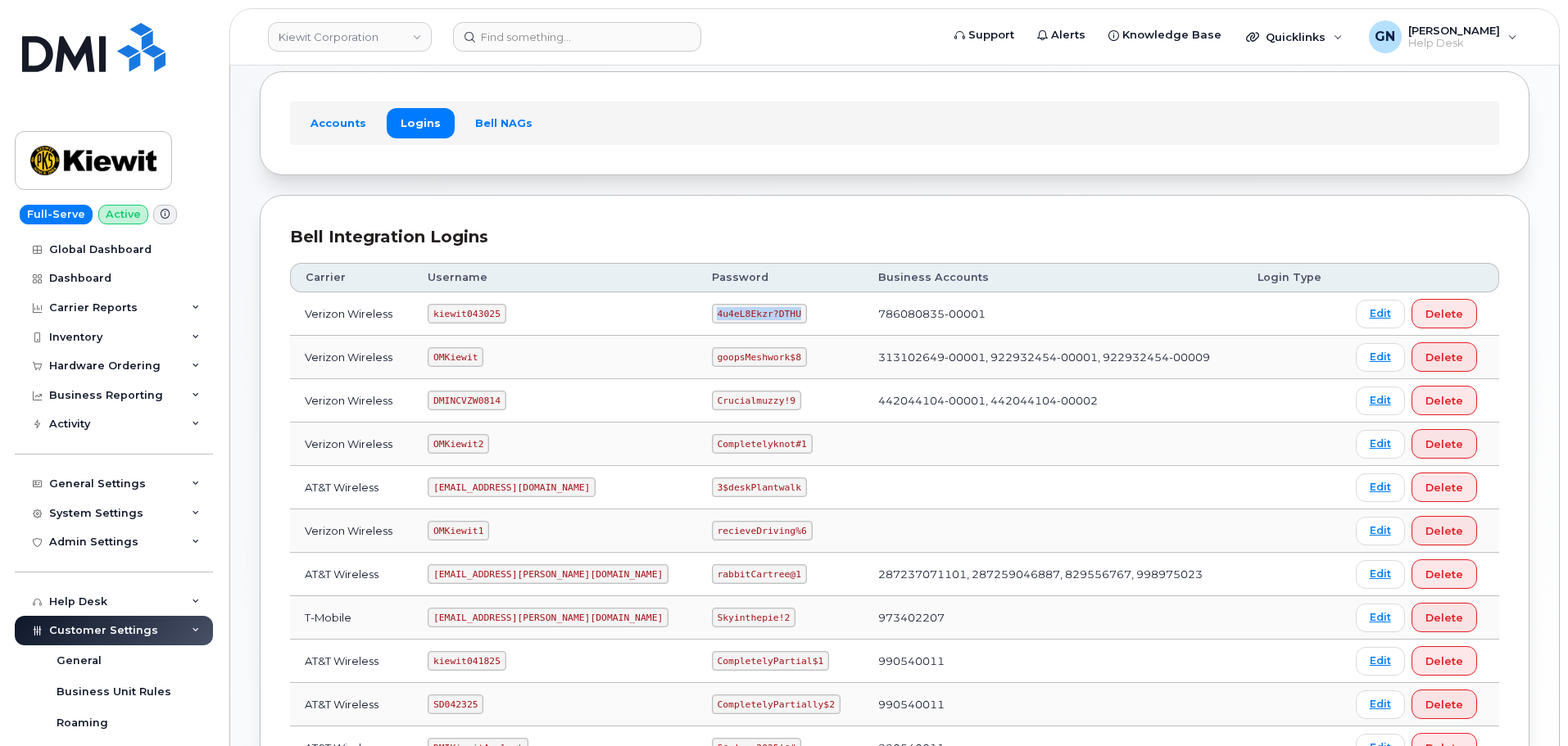
click at [712, 315] on code "4u4eL8Ekzr?DTHU" at bounding box center [759, 314] width 95 height 20
copy code "4u4eL8Ekzr?DTHU"
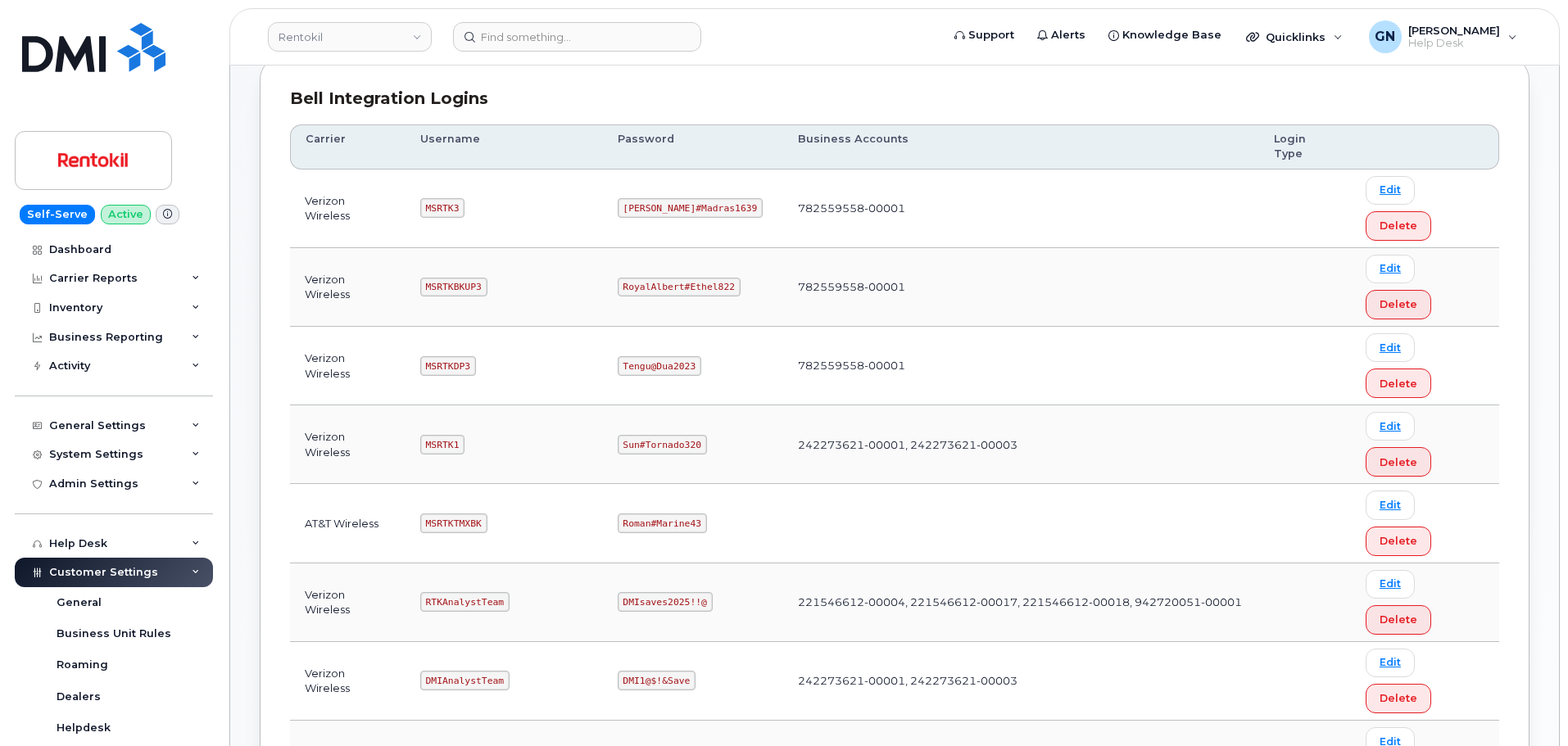
scroll to position [246, 0]
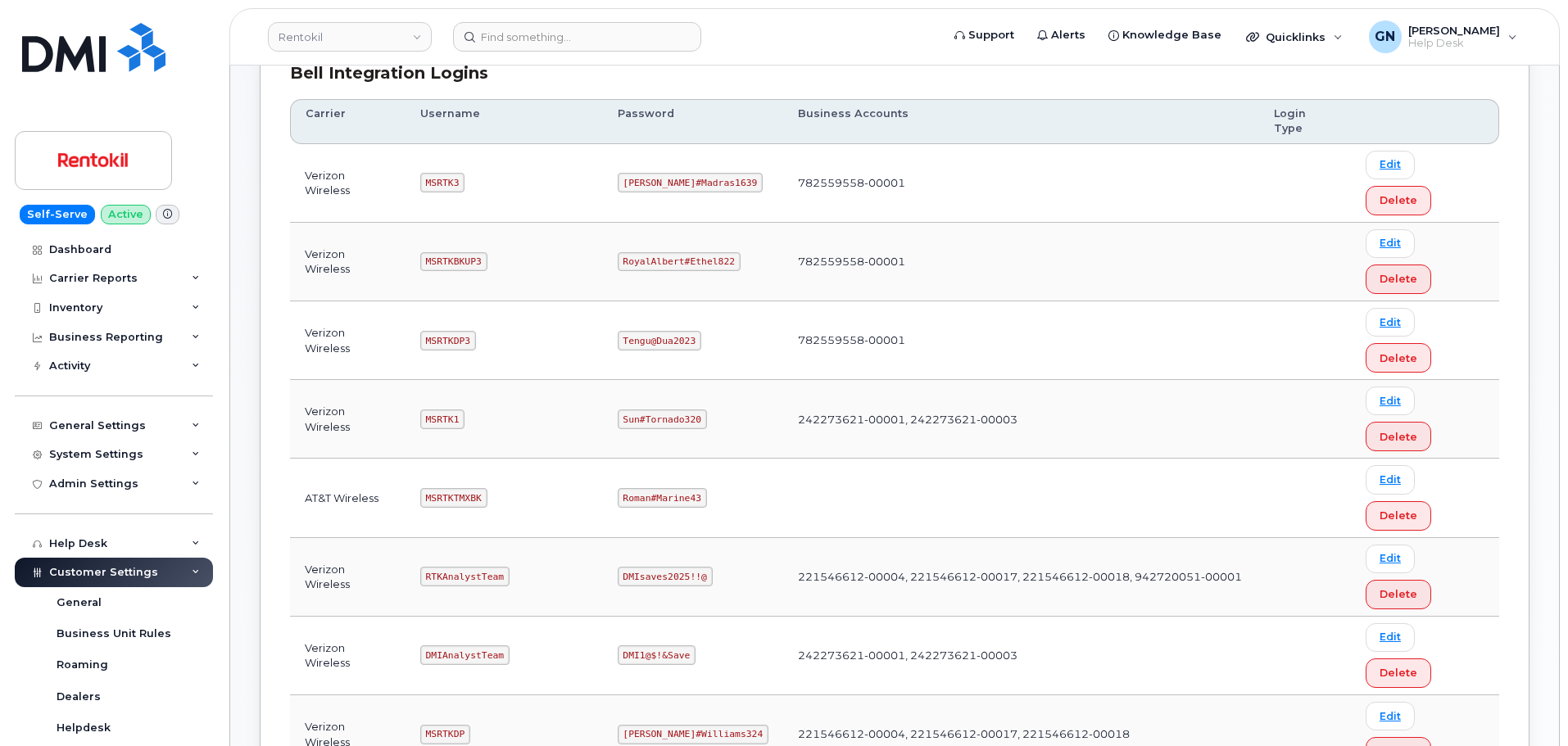
click at [477, 567] on code "RTKAnalystTeam" at bounding box center [465, 577] width 89 height 20
click at [518, 538] on td "RTKAnalystTeam" at bounding box center [504, 577] width 198 height 78
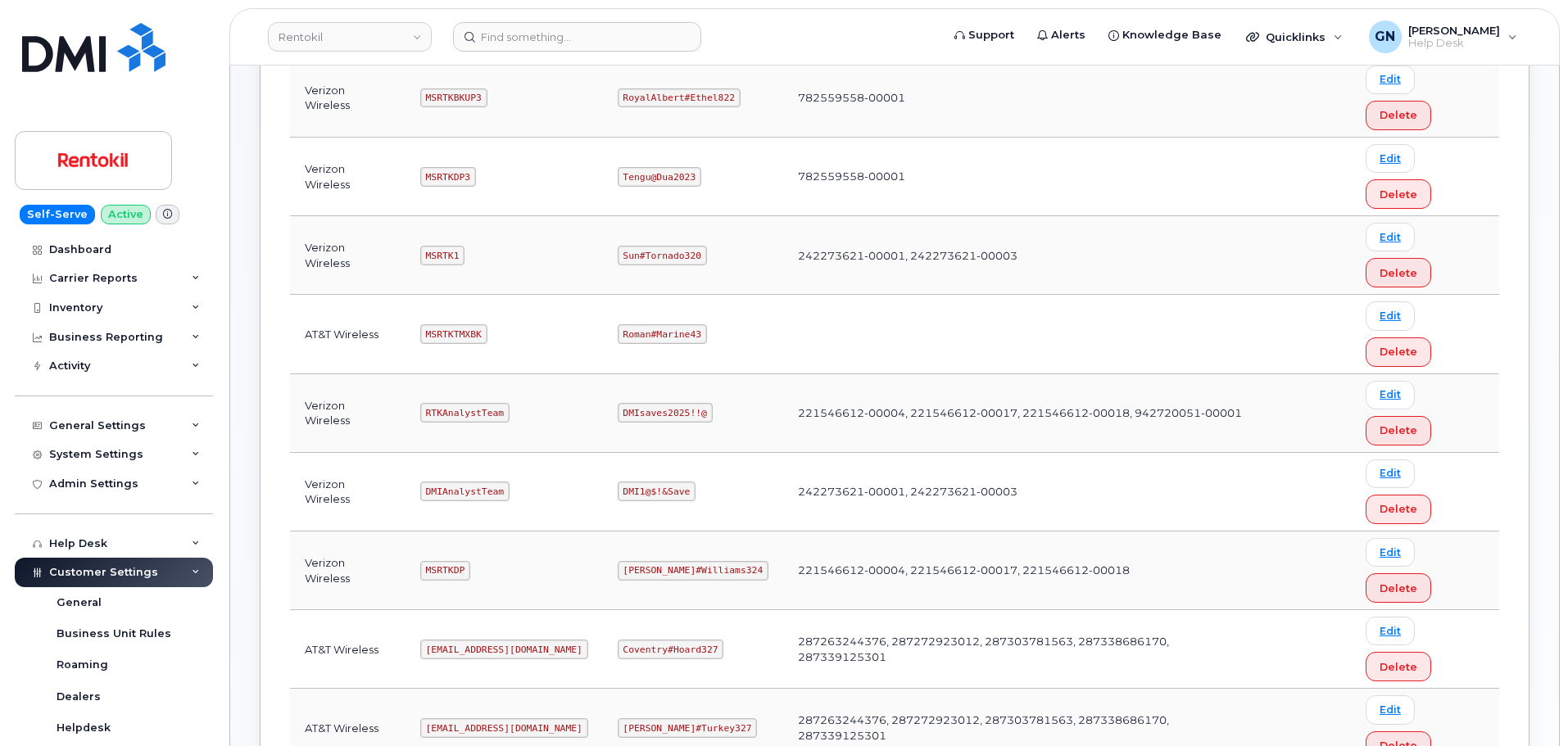
scroll to position [492, 0]
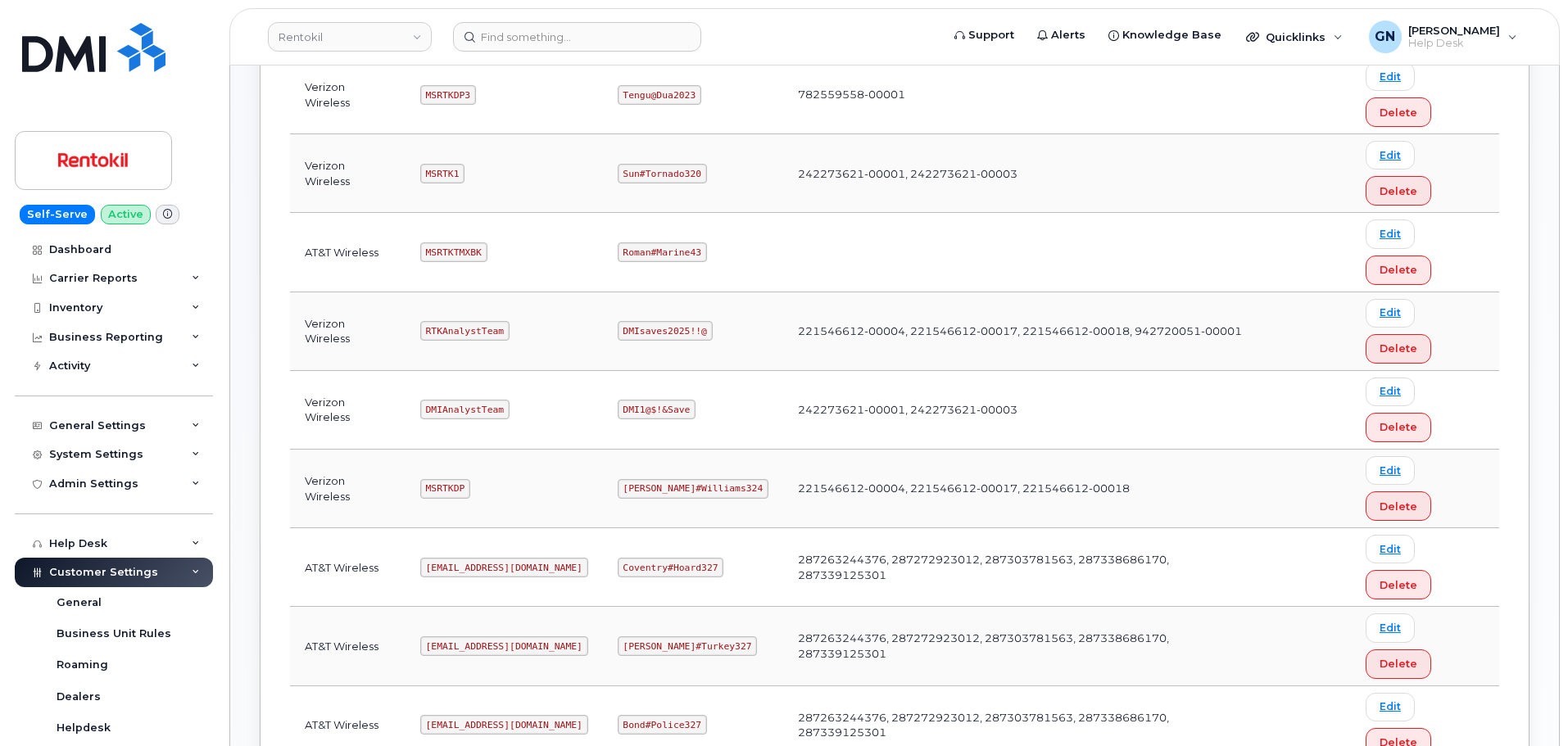
copy code "mSRTK2"
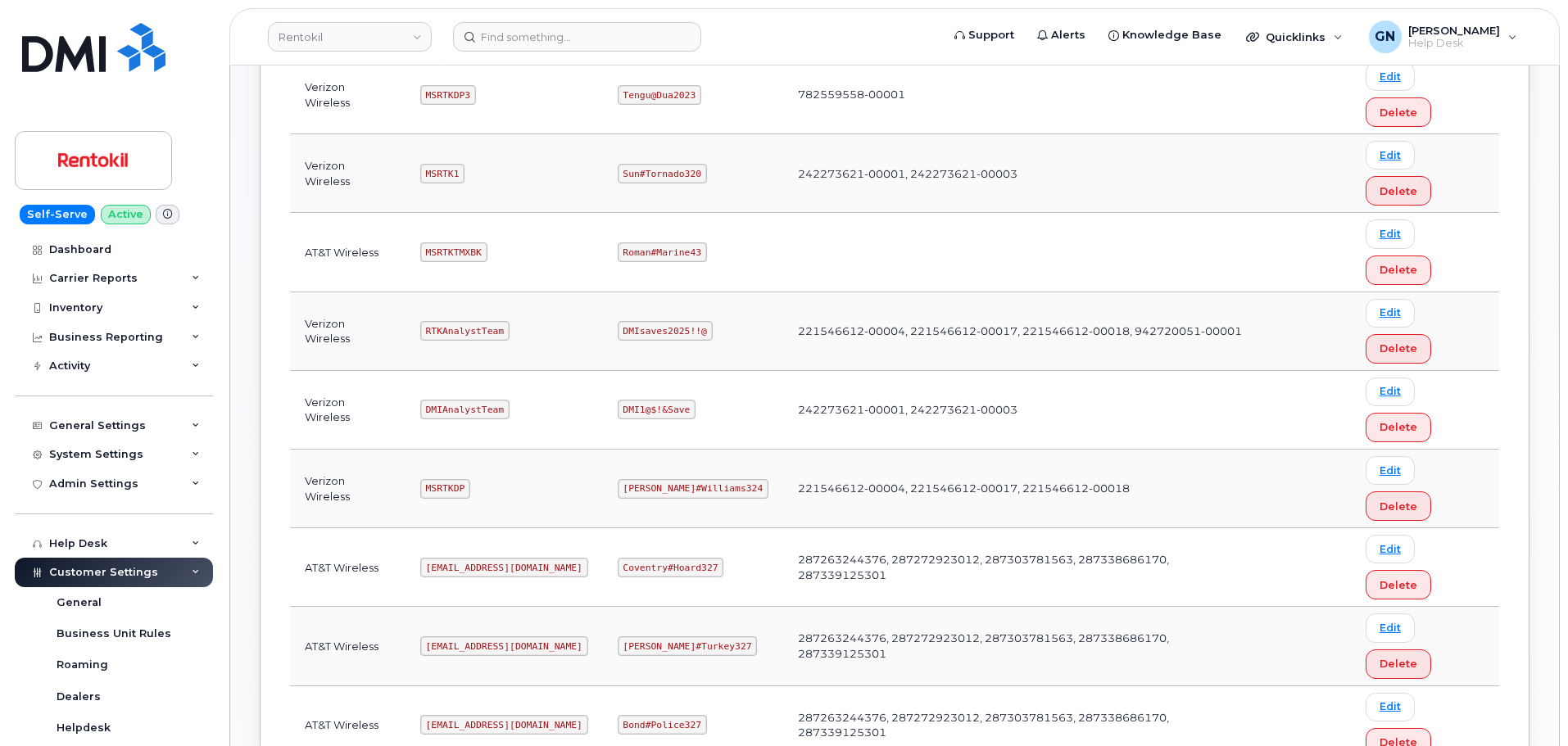
copy code "Maud#Earthquake203"
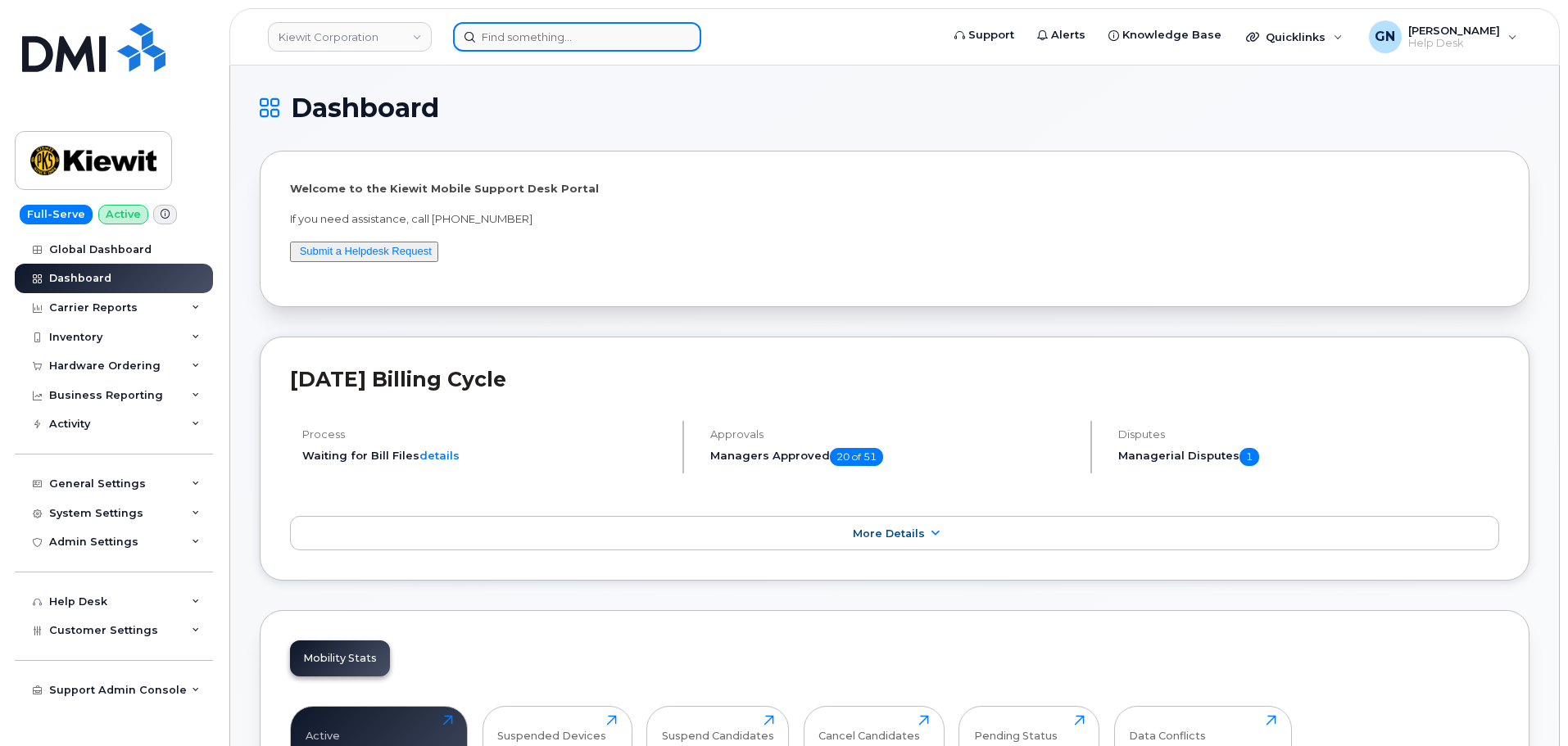
drag, startPoint x: 0, startPoint y: 0, endPoint x: 528, endPoint y: 38, distance: 529.4
click at [528, 38] on input at bounding box center [577, 36] width 248 height 29
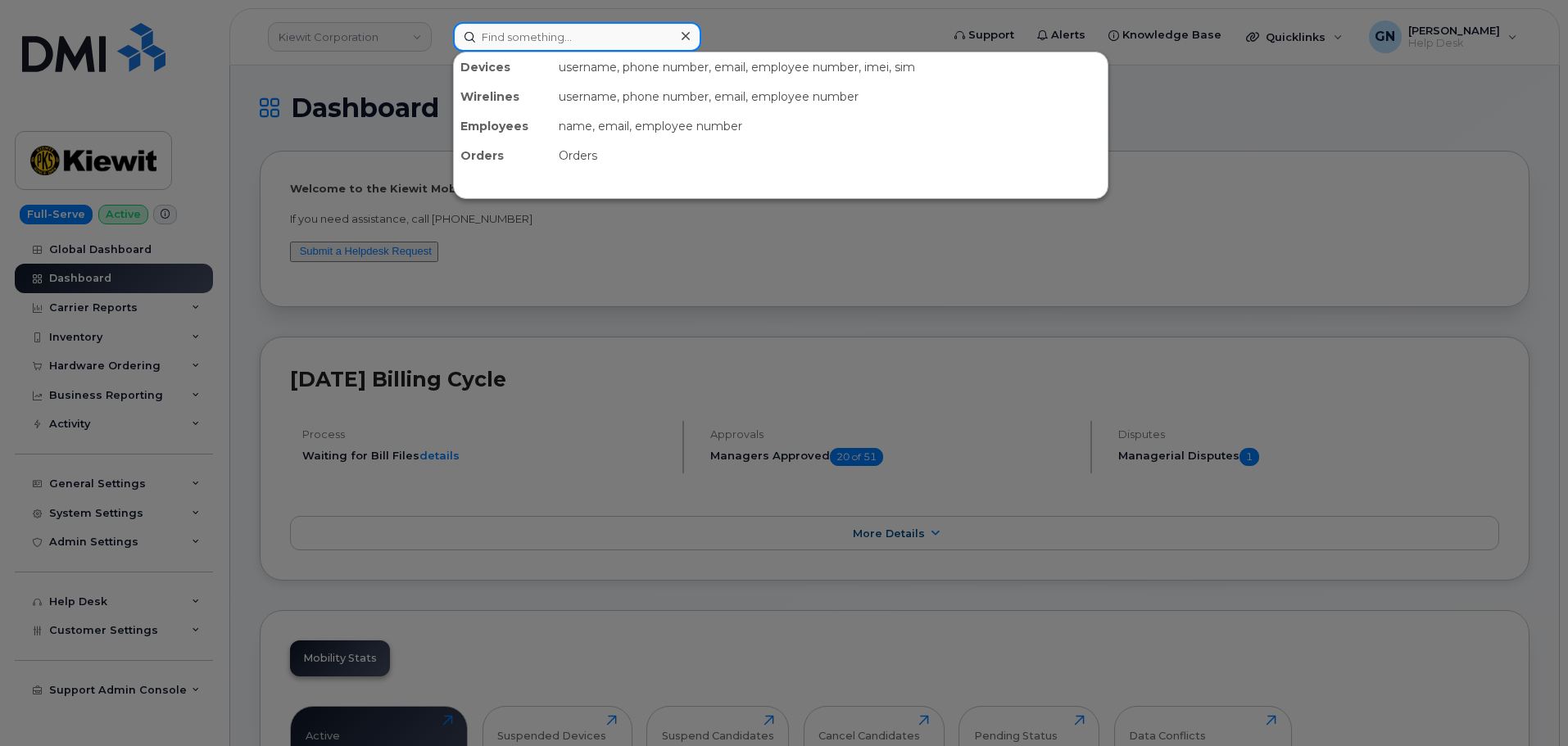
paste input "4794348730"
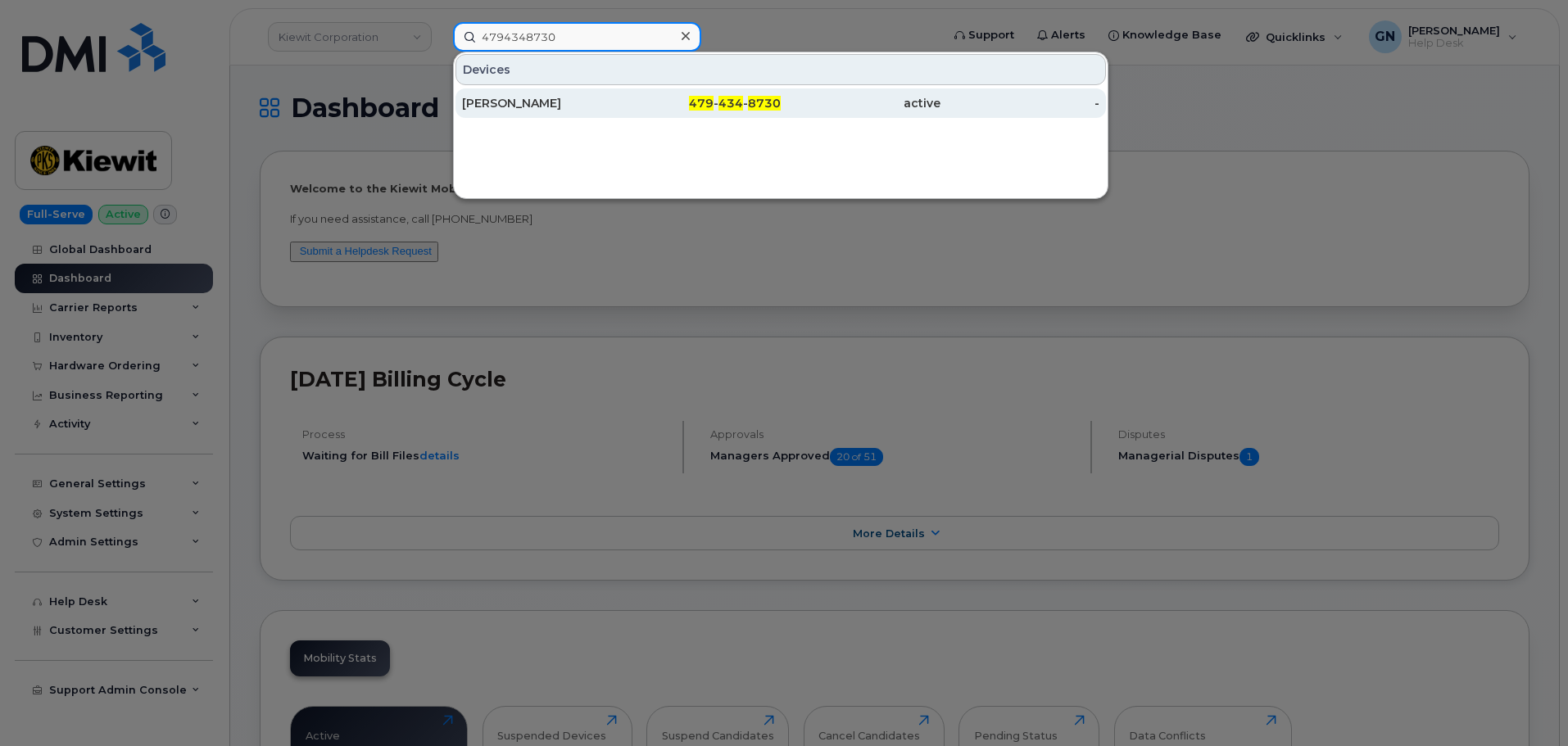
type input "4794348730"
click at [637, 105] on div "479 - 434 - 8730" at bounding box center [702, 103] width 159 height 16
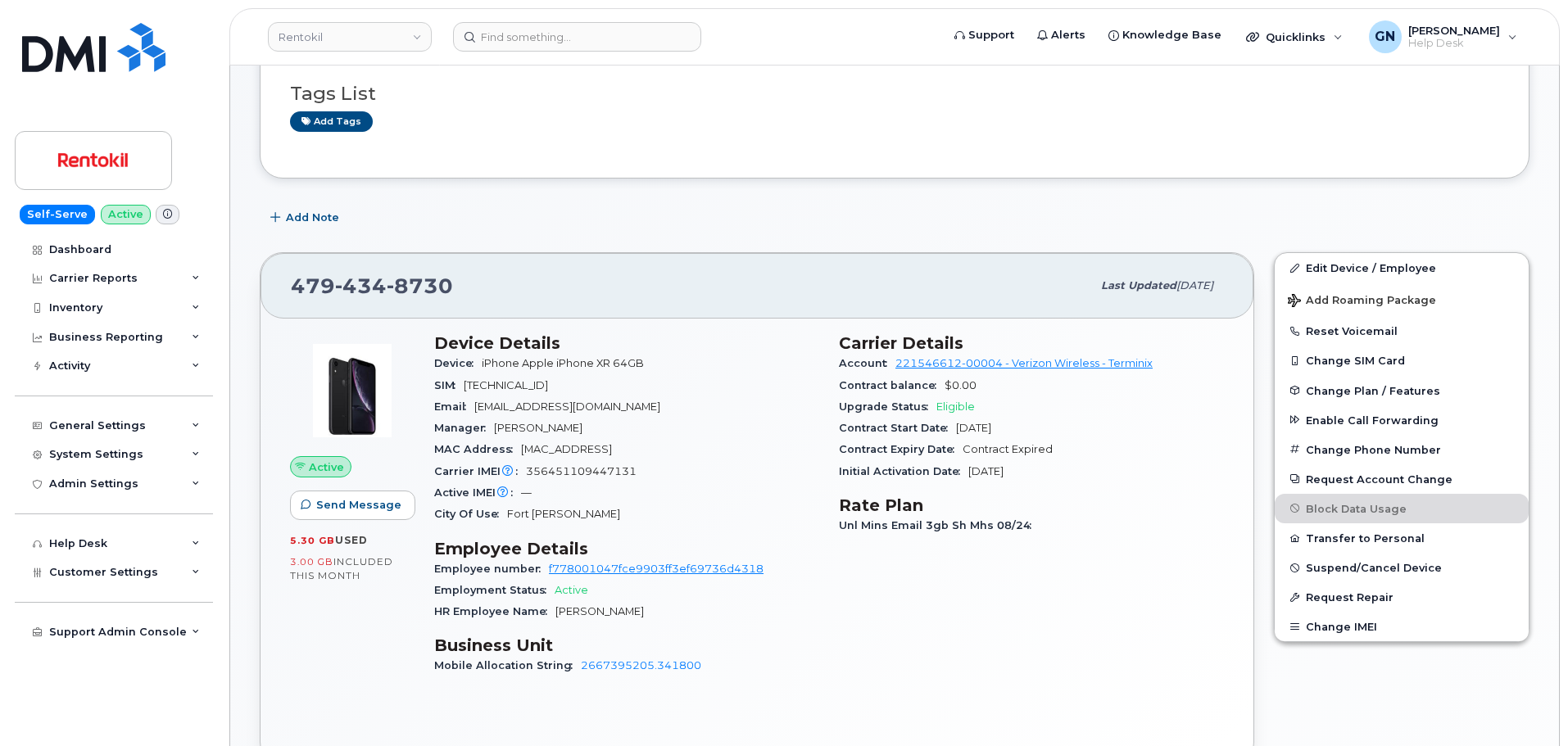
scroll to position [164, 0]
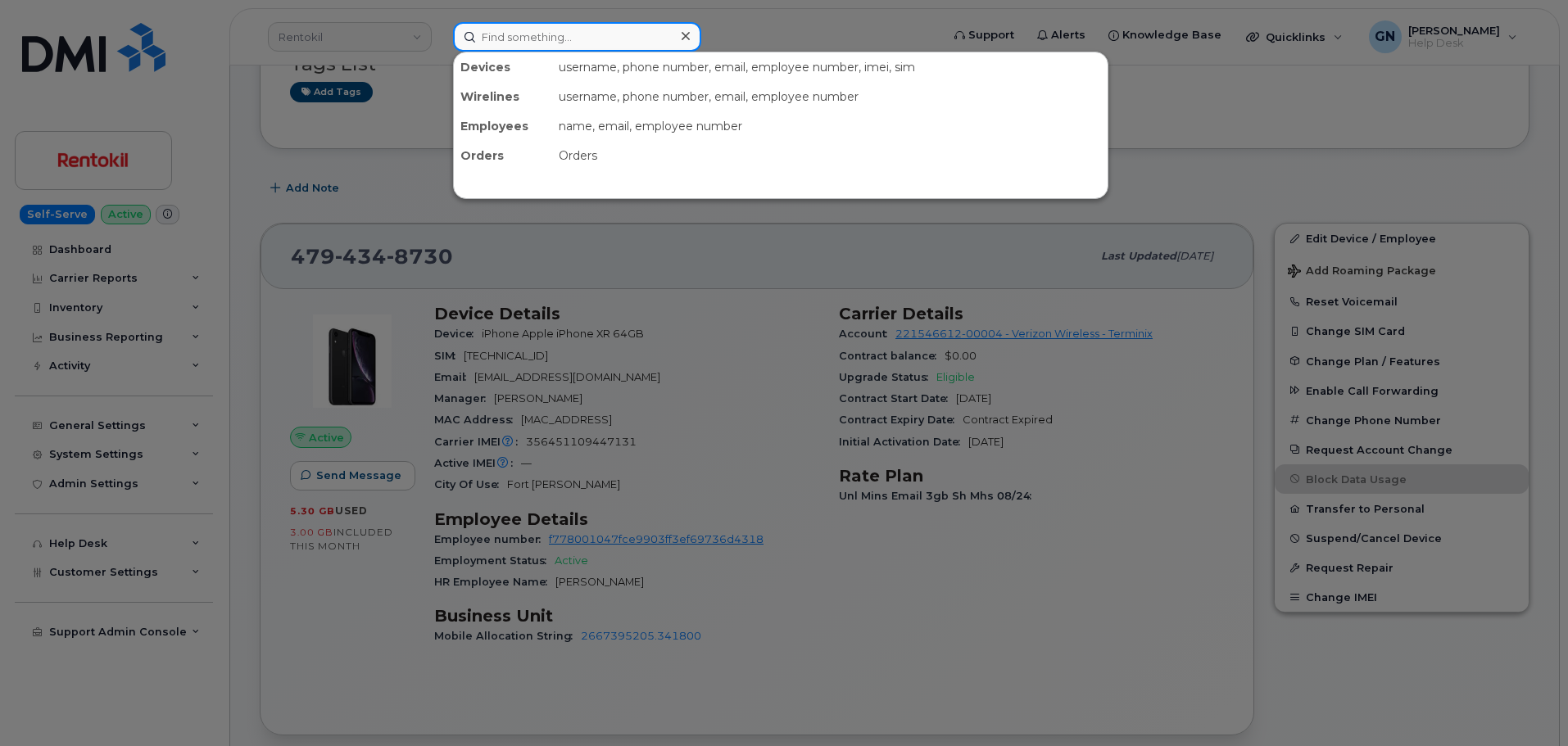
click at [524, 44] on input at bounding box center [577, 36] width 248 height 29
paste input "350162840378768"
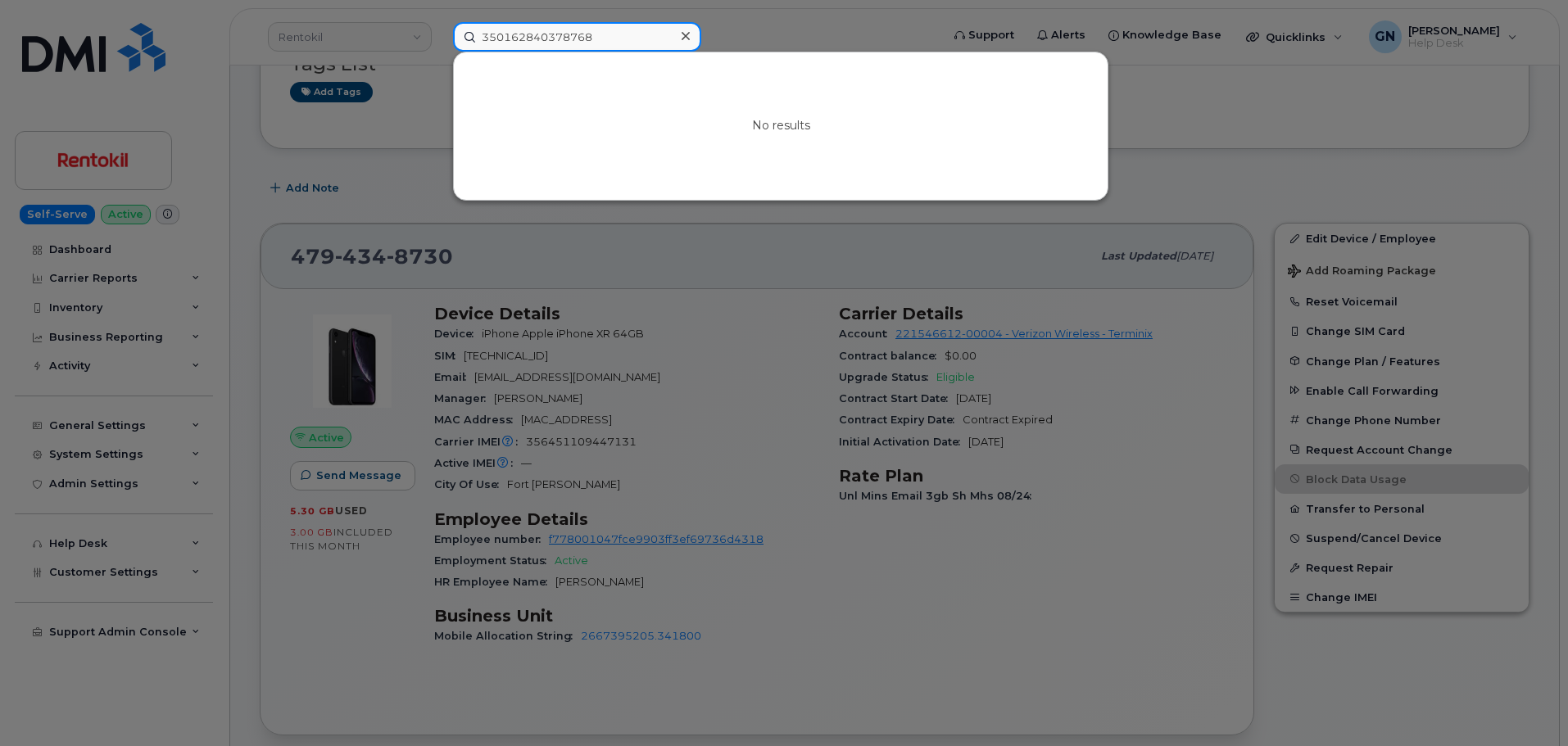
type input "350162840378768"
click at [685, 35] on icon at bounding box center [685, 36] width 8 height 13
